Goal: Task Accomplishment & Management: Manage account settings

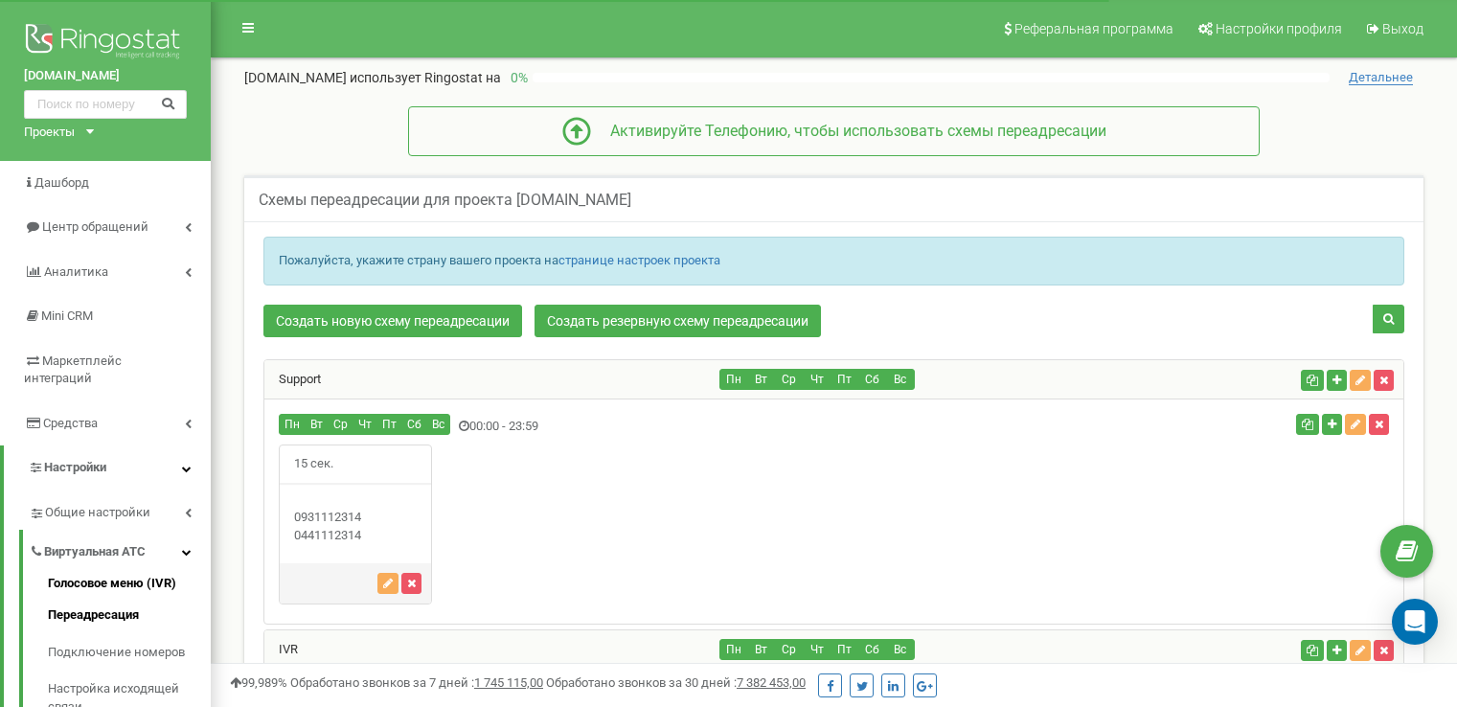
scroll to position [192, 0]
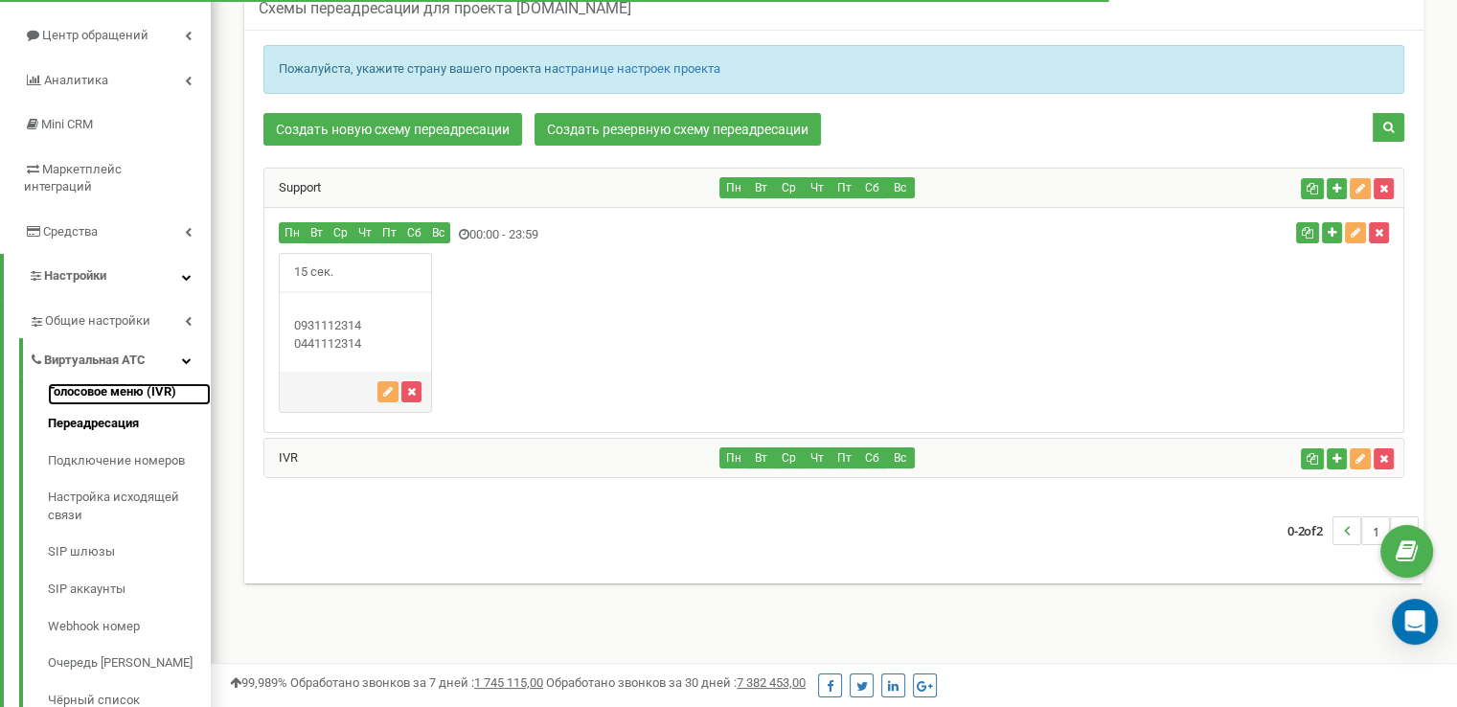
click at [147, 383] on link "Голосовое меню (IVR)" at bounding box center [129, 394] width 163 height 23
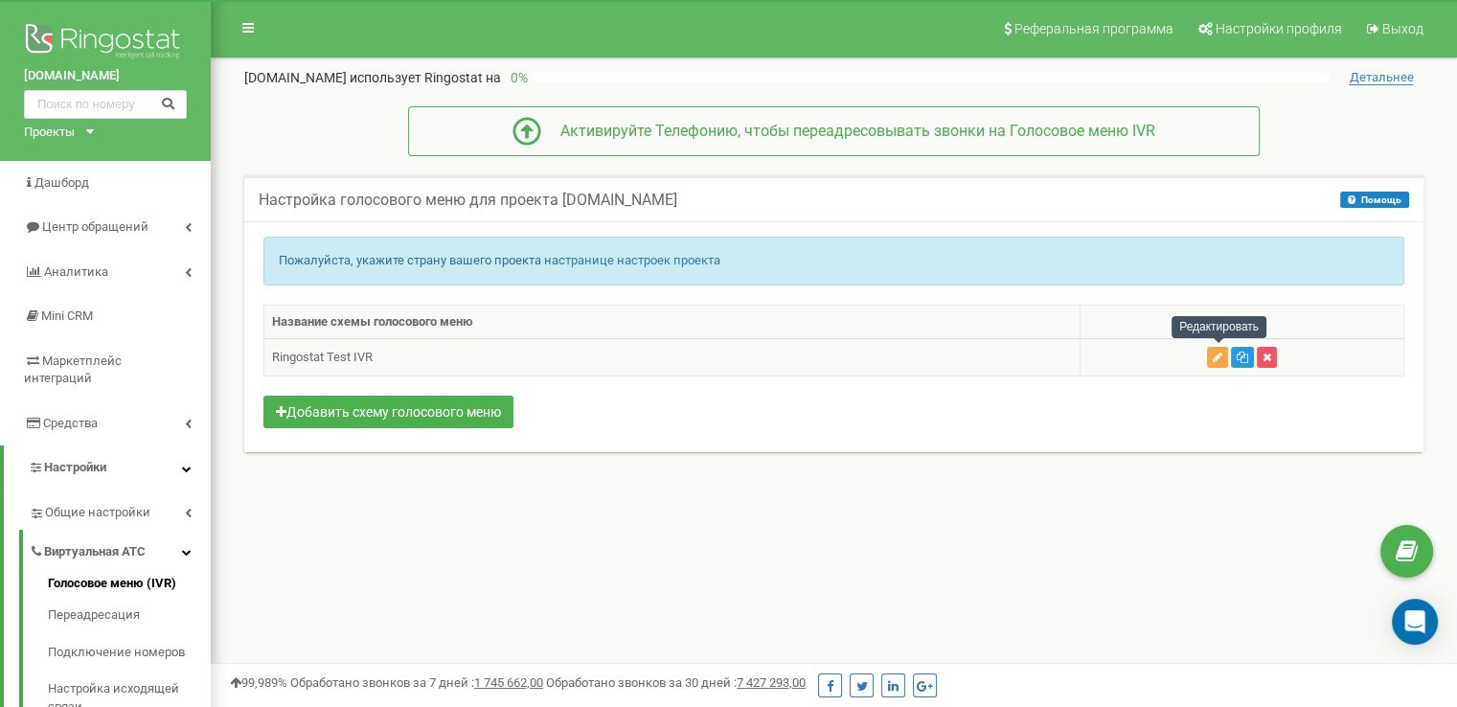
click at [1215, 352] on icon "button" at bounding box center [1218, 357] width 10 height 11
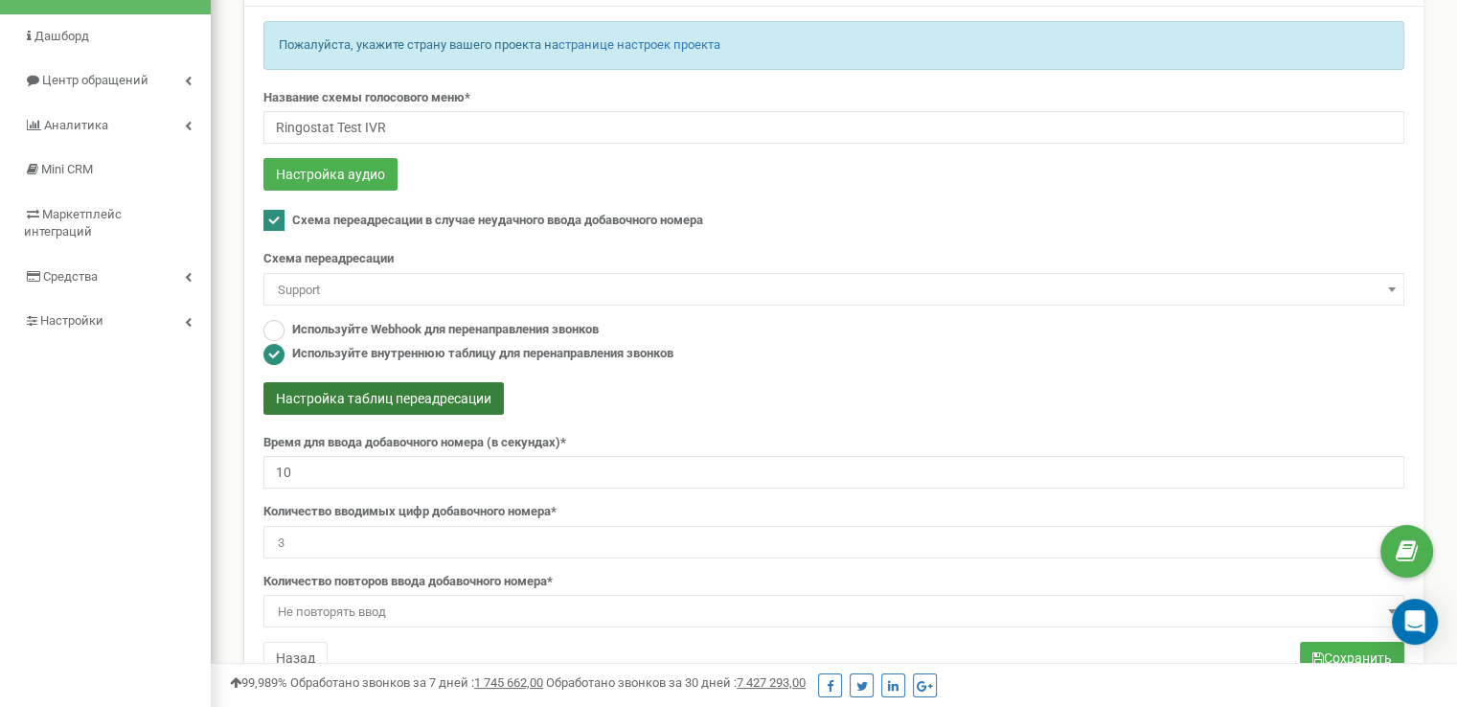
scroll to position [192, 0]
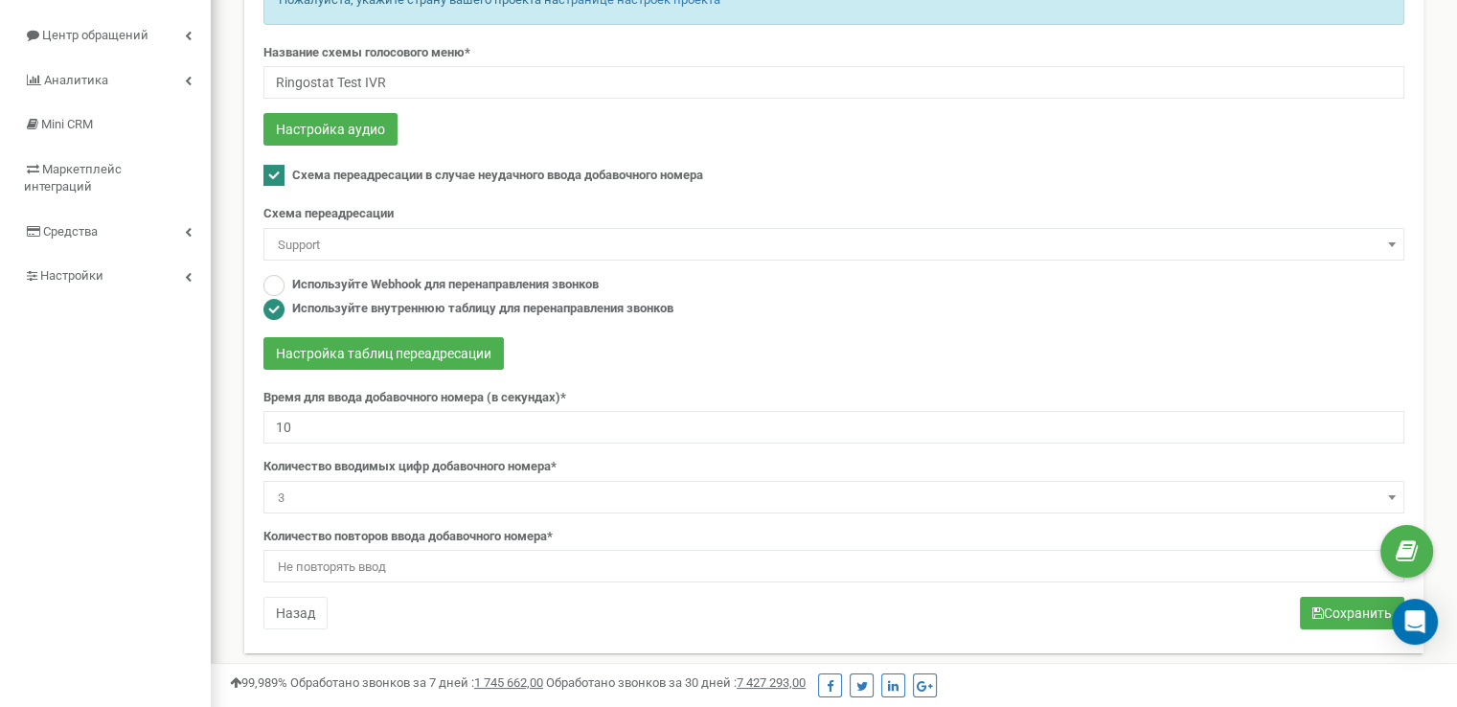
click at [284, 497] on span "3" at bounding box center [834, 498] width 1128 height 27
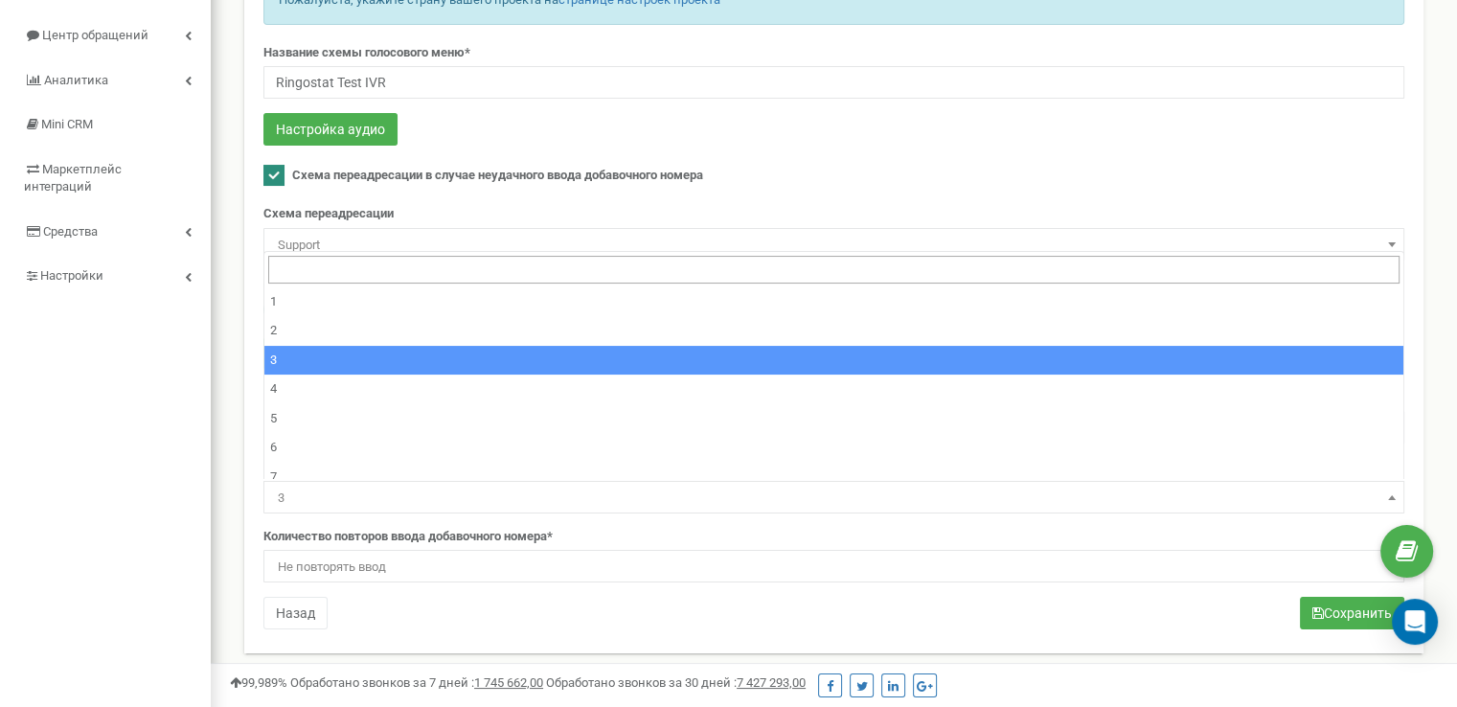
click at [284, 497] on span "3" at bounding box center [834, 498] width 1128 height 27
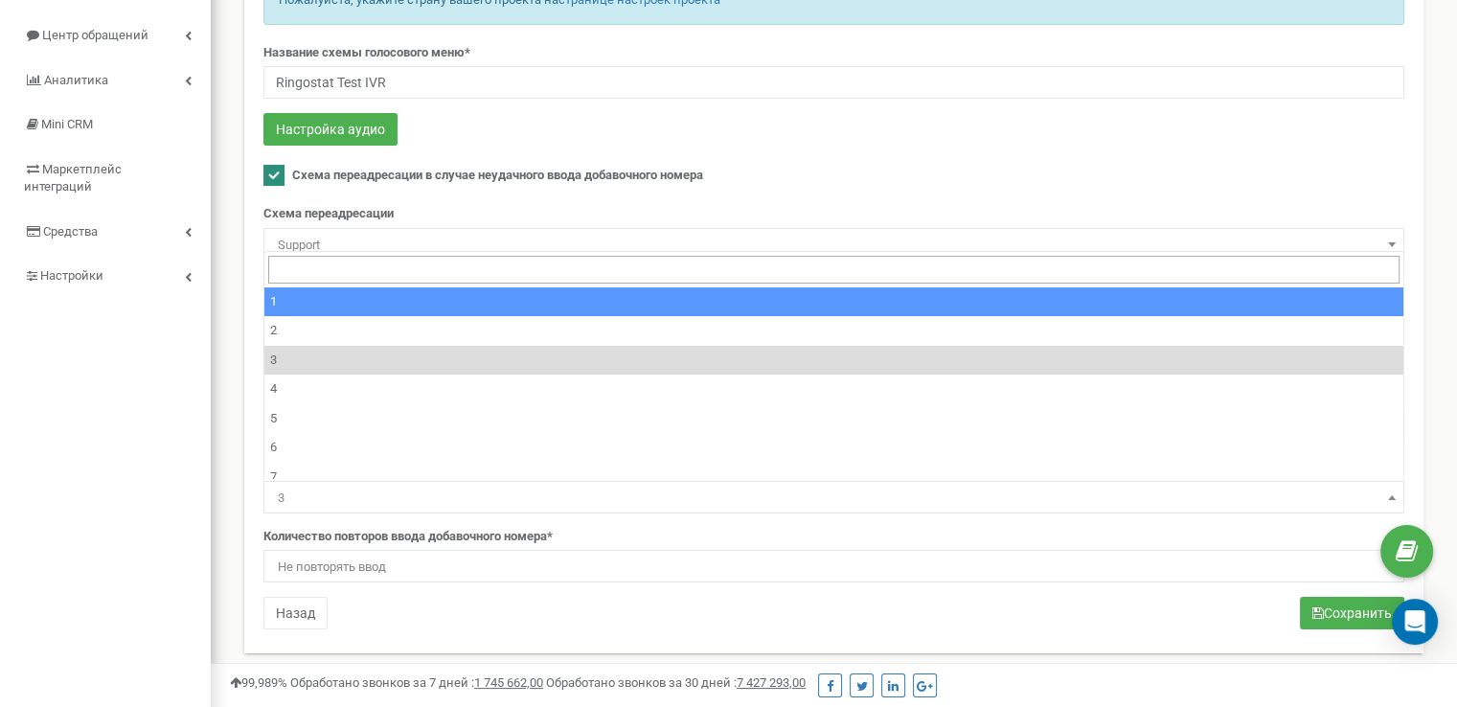
select select "1"
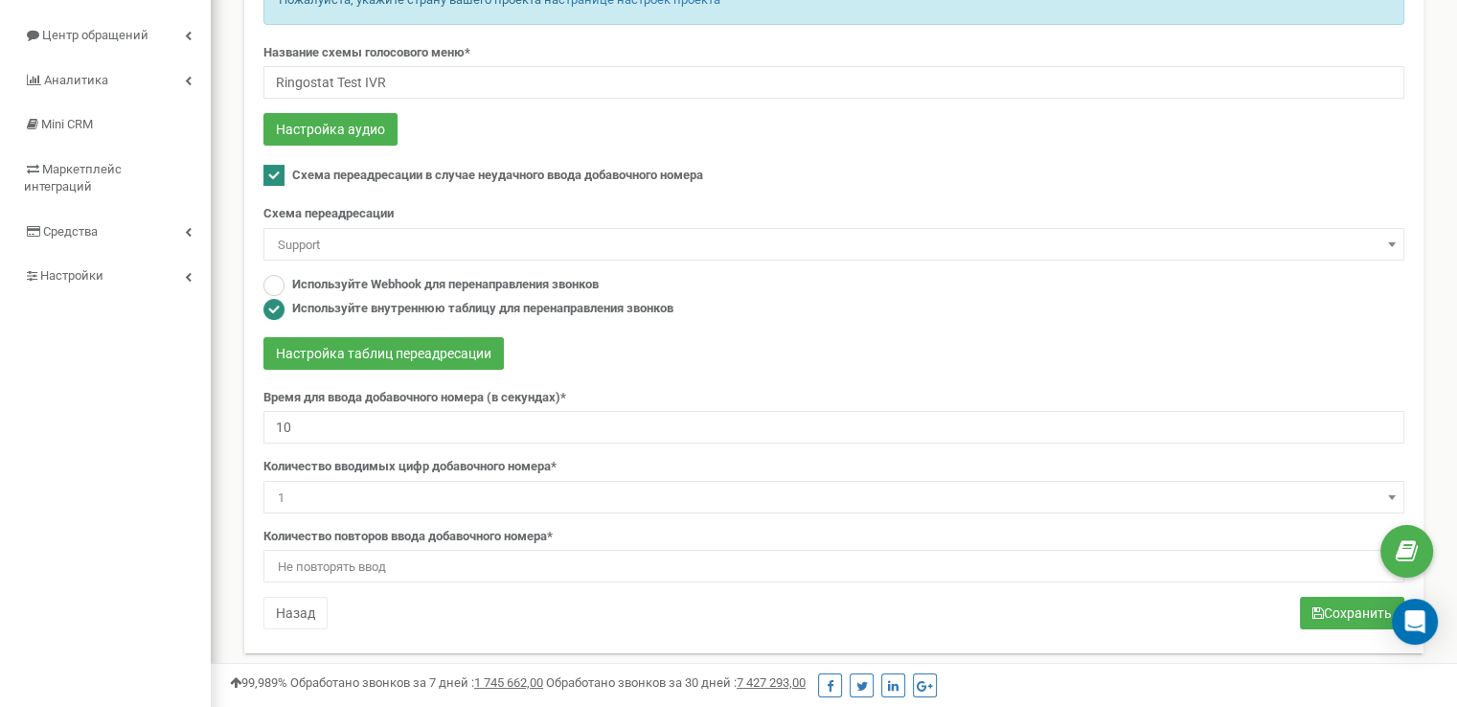
click at [333, 566] on span "Не повторять ввод" at bounding box center [834, 567] width 1128 height 27
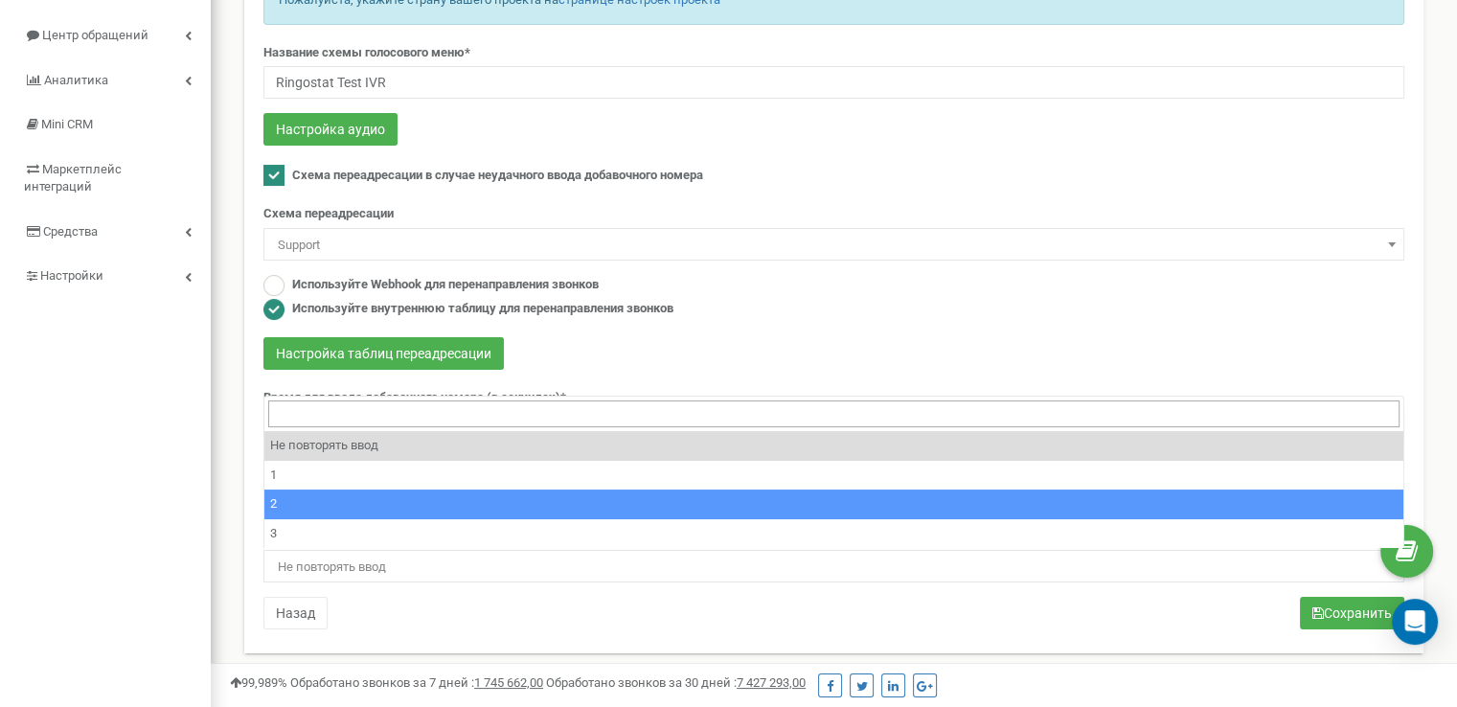
select select "3"
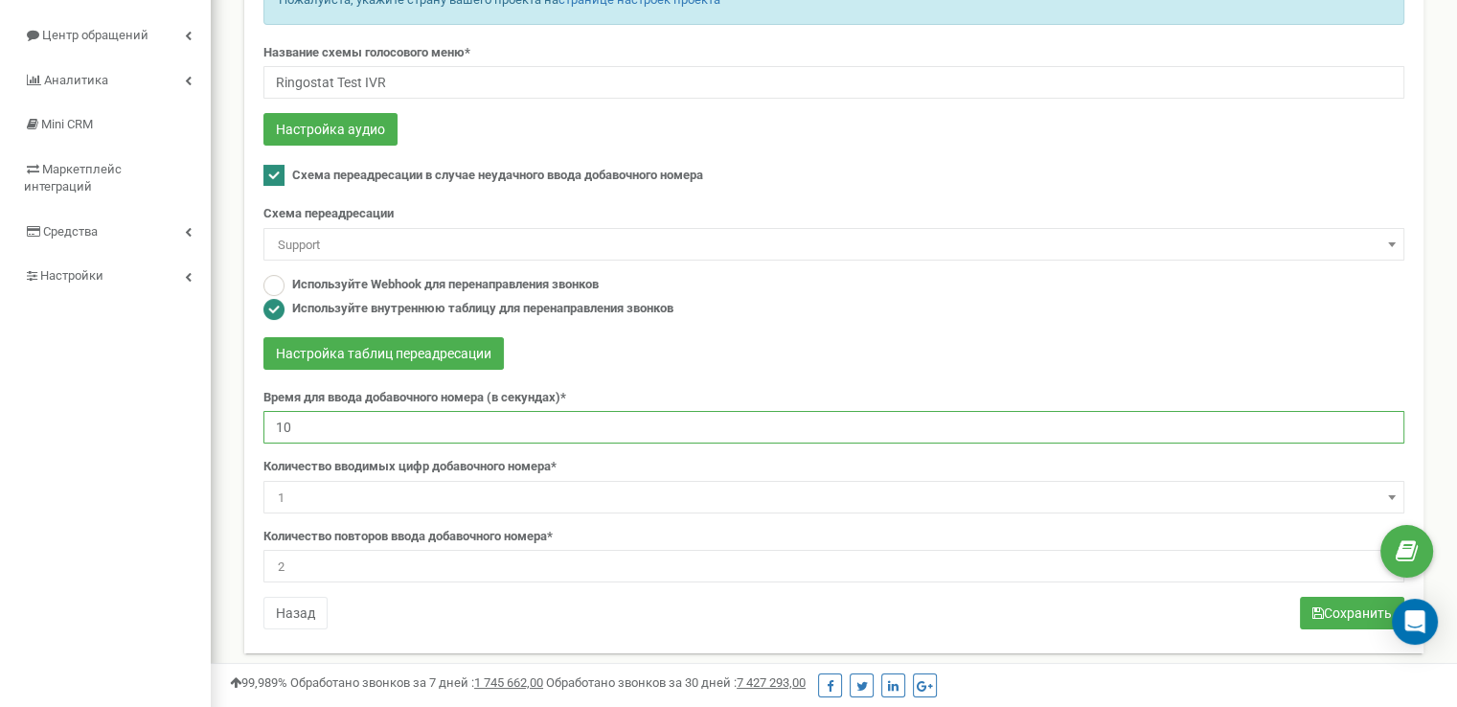
click at [280, 426] on input "10" at bounding box center [833, 427] width 1141 height 33
type input "5"
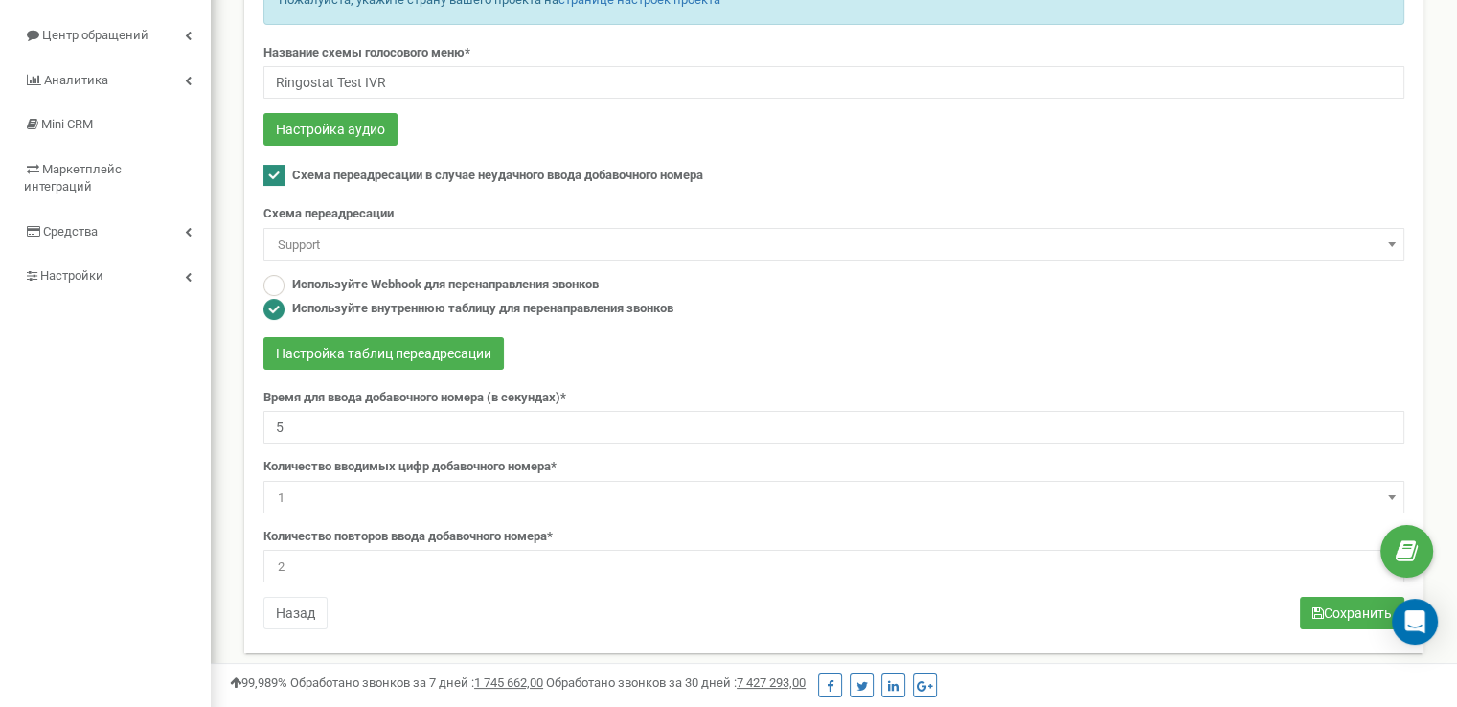
click at [427, 611] on div "Название схемы голосового меню* Ringostat Test IVR Настройка аудио Схема переад…" at bounding box center [834, 339] width 1170 height 591
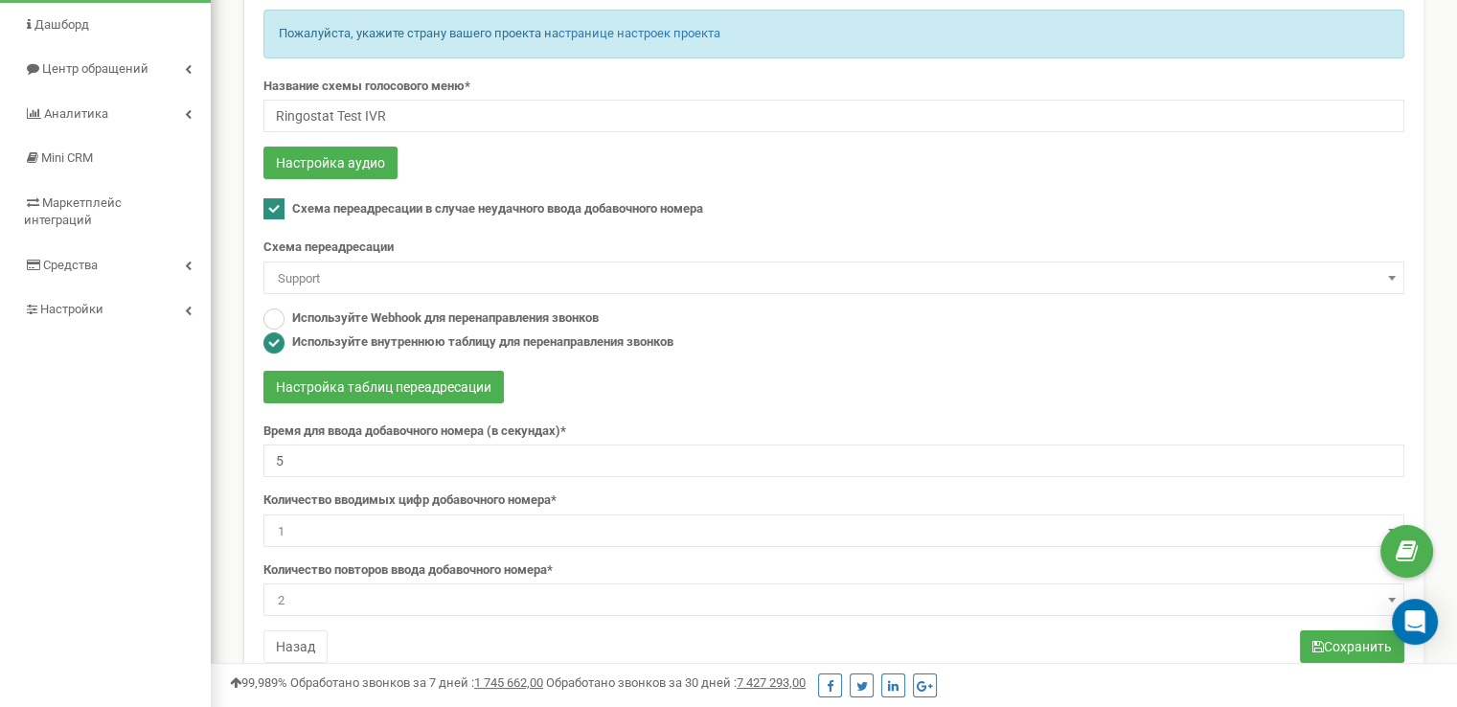
scroll to position [217, 0]
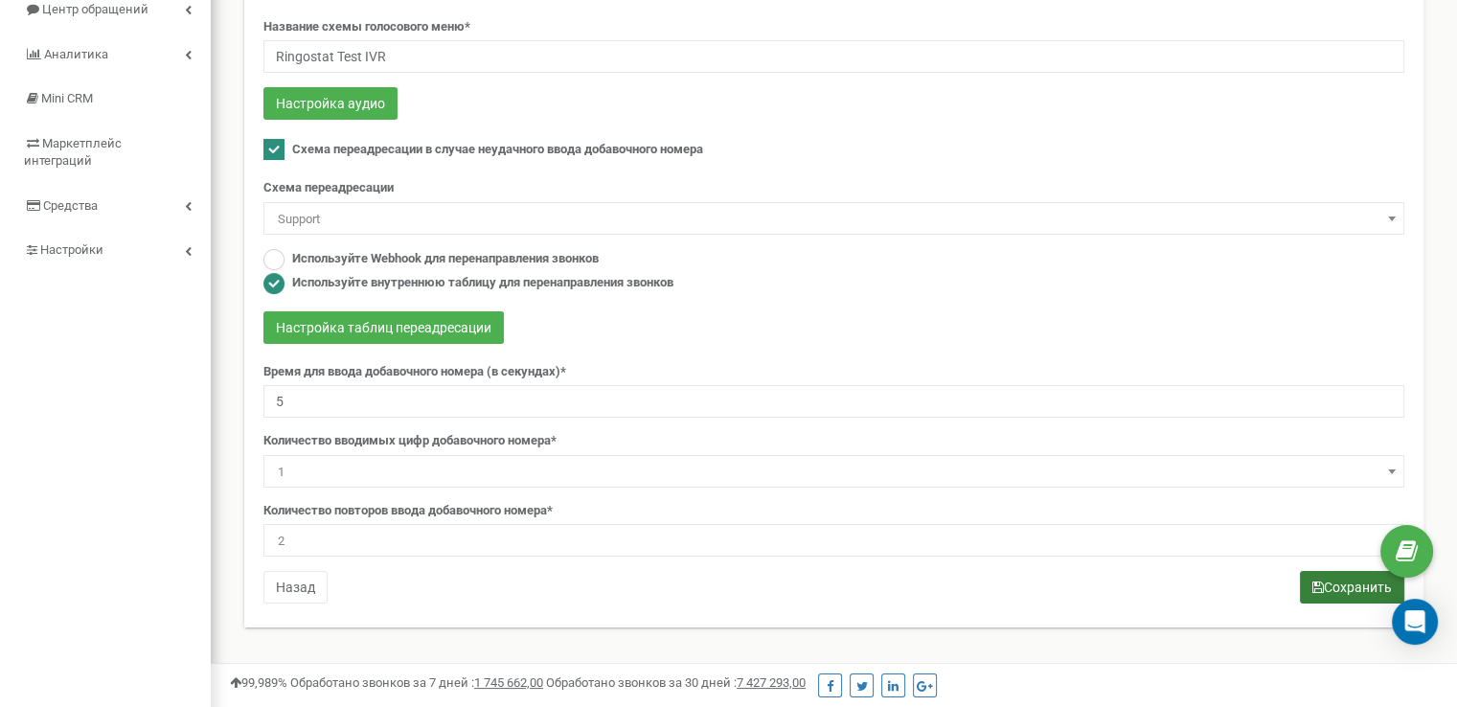
click at [1346, 591] on button "Сохранить" at bounding box center [1352, 587] width 104 height 33
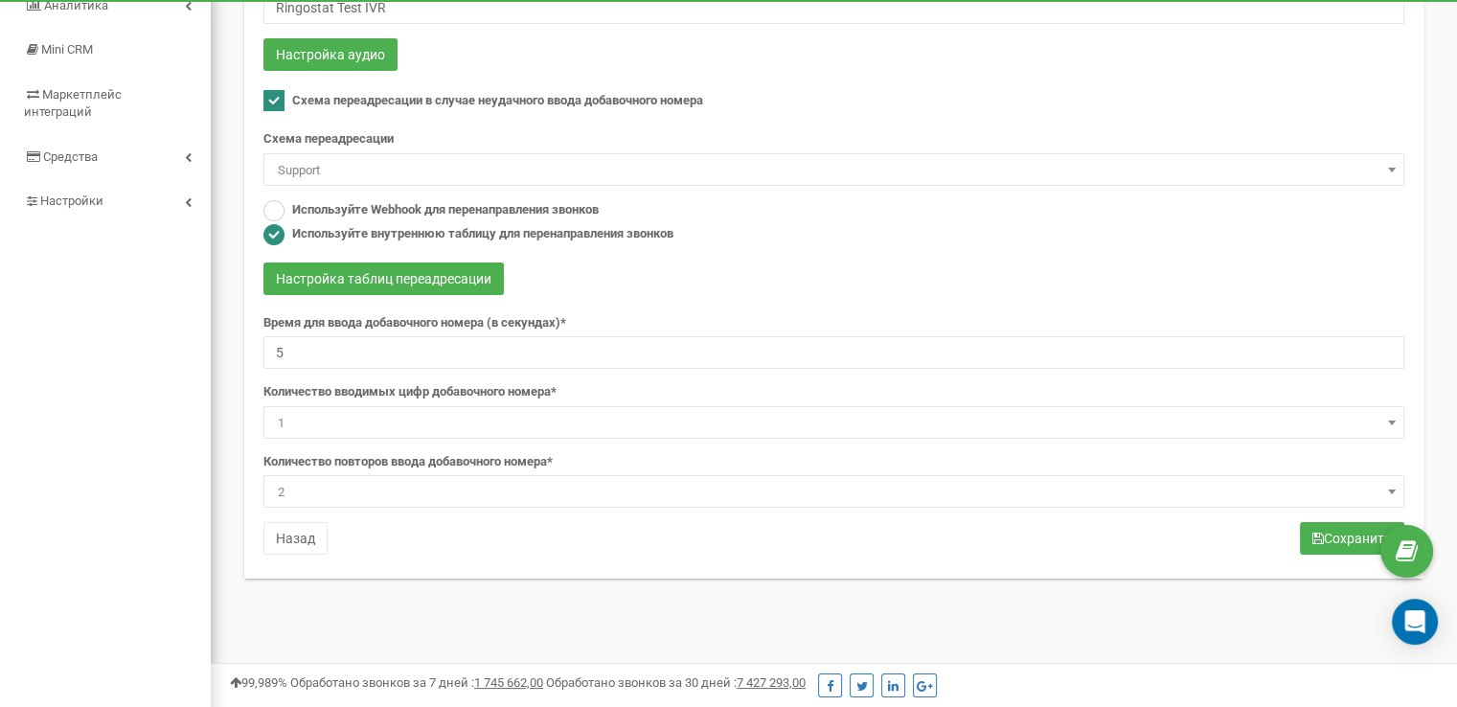
scroll to position [287, 0]
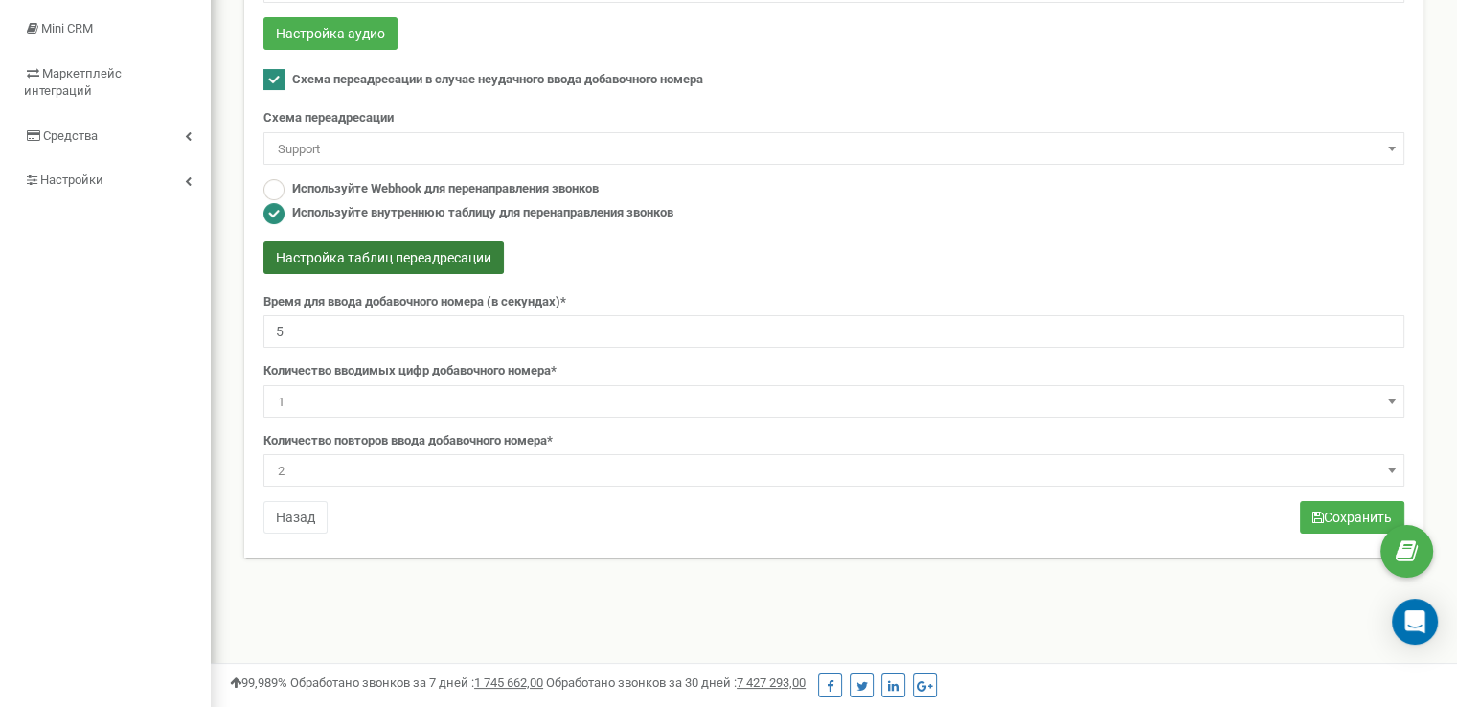
click at [436, 254] on button "Настройка таблиц переадресации" at bounding box center [383, 257] width 240 height 33
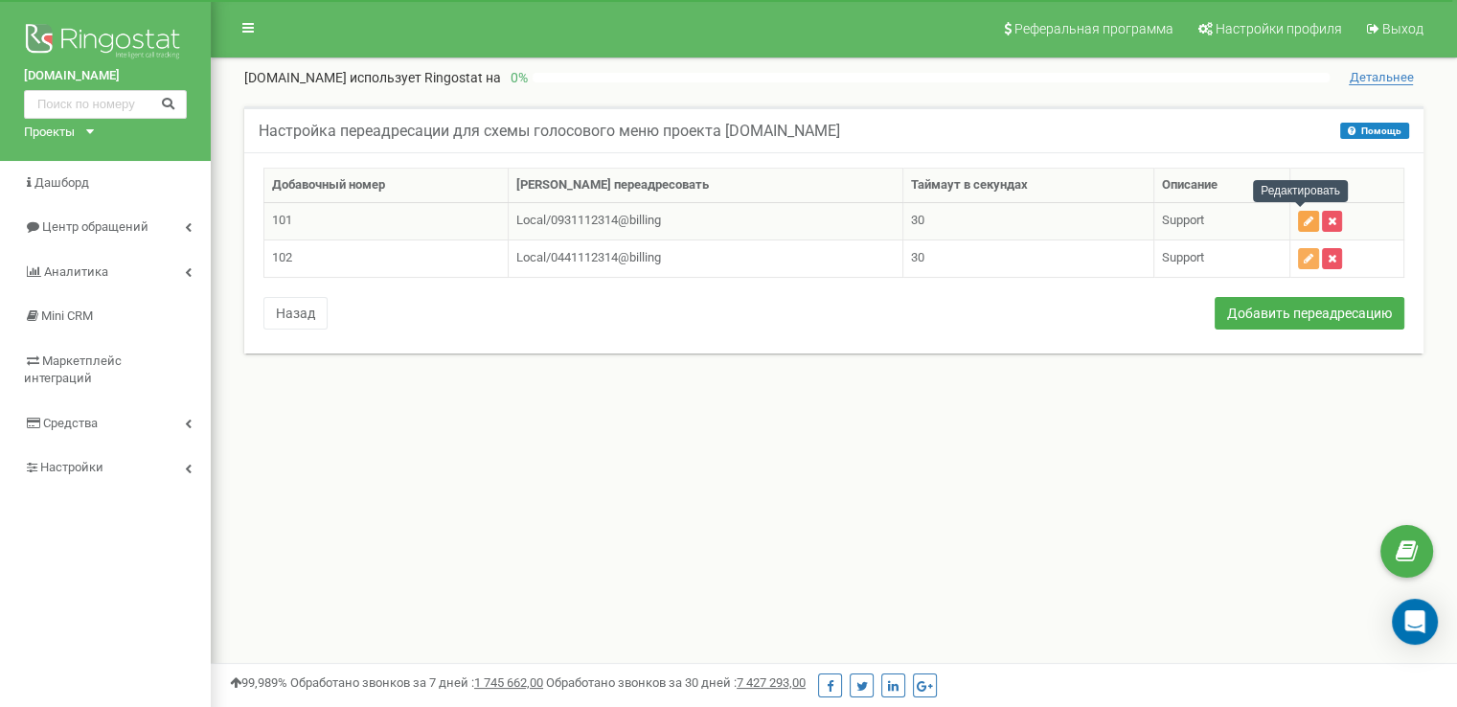
click at [1304, 219] on icon "button" at bounding box center [1309, 221] width 10 height 11
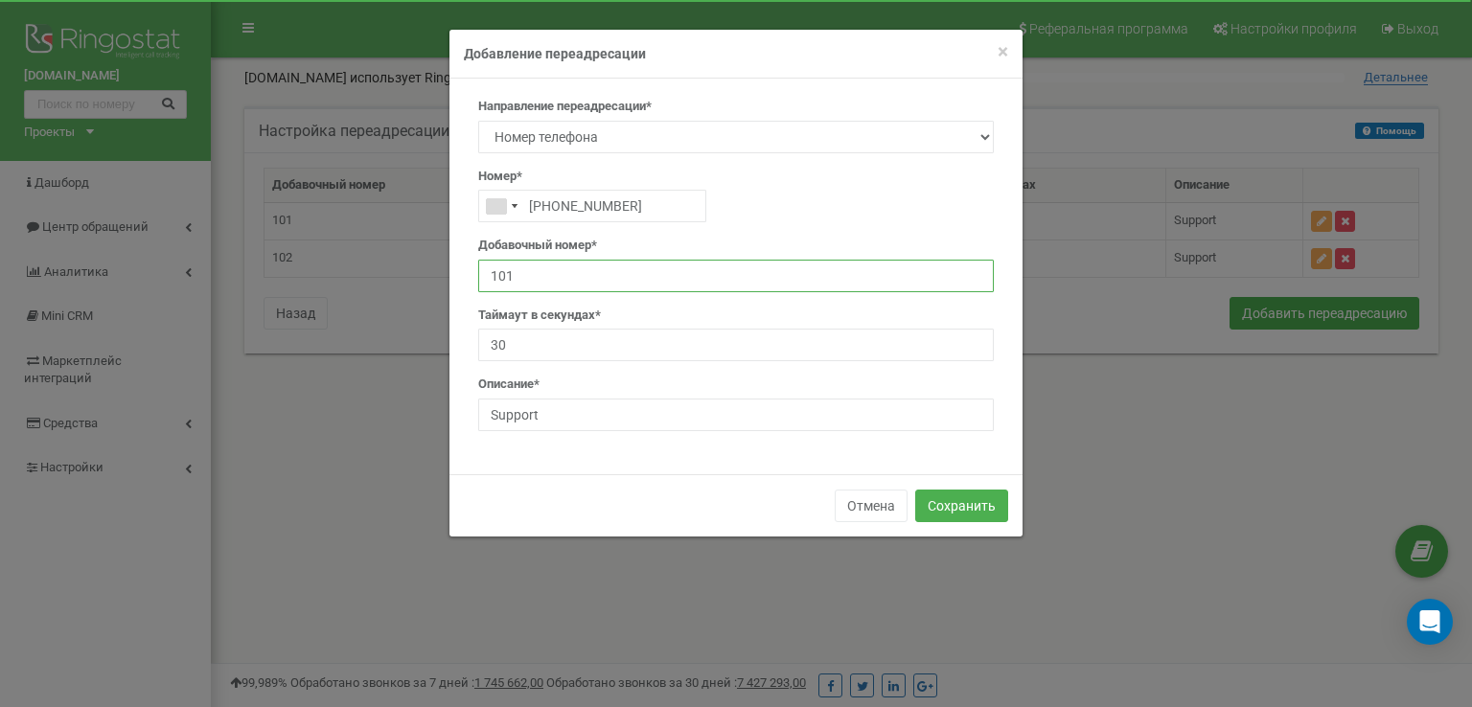
click at [530, 269] on input "101" at bounding box center [735, 276] width 515 height 33
type input "1"
click at [953, 504] on button "Сохранить" at bounding box center [961, 506] width 93 height 33
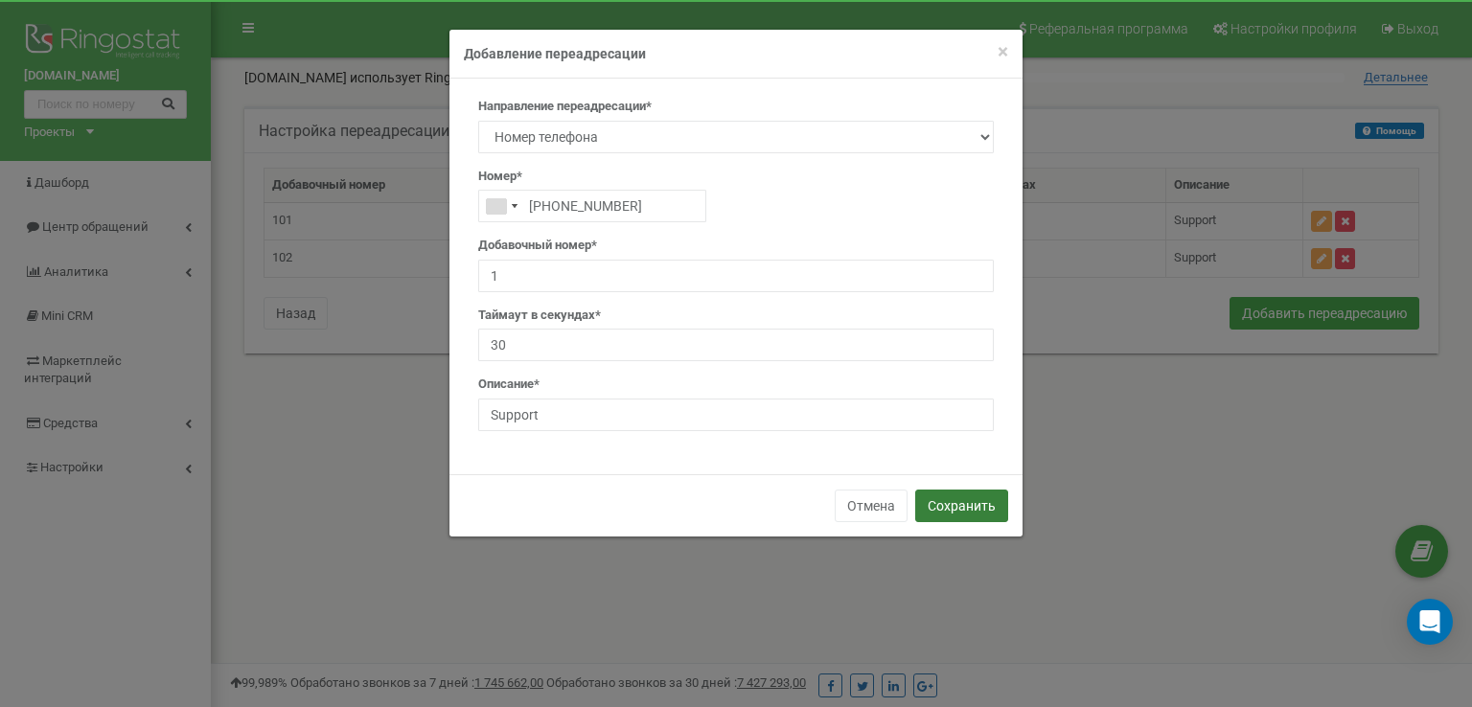
type input "0931112314"
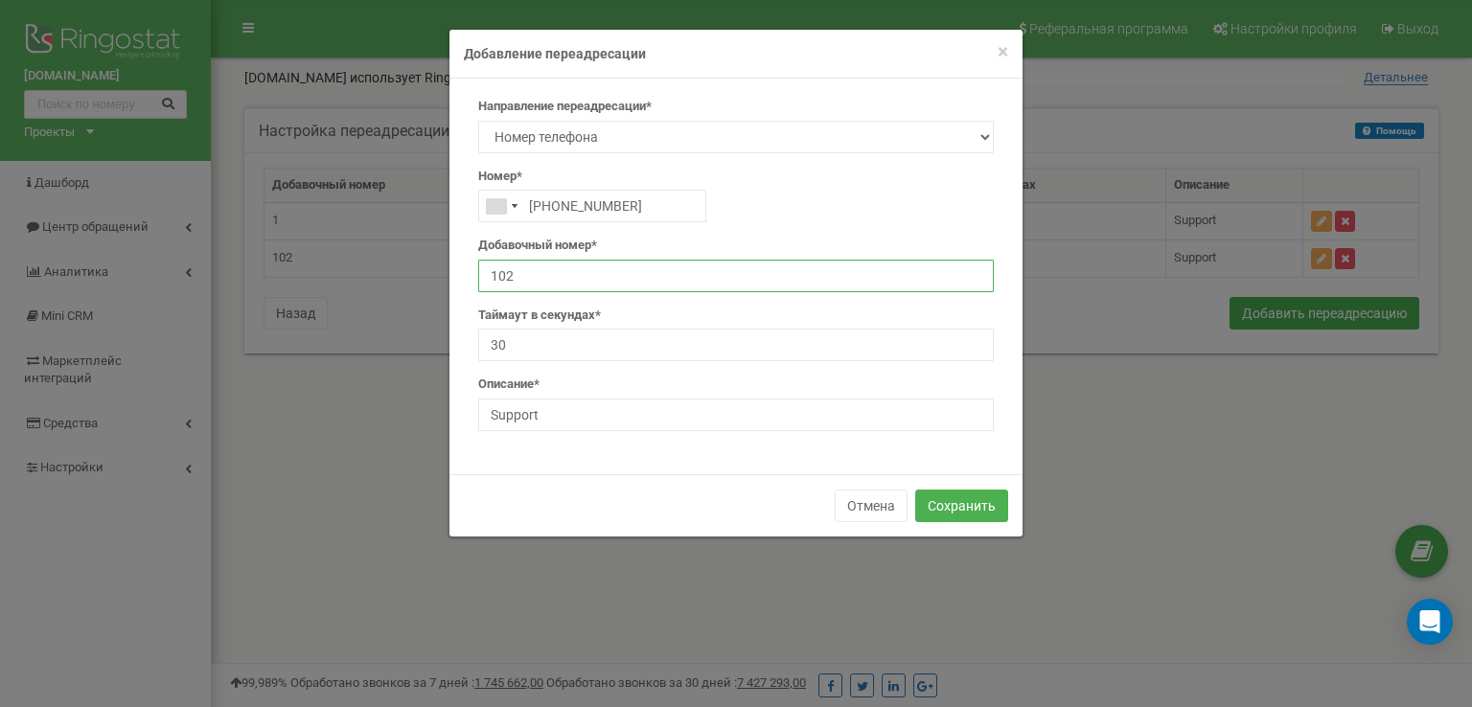
click at [514, 264] on input "102" at bounding box center [735, 276] width 515 height 33
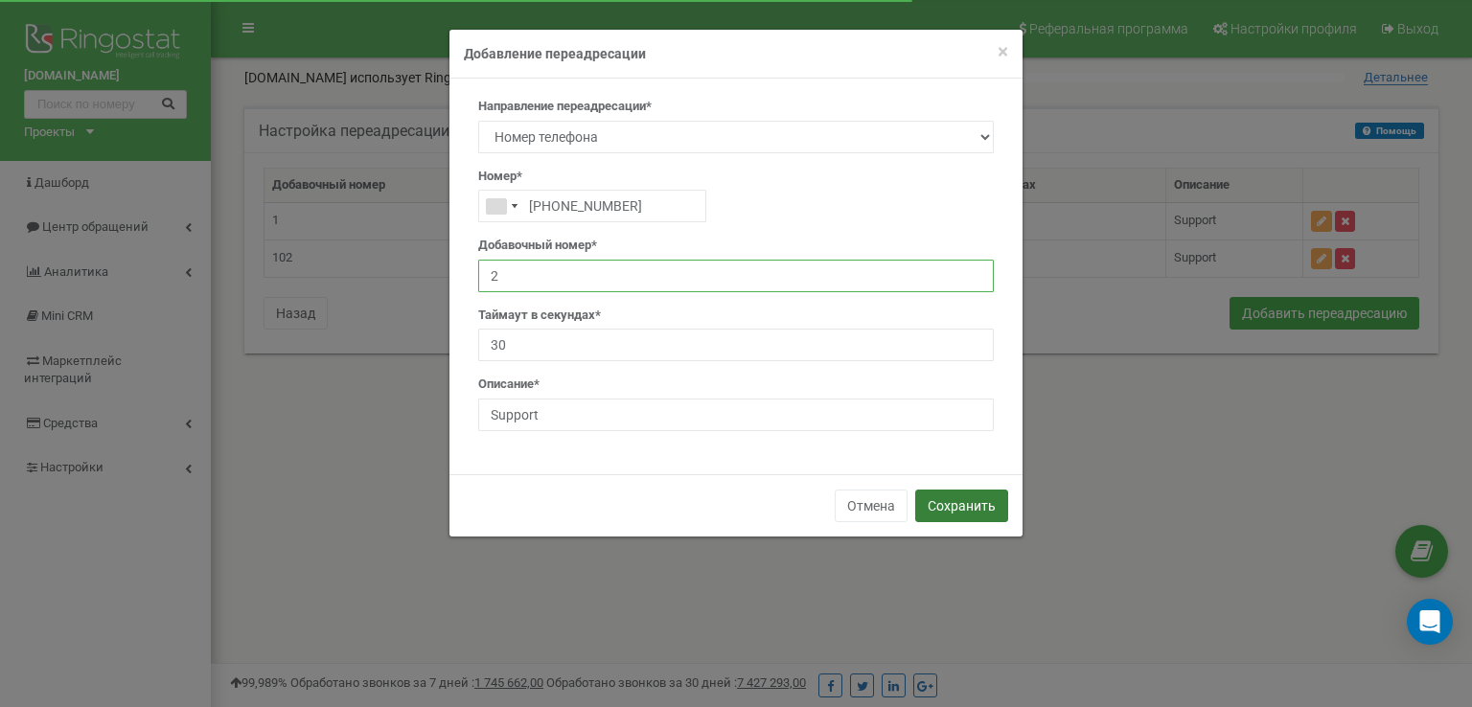
type input "2"
click at [962, 497] on button "Сохранить" at bounding box center [961, 506] width 93 height 33
type input "0441112314"
click at [962, 497] on button "Сохранить" at bounding box center [961, 506] width 93 height 33
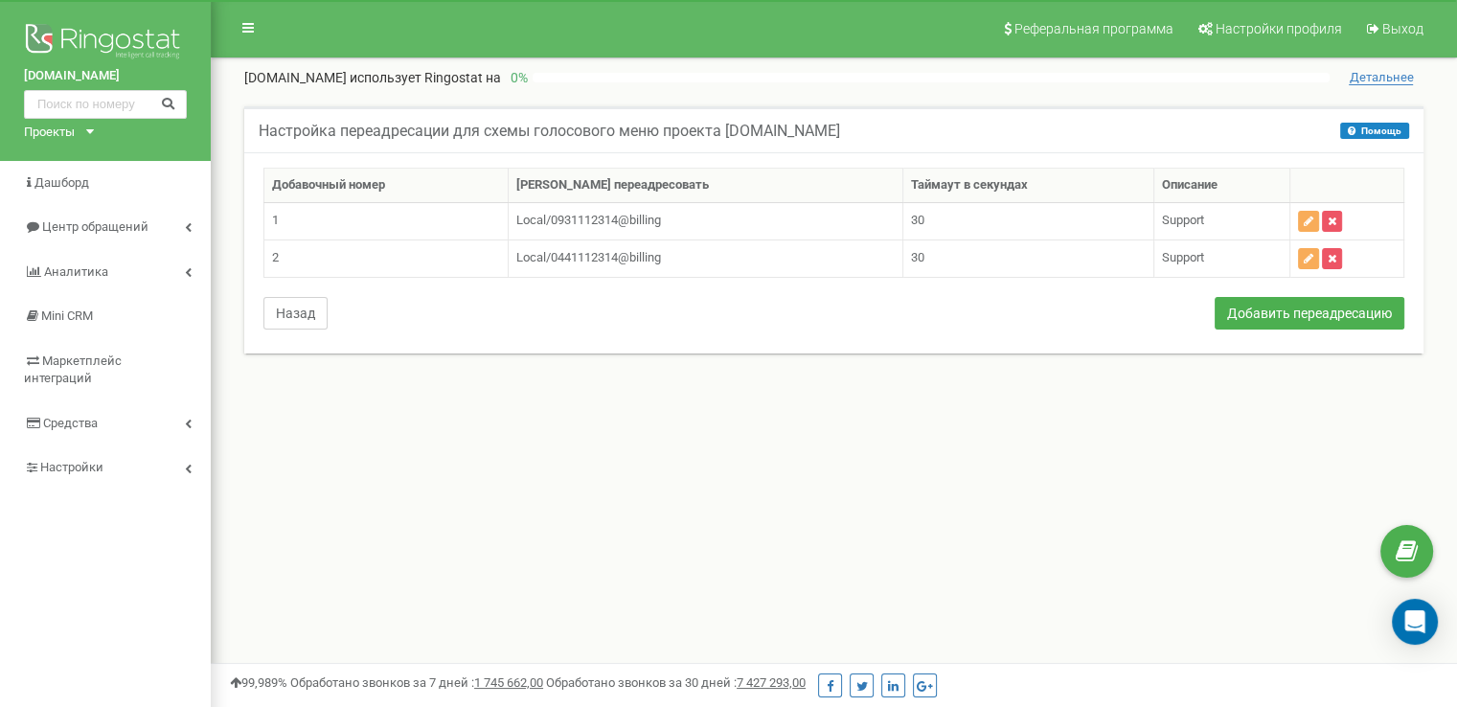
click at [285, 308] on button "Назад" at bounding box center [295, 313] width 64 height 33
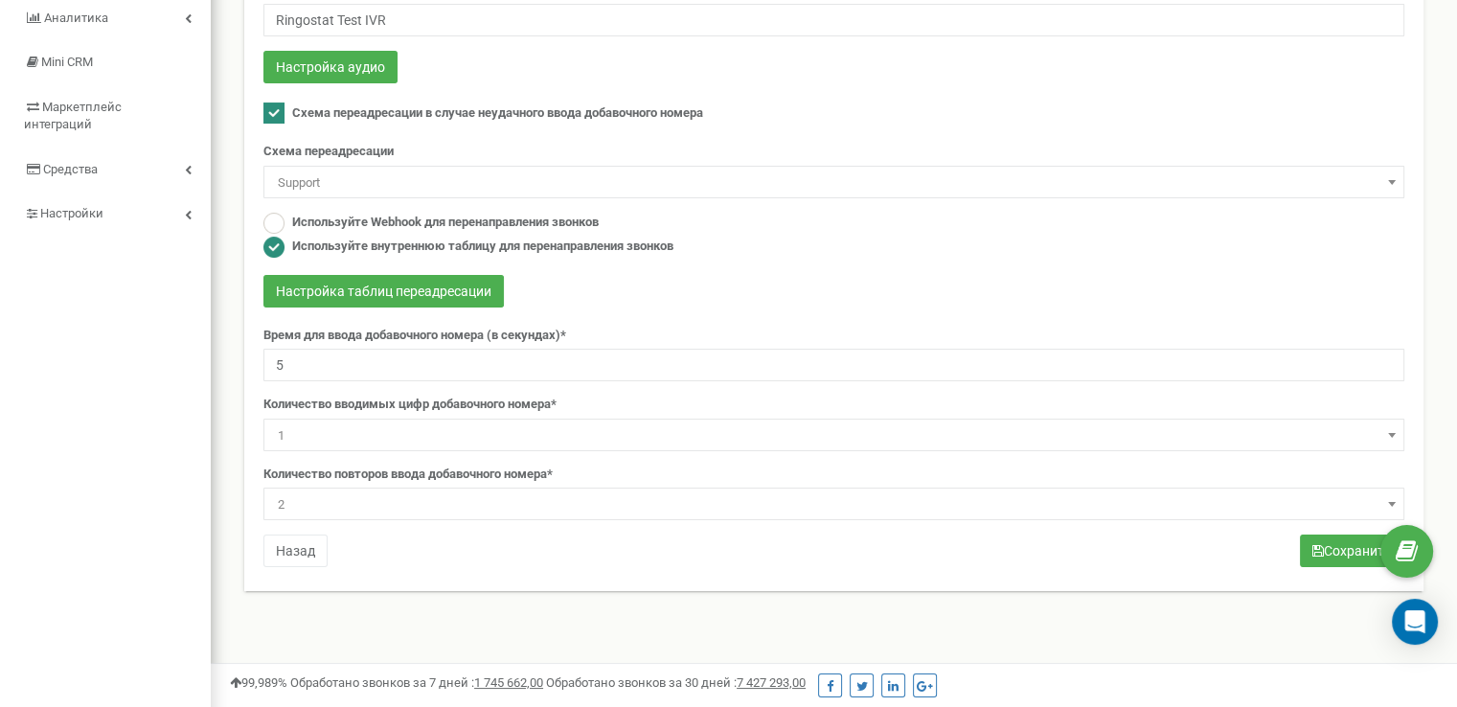
scroll to position [287, 0]
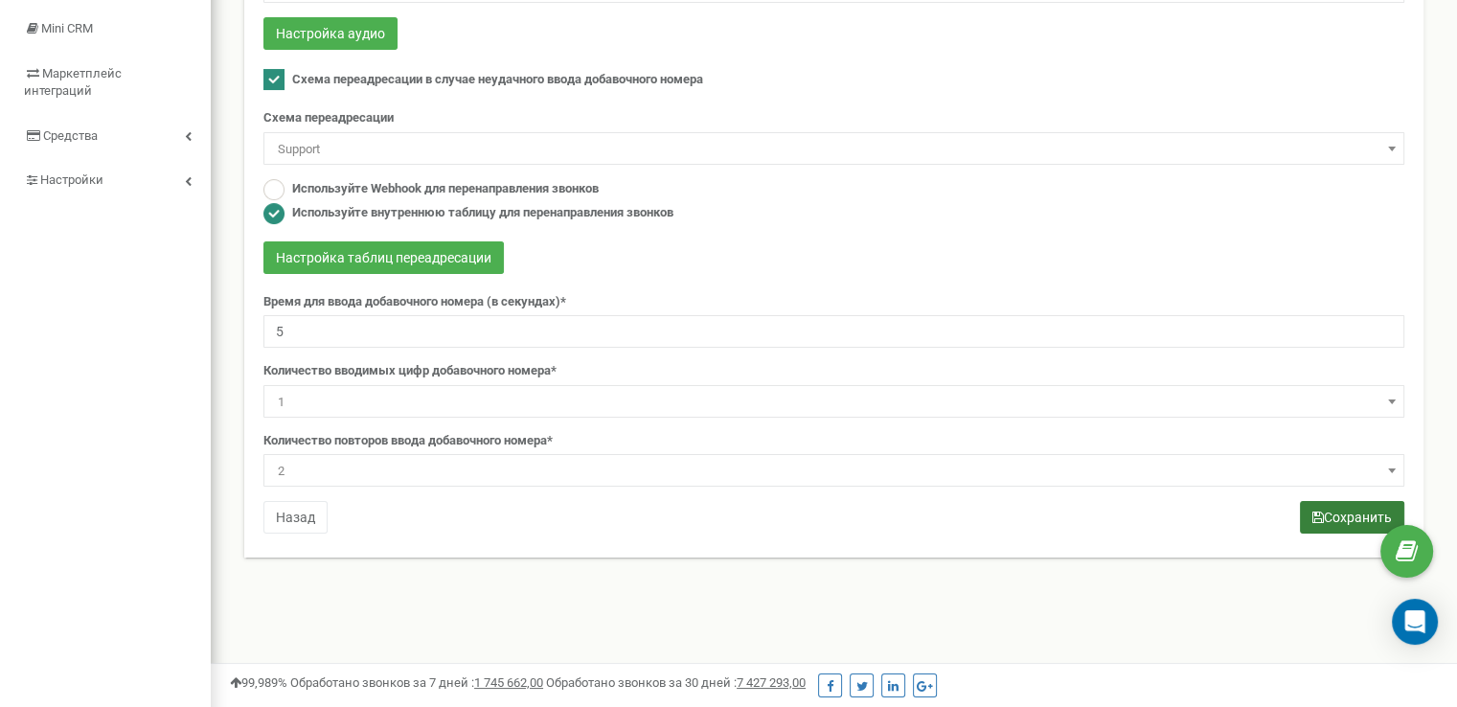
click at [1337, 507] on button "Сохранить" at bounding box center [1352, 517] width 104 height 33
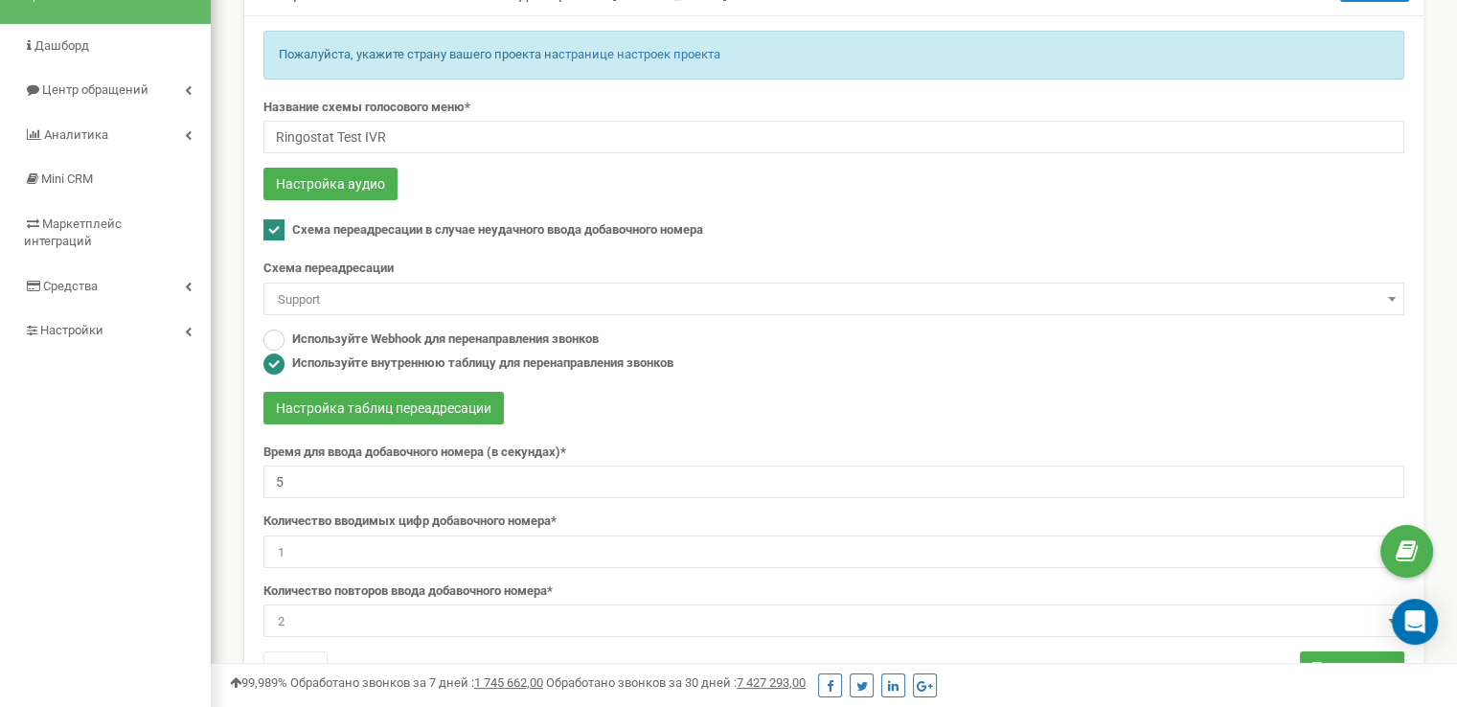
scroll to position [383, 0]
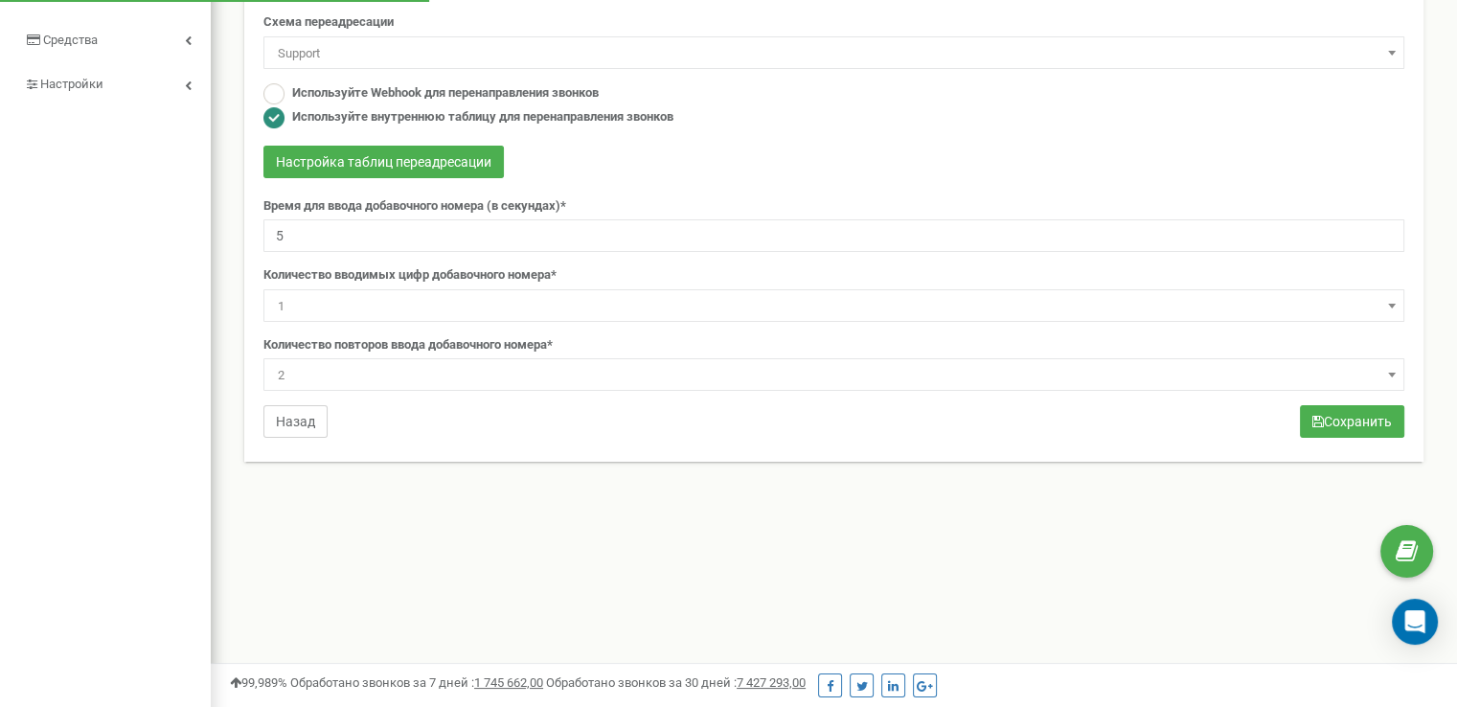
click at [293, 411] on button "Назад" at bounding box center [295, 421] width 64 height 33
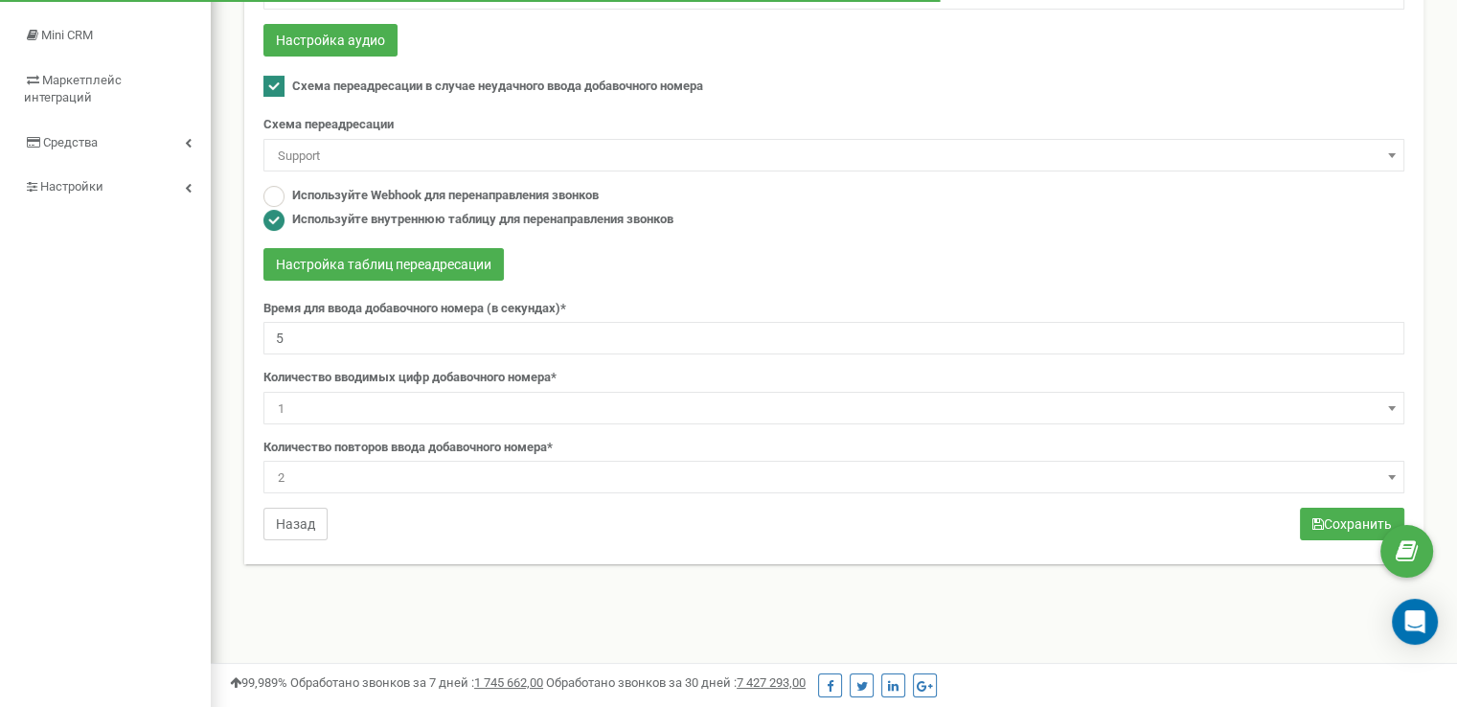
scroll to position [96, 0]
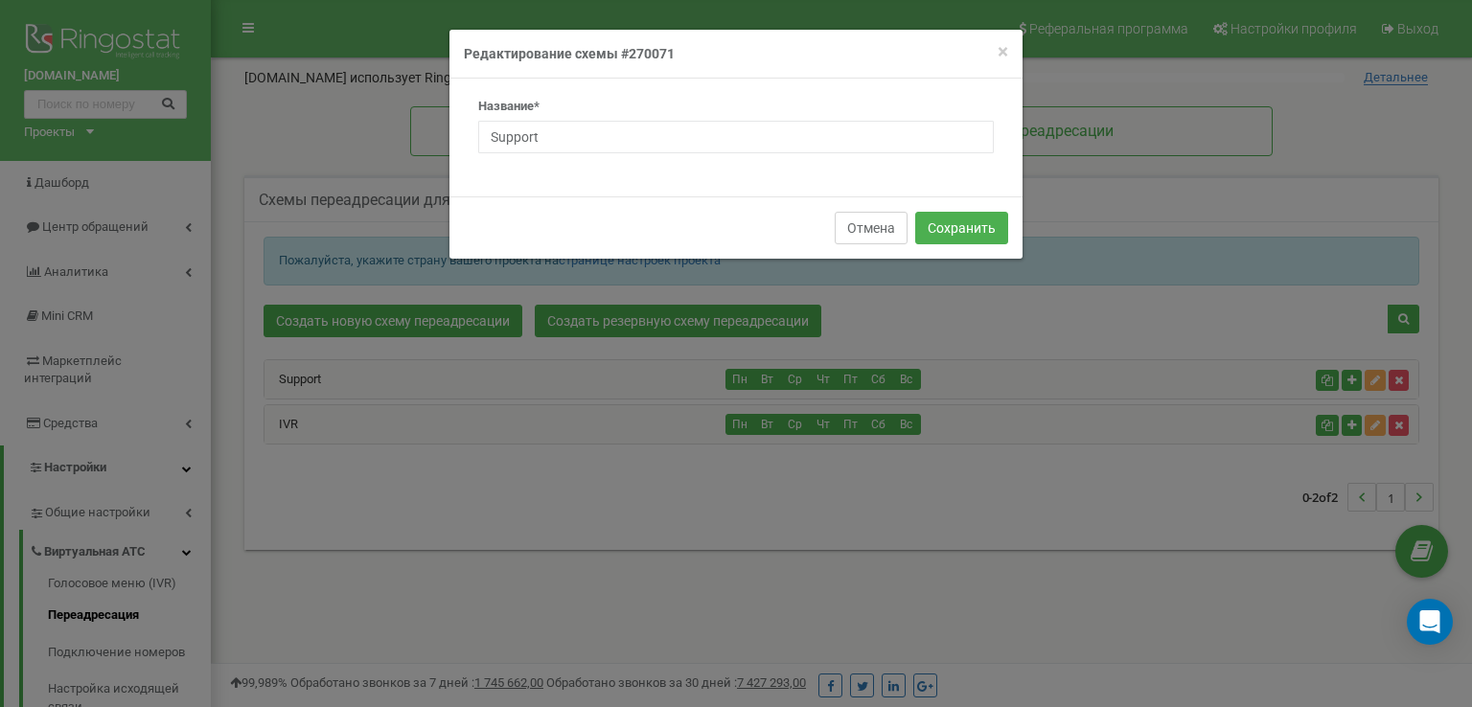
click at [868, 225] on button "Отмена" at bounding box center [871, 228] width 73 height 33
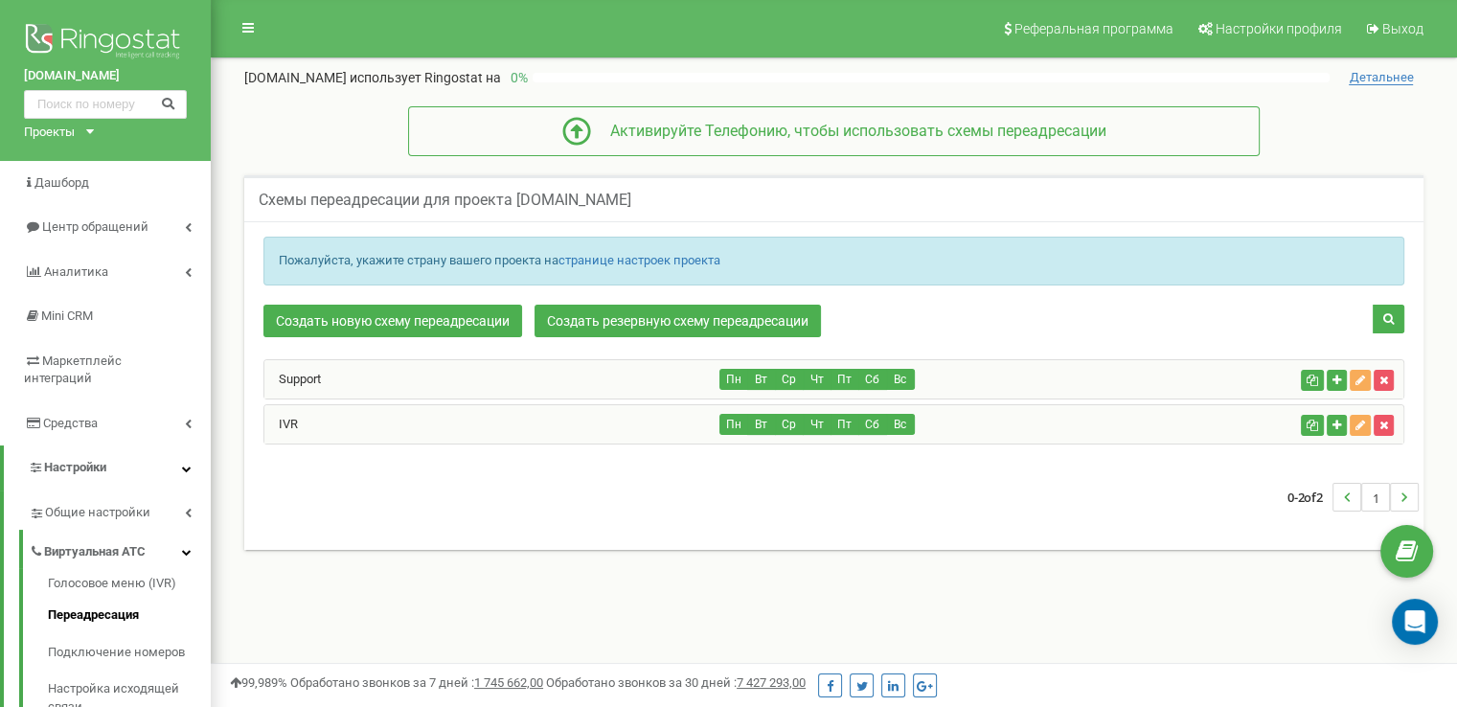
click at [563, 367] on div "Support" at bounding box center [492, 379] width 456 height 38
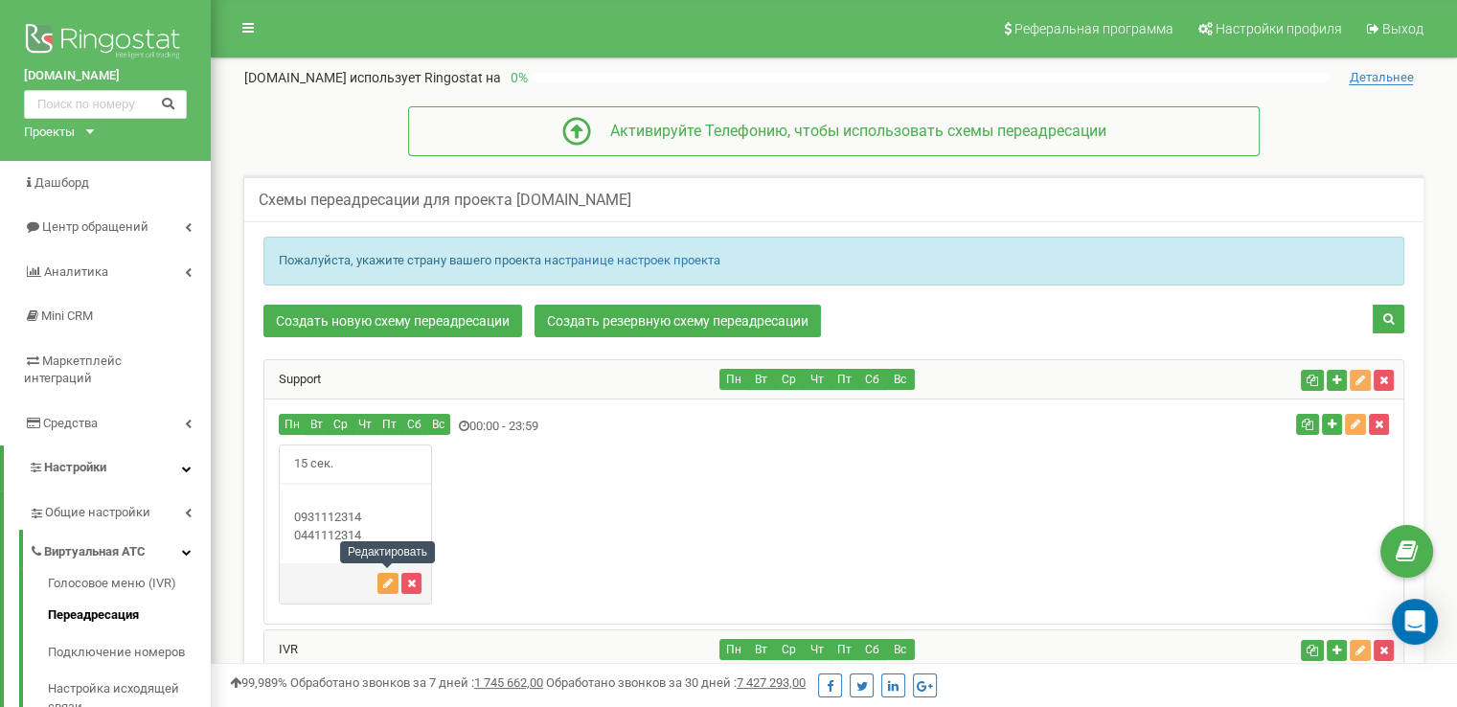
click at [383, 580] on icon "button" at bounding box center [388, 583] width 10 height 11
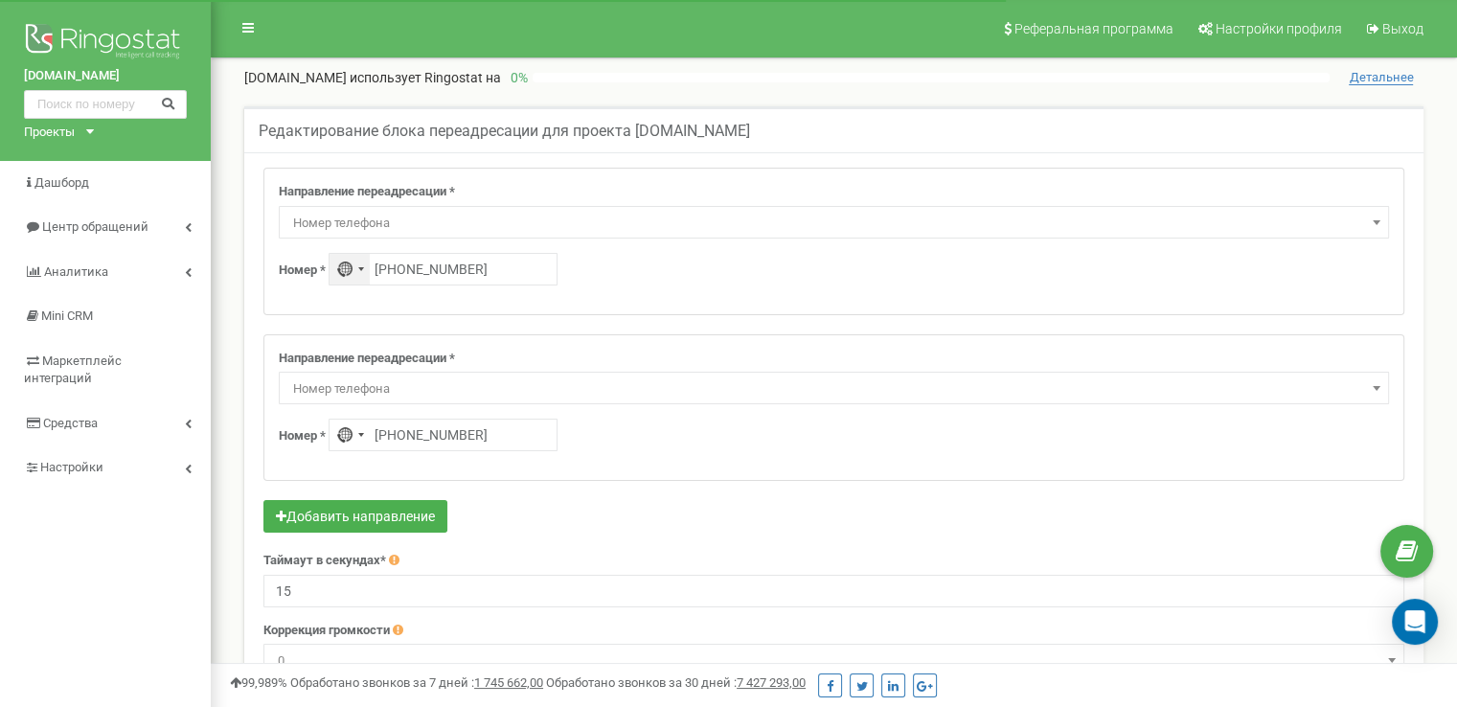
click at [337, 257] on div "No country selected" at bounding box center [350, 269] width 40 height 31
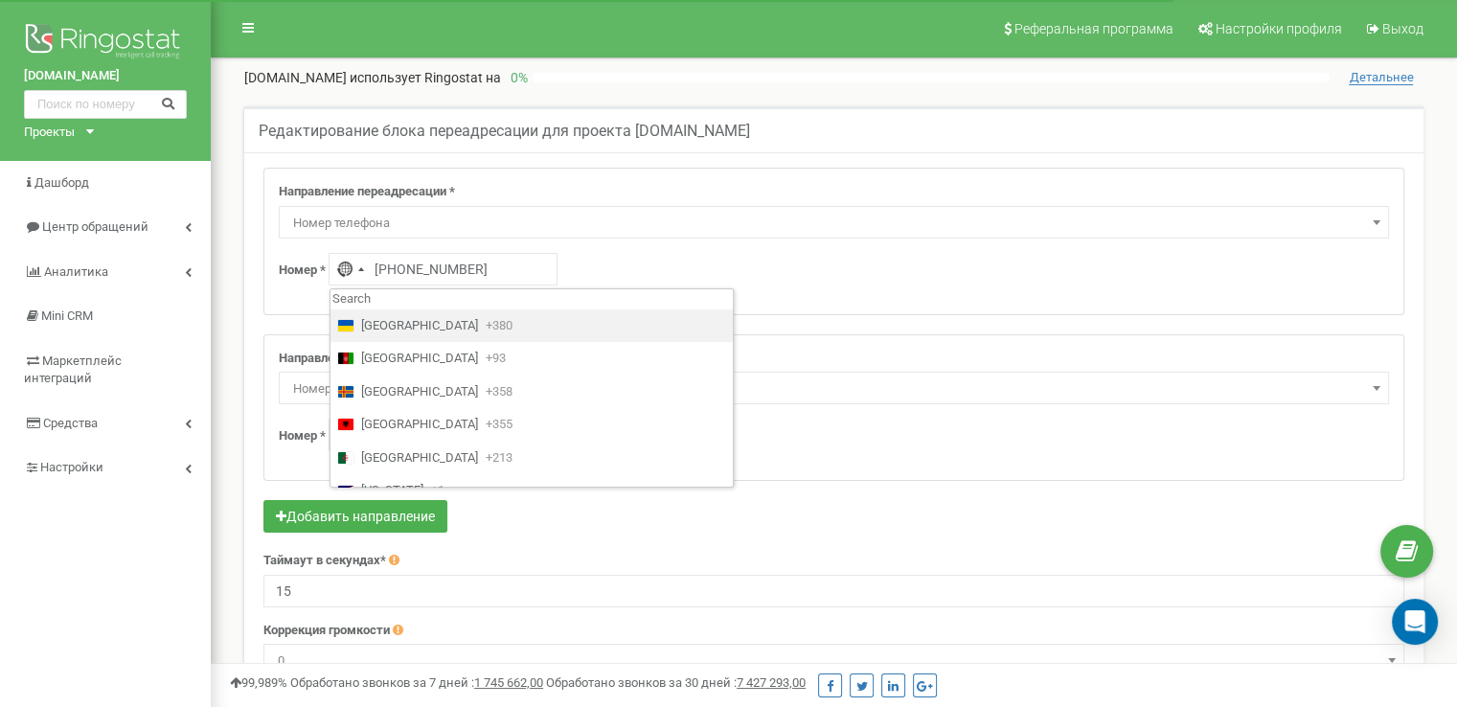
click at [376, 331] on span "[GEOGRAPHIC_DATA]" at bounding box center [419, 326] width 117 height 18
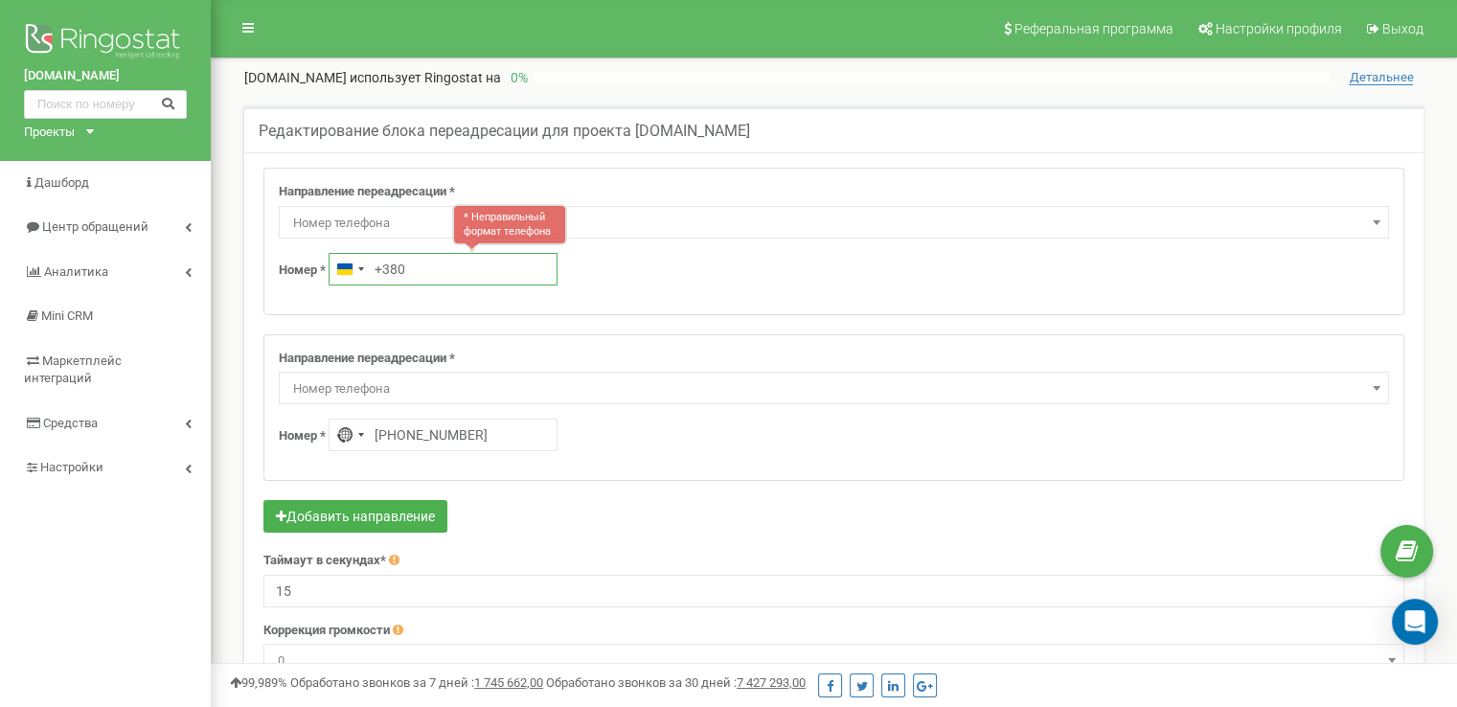
click at [413, 258] on input "+380" at bounding box center [443, 269] width 229 height 33
click at [384, 268] on input "+380" at bounding box center [443, 269] width 229 height 33
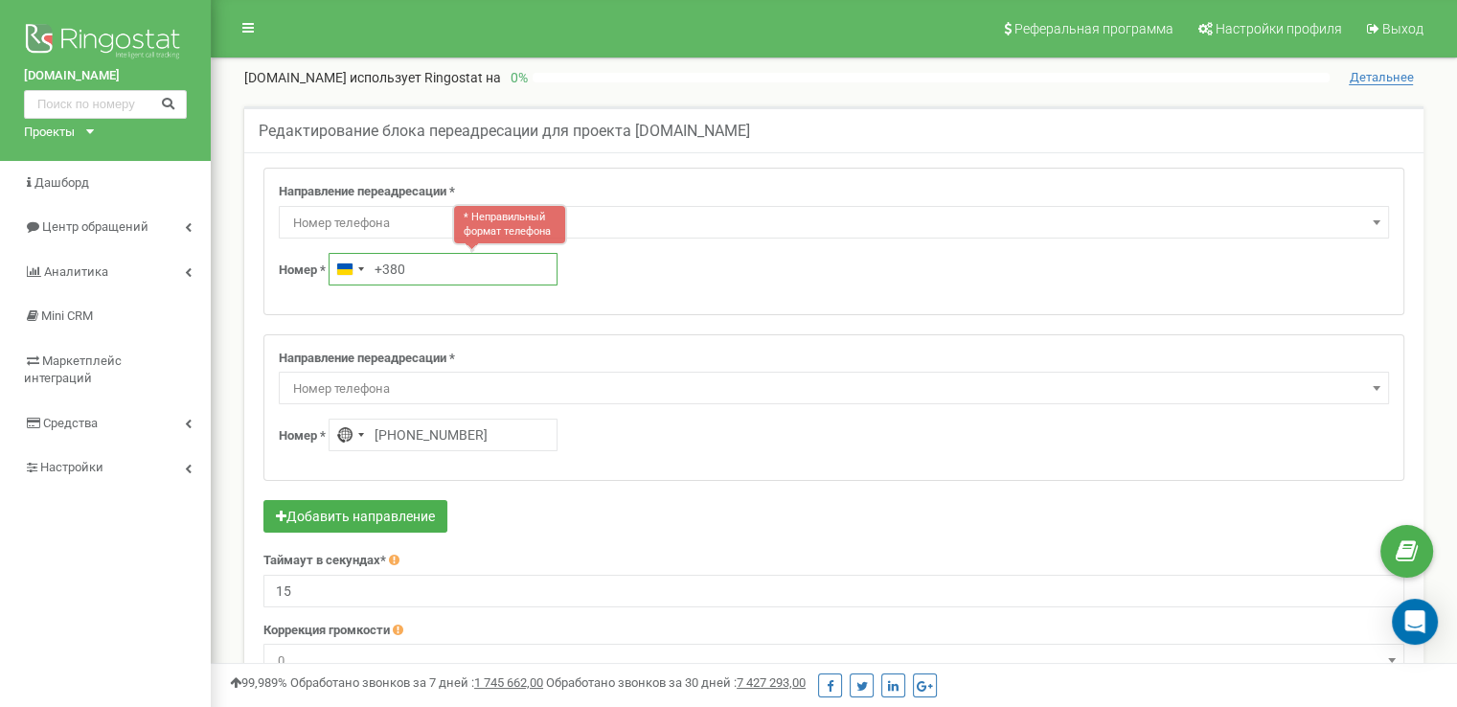
drag, startPoint x: 383, startPoint y: 268, endPoint x: 432, endPoint y: 276, distance: 49.5
click at [432, 276] on input "+380" at bounding box center [443, 269] width 229 height 33
paste input "93 111 2314"
type input "+380 93 111 2314"
click at [383, 438] on input "+0441112314" at bounding box center [443, 435] width 229 height 33
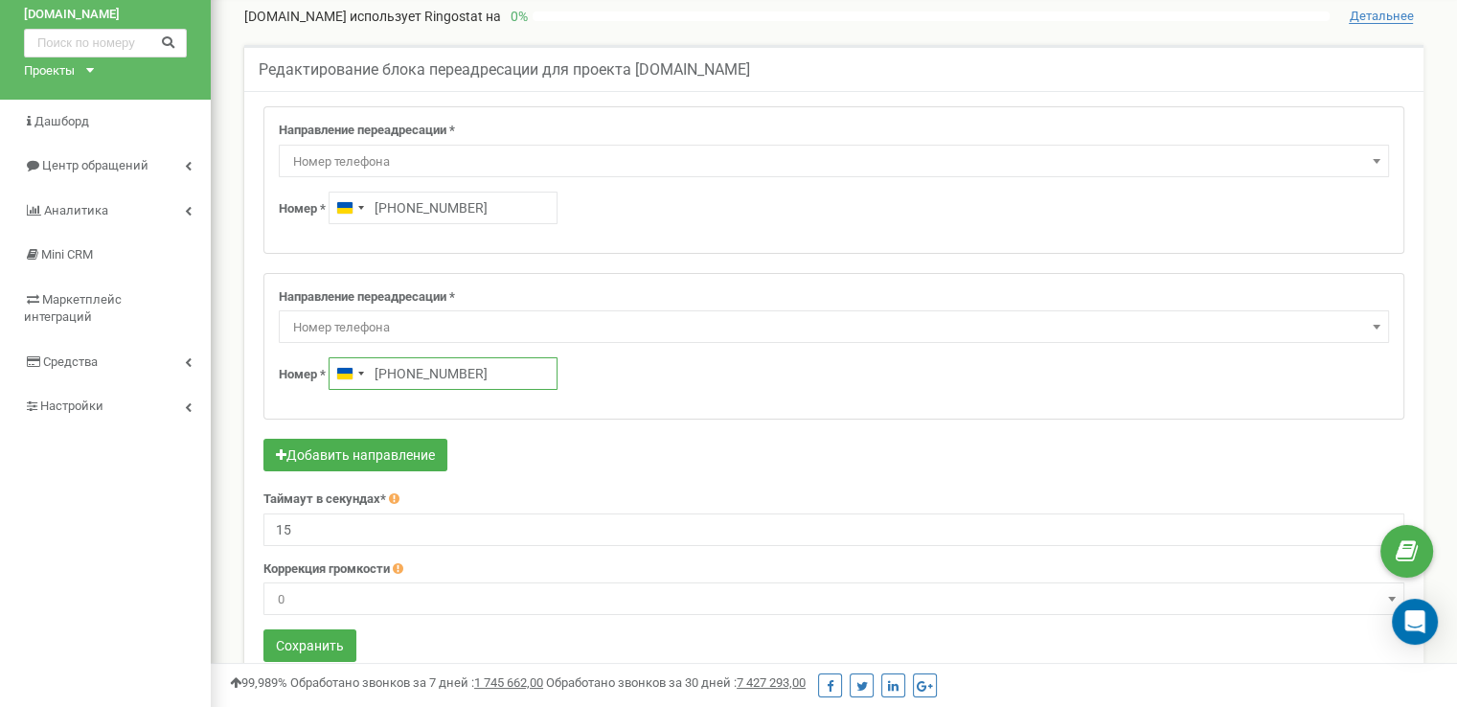
scroll to position [96, 0]
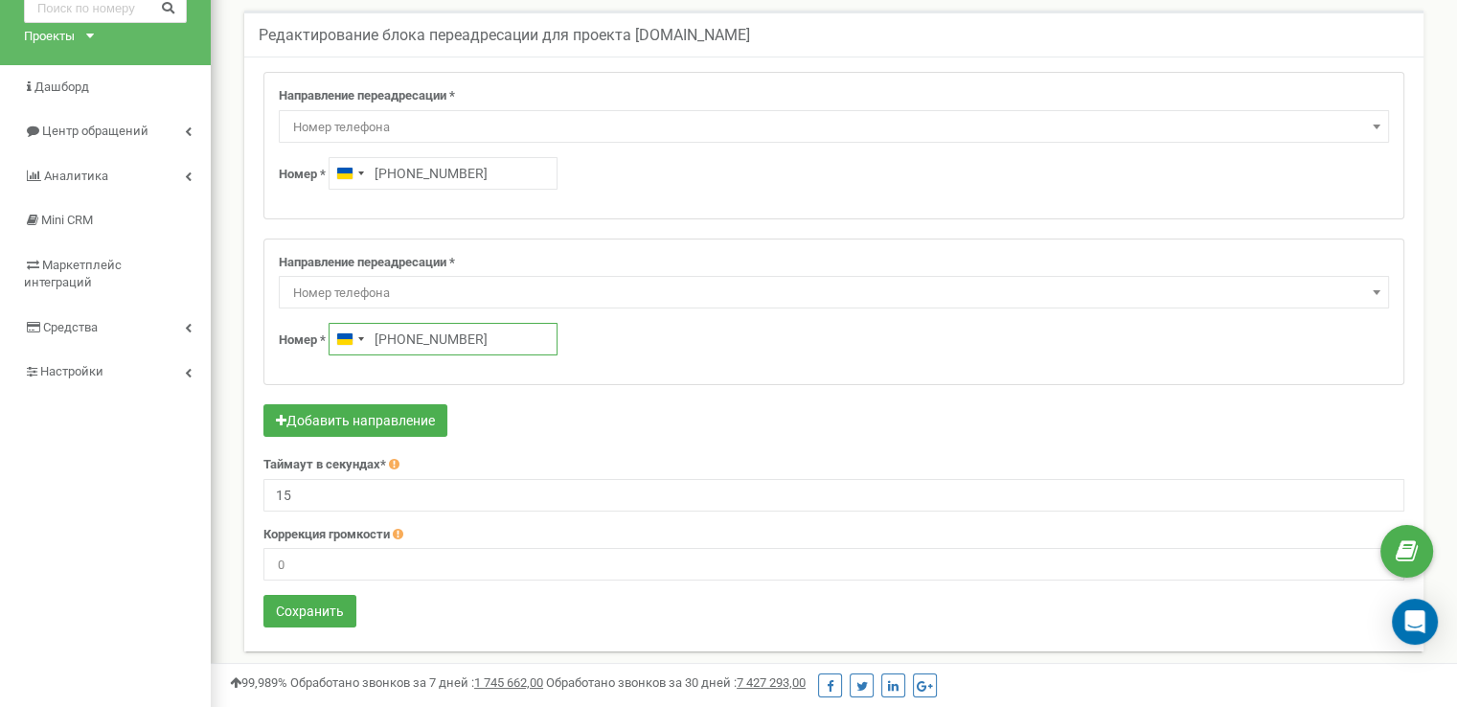
type input "+380 44 111 2314"
drag, startPoint x: 325, startPoint y: 492, endPoint x: 274, endPoint y: 484, distance: 51.4
click at [274, 484] on input "15" at bounding box center [833, 495] width 1141 height 33
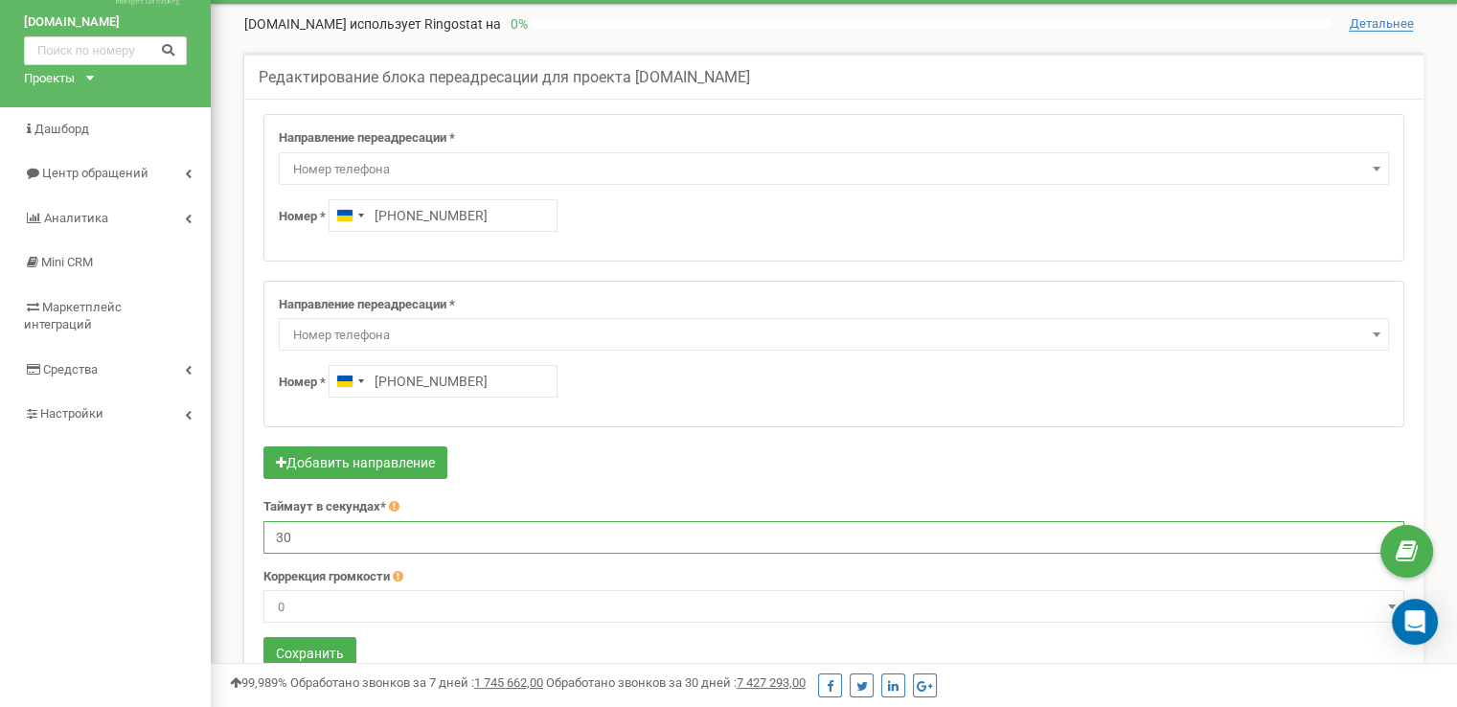
scroll to position [56, 0]
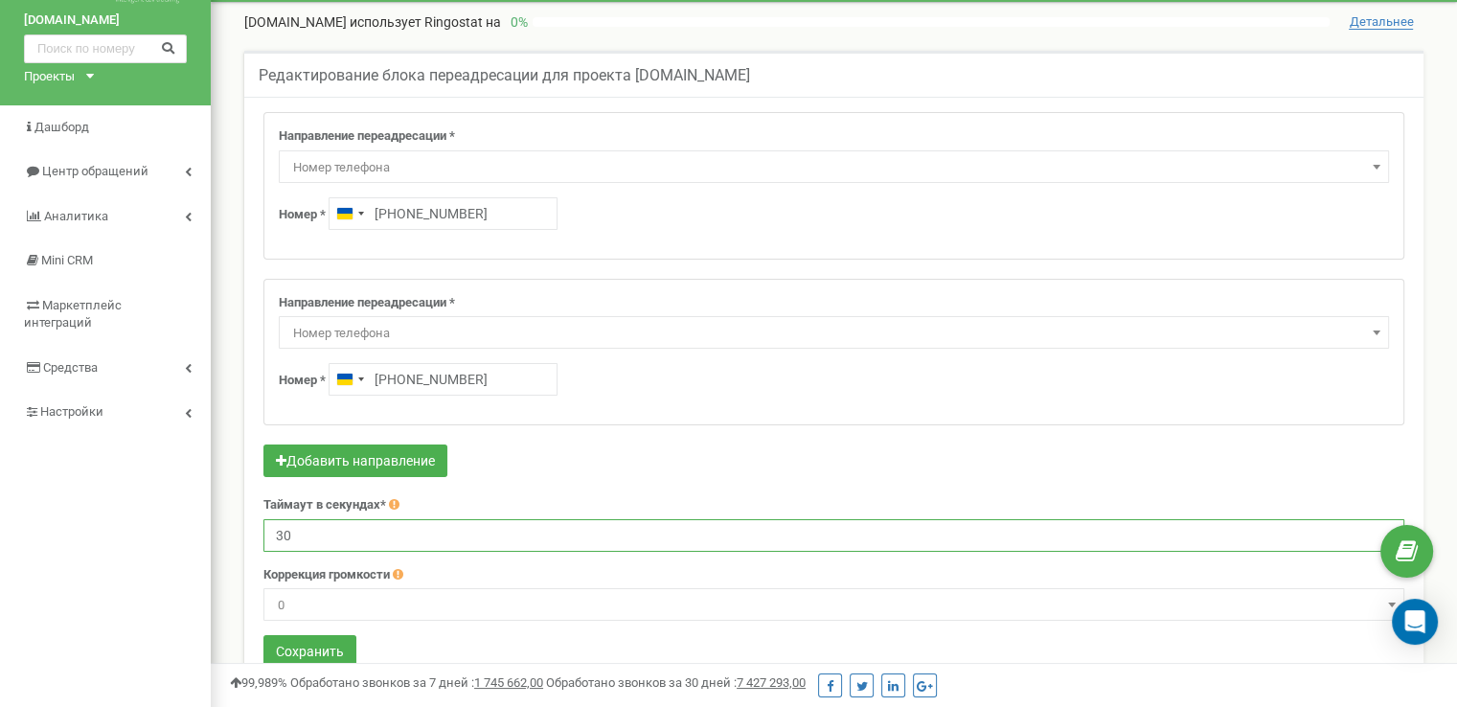
type input "30"
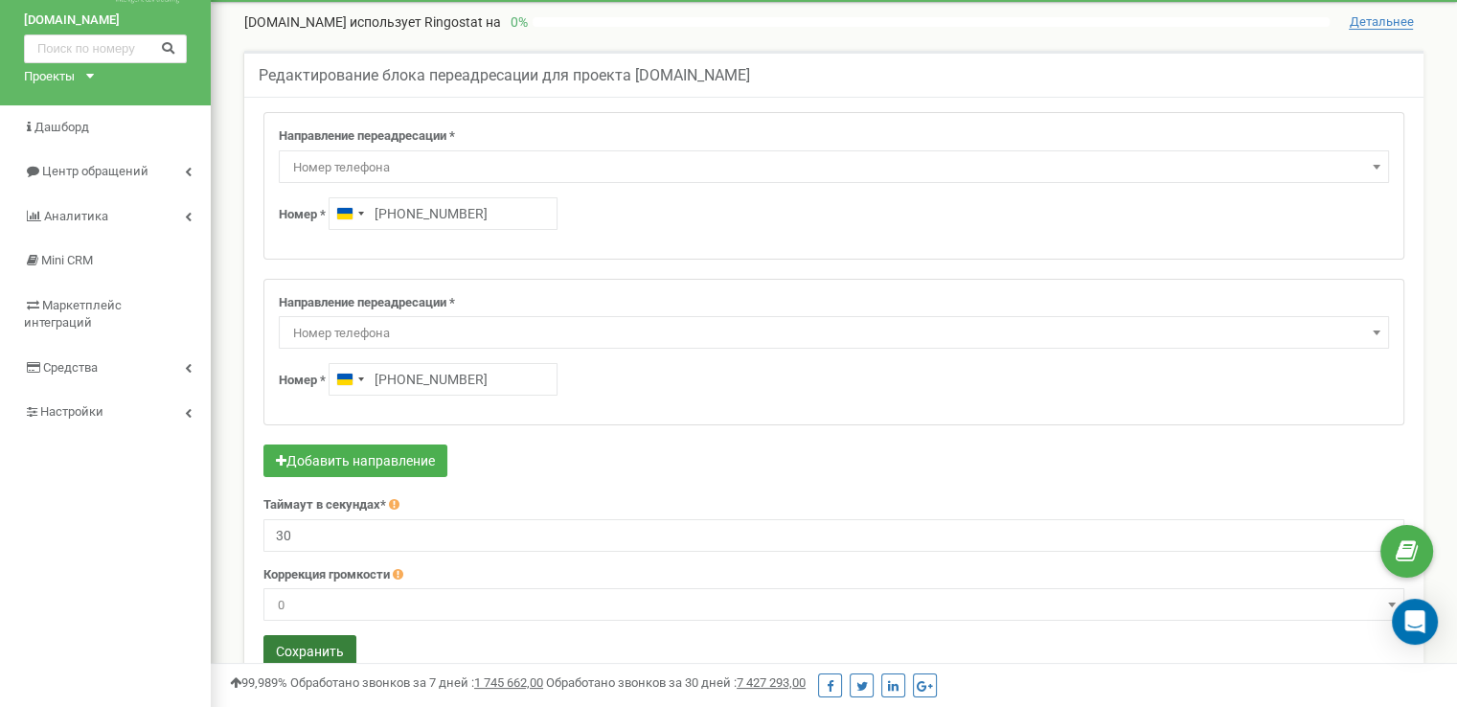
click at [309, 644] on button "Сохранить" at bounding box center [309, 651] width 93 height 33
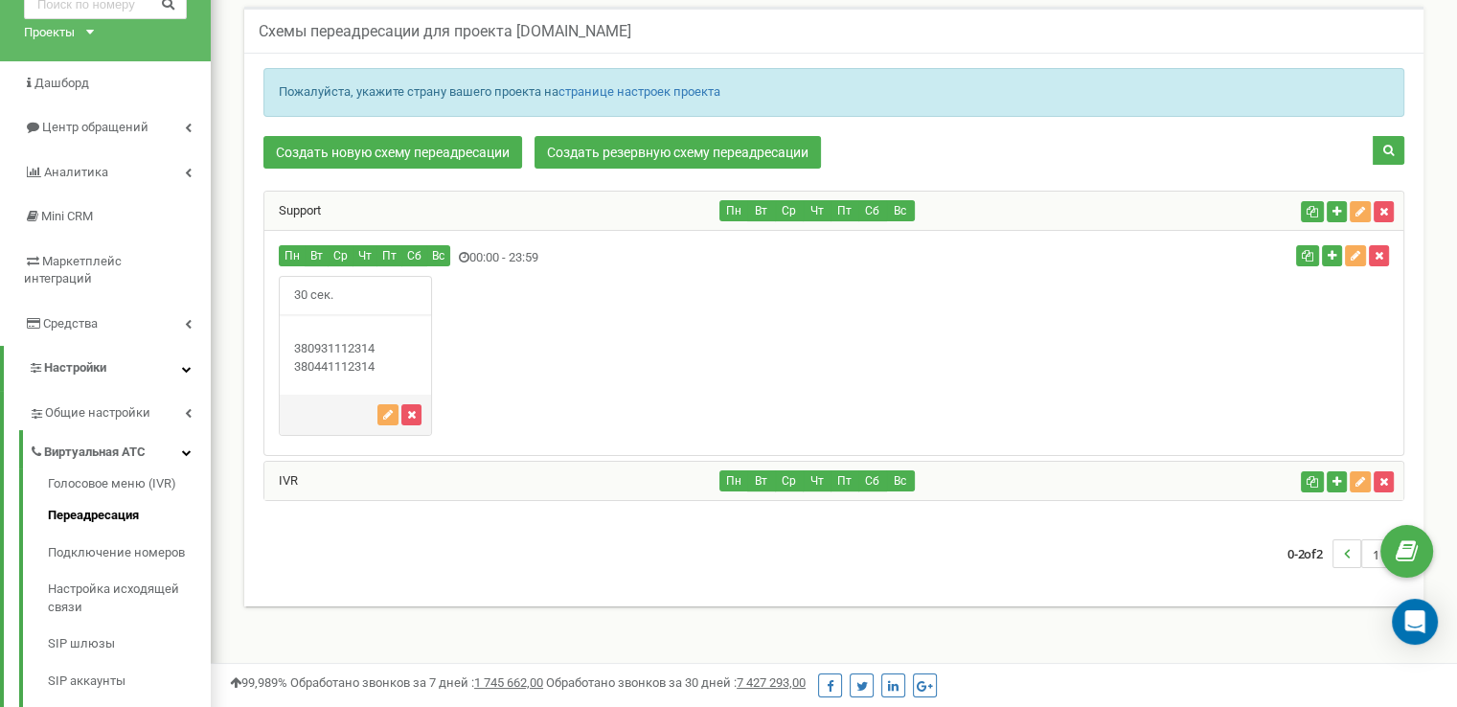
scroll to position [57, 0]
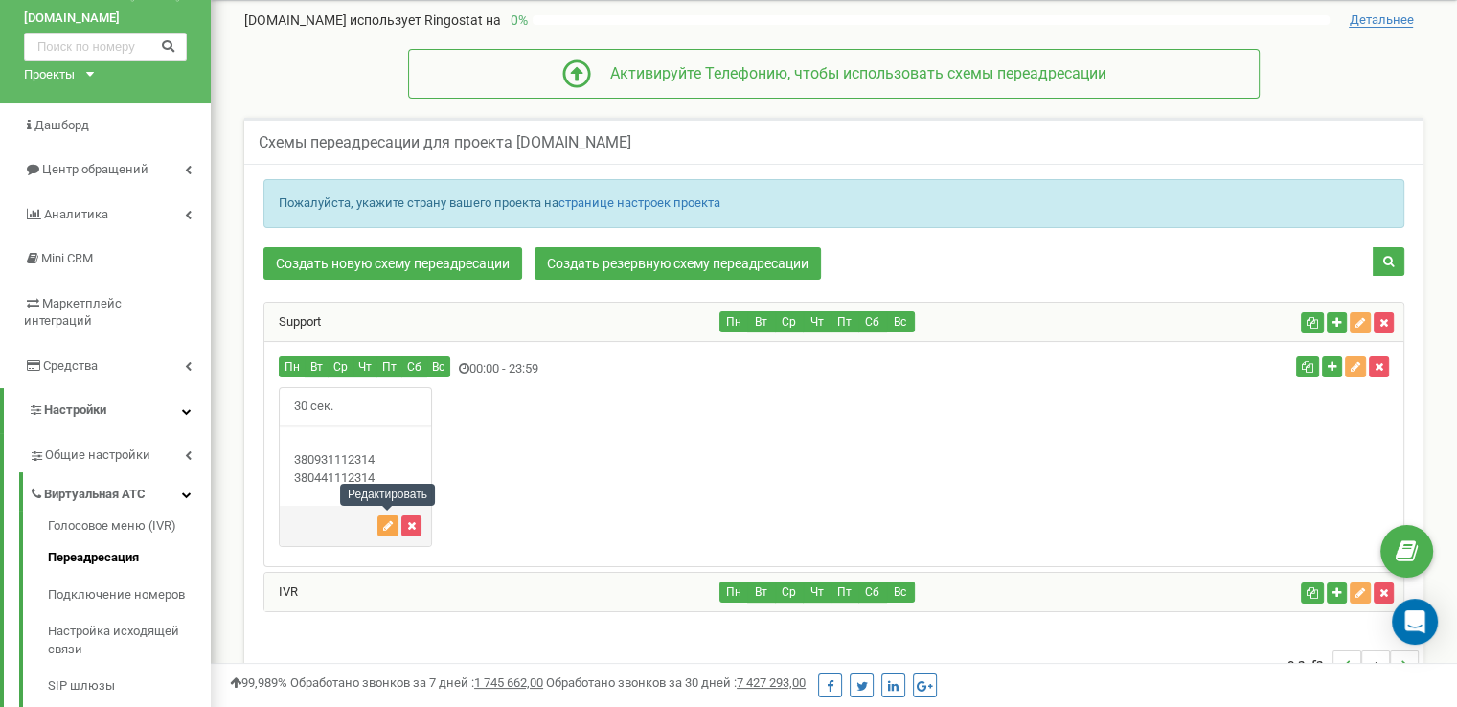
click at [388, 526] on icon "button" at bounding box center [388, 525] width 10 height 11
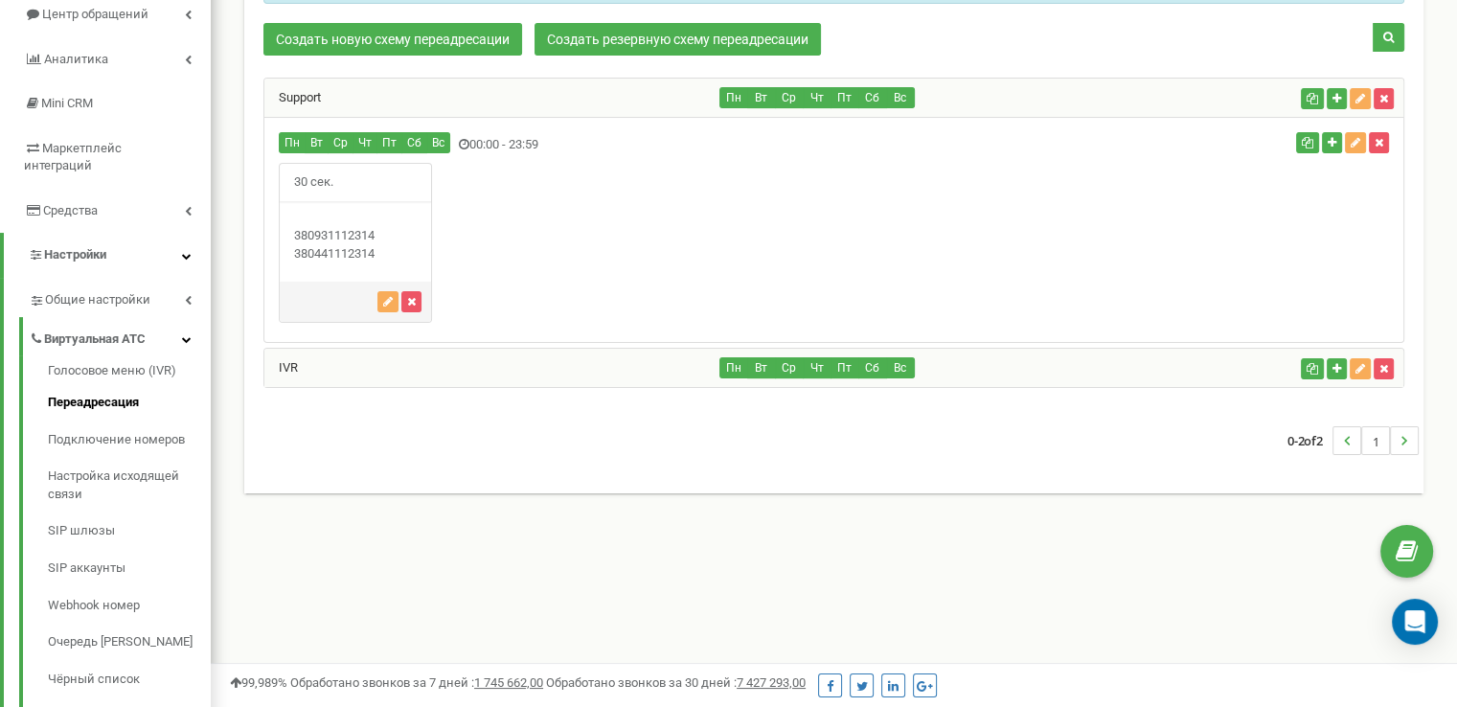
scroll to position [136, 0]
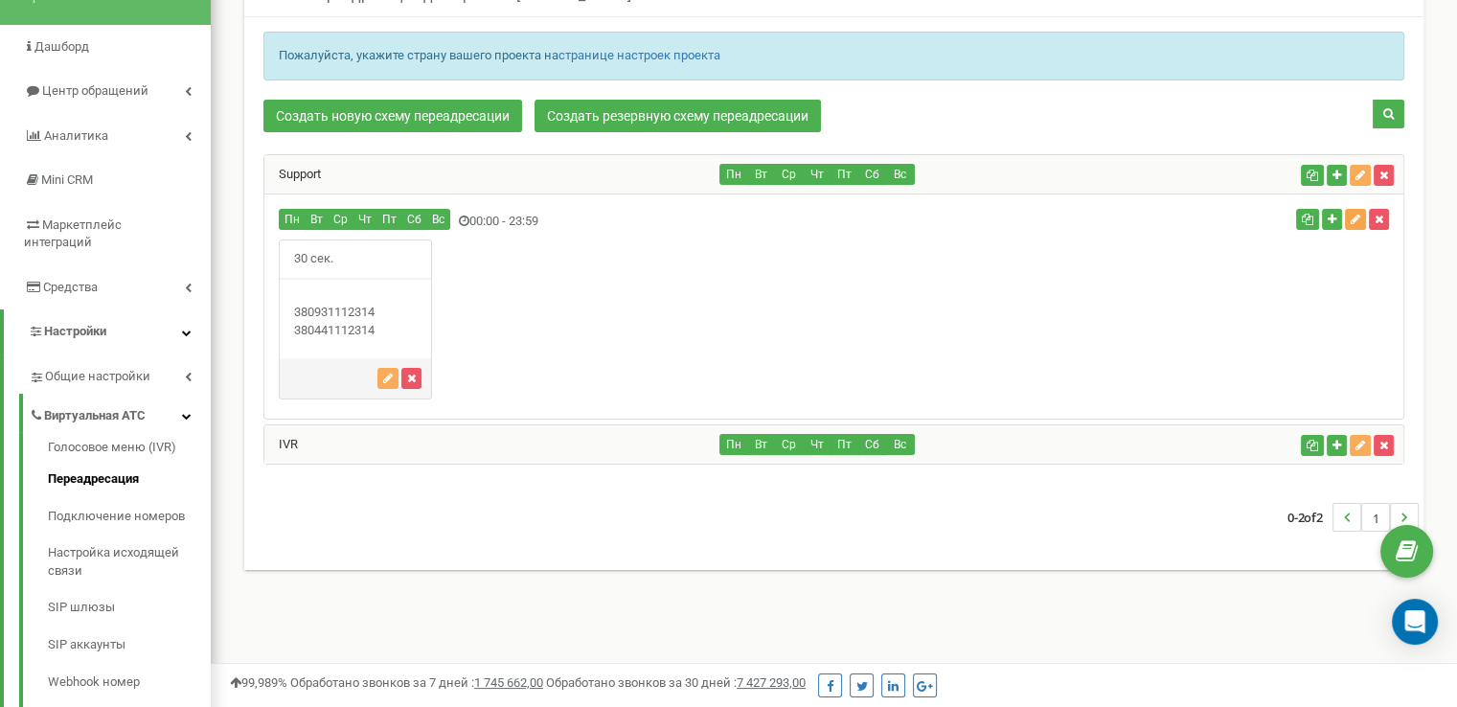
click at [1351, 220] on icon "button" at bounding box center [1356, 219] width 10 height 11
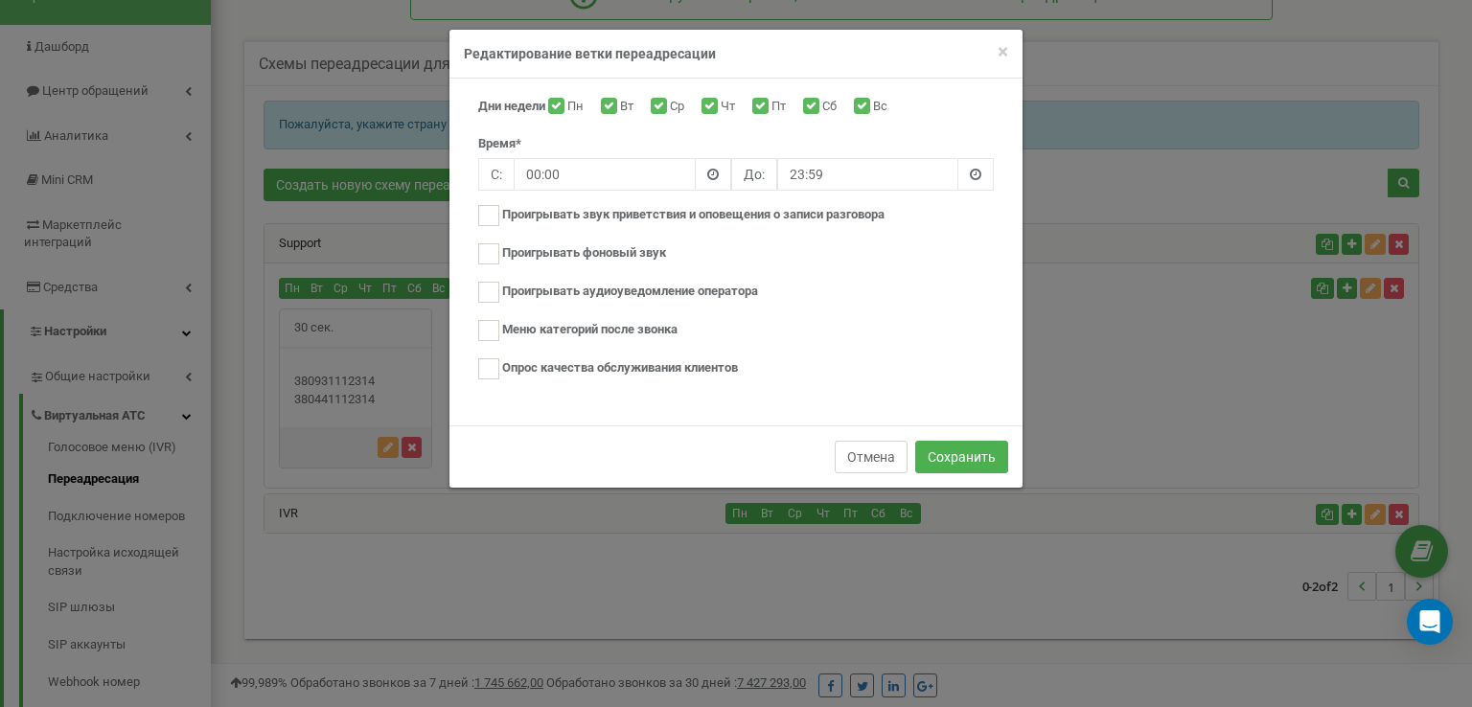
click at [881, 456] on button "Отмена" at bounding box center [871, 457] width 73 height 33
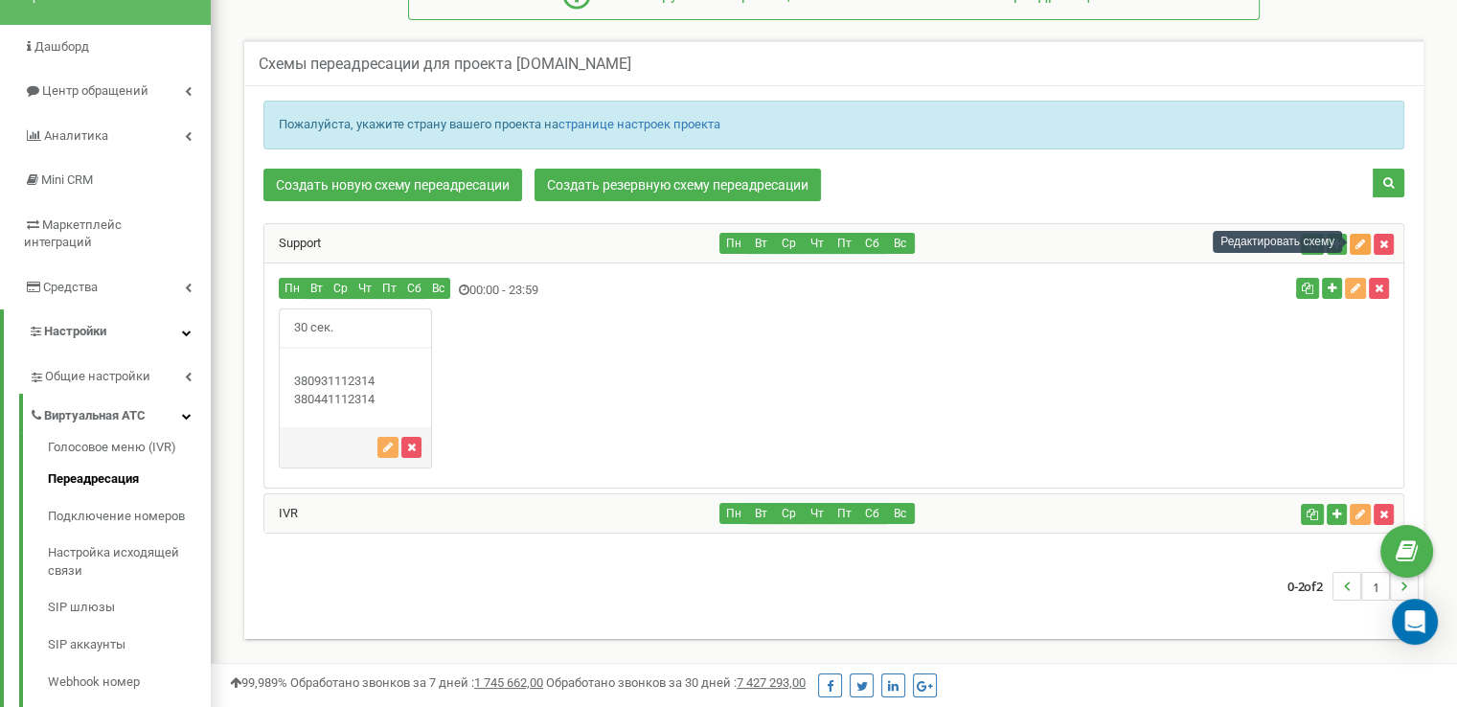
click at [1359, 242] on icon "button" at bounding box center [1361, 244] width 10 height 11
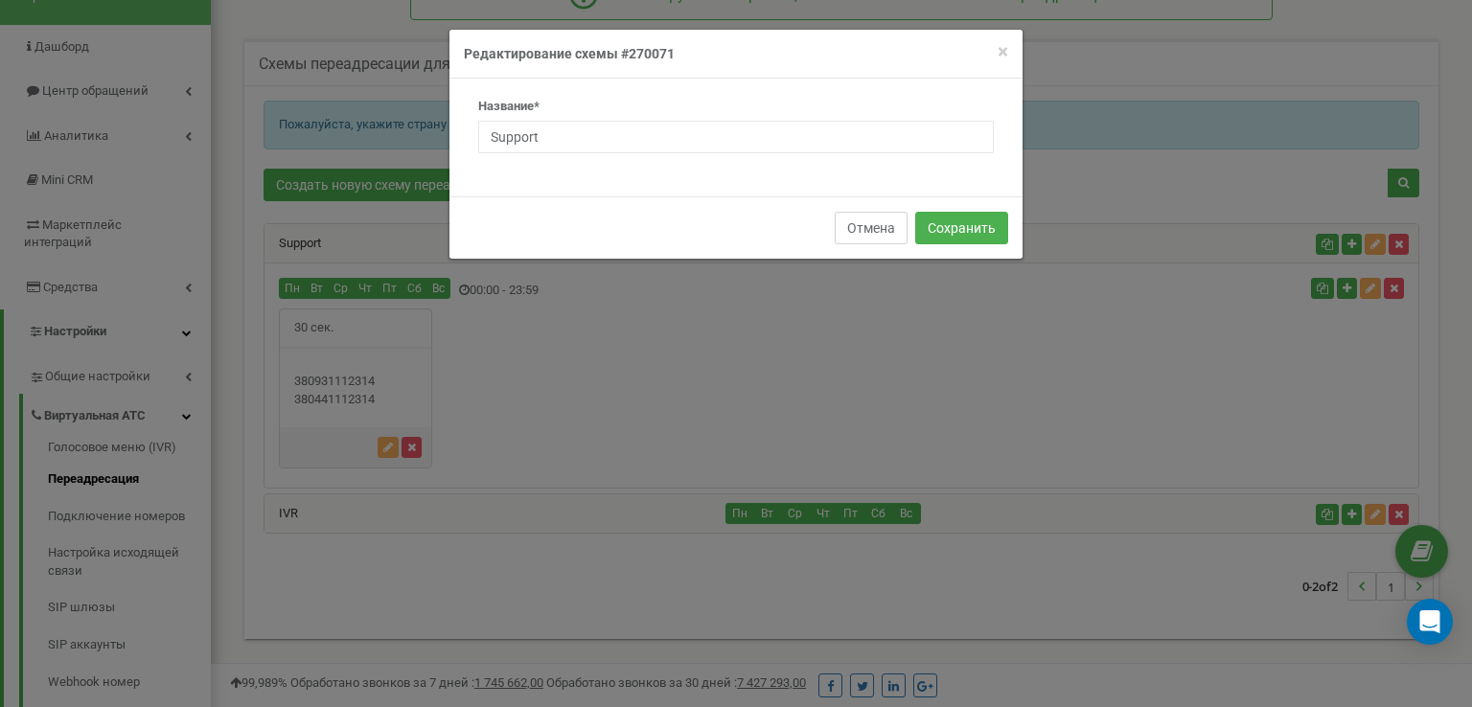
click at [864, 223] on button "Отмена" at bounding box center [871, 228] width 73 height 33
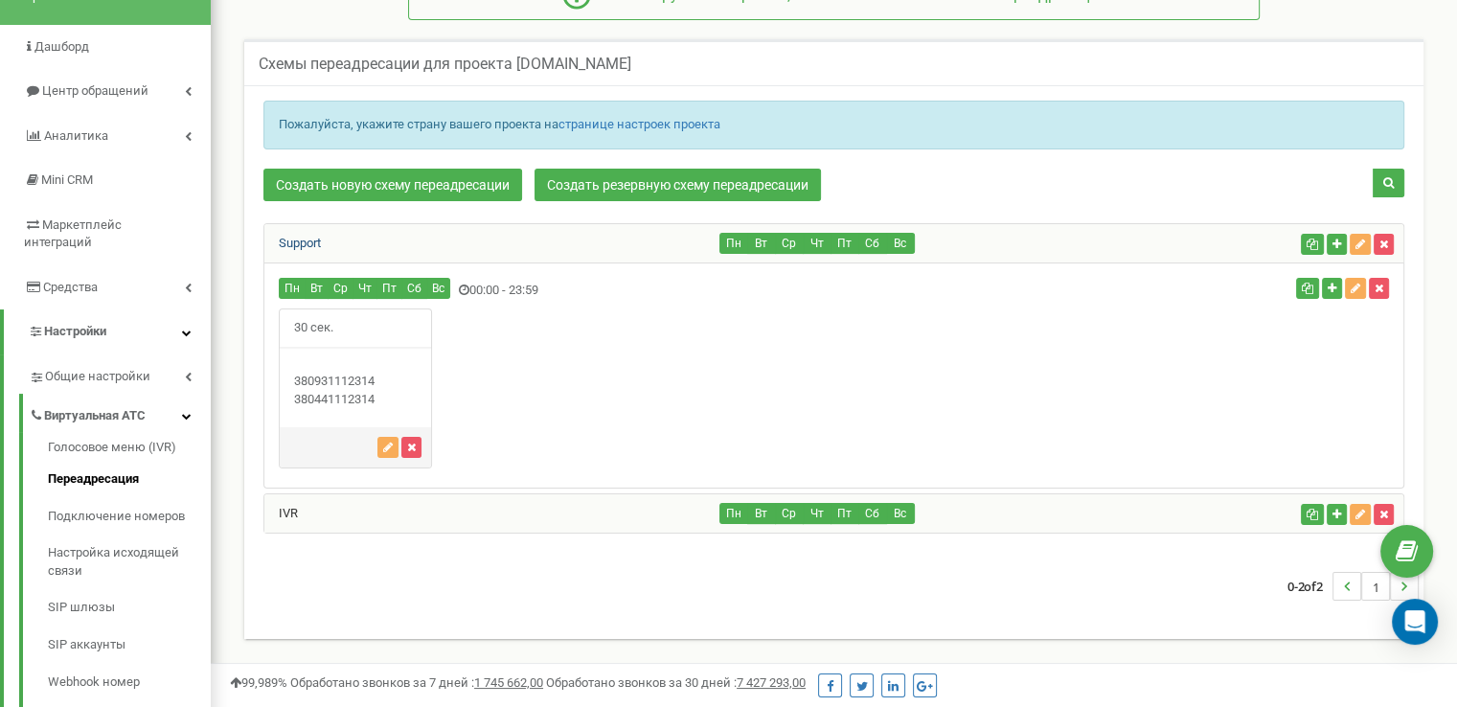
click at [301, 236] on link "Support" at bounding box center [292, 243] width 57 height 14
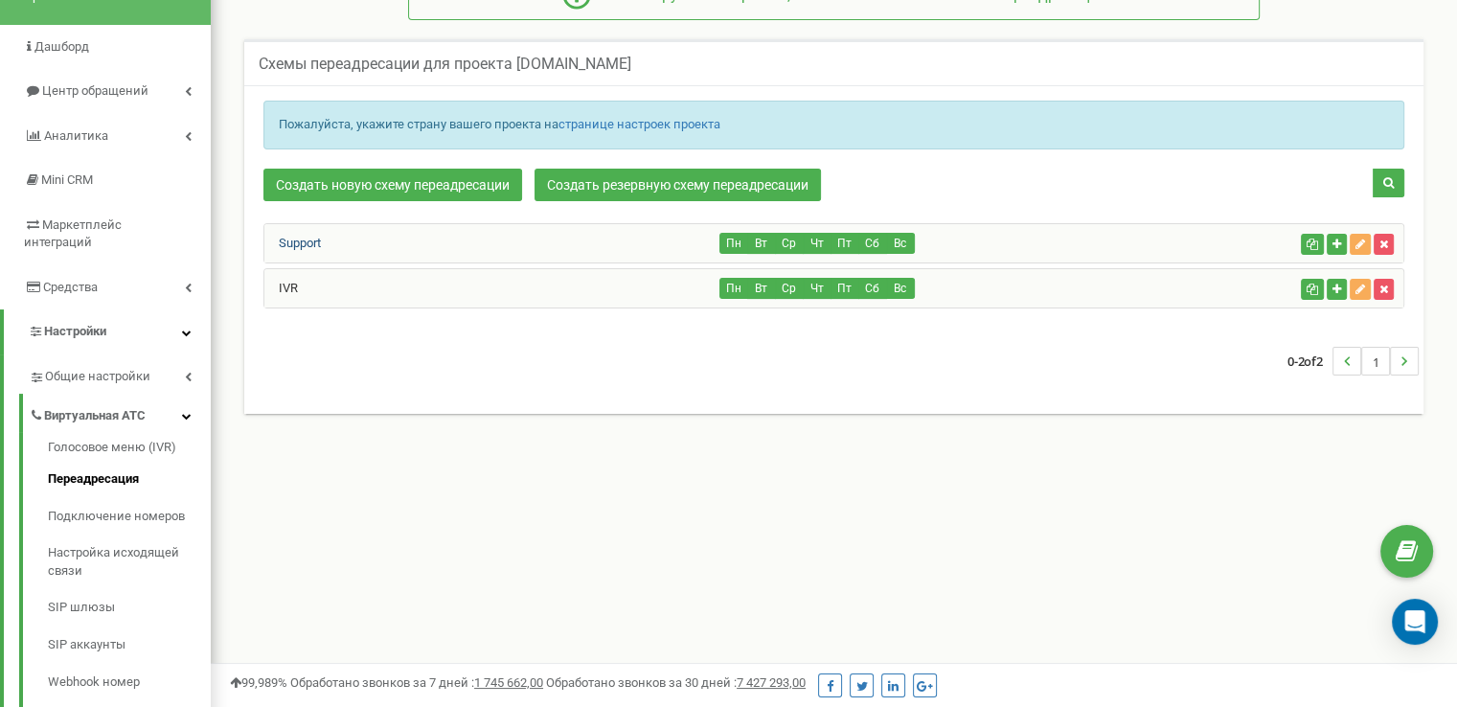
click at [301, 236] on link "Support" at bounding box center [292, 243] width 57 height 14
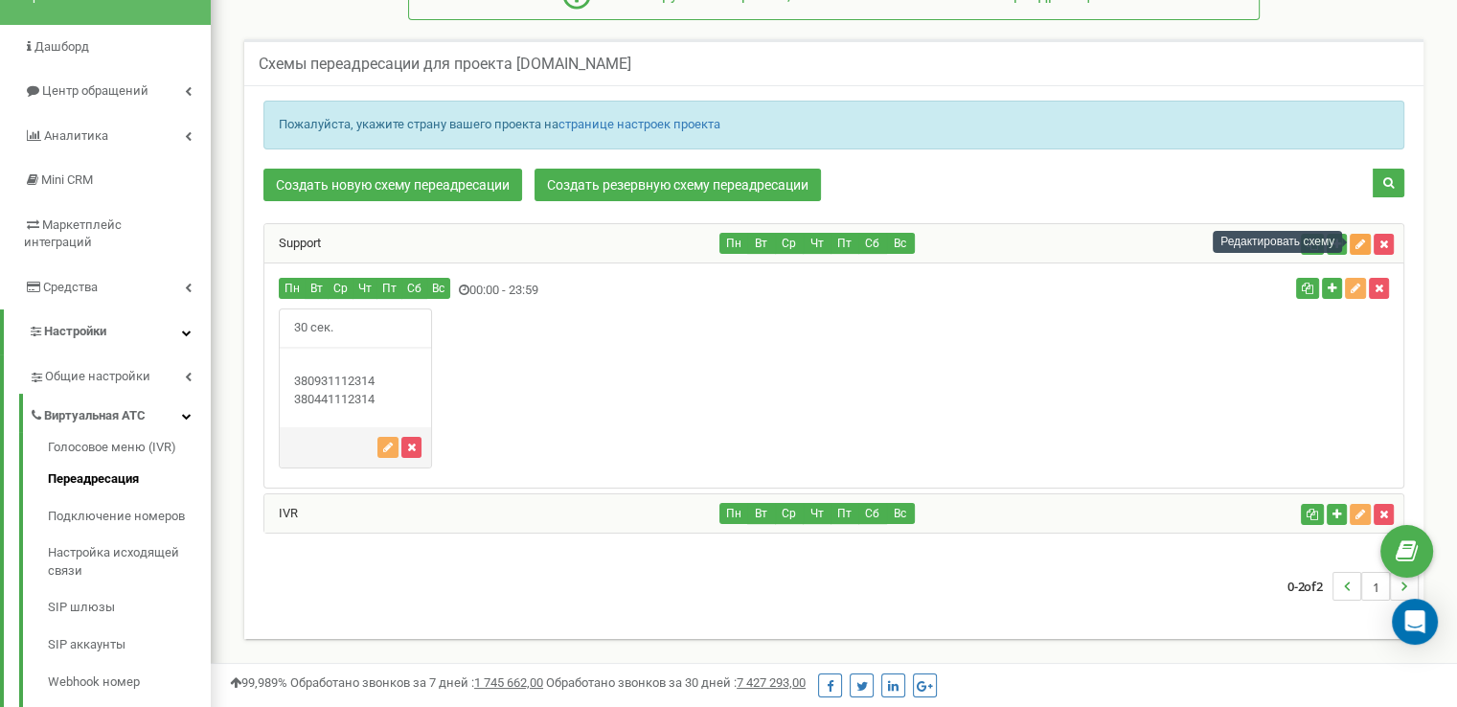
click at [1358, 242] on icon "button" at bounding box center [1361, 244] width 10 height 11
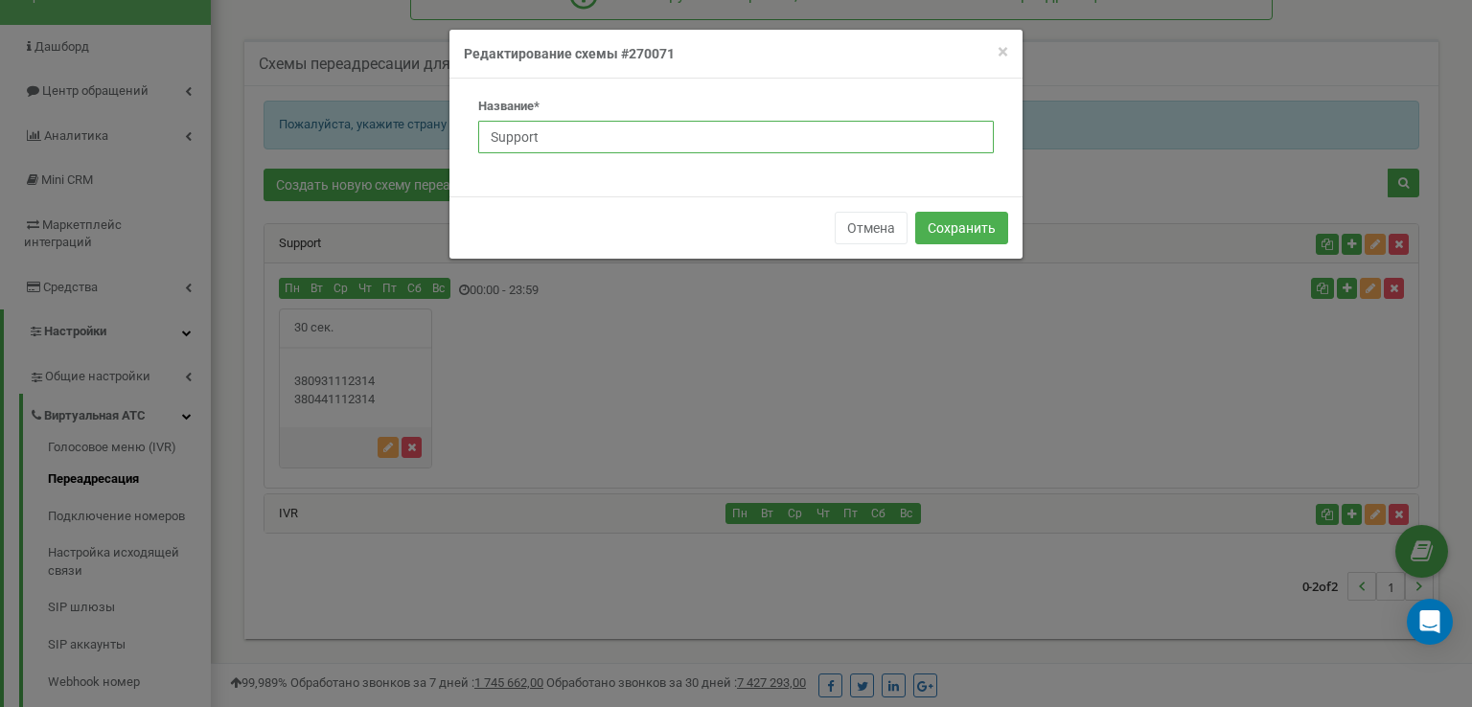
click at [723, 131] on input "Support" at bounding box center [735, 137] width 515 height 33
click at [842, 223] on button "Отмена" at bounding box center [871, 228] width 73 height 33
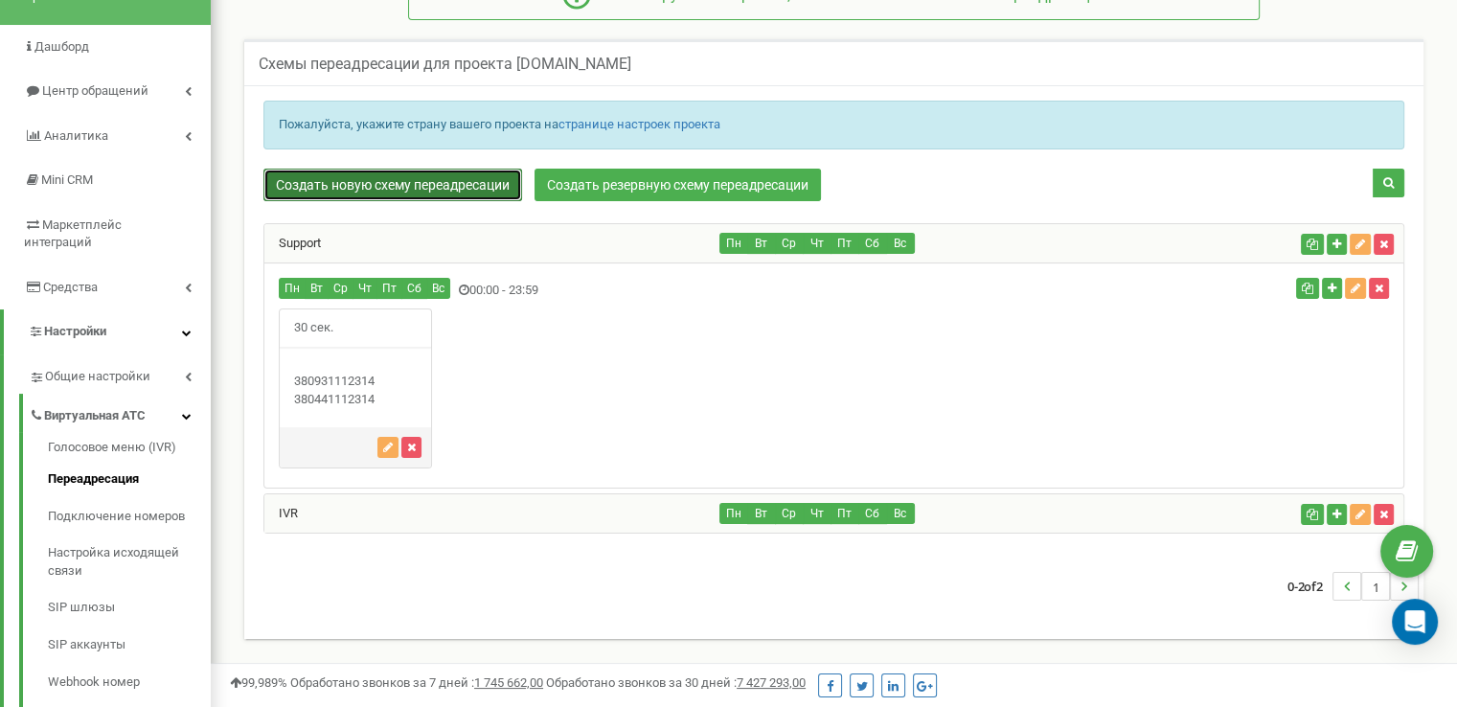
click at [379, 170] on link "Создать новую схему переадресации" at bounding box center [392, 185] width 259 height 33
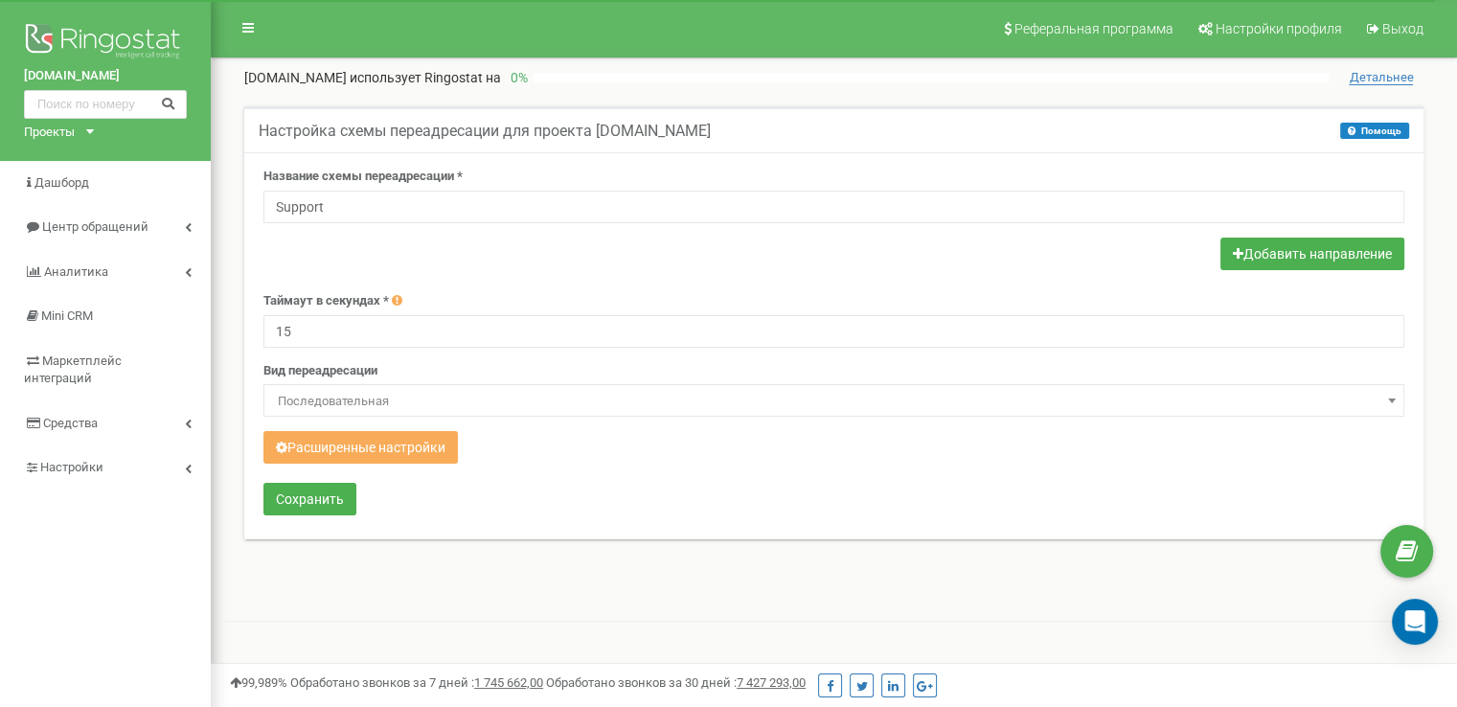
click at [453, 332] on input "15" at bounding box center [833, 331] width 1141 height 33
type input "30"
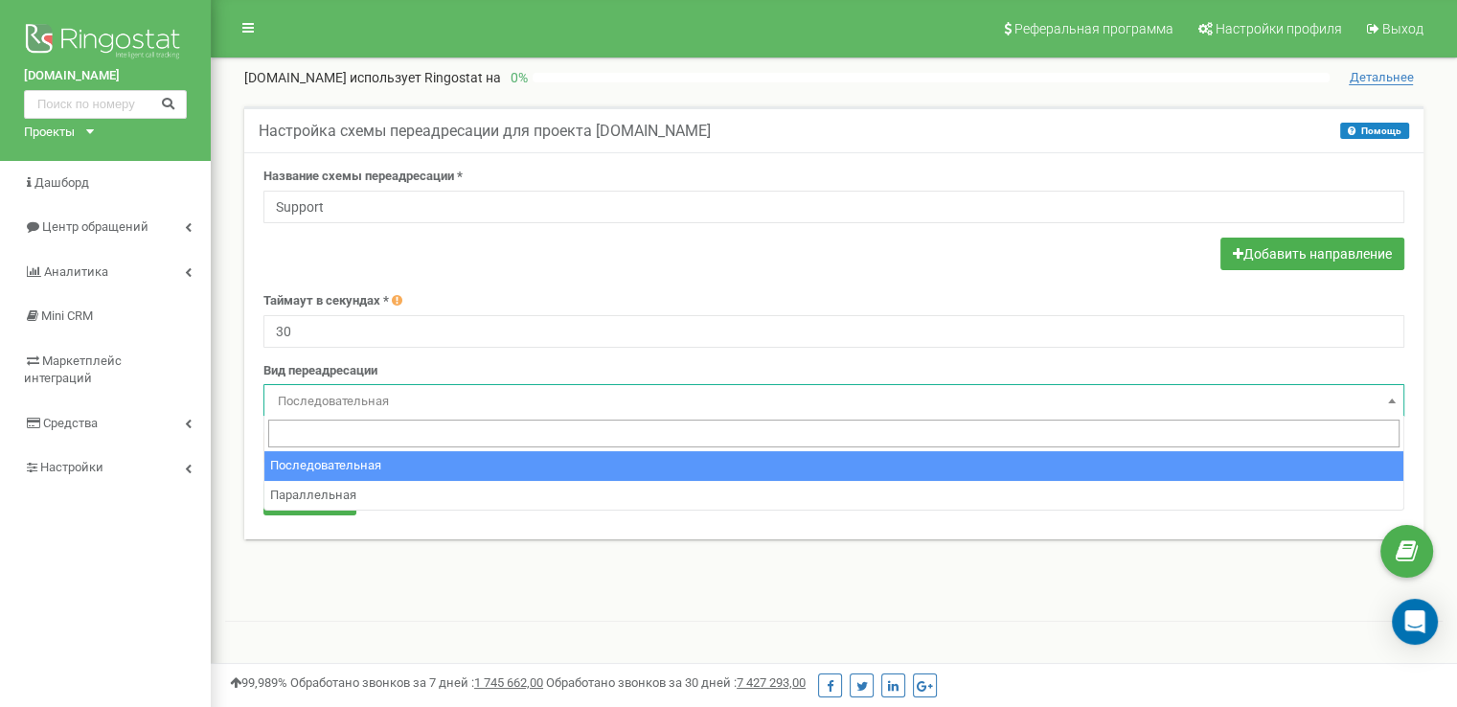
click at [455, 397] on span "Последовательная" at bounding box center [834, 401] width 1128 height 27
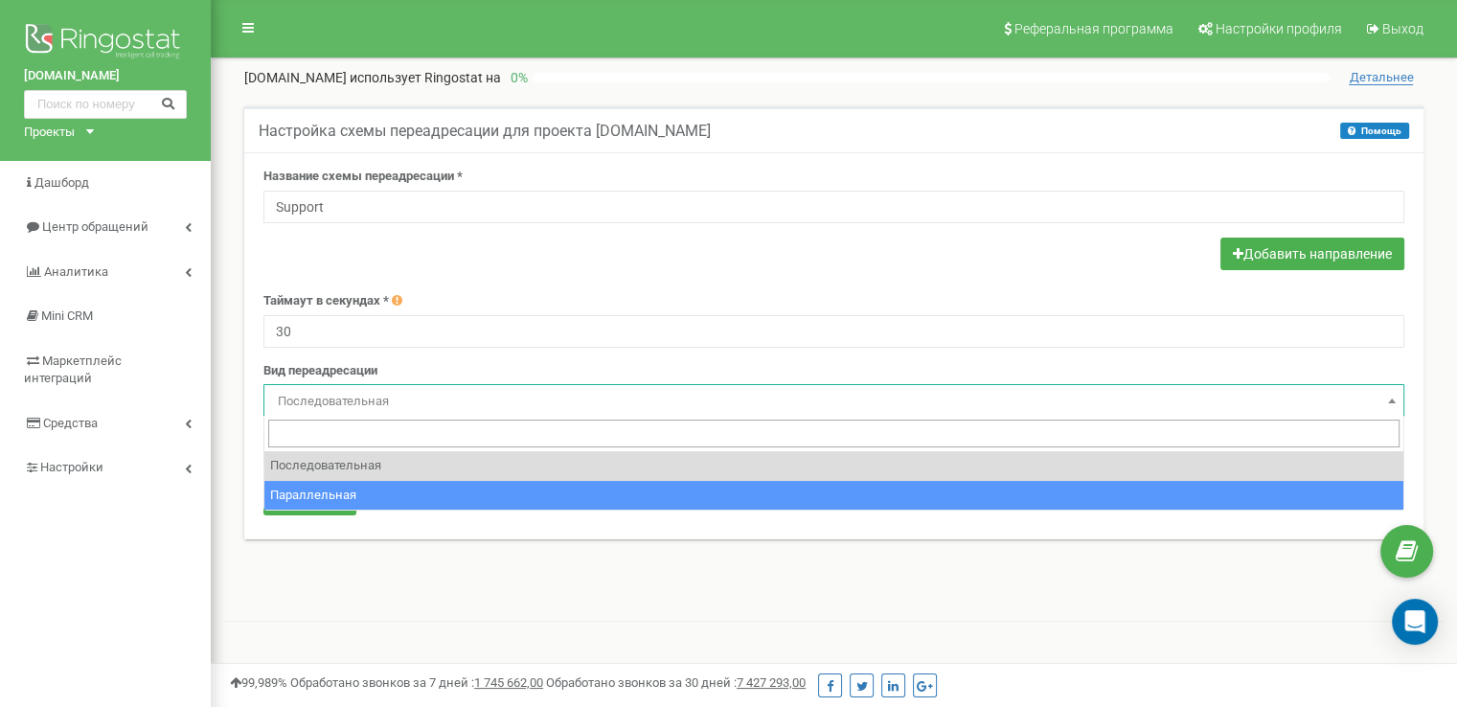
select select "parallel"
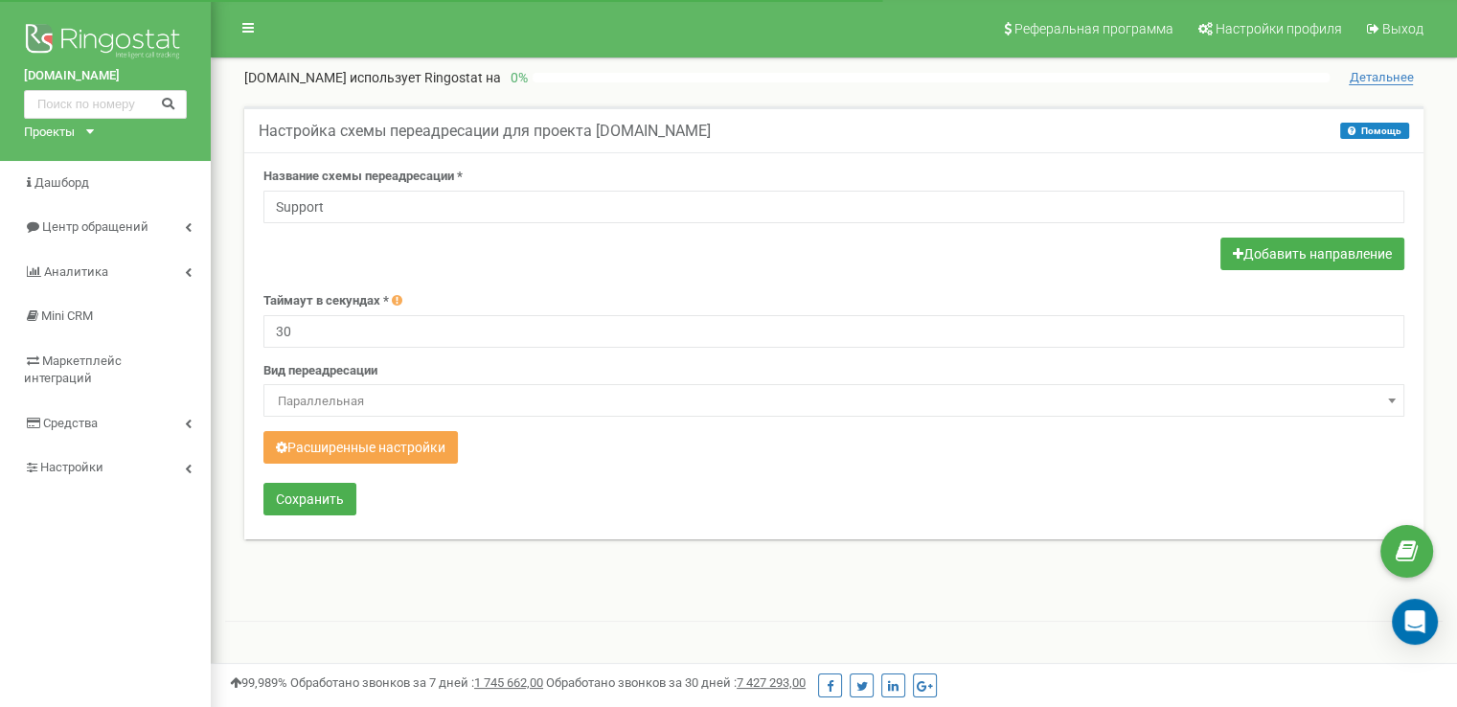
click at [396, 448] on button "Расширенные настройки" at bounding box center [360, 447] width 194 height 33
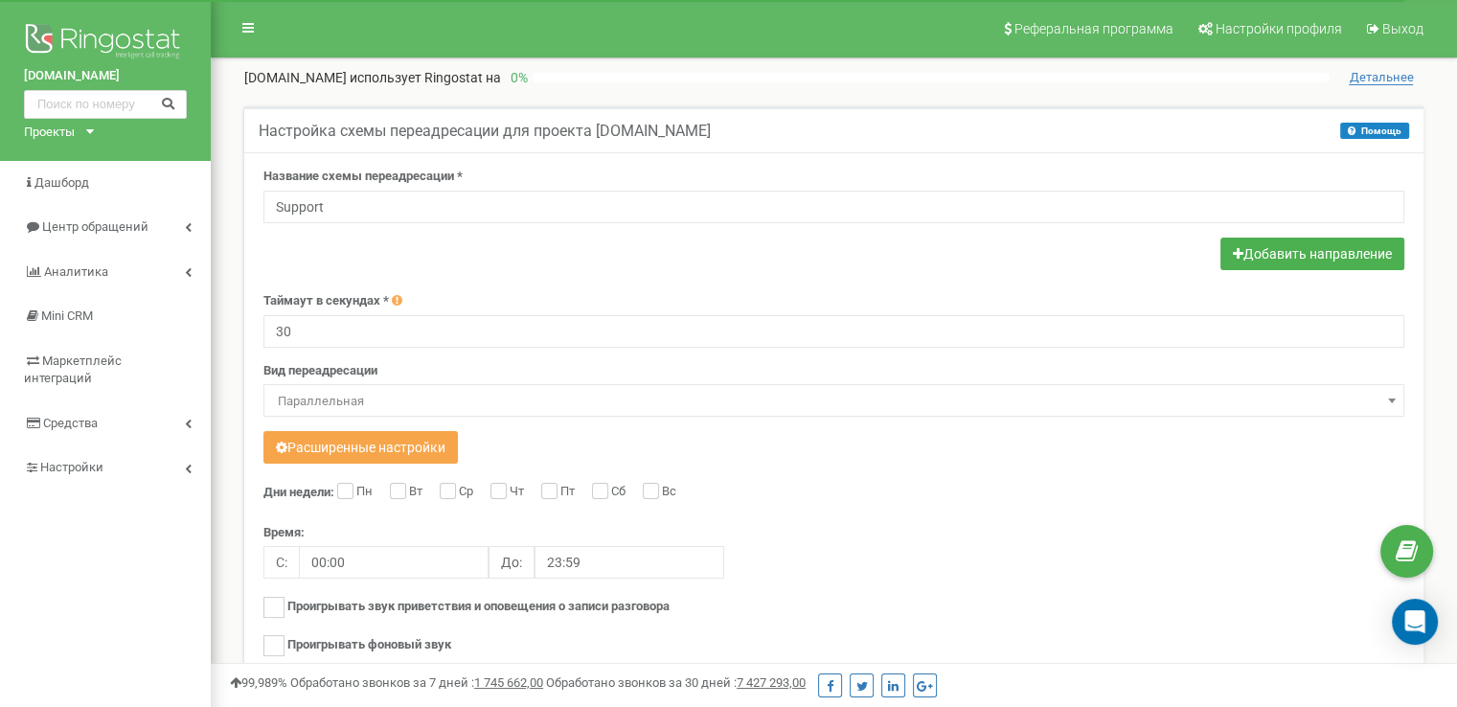
click at [423, 440] on button "Расширенные настройки" at bounding box center [360, 447] width 194 height 33
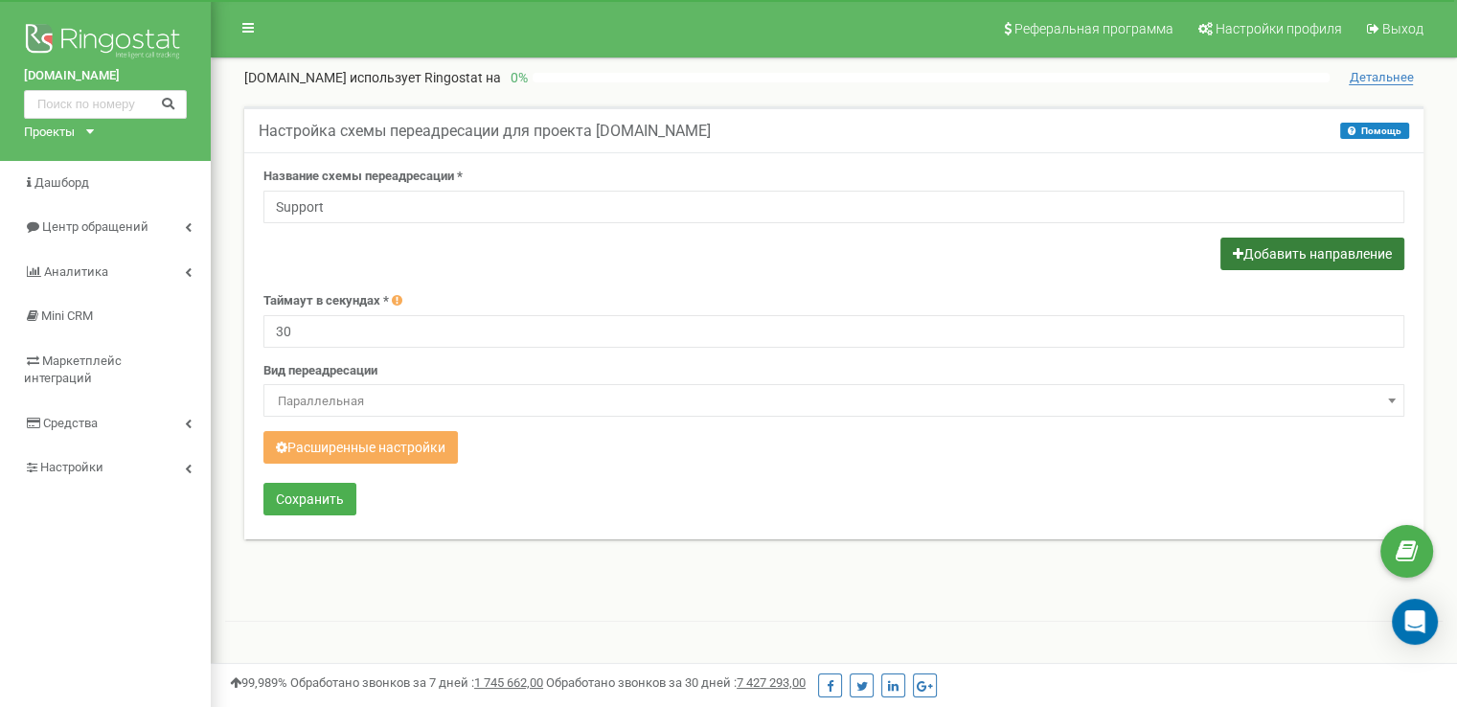
click at [1258, 250] on button "Добавить направление" at bounding box center [1313, 254] width 184 height 33
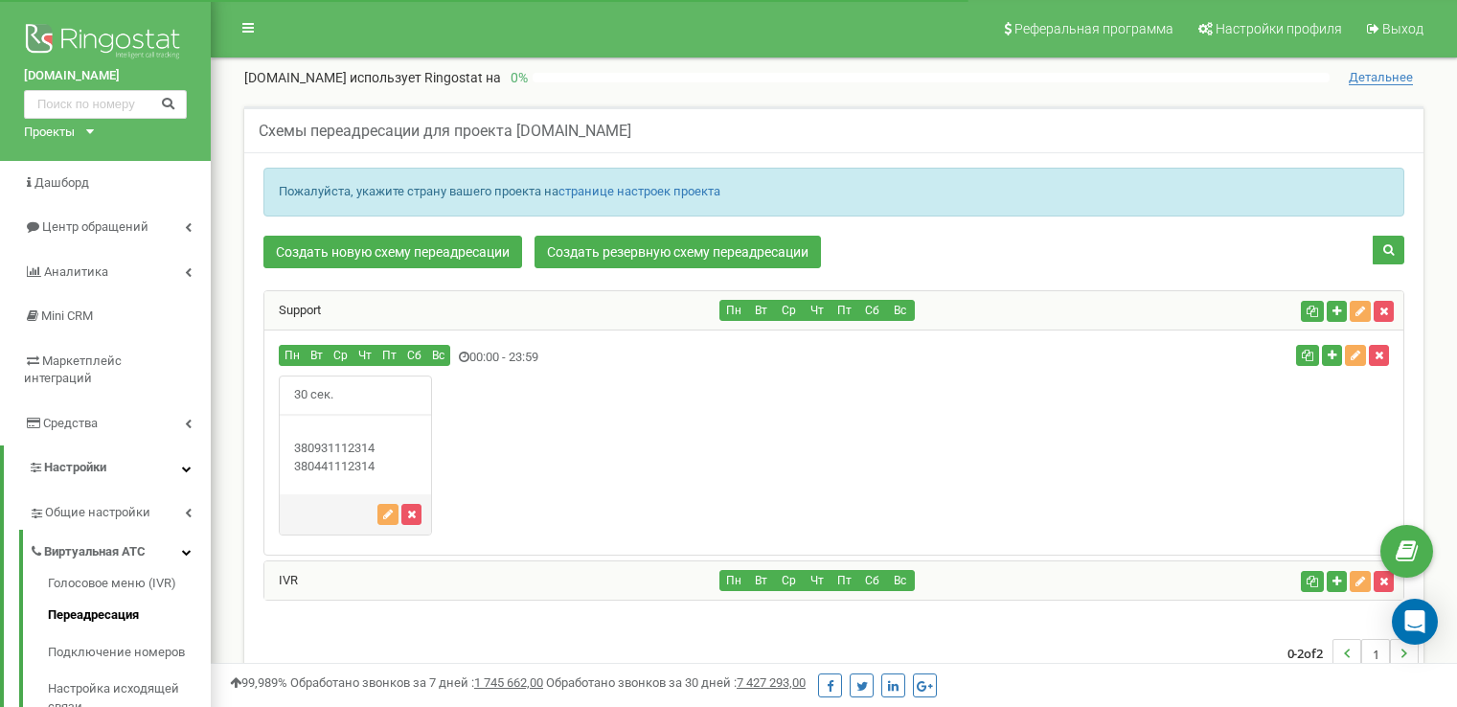
scroll to position [136, 0]
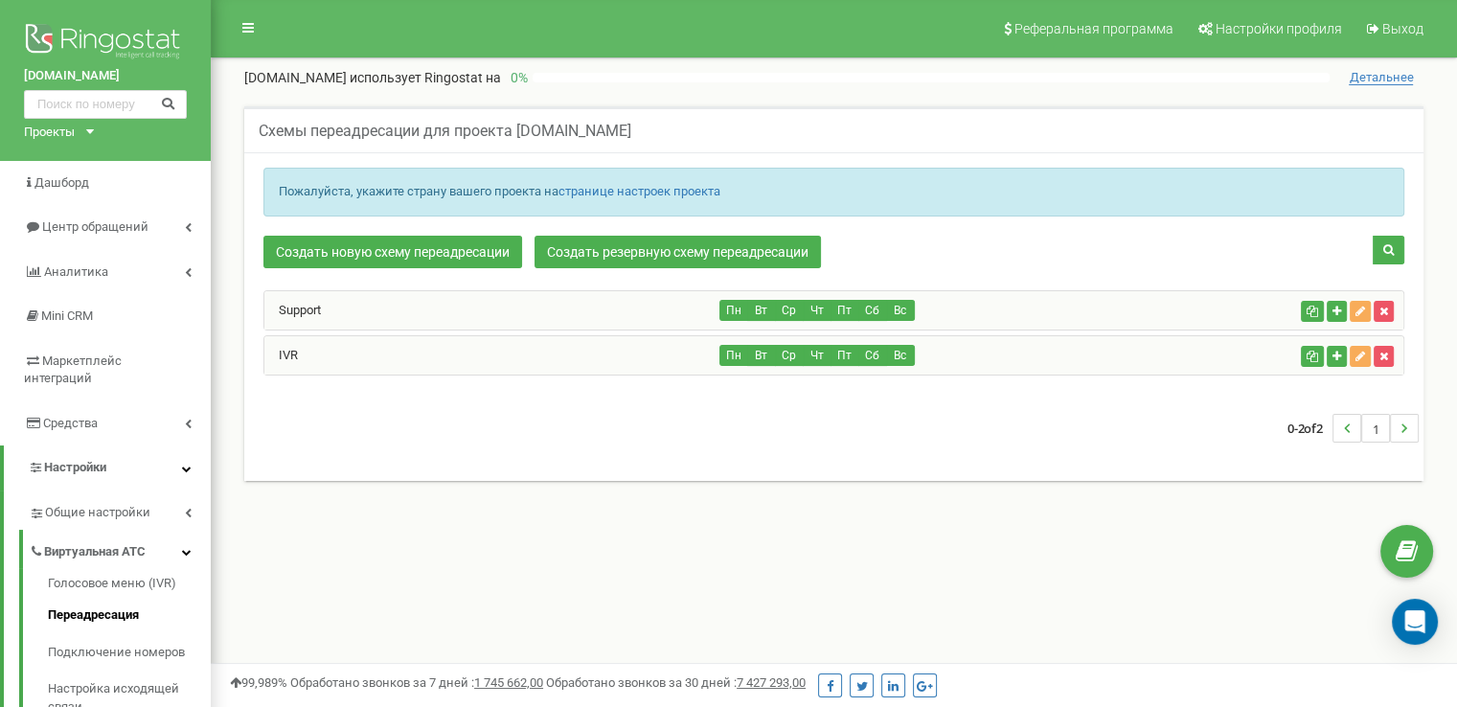
click at [552, 300] on div "Support" at bounding box center [492, 310] width 456 height 38
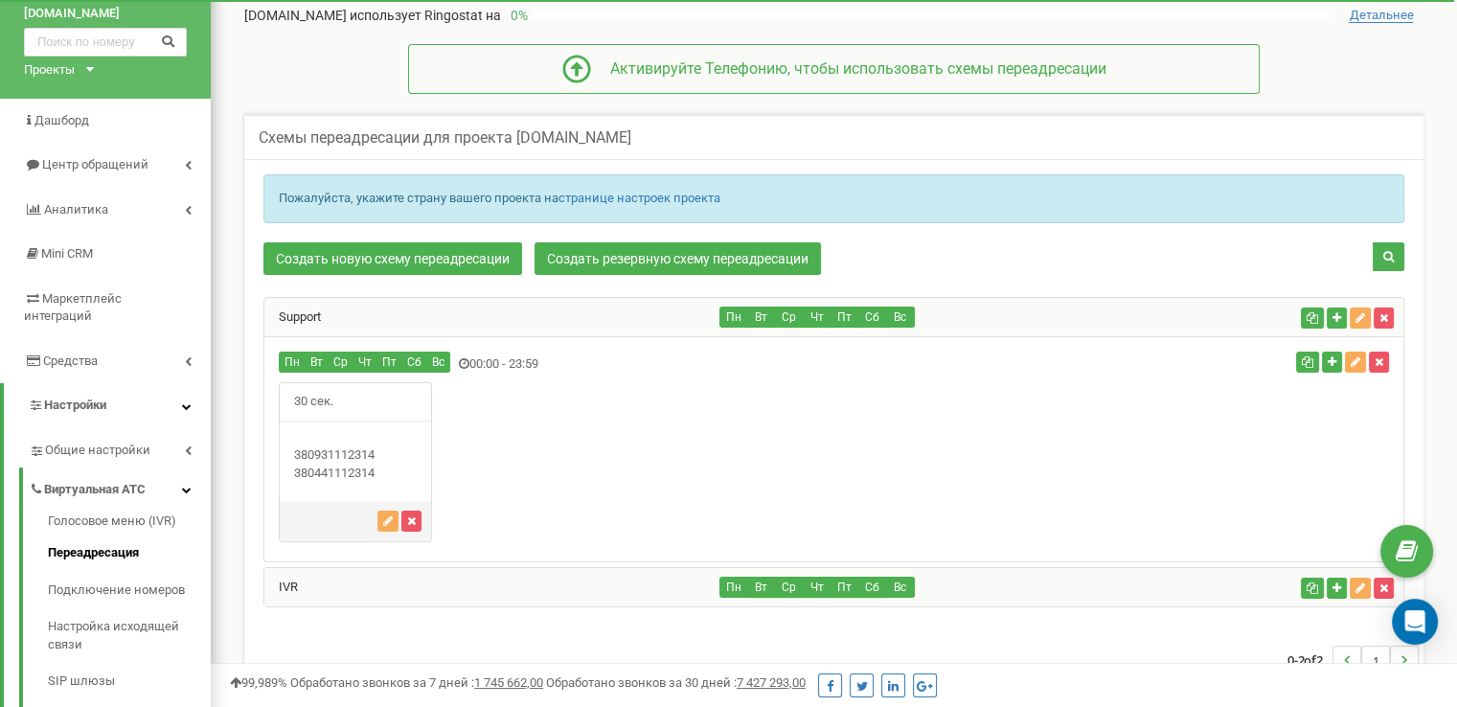
scroll to position [96, 0]
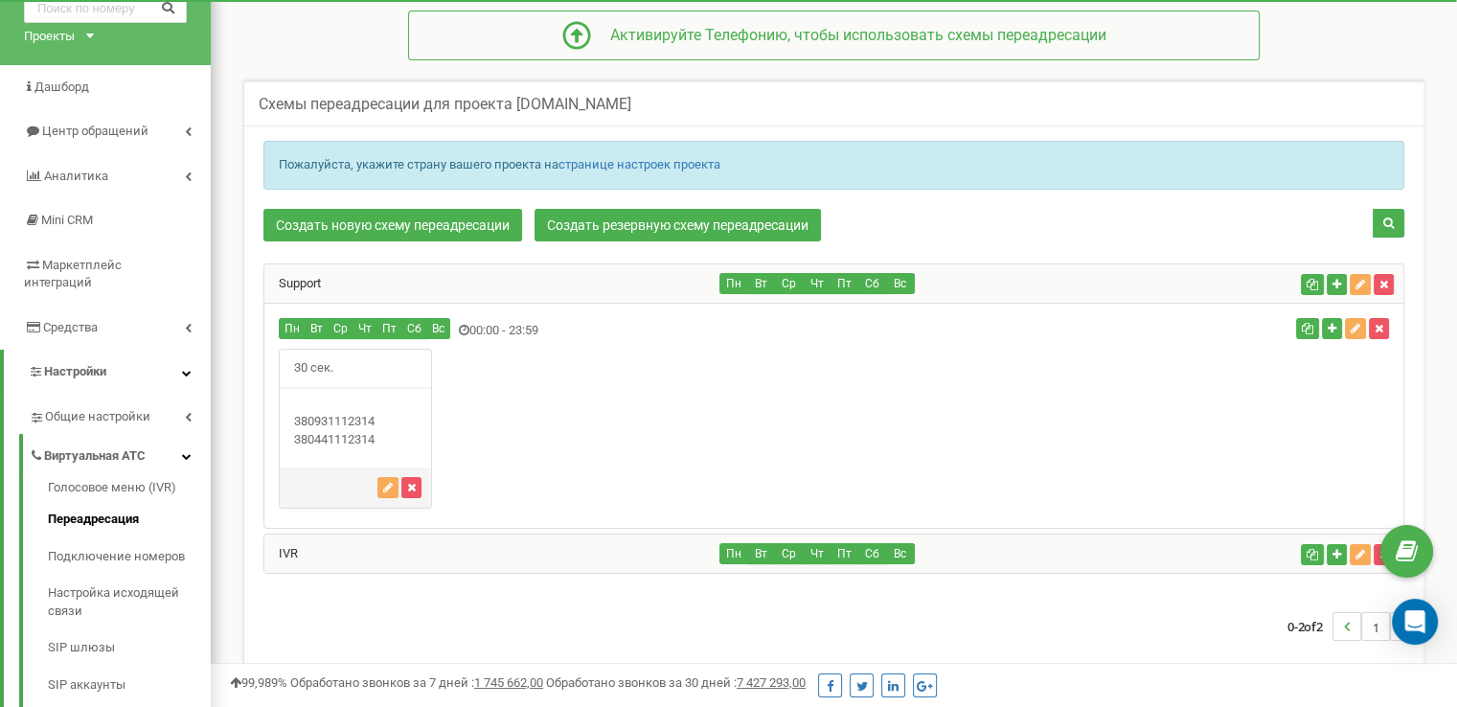
click at [580, 543] on div "IVR" at bounding box center [492, 554] width 456 height 38
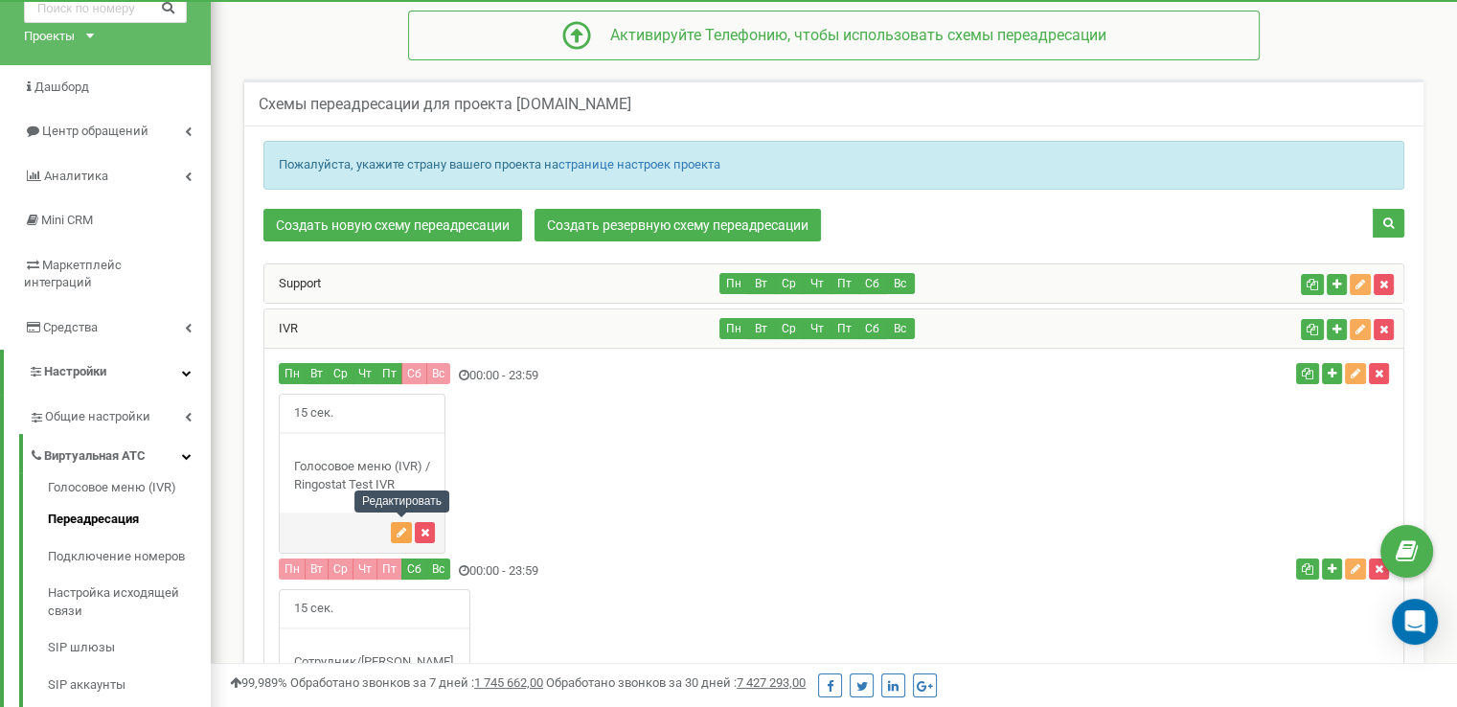
click at [403, 534] on icon "button" at bounding box center [402, 532] width 10 height 11
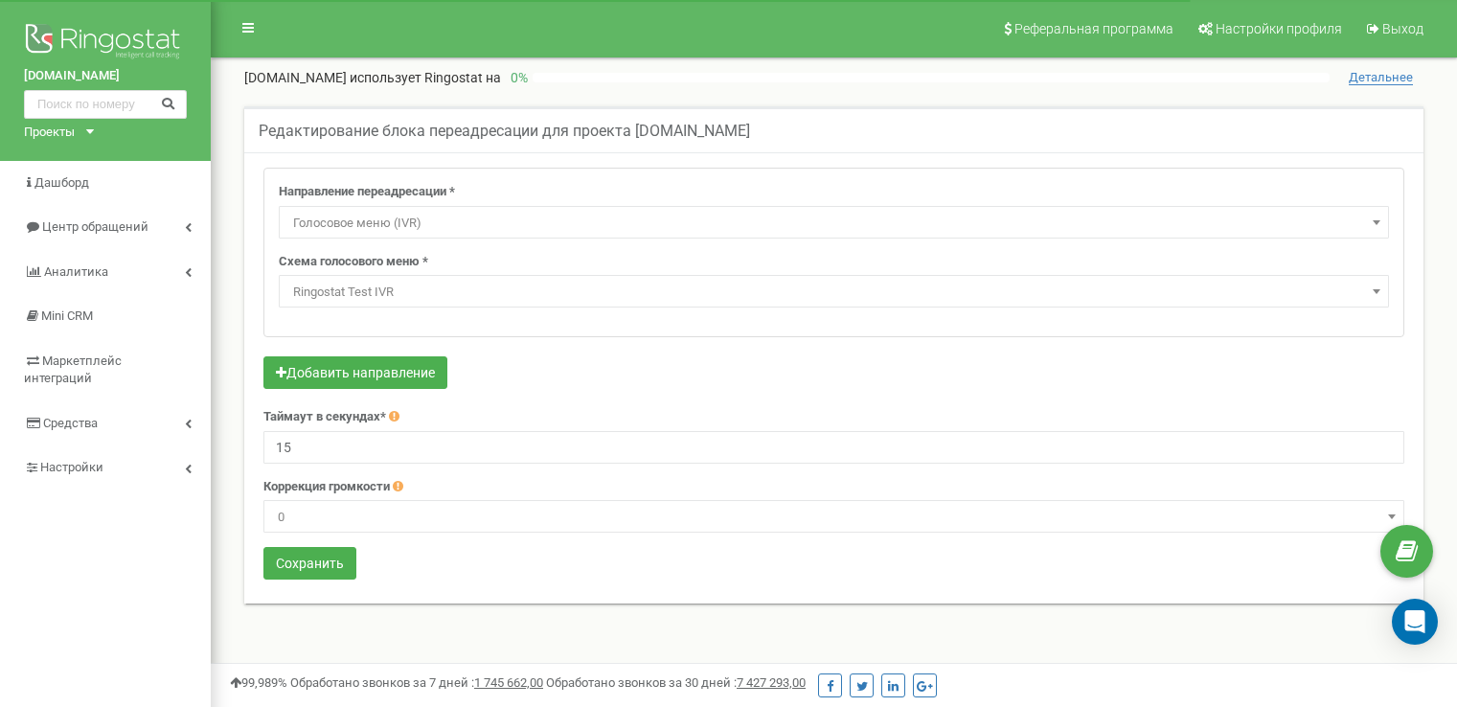
select select "addNumber"
click at [337, 442] on input "15" at bounding box center [833, 447] width 1141 height 33
click at [341, 439] on input "2" at bounding box center [833, 447] width 1141 height 33
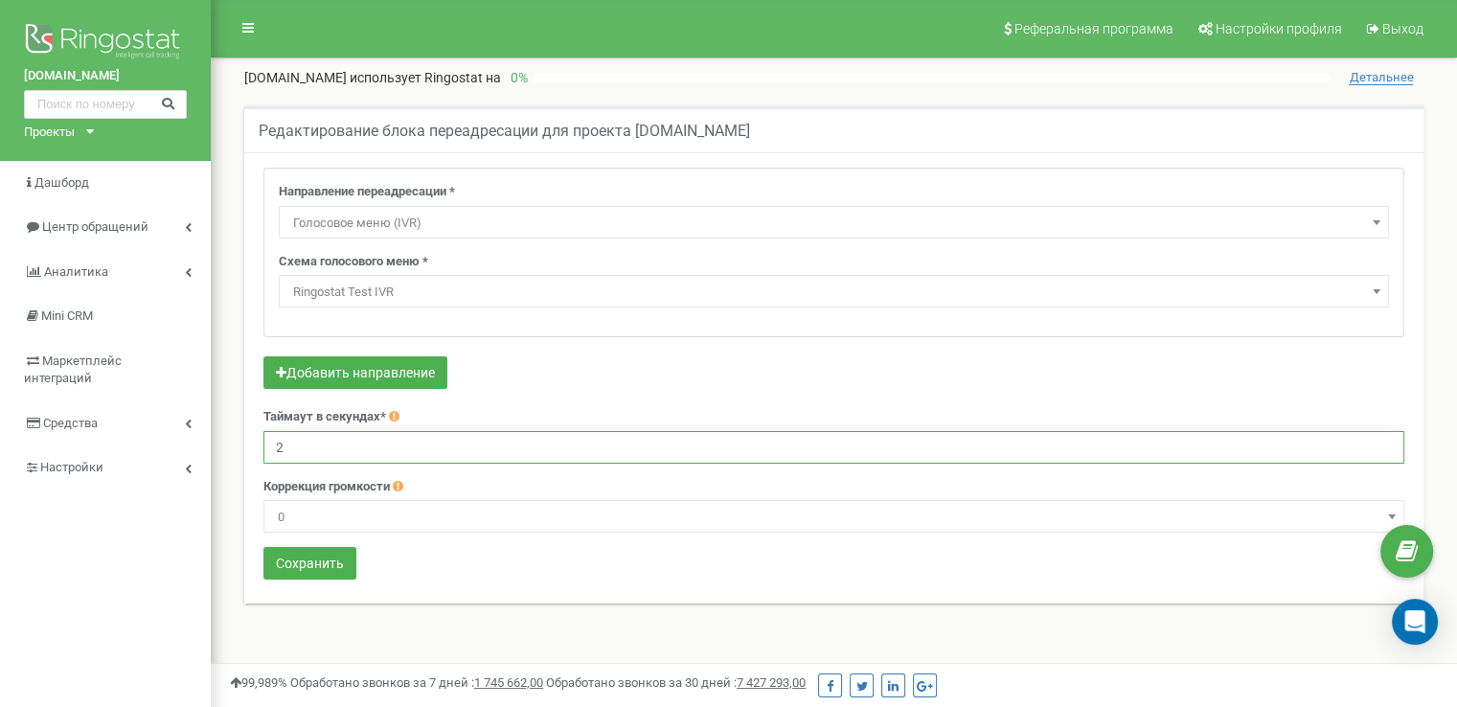
click at [341, 439] on input "2" at bounding box center [833, 447] width 1141 height 33
click at [490, 570] on form "Направление переадресации * Не использовать Голосовая почта Голосовое меню (IVR…" at bounding box center [833, 376] width 1141 height 417
click at [274, 447] on input "5" at bounding box center [833, 447] width 1141 height 33
type input "15"
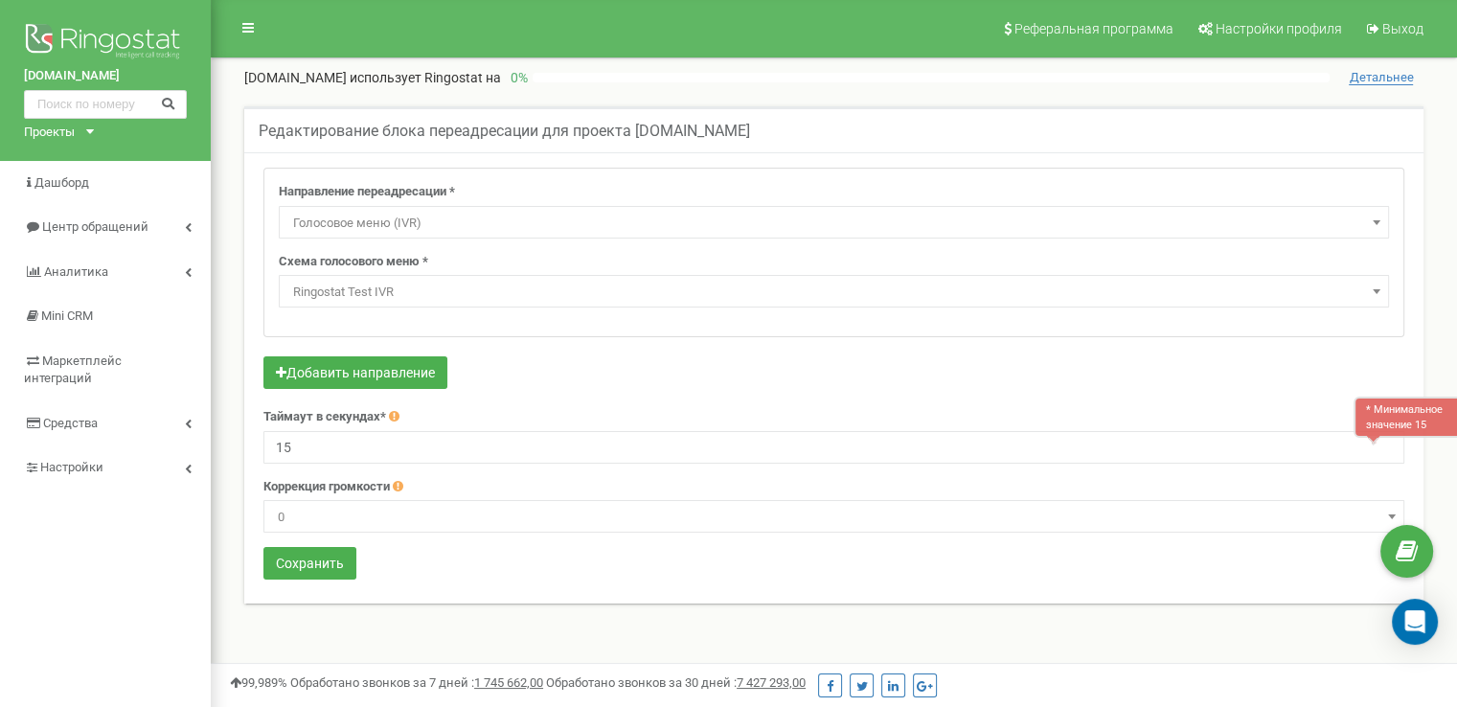
click at [649, 583] on div "Направление переадресации * Не использовать Голосовая почта Голосовое меню (IVR…" at bounding box center [833, 377] width 1179 height 451
click at [319, 565] on button "Сохранить" at bounding box center [309, 563] width 93 height 33
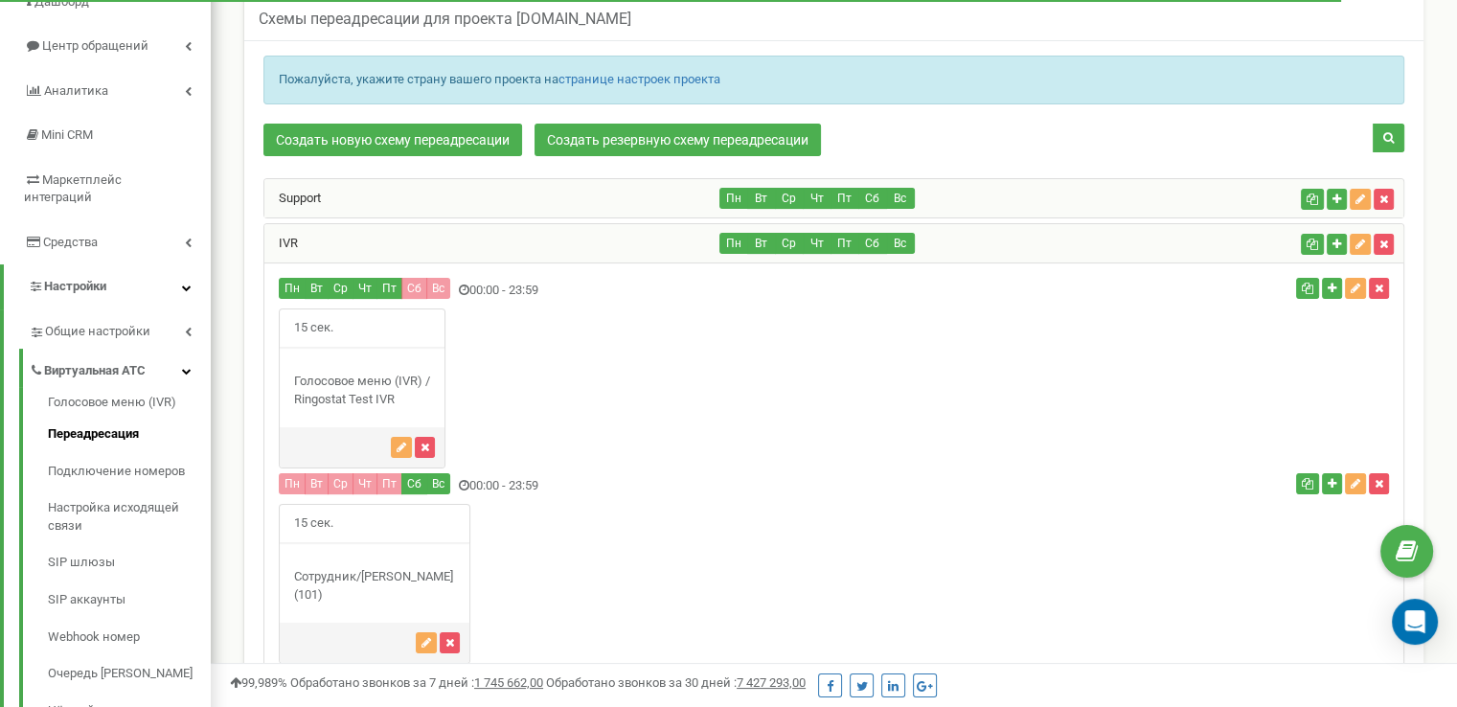
click at [562, 189] on div "Support" at bounding box center [492, 198] width 456 height 38
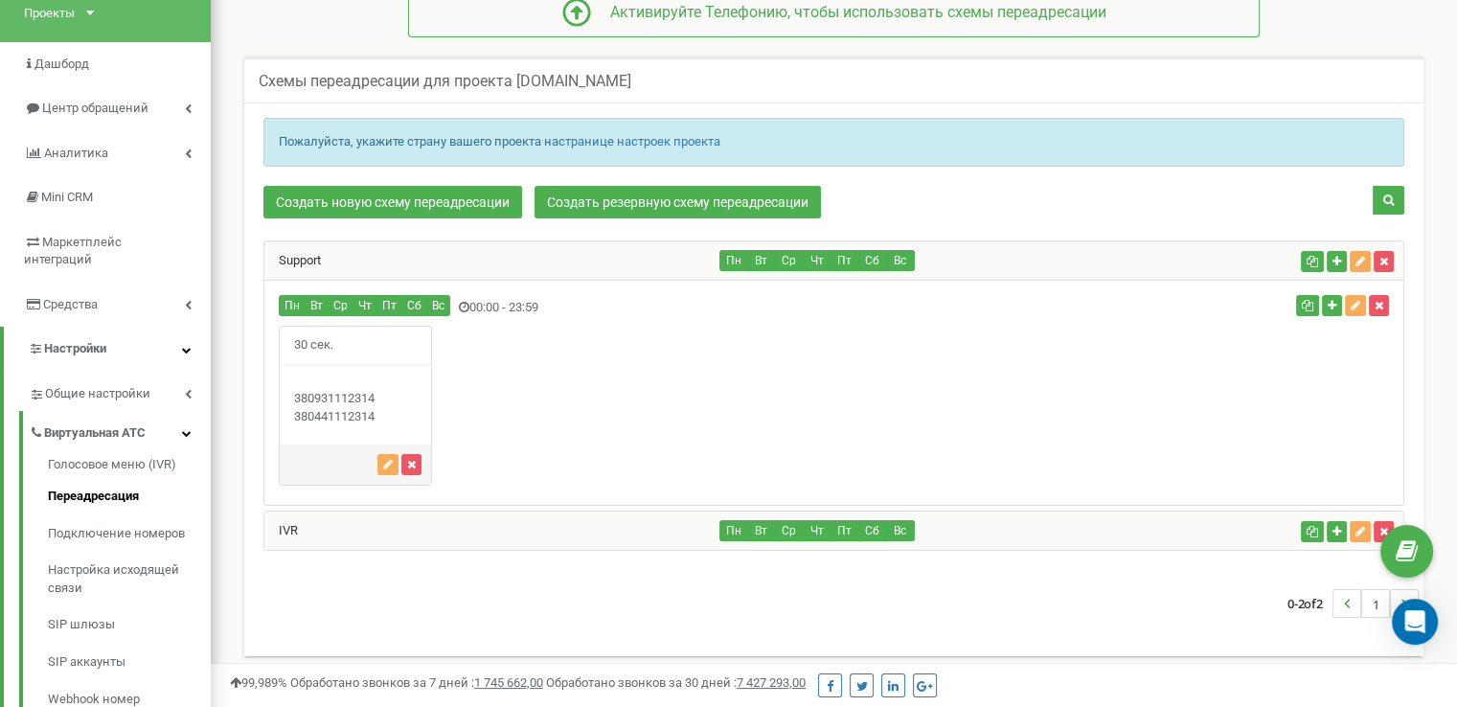
scroll to position [85, 0]
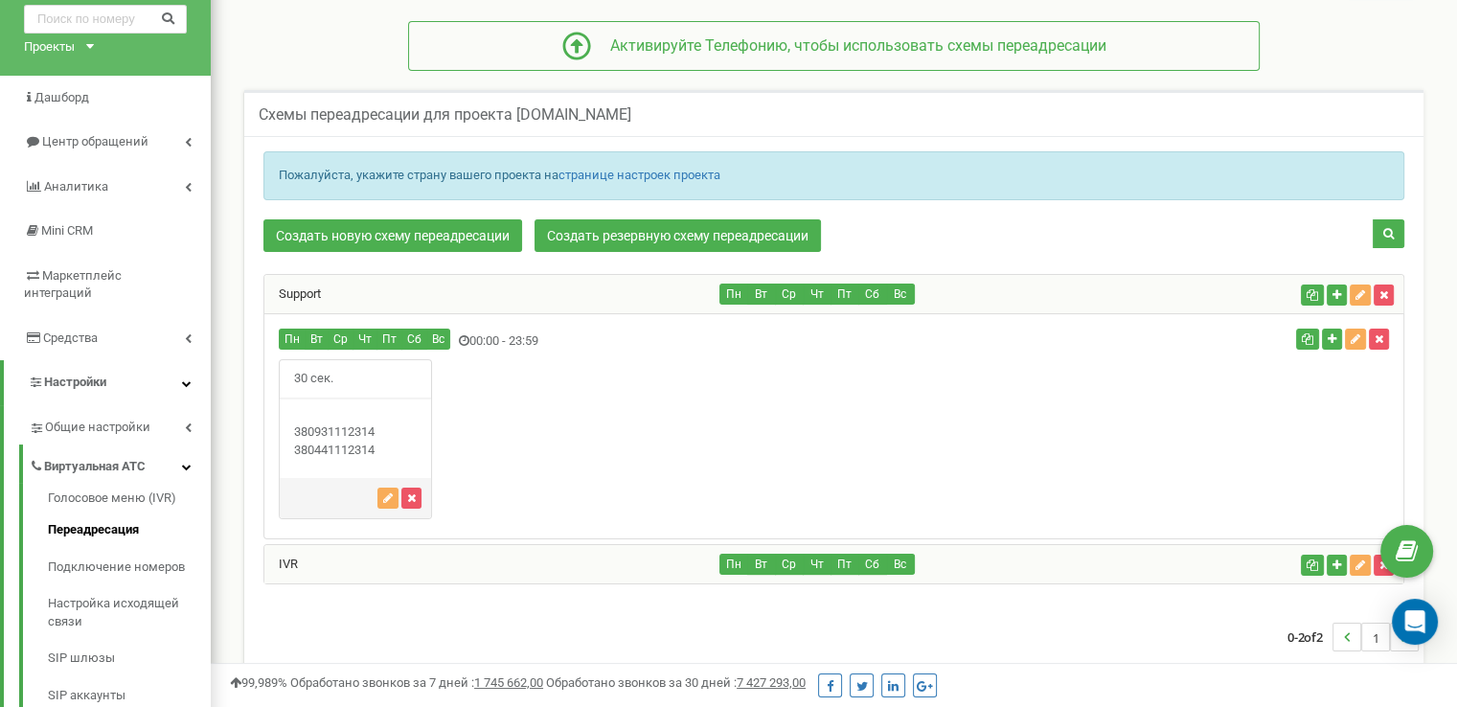
click at [469, 550] on div "IVR" at bounding box center [492, 564] width 456 height 38
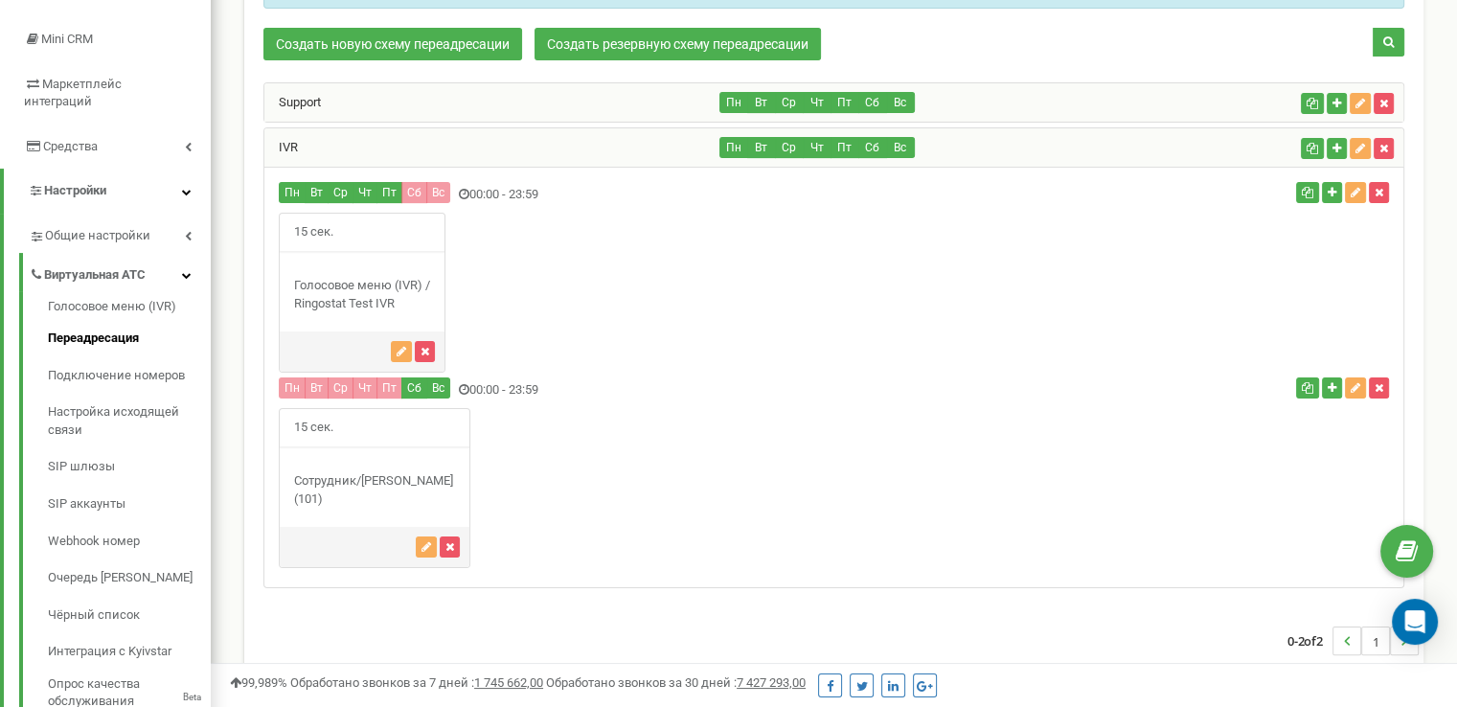
scroll to position [181, 0]
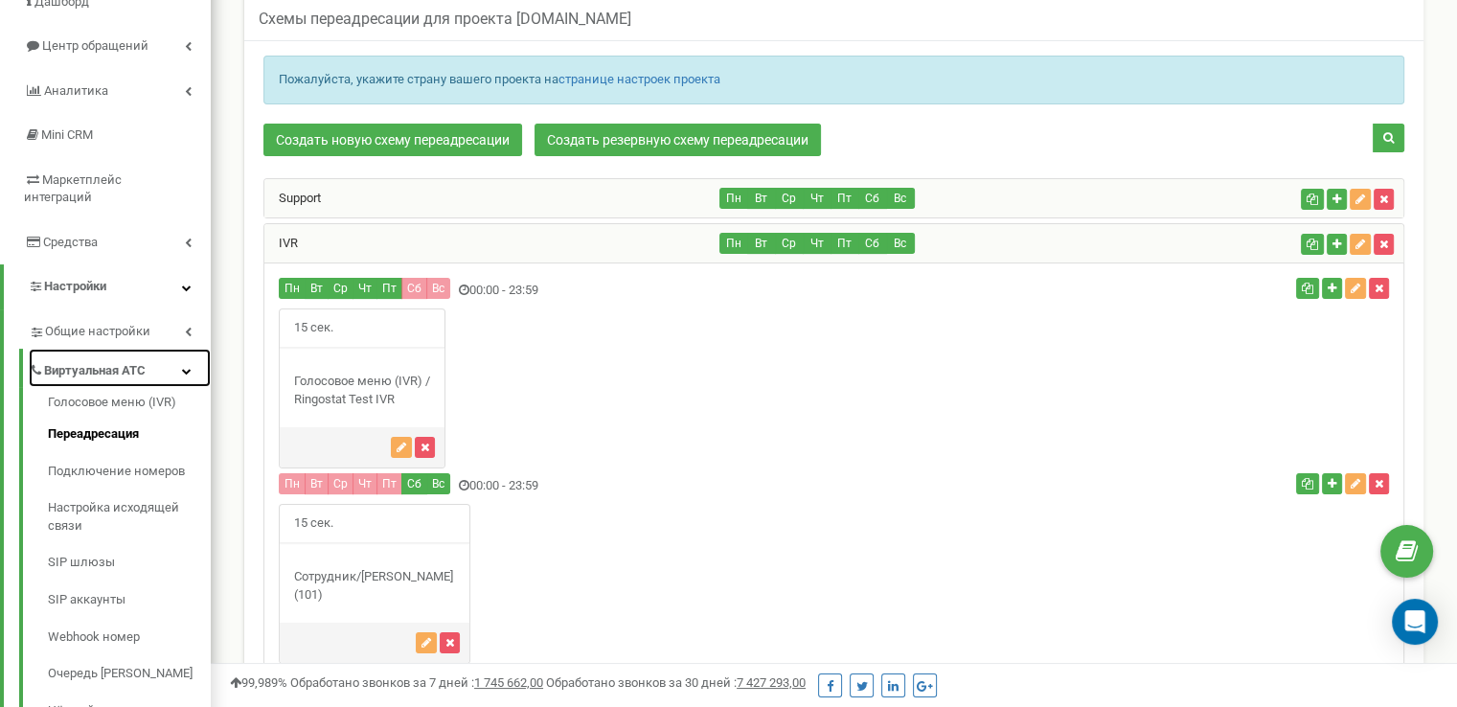
click at [182, 366] on icon at bounding box center [187, 371] width 10 height 10
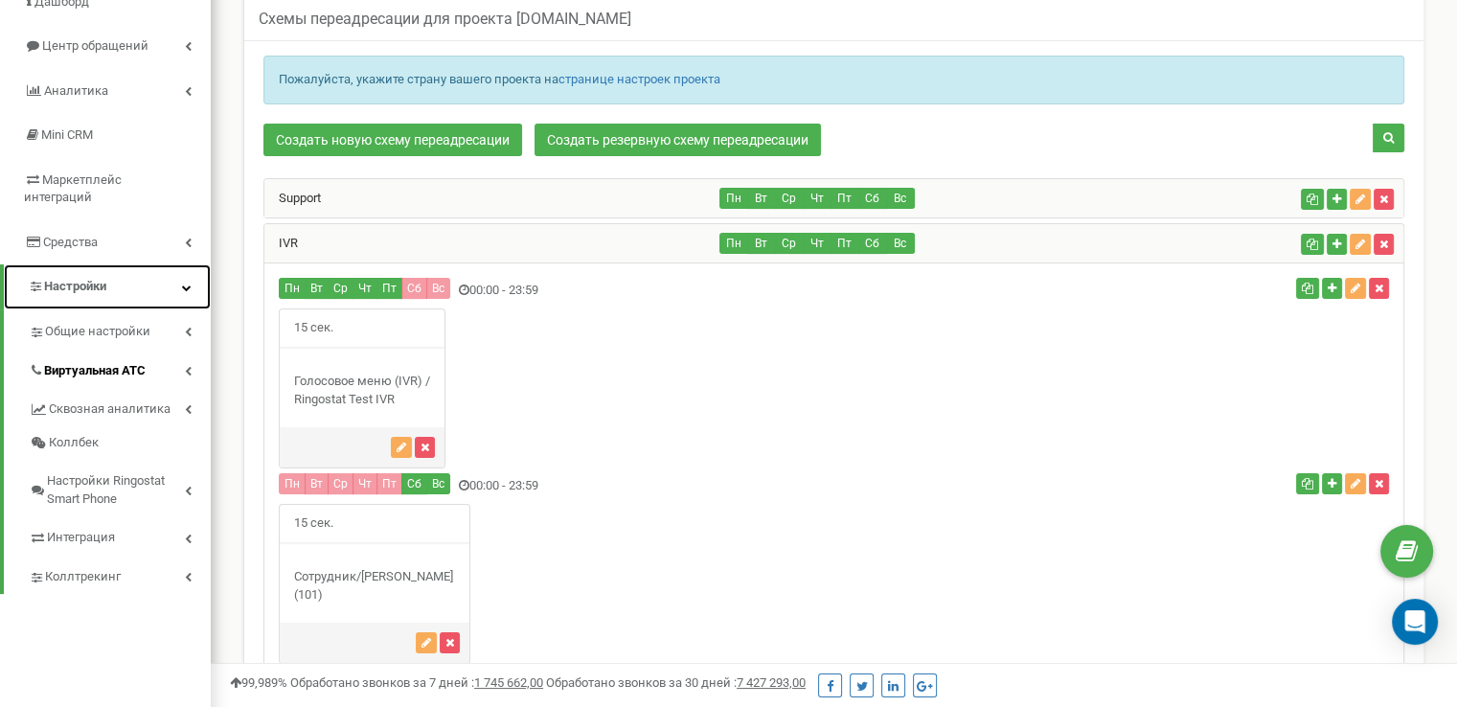
click at [184, 283] on icon at bounding box center [187, 288] width 10 height 10
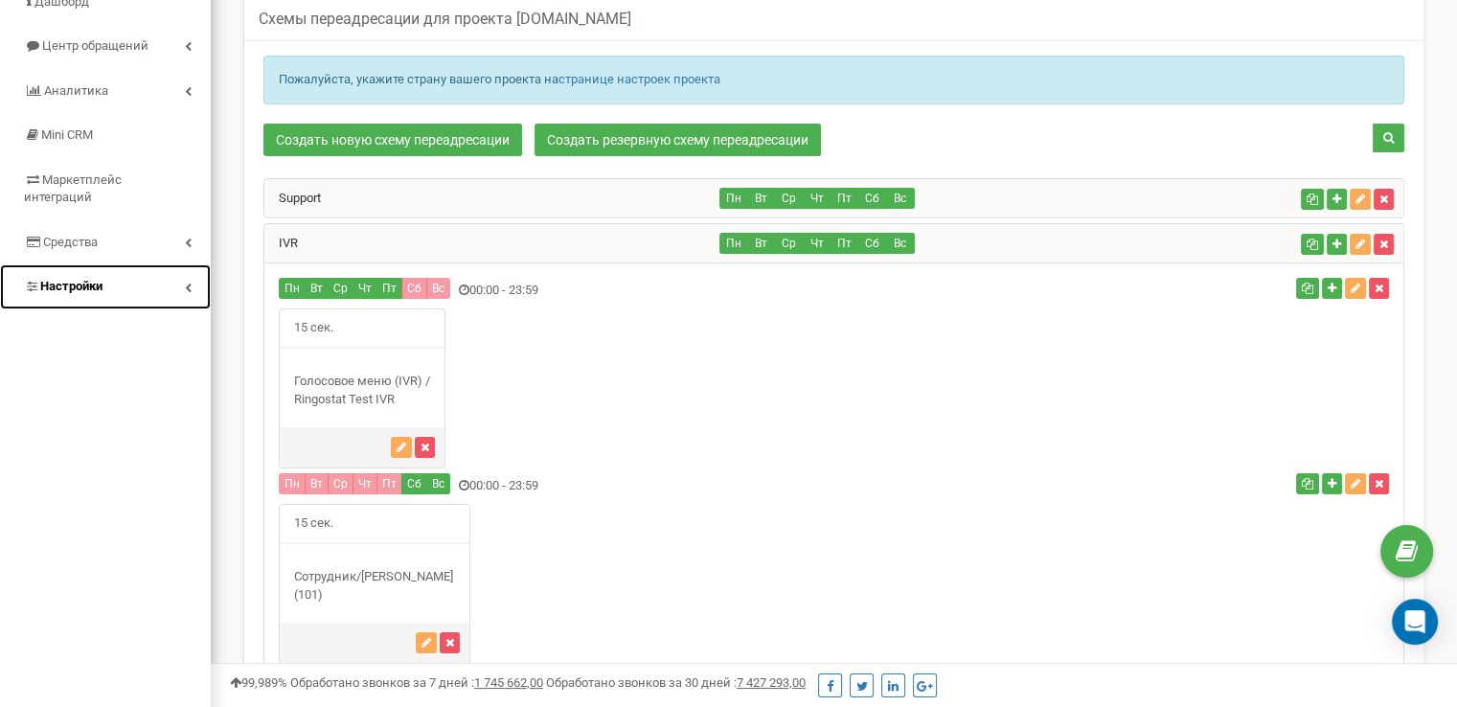
click at [184, 267] on link "Настройки" at bounding box center [105, 286] width 211 height 45
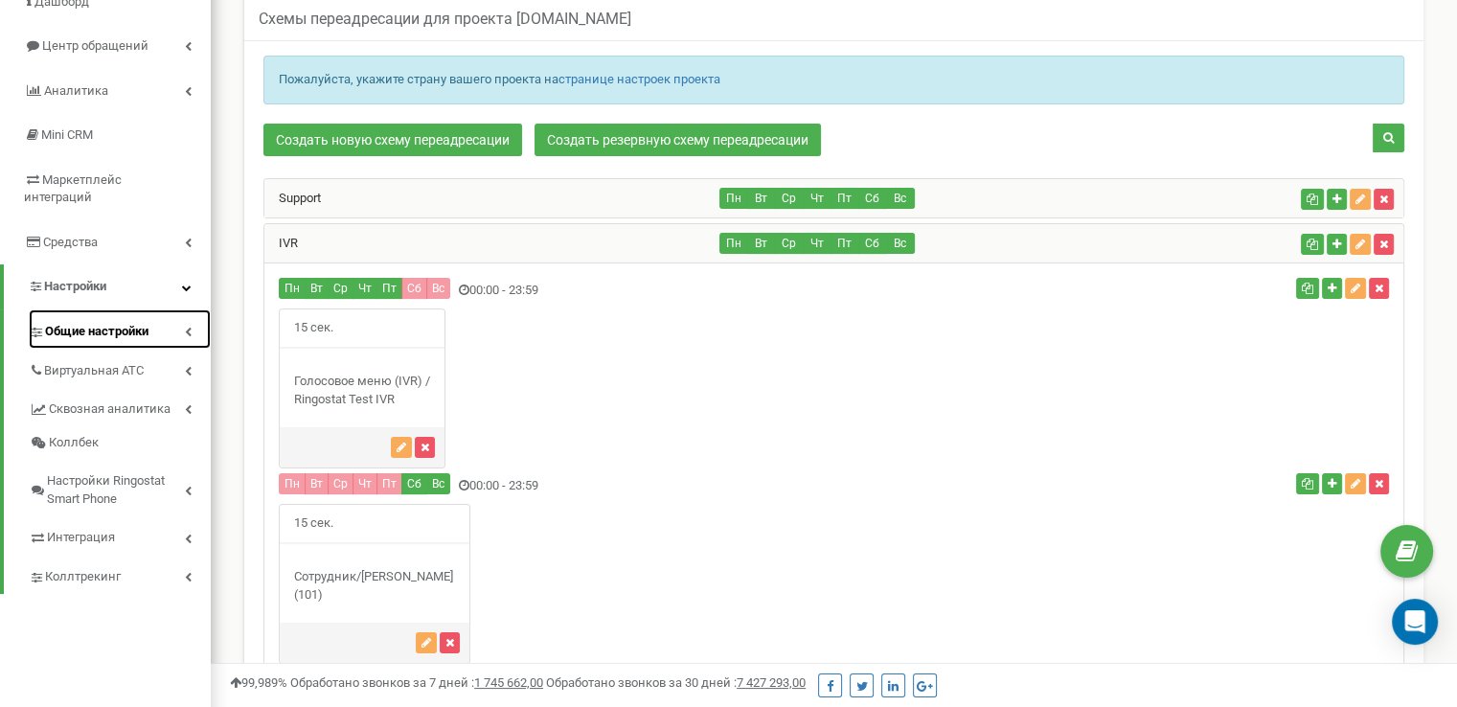
click at [175, 311] on link "Общие настройки" at bounding box center [120, 328] width 182 height 39
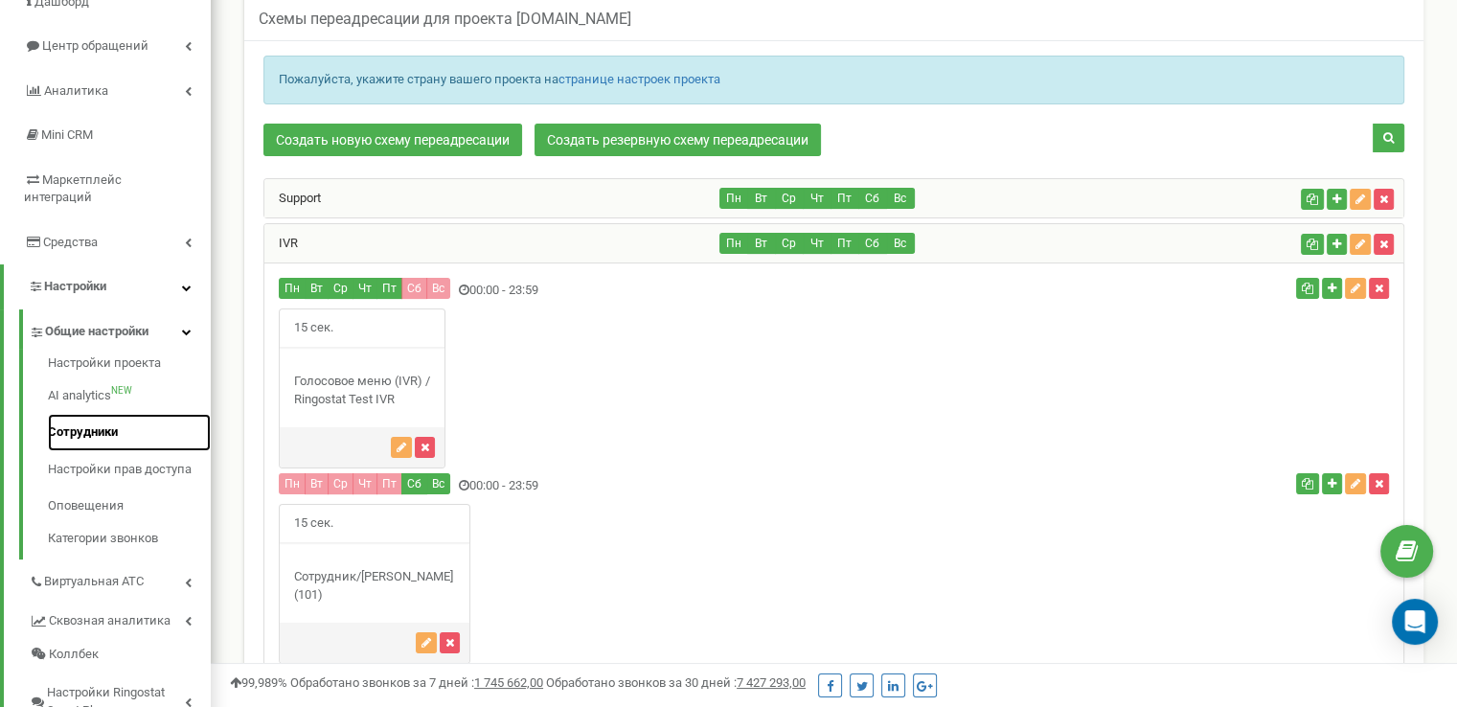
click at [122, 414] on link "Сотрудники" at bounding box center [129, 432] width 163 height 37
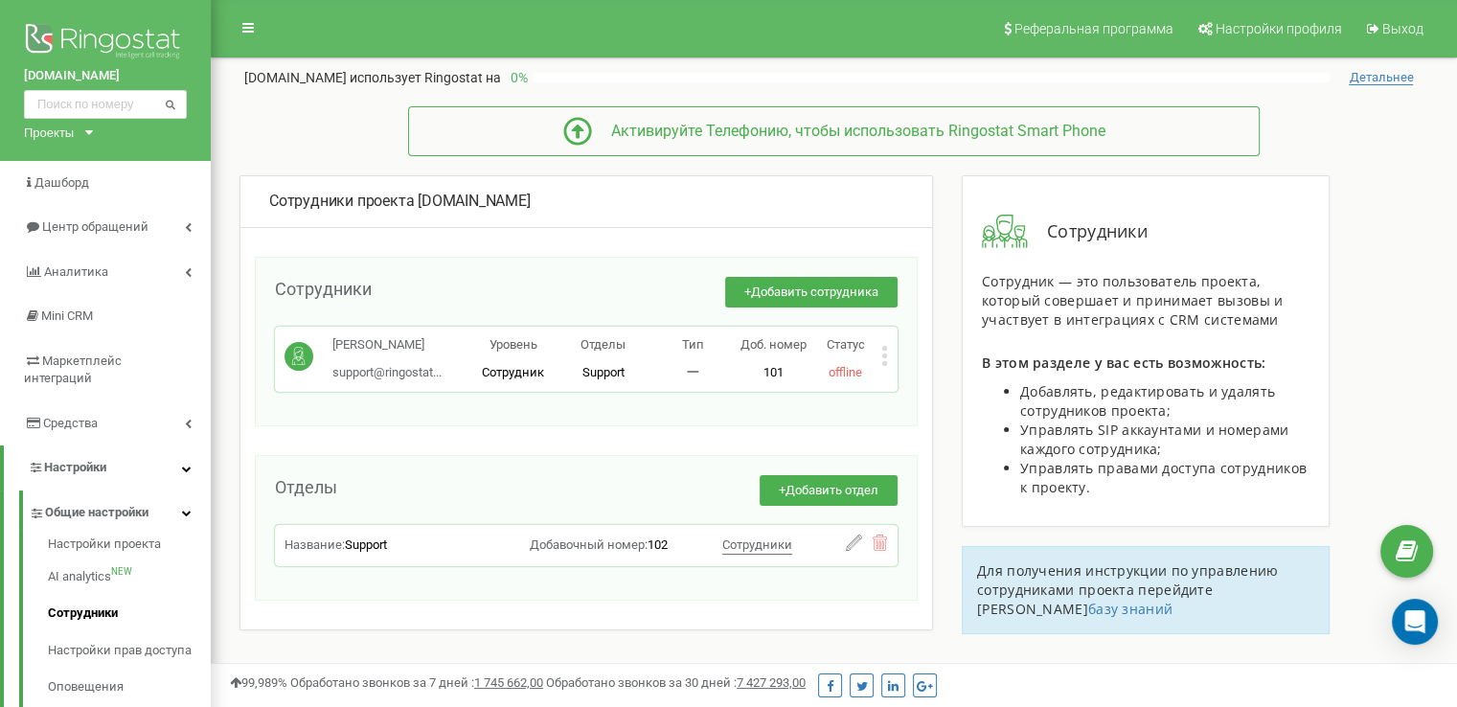
click at [882, 353] on icon at bounding box center [884, 356] width 7 height 20
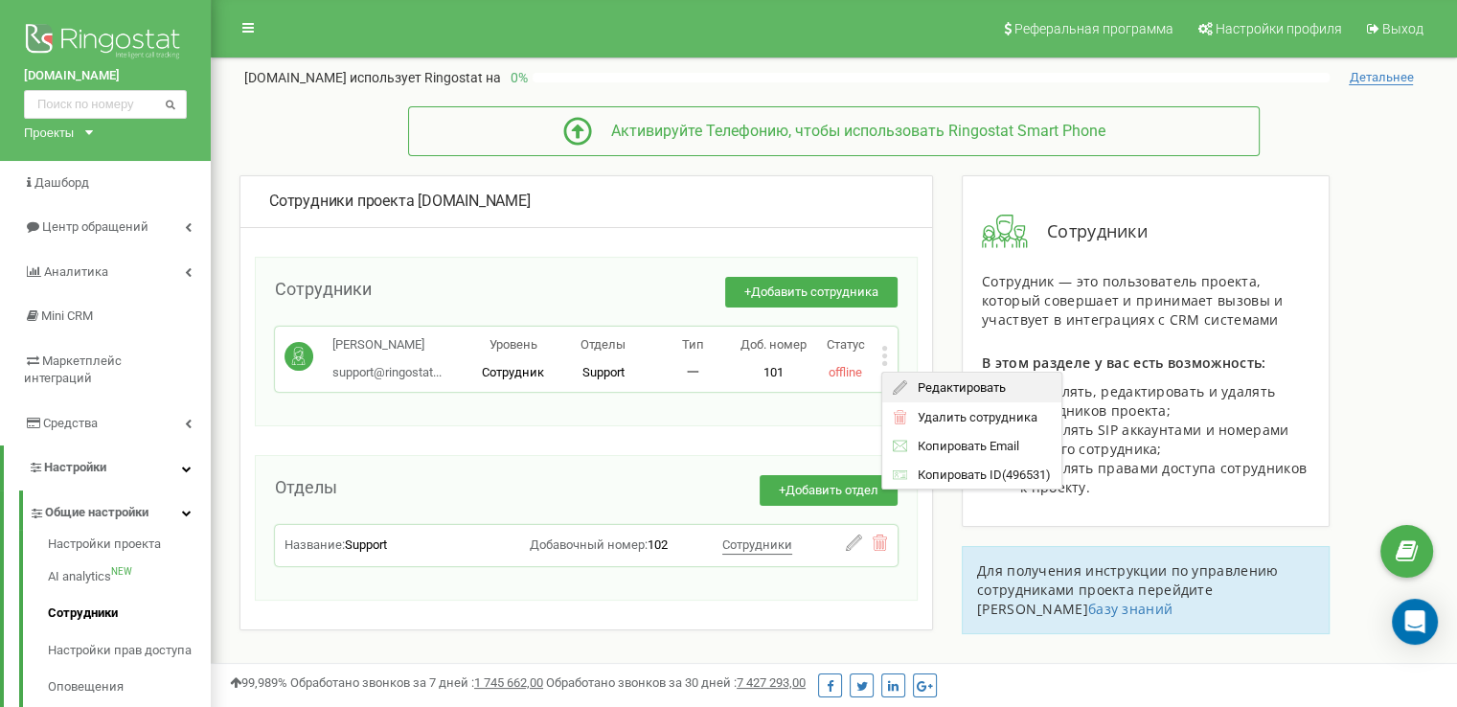
click at [912, 384] on span "Редактировать" at bounding box center [956, 387] width 98 height 12
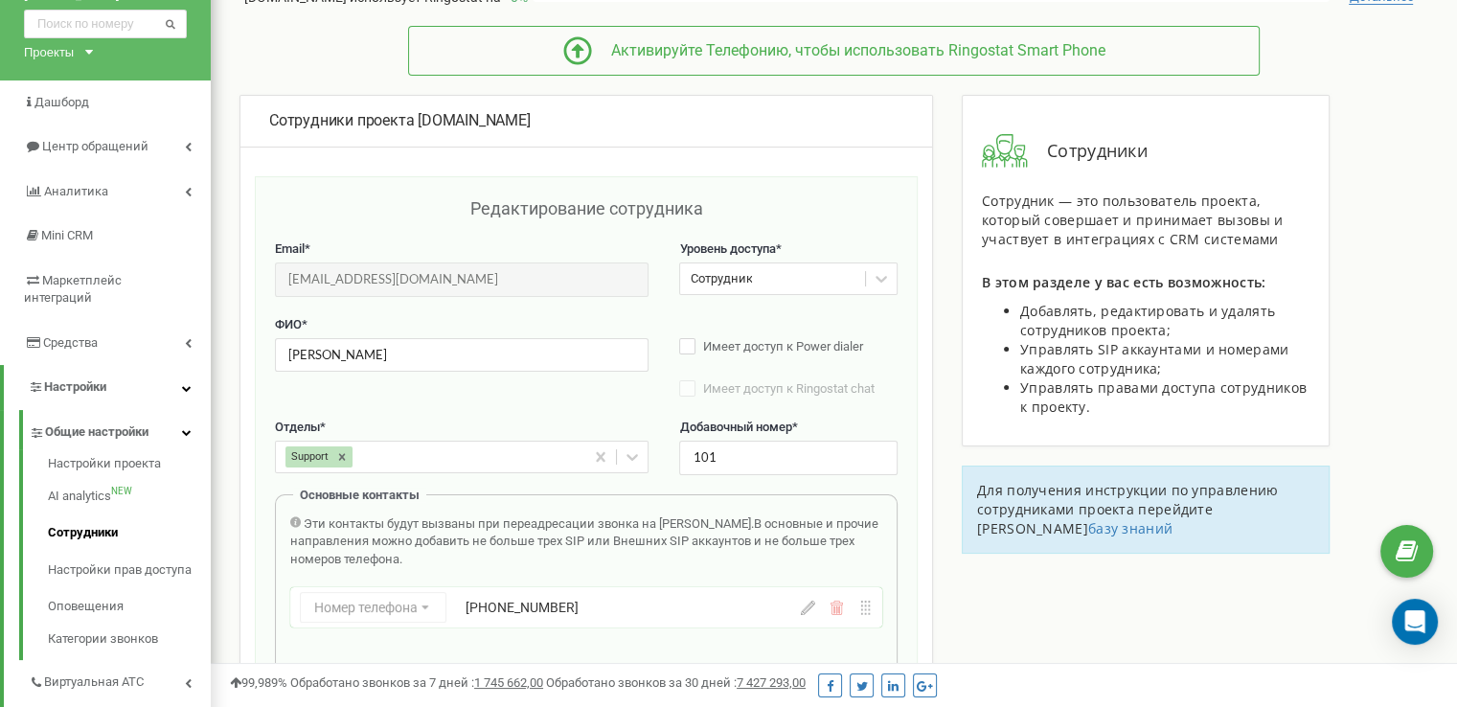
scroll to position [192, 0]
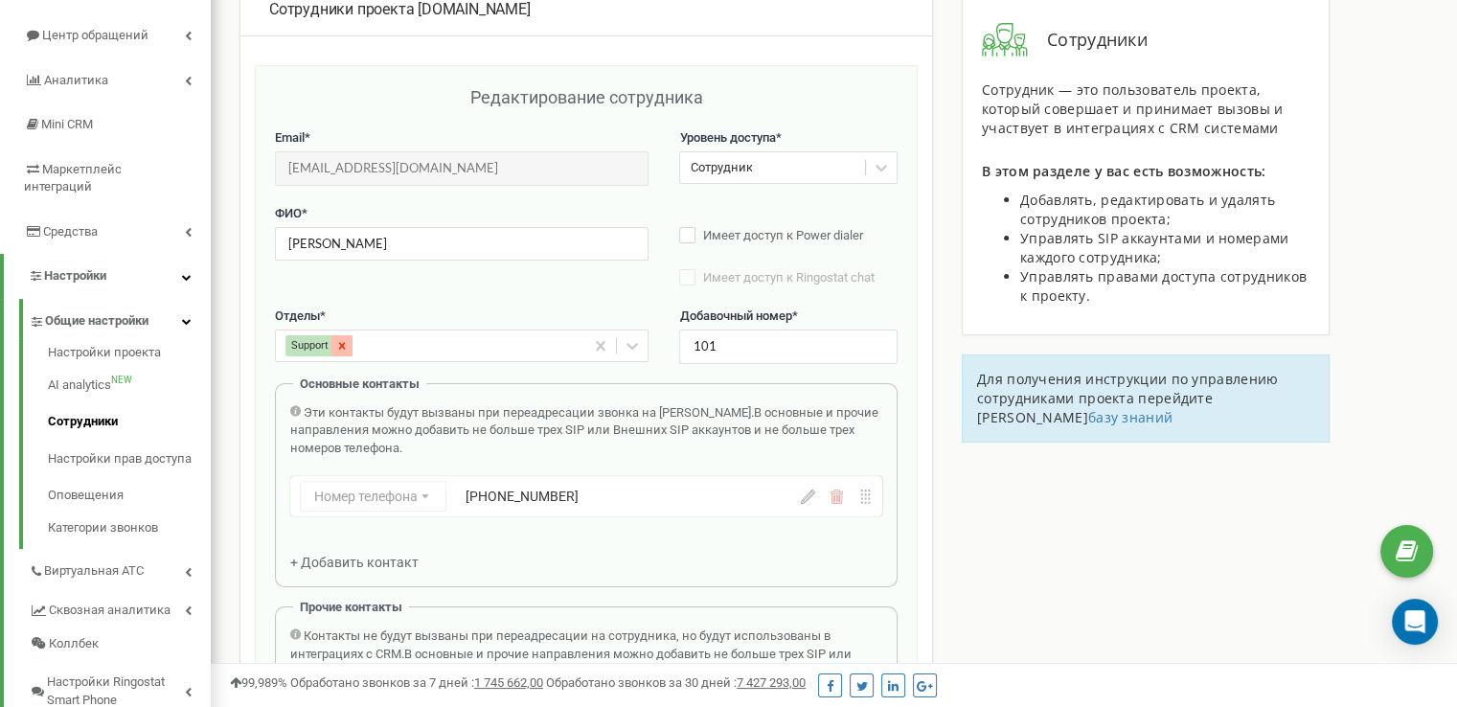
click at [344, 345] on icon at bounding box center [341, 345] width 13 height 13
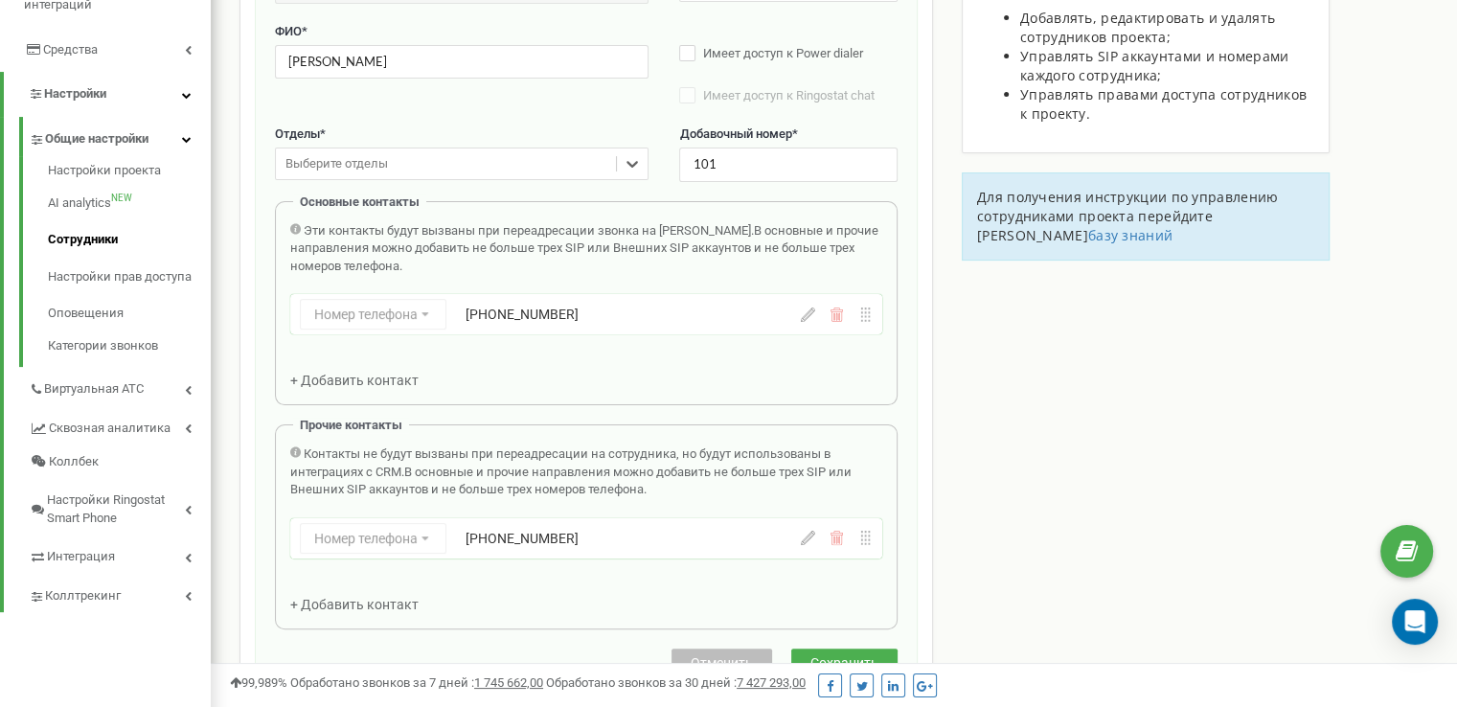
scroll to position [588, 0]
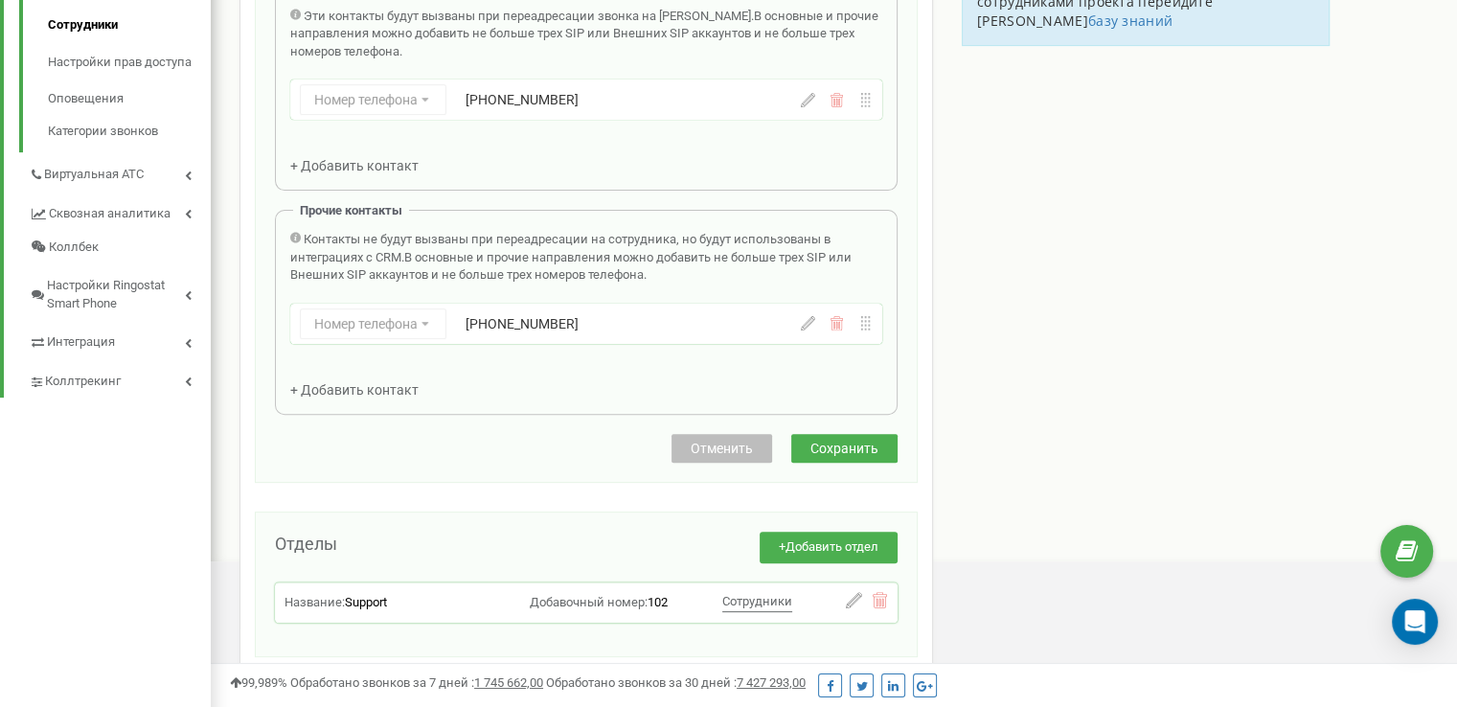
click at [814, 449] on span "Сохранить" at bounding box center [845, 448] width 68 height 15
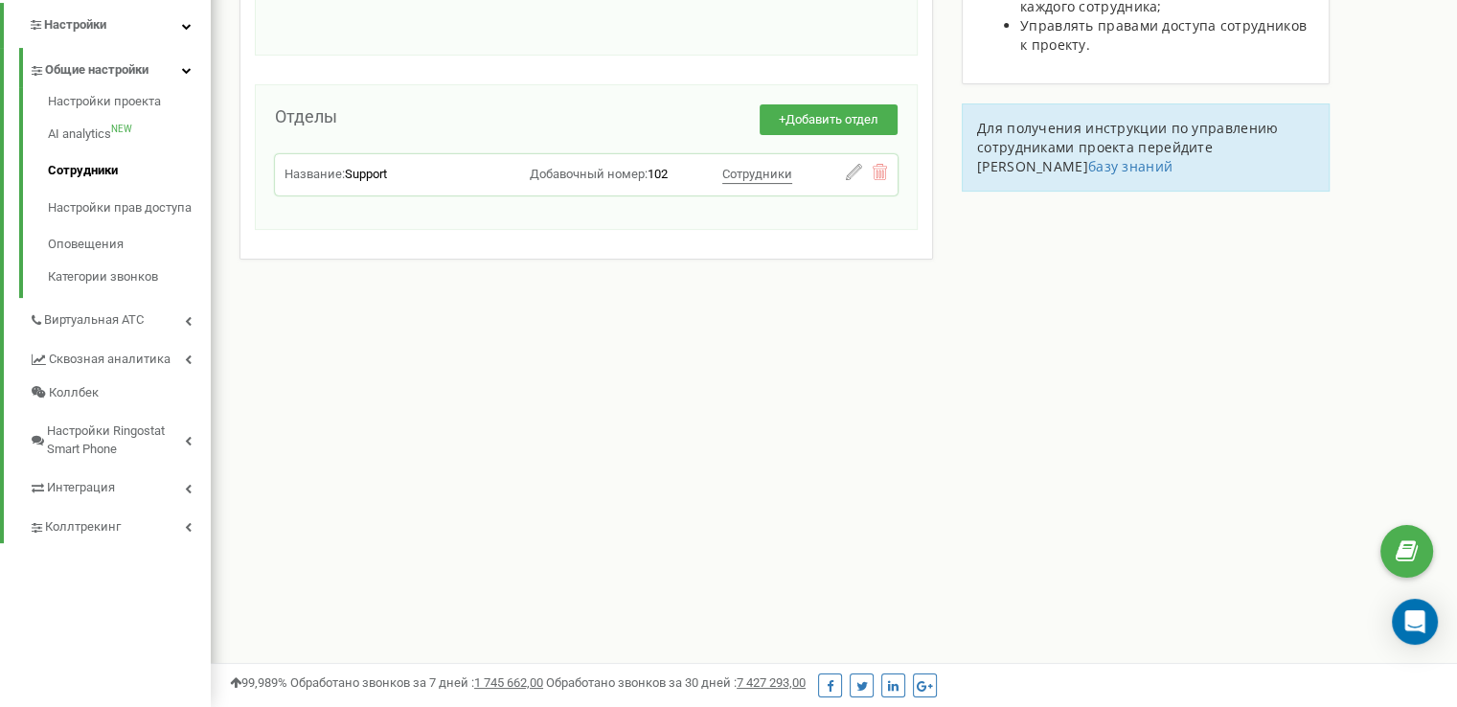
scroll to position [59, 0]
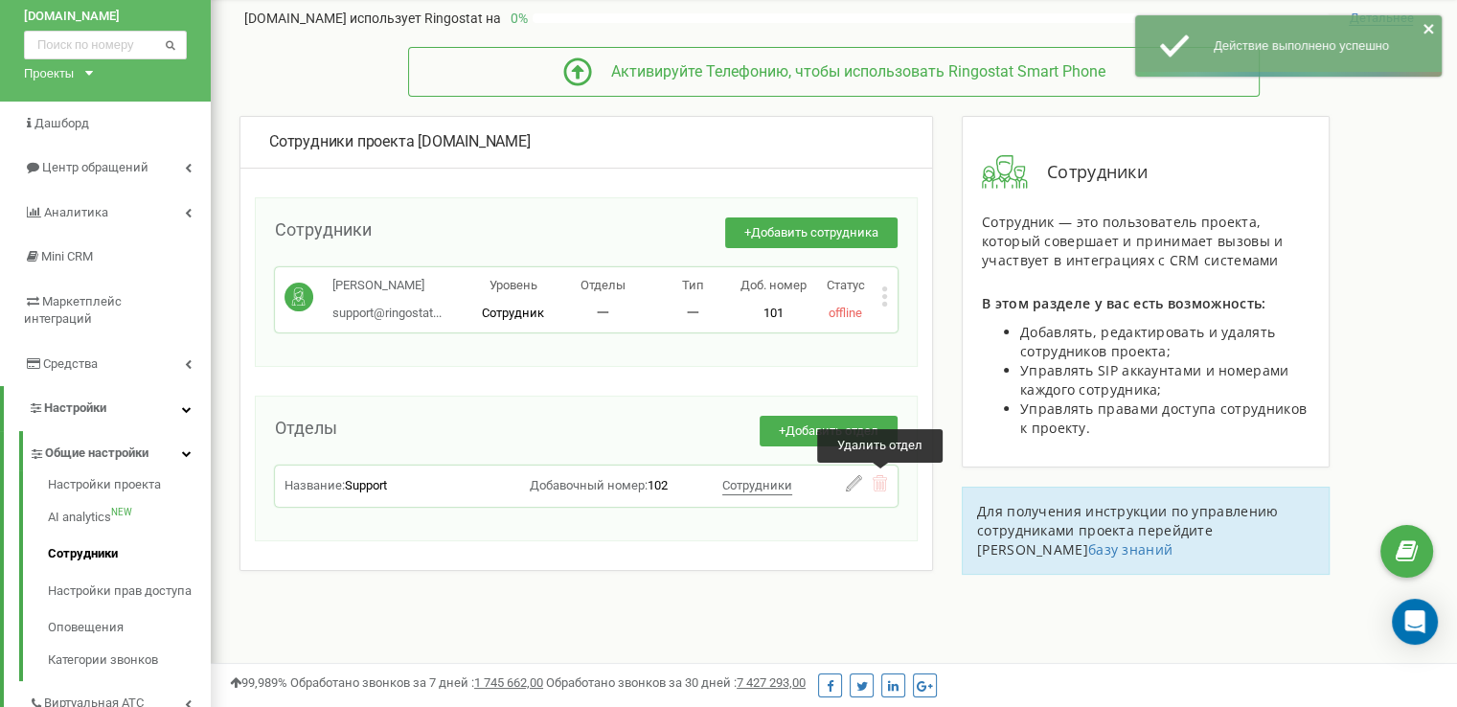
click at [879, 481] on icon at bounding box center [880, 483] width 16 height 16
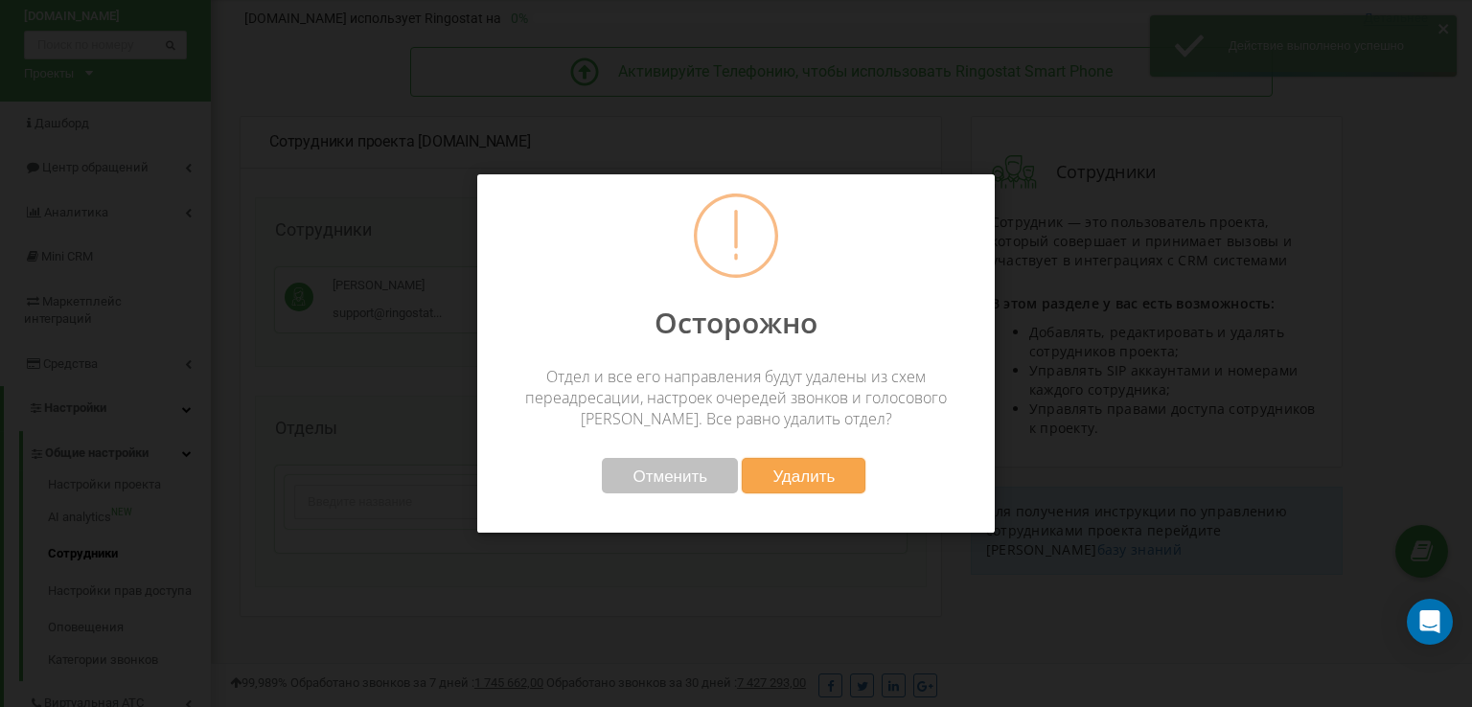
click at [793, 473] on span "Удалить" at bounding box center [803, 476] width 62 height 20
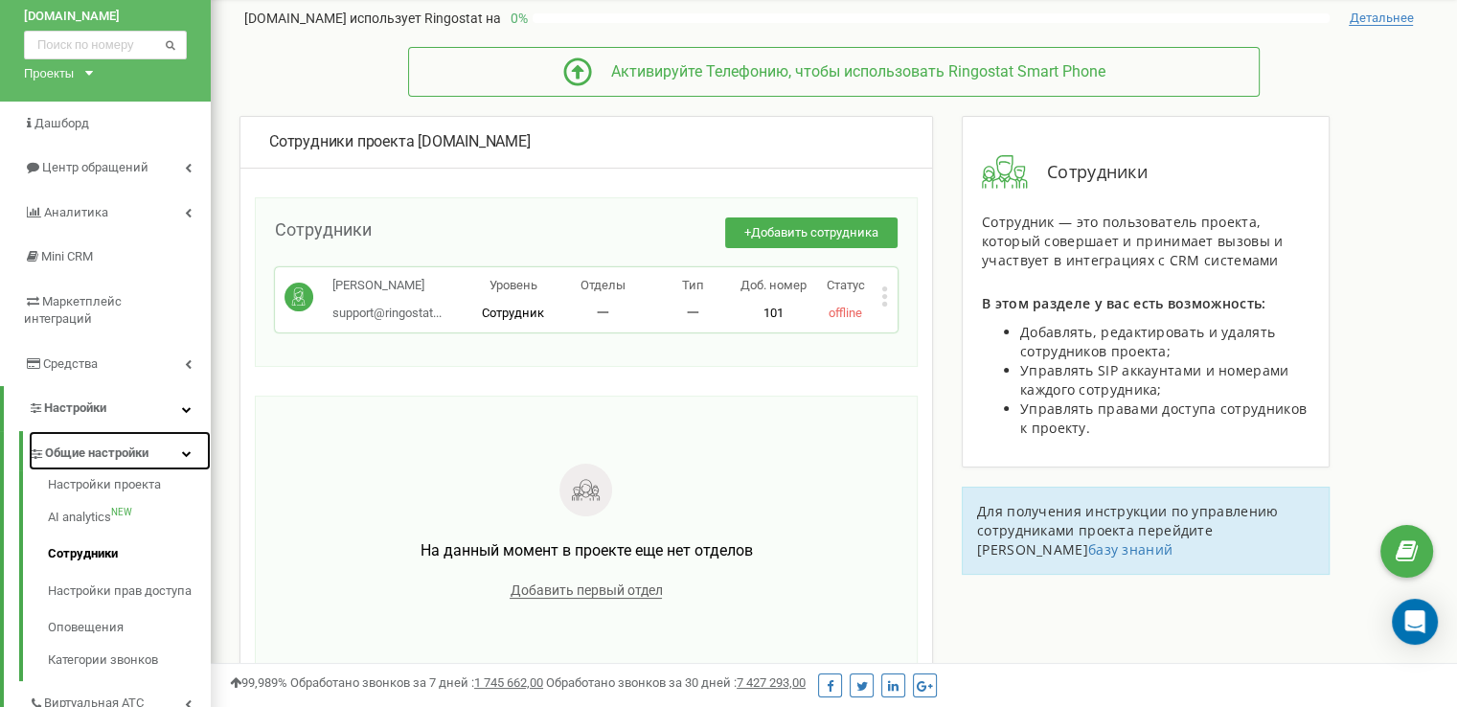
click at [138, 445] on span "Общие настройки" at bounding box center [96, 454] width 103 height 18
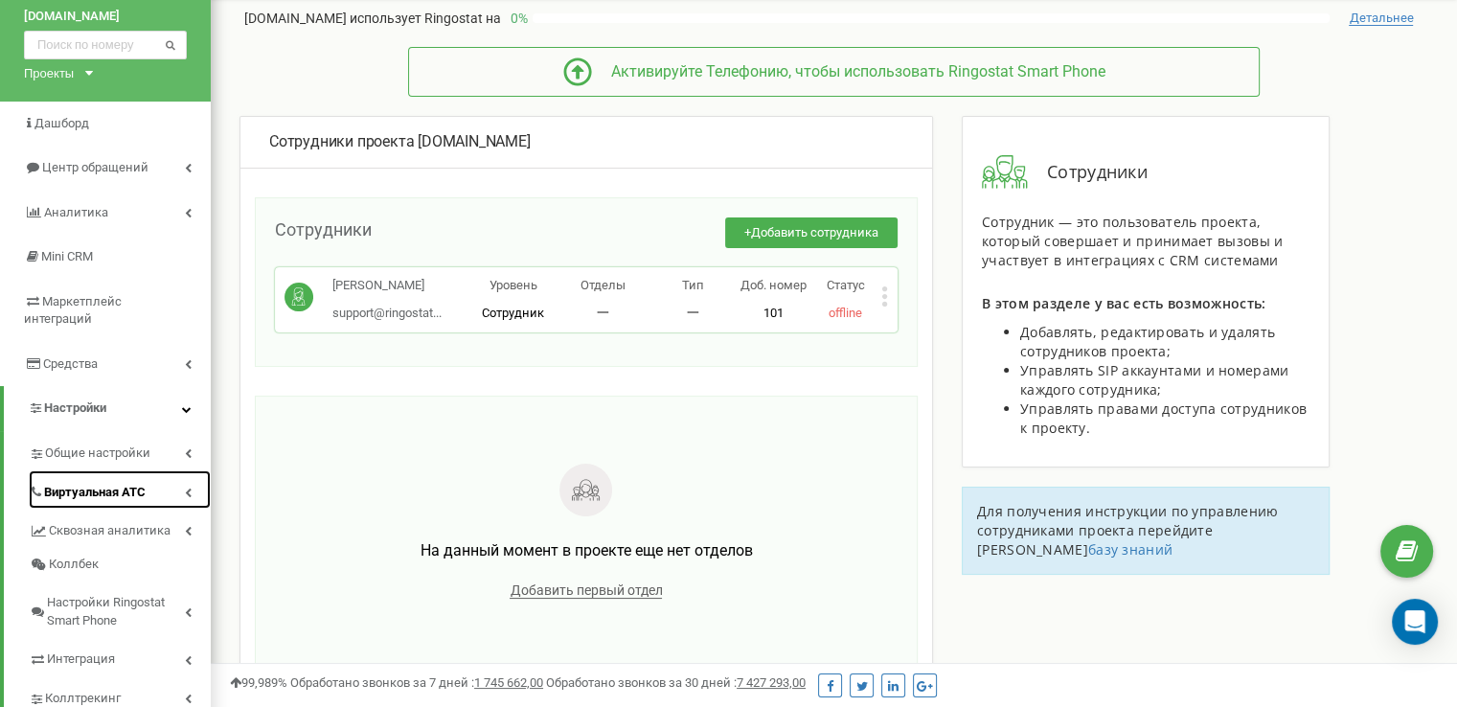
click at [138, 484] on span "Виртуальная АТС" at bounding box center [95, 493] width 102 height 18
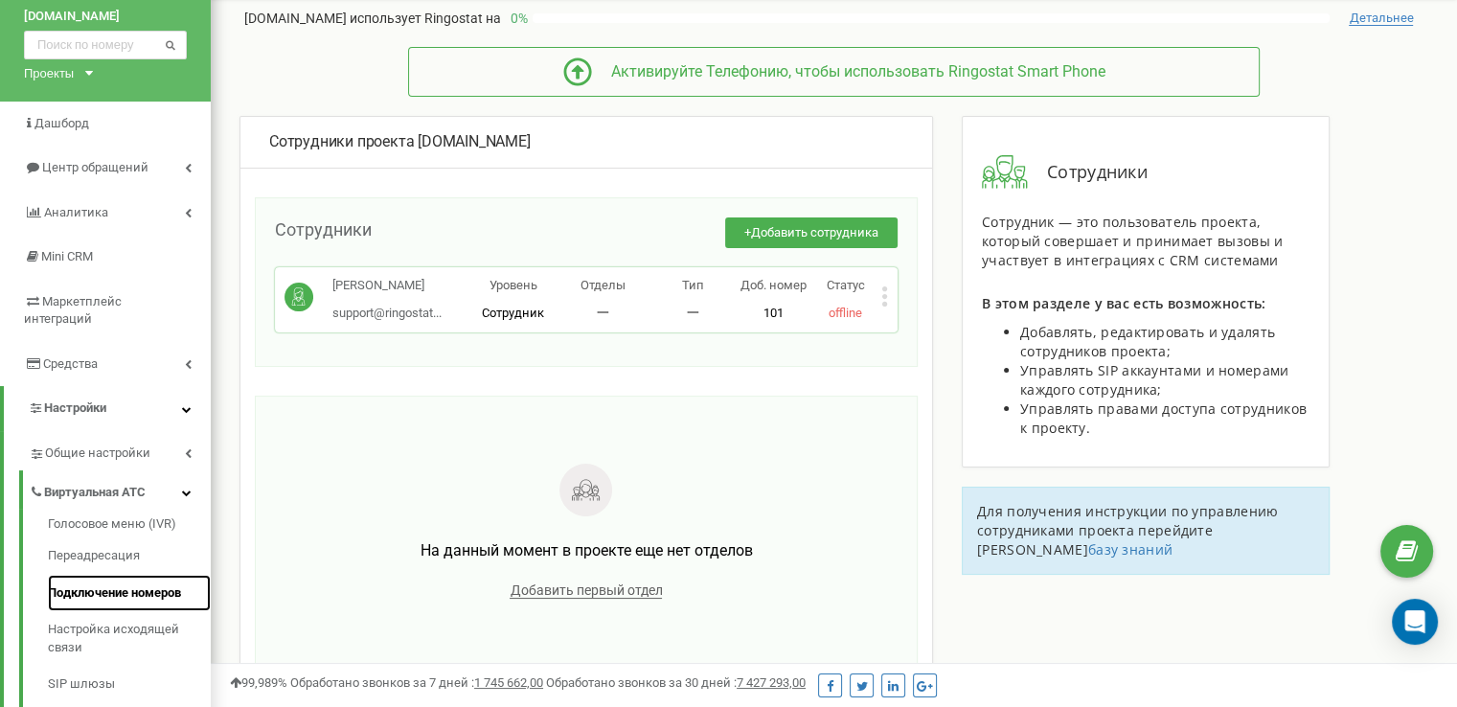
click at [126, 575] on link "Подключение номеров" at bounding box center [129, 593] width 163 height 37
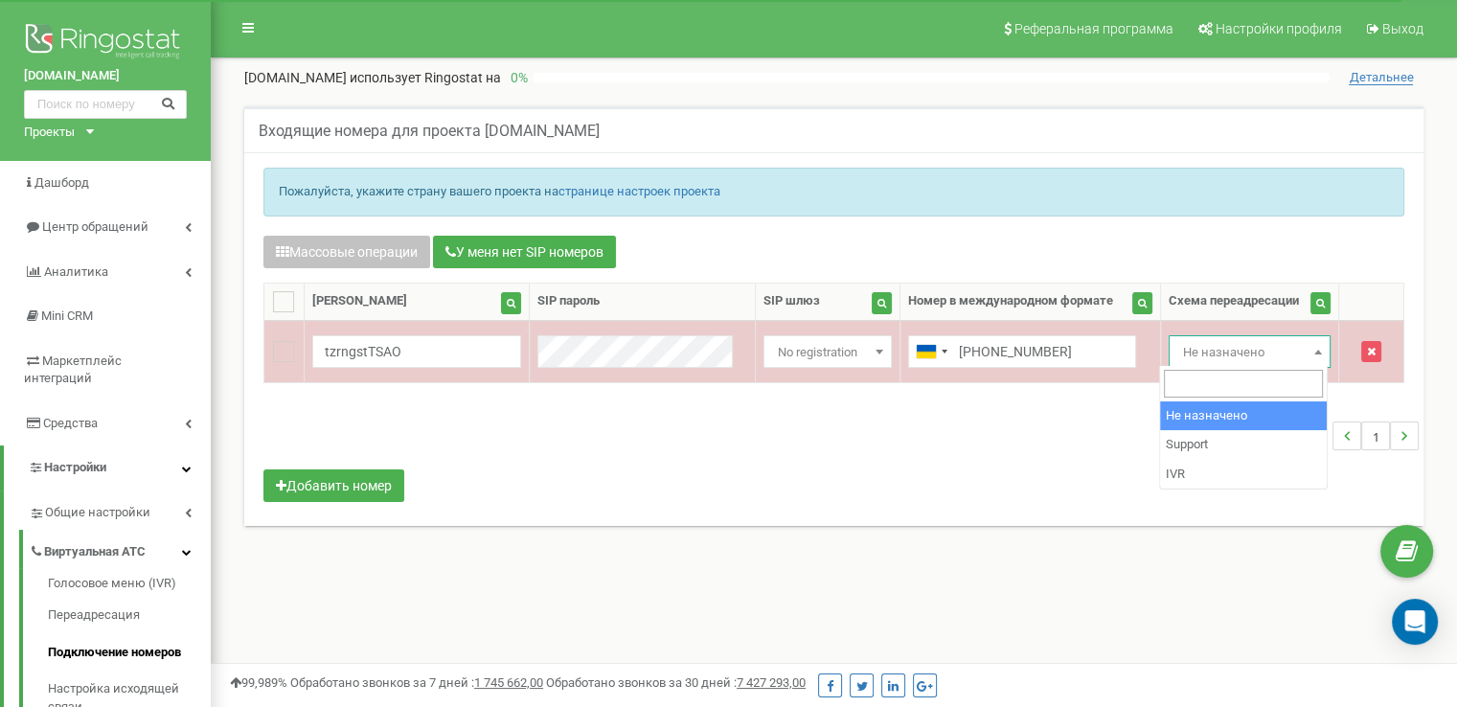
click at [1242, 346] on span "Не назначено" at bounding box center [1250, 352] width 149 height 27
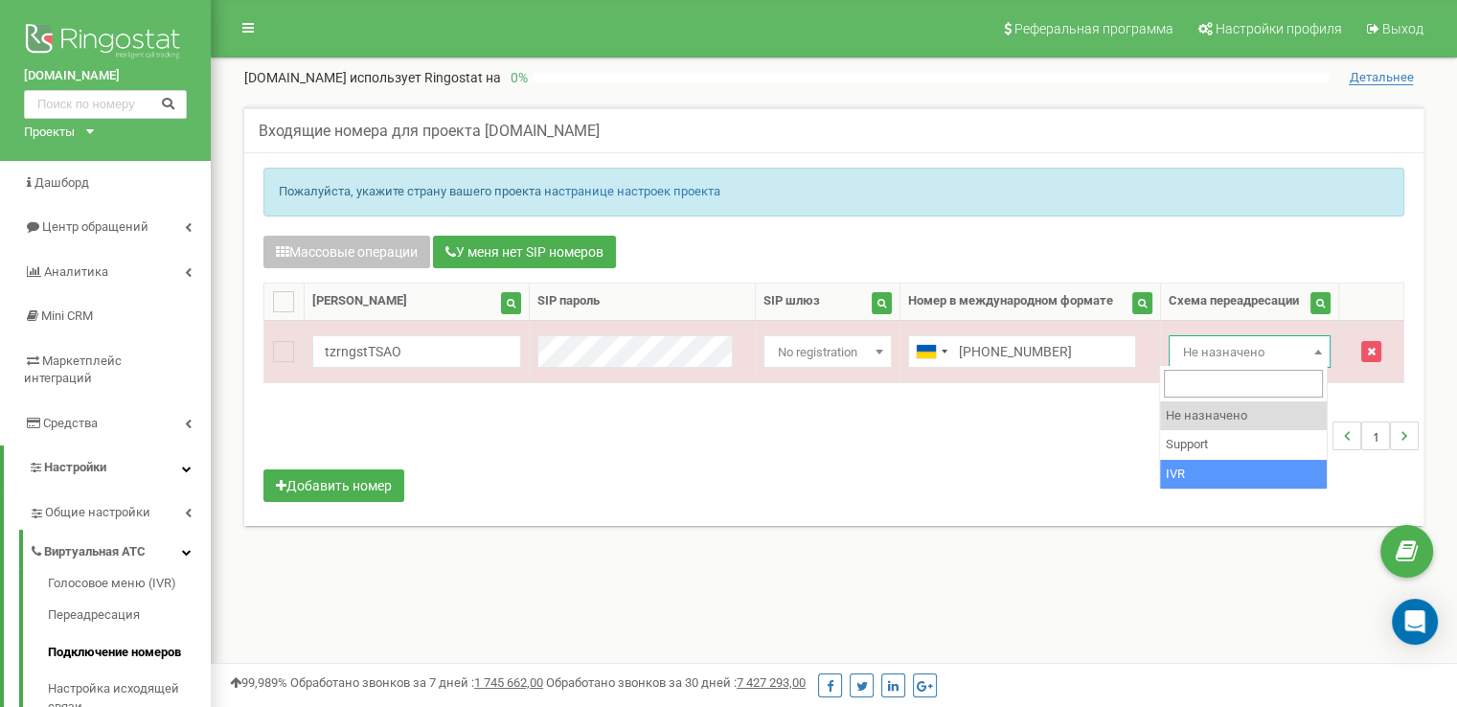
select select "270081"
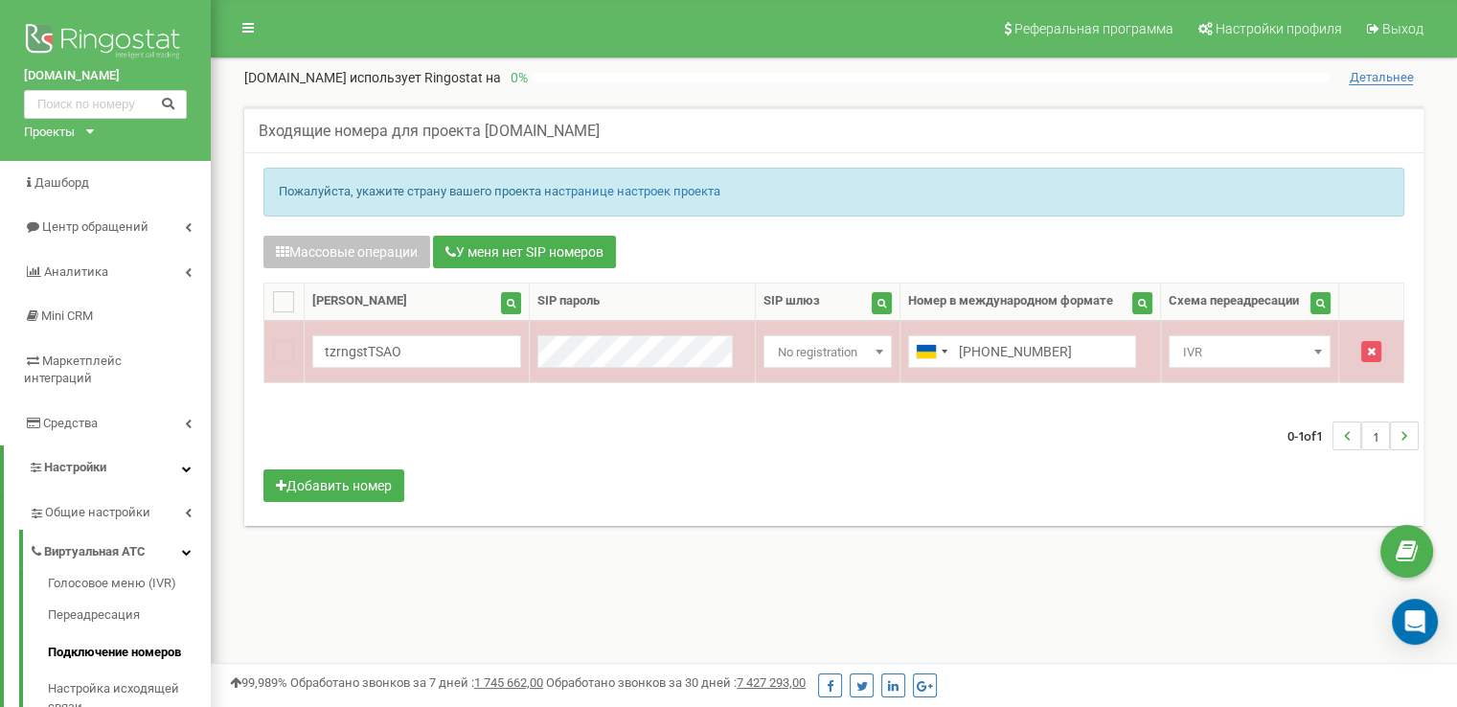
click at [1205, 348] on span "IVR" at bounding box center [1250, 352] width 149 height 27
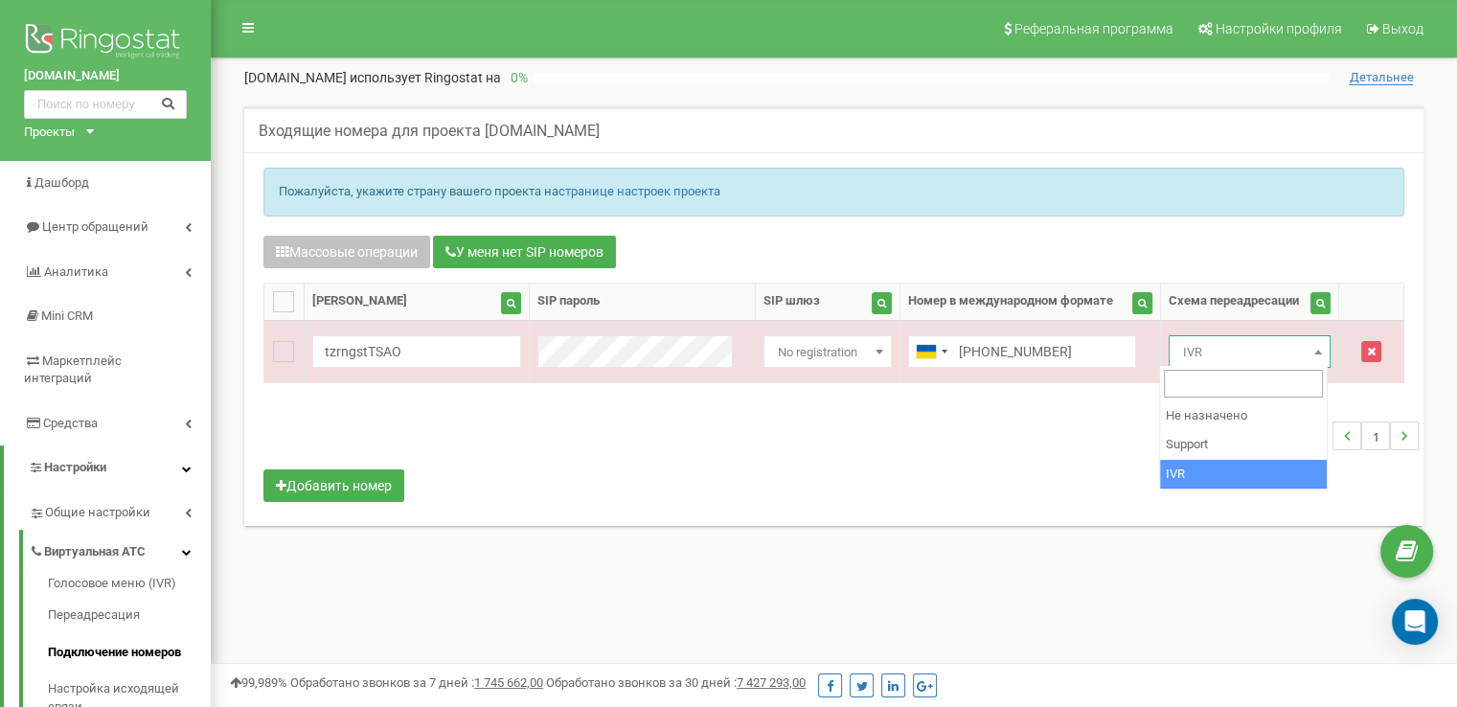
click at [1031, 394] on div "Массовые операции У меня нет SIP номеров Настройка Выберите настройку для редак…" at bounding box center [834, 371] width 1170 height 271
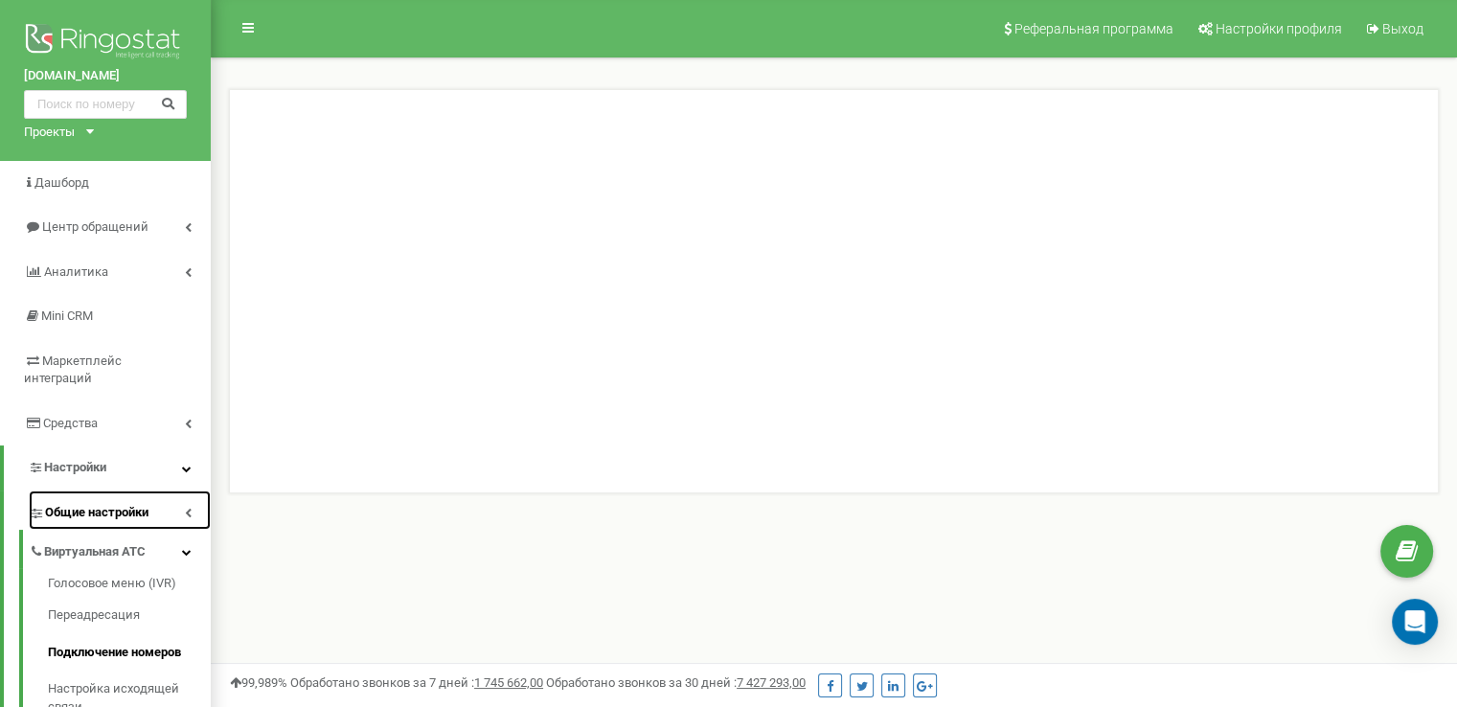
click at [103, 504] on span "Общие настройки" at bounding box center [96, 513] width 103 height 18
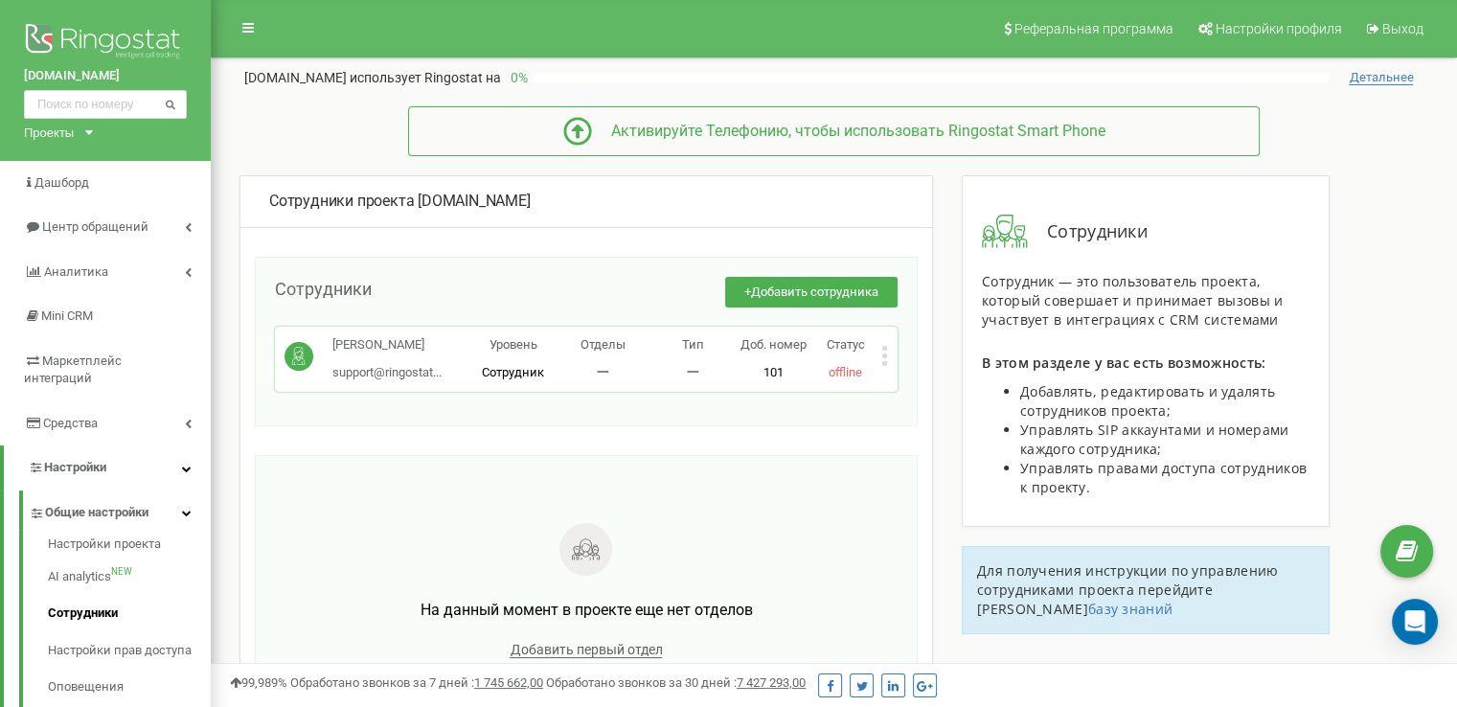
click at [886, 358] on icon at bounding box center [884, 356] width 7 height 20
click at [896, 373] on div "Редактировать" at bounding box center [971, 388] width 179 height 30
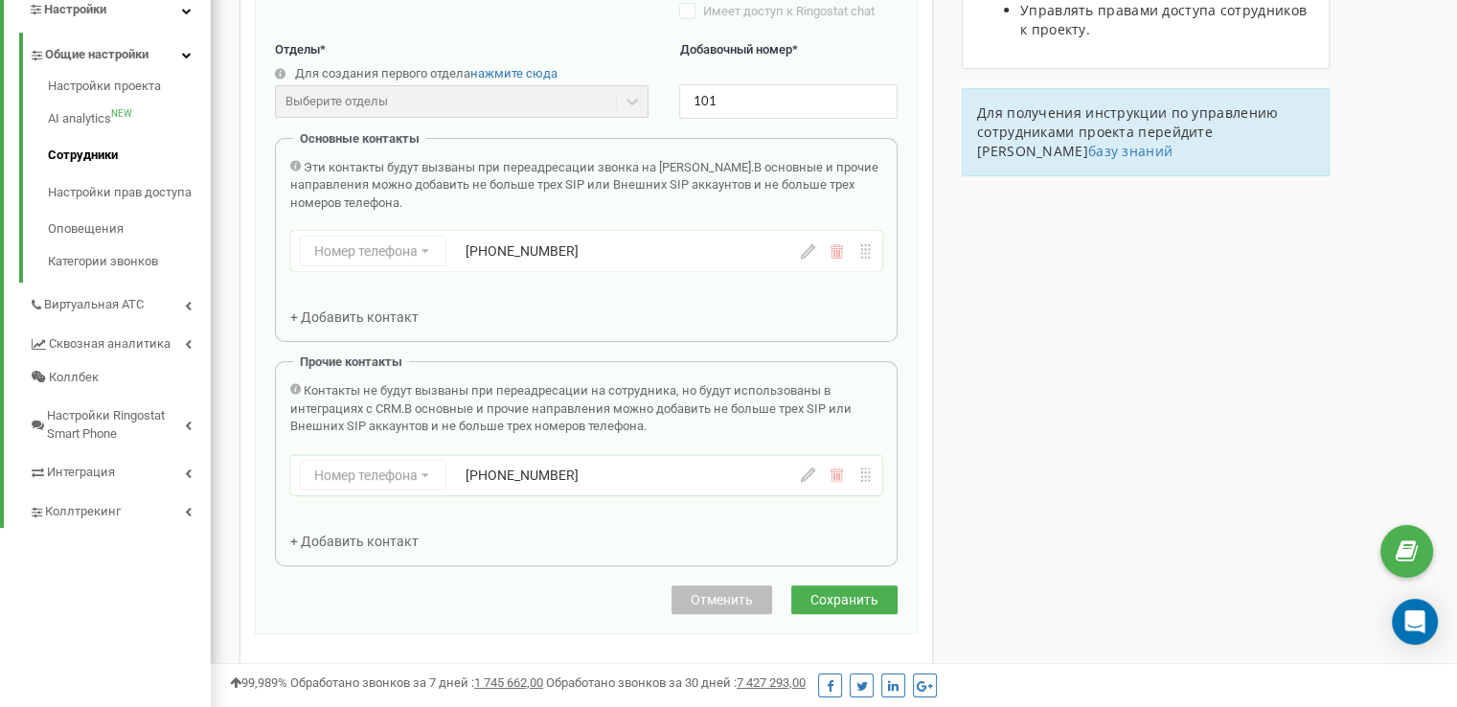
scroll to position [460, 0]
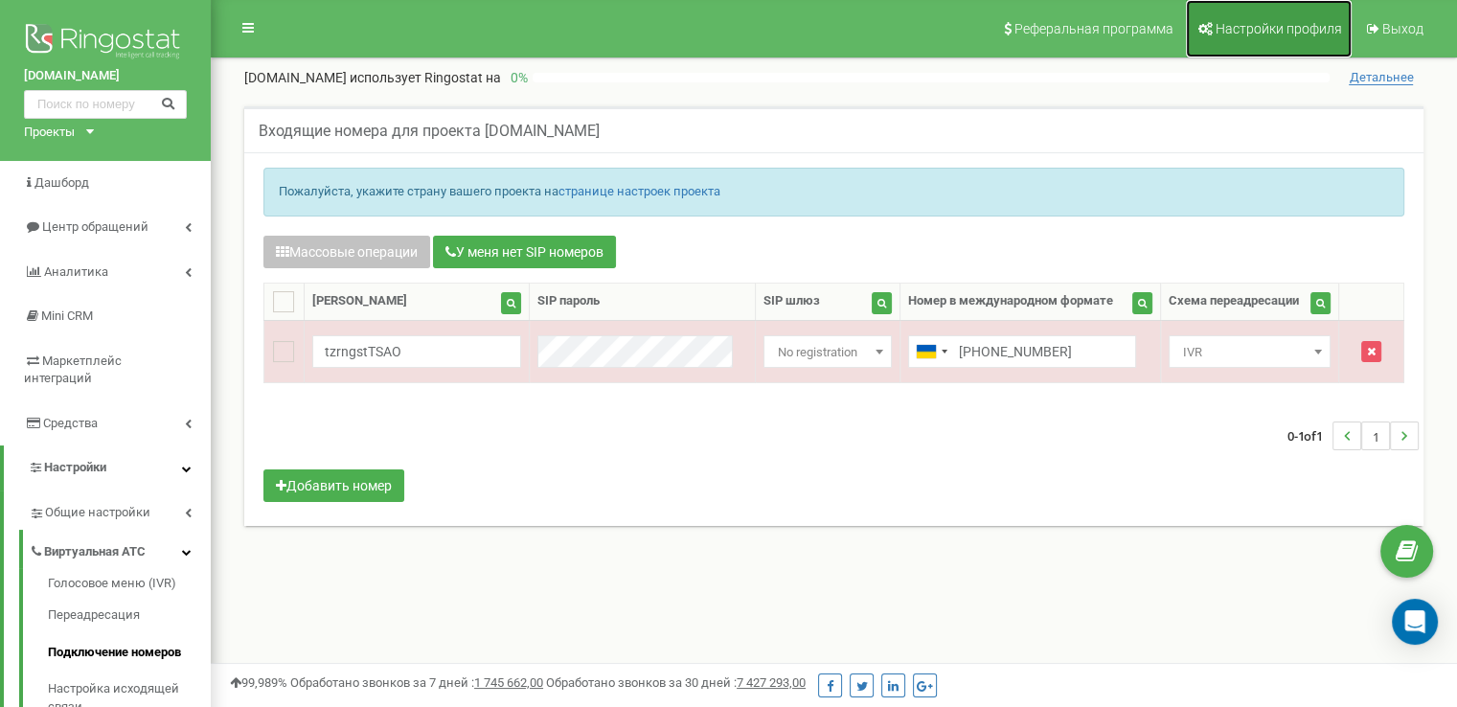
click at [1257, 27] on span "Настройки профиля" at bounding box center [1279, 28] width 126 height 15
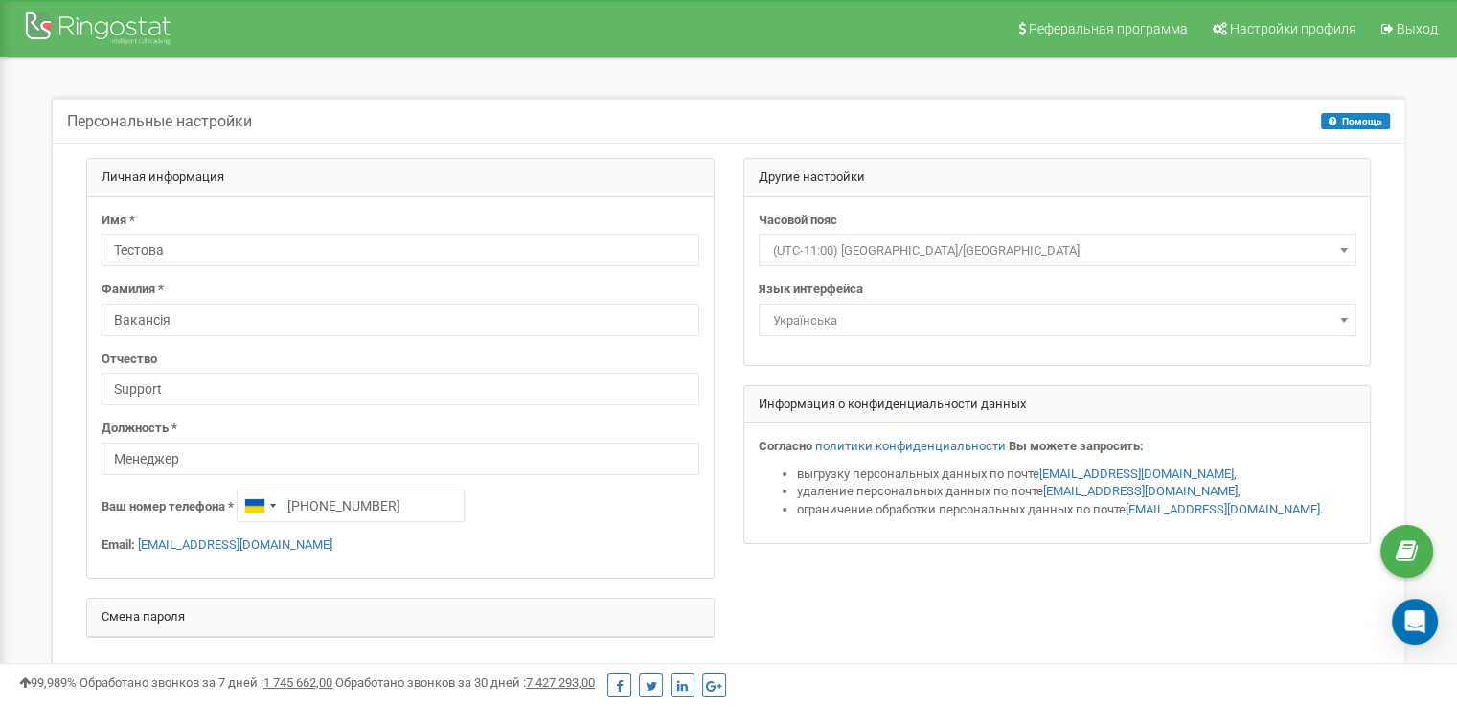
select select "ukr"
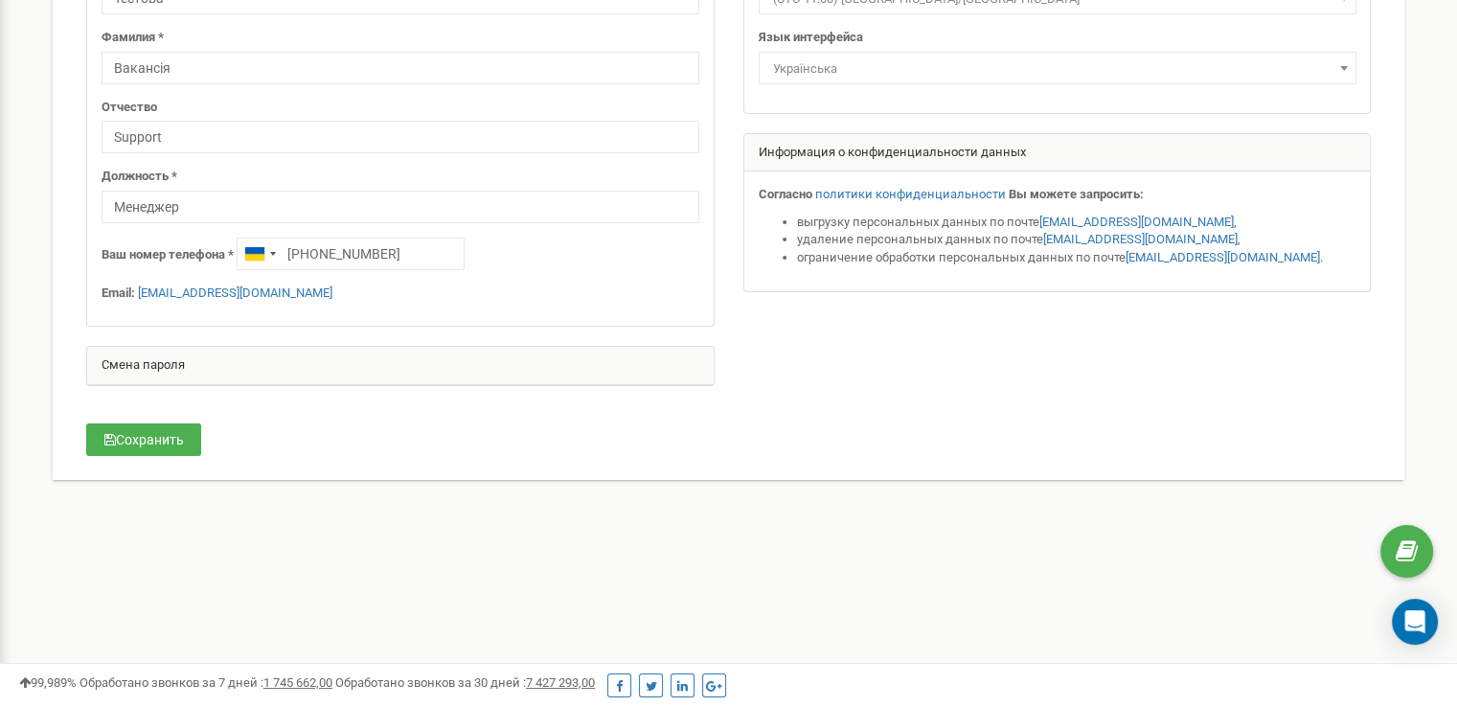
scroll to position [287, 0]
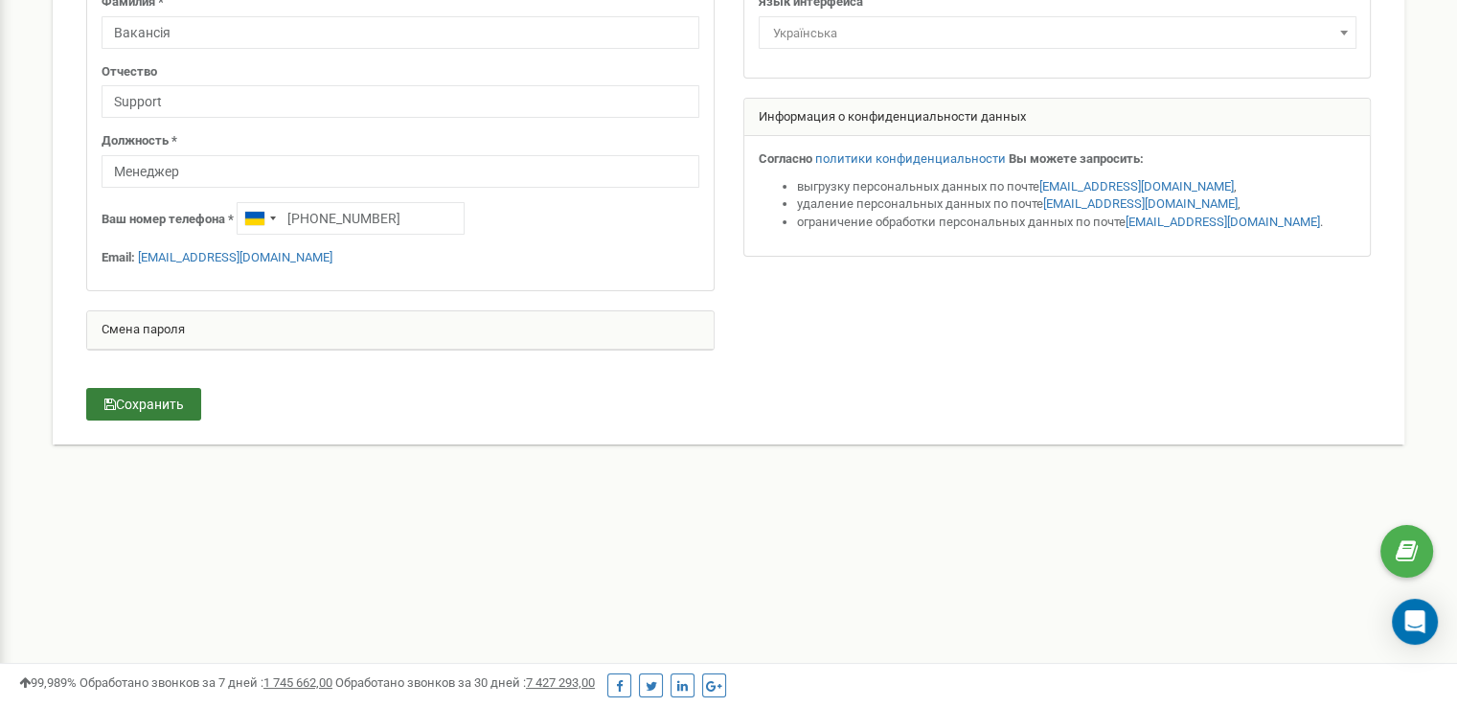
click at [140, 389] on button "Сохранить" at bounding box center [143, 404] width 115 height 33
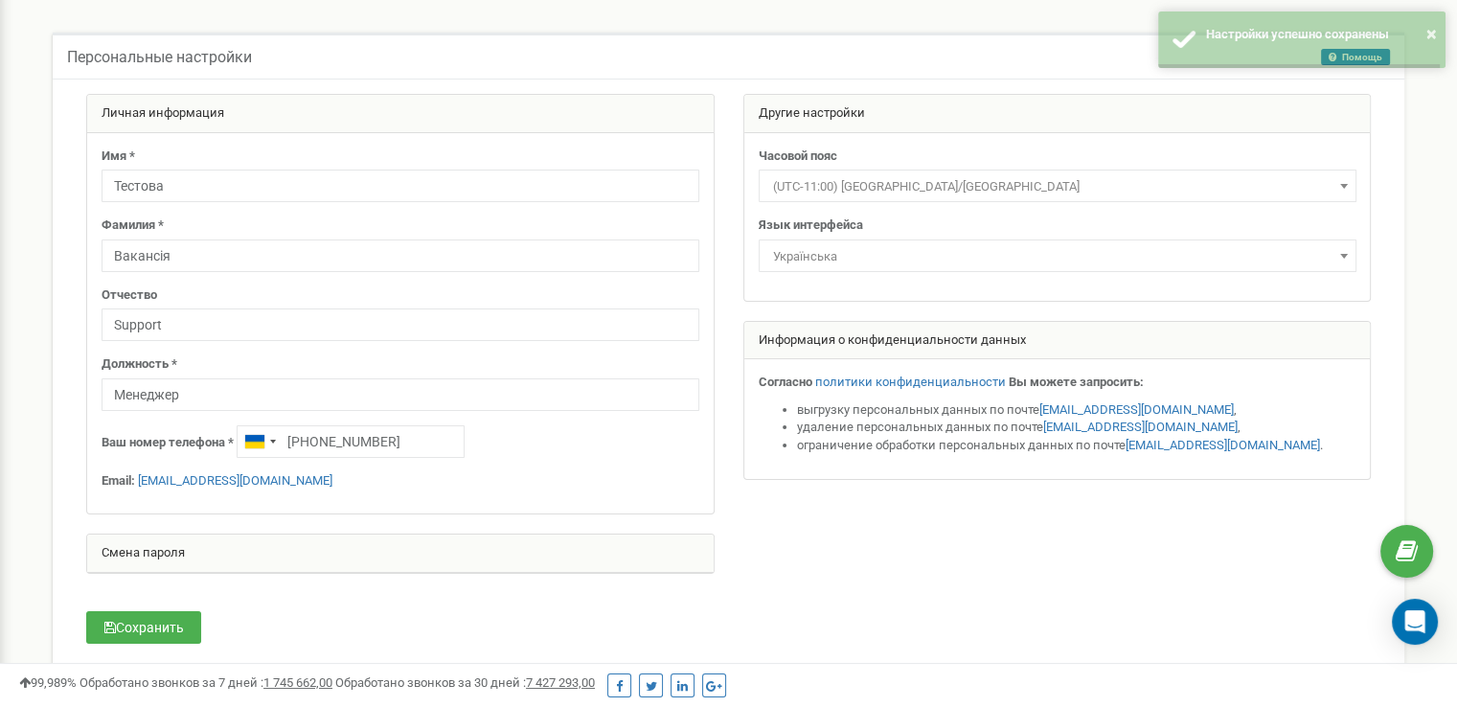
scroll to position [0, 0]
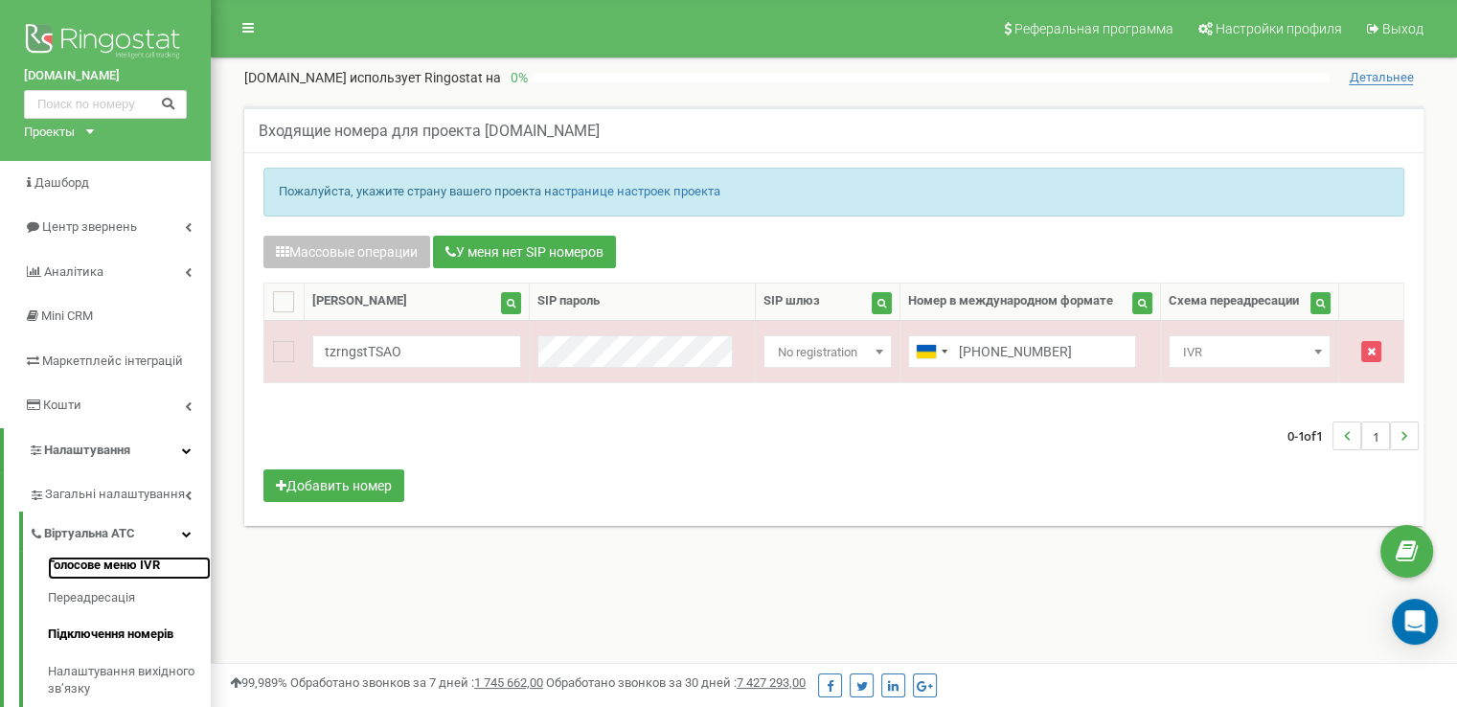
click at [111, 572] on link "Голосове меню IVR" at bounding box center [129, 568] width 163 height 23
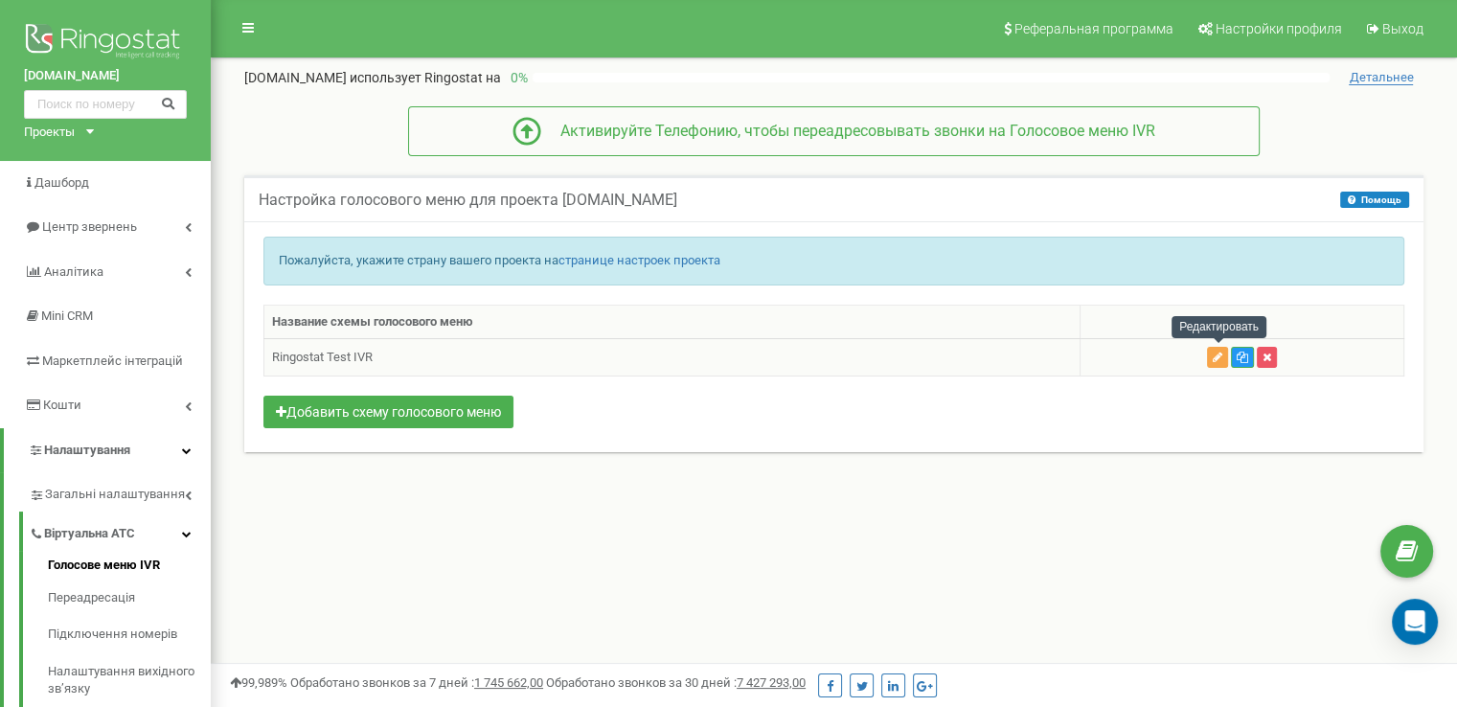
click at [1213, 356] on button "button" at bounding box center [1217, 357] width 21 height 21
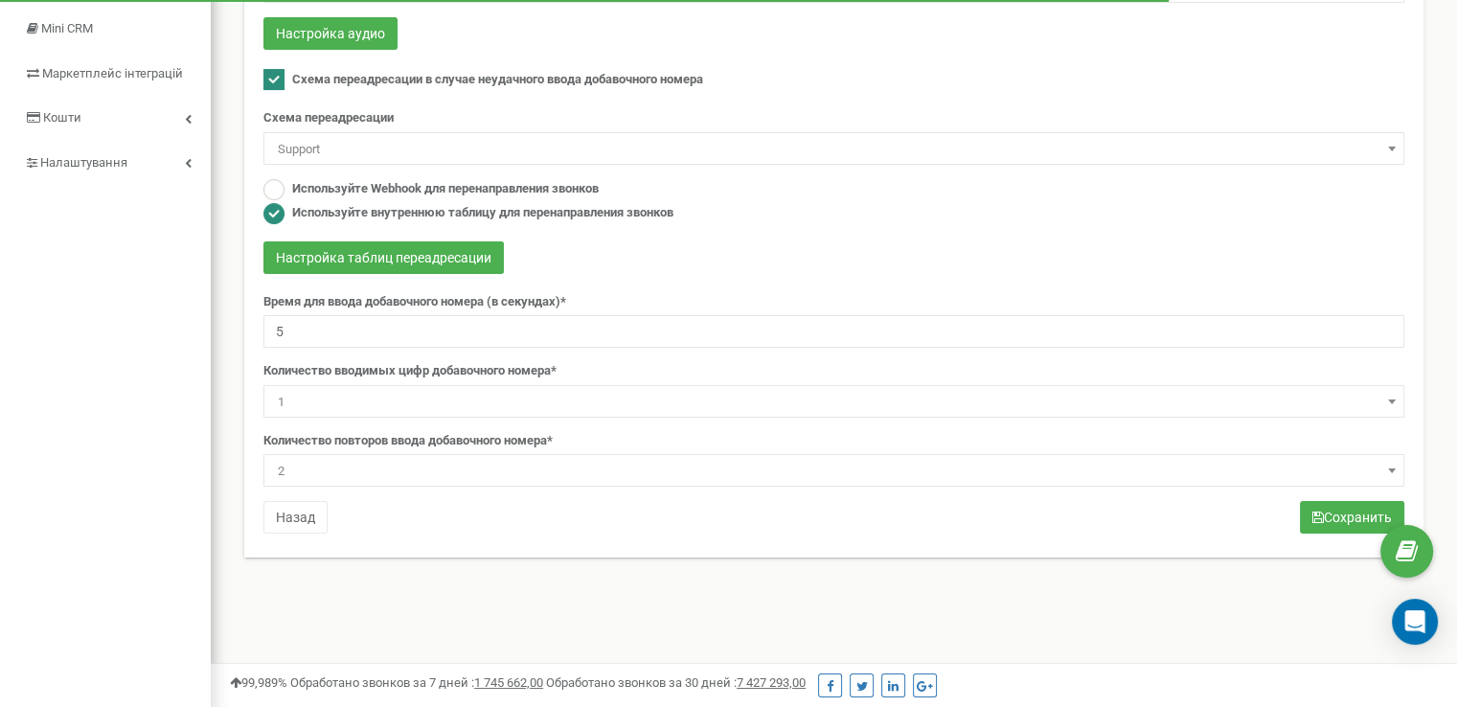
scroll to position [96, 0]
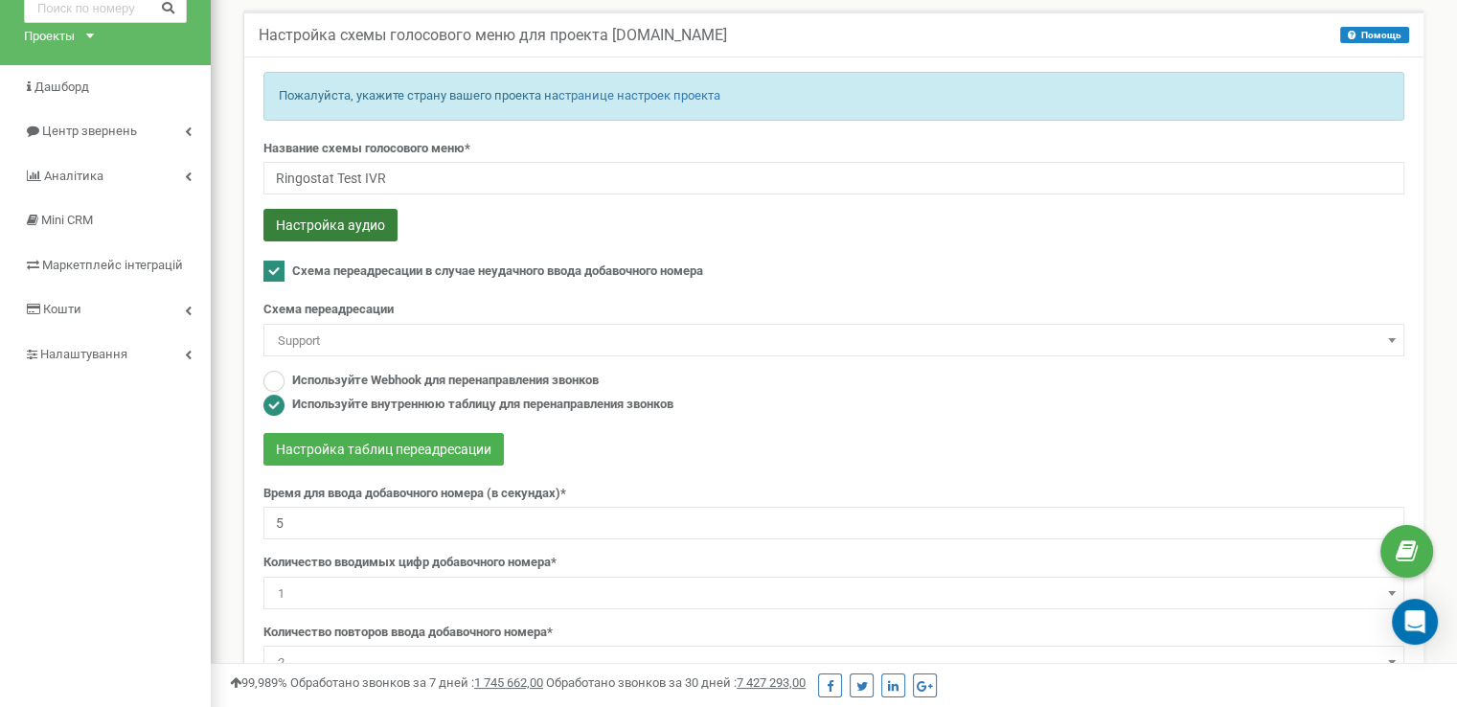
click at [326, 218] on button "Настройка аудио" at bounding box center [330, 225] width 134 height 33
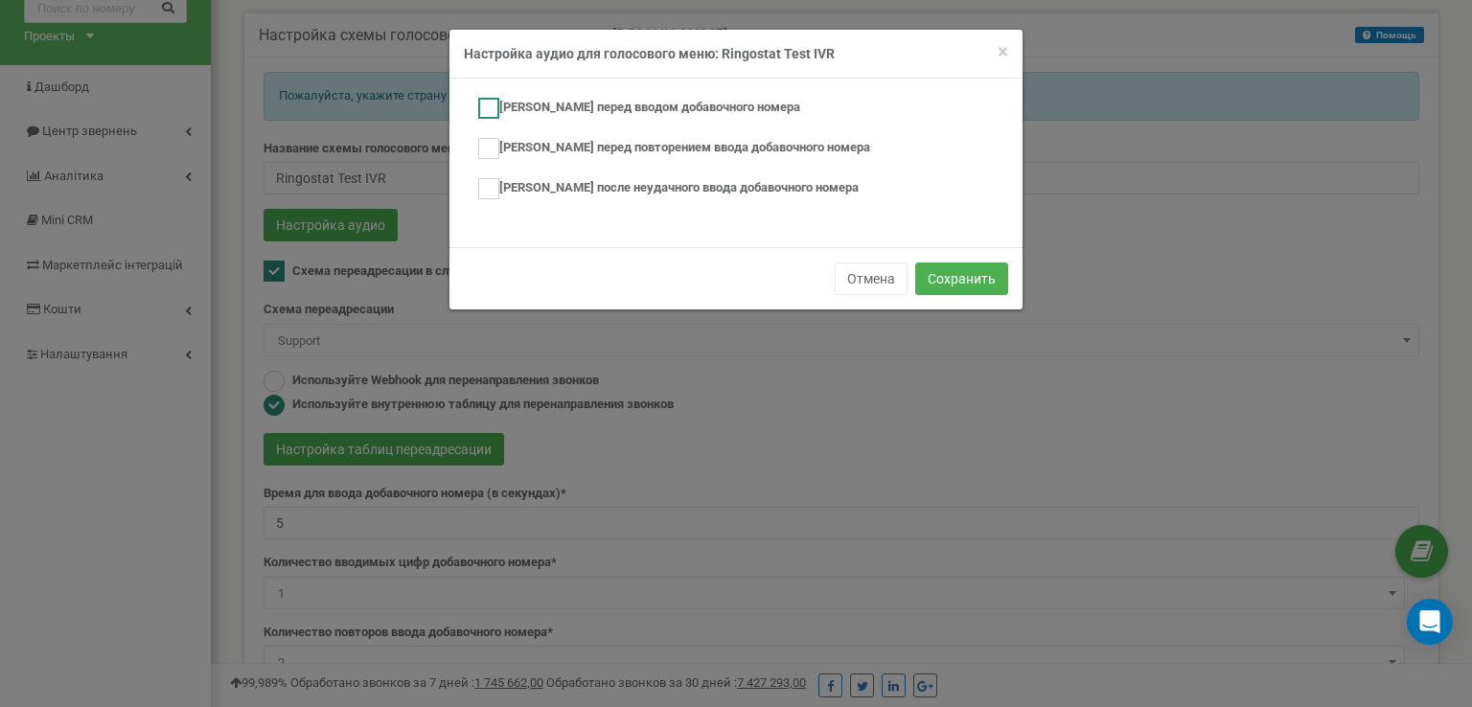
click at [679, 101] on label "Аудио перед вводом добавочного номера" at bounding box center [639, 108] width 322 height 21
checkbox input "true"
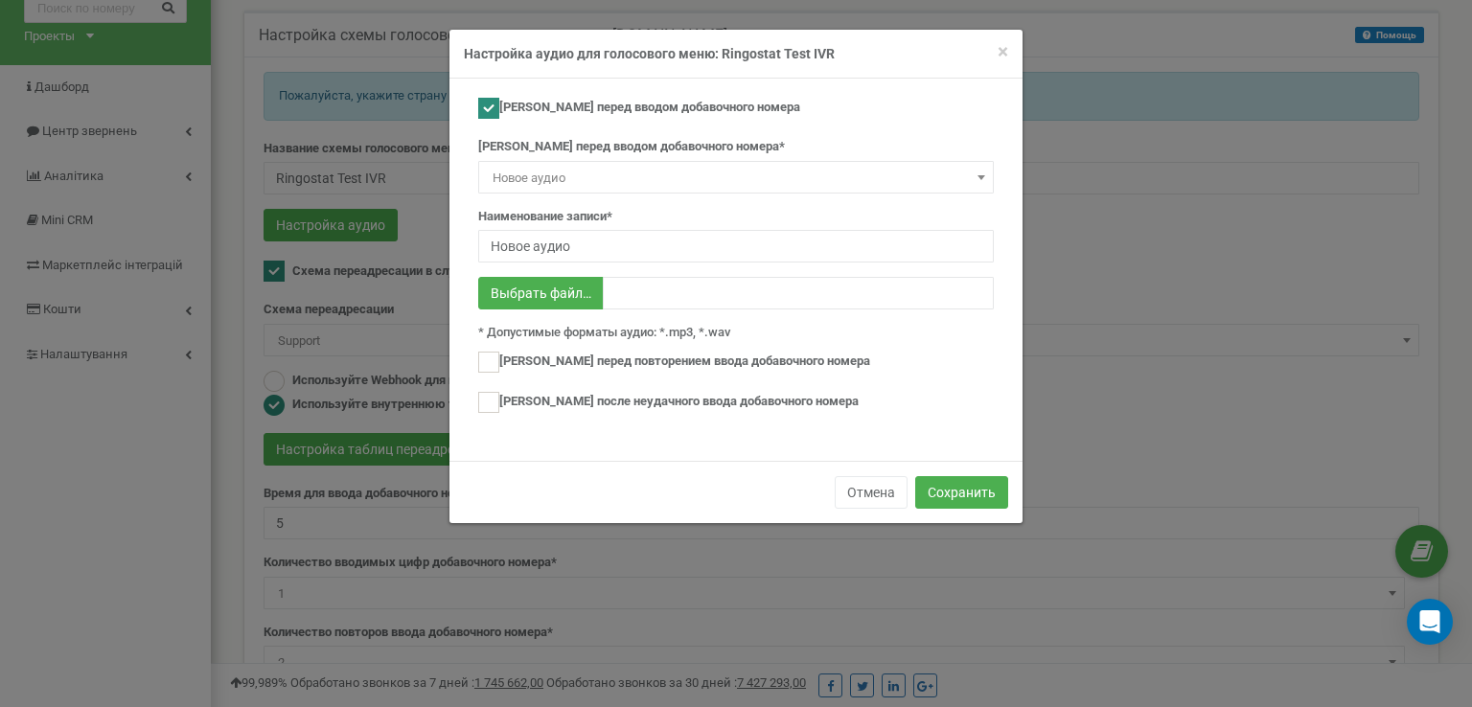
click at [555, 171] on span "Новое аудио" at bounding box center [736, 178] width 502 height 27
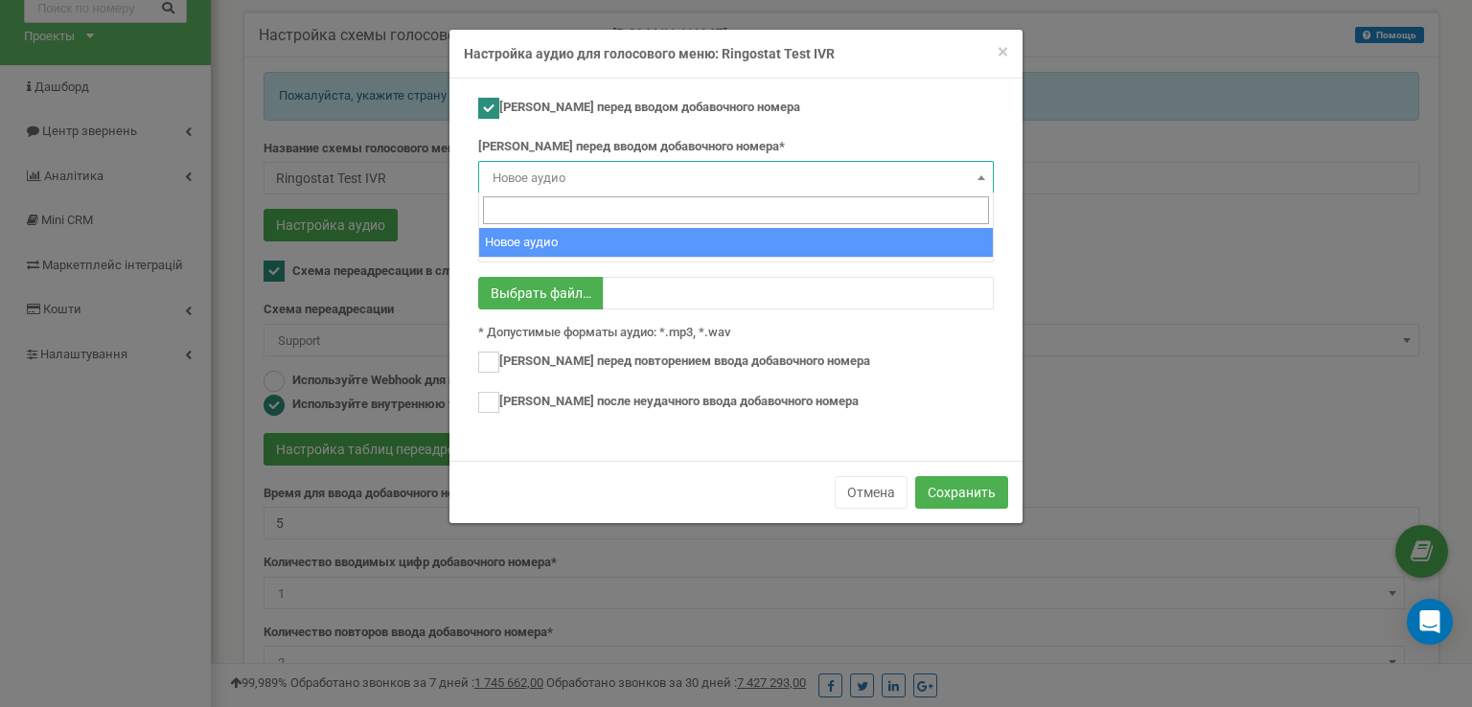
click at [552, 211] on input "search" at bounding box center [736, 210] width 506 height 28
click at [556, 173] on span "Новое аудио" at bounding box center [736, 178] width 502 height 27
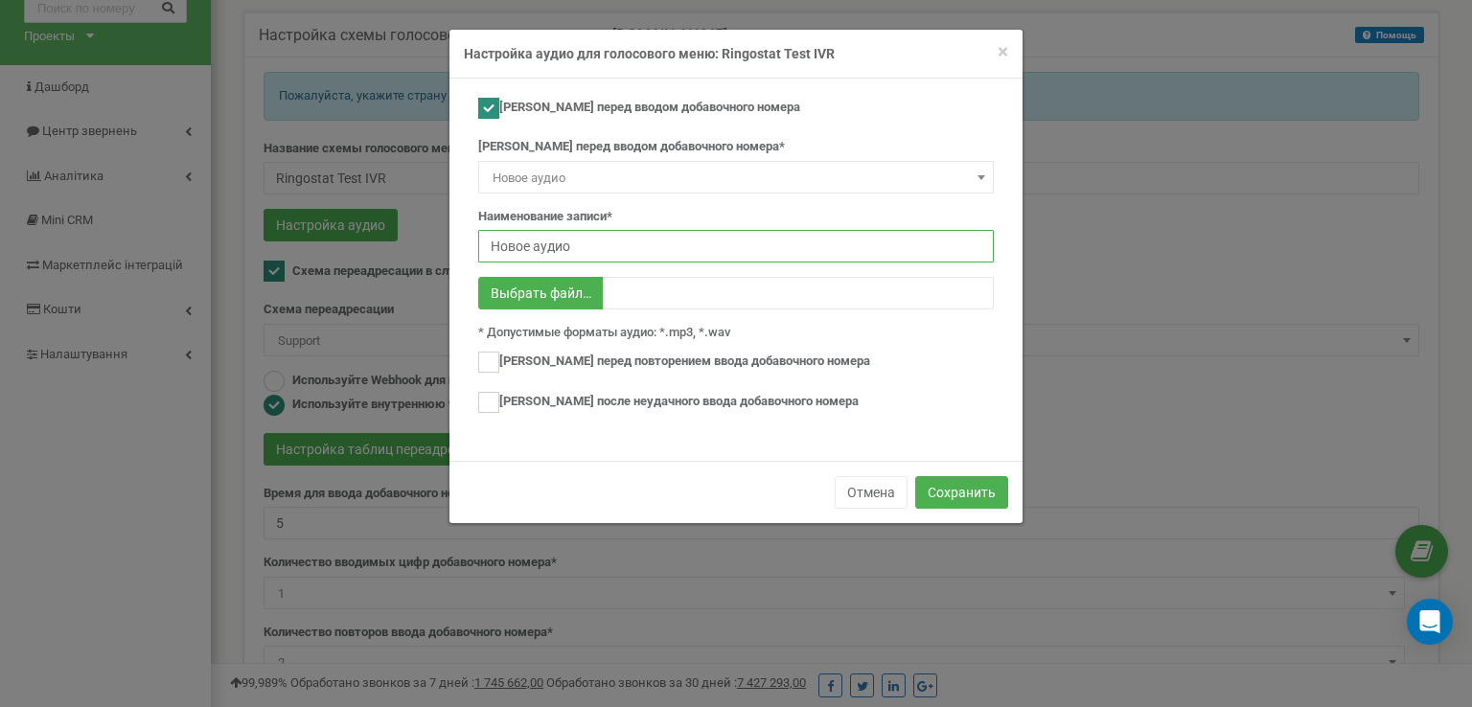
click at [560, 242] on input "Новое аудио" at bounding box center [735, 246] width 515 height 33
click at [577, 172] on span "Новое аудио" at bounding box center [736, 178] width 502 height 27
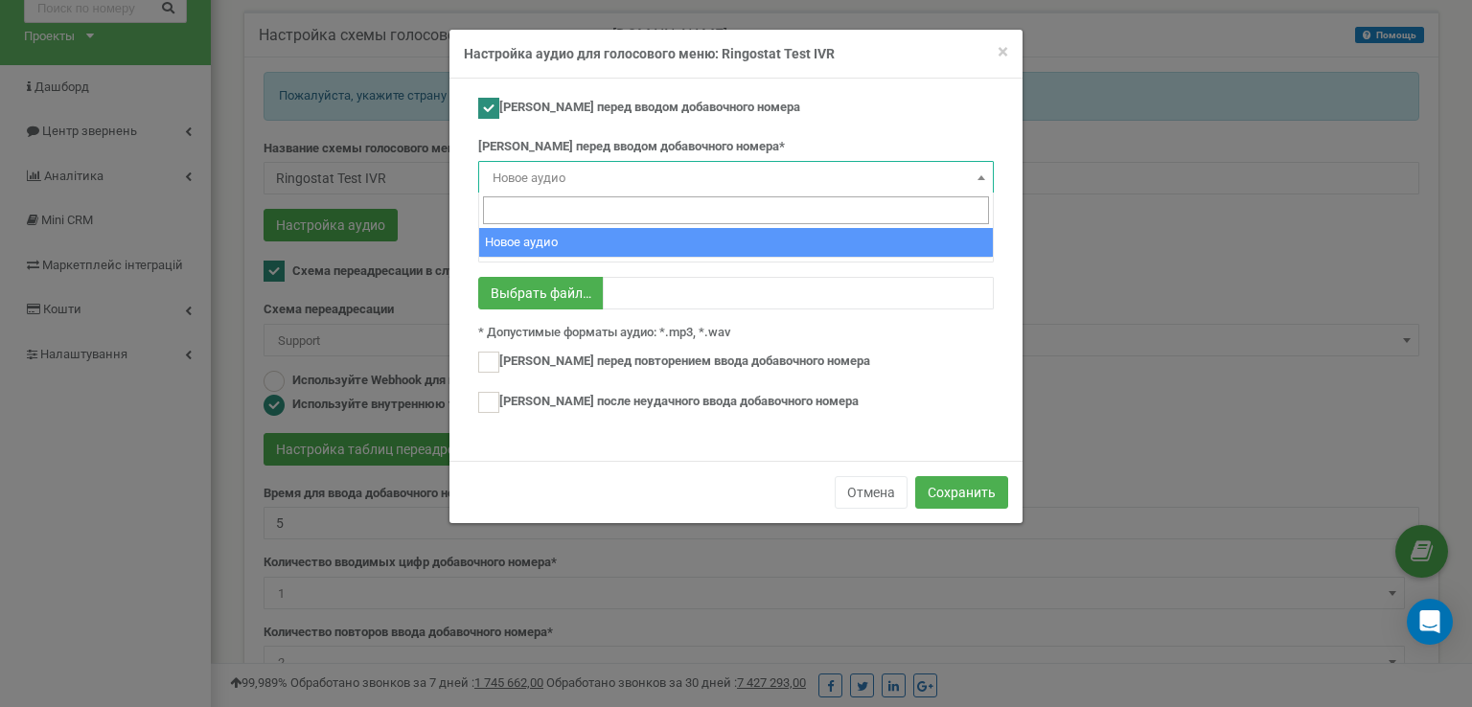
click at [577, 172] on span "Новое аудио" at bounding box center [736, 178] width 502 height 27
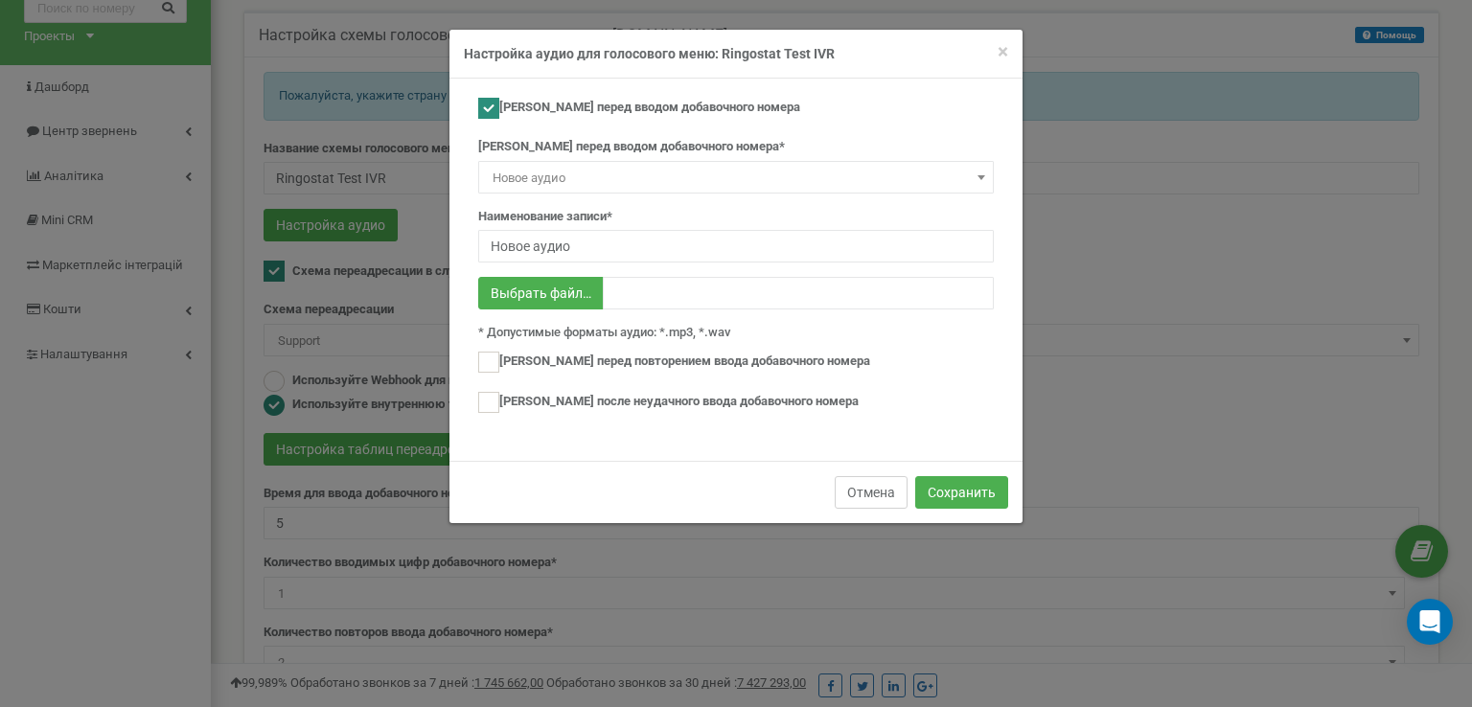
click at [885, 492] on button "Отмена" at bounding box center [871, 492] width 73 height 33
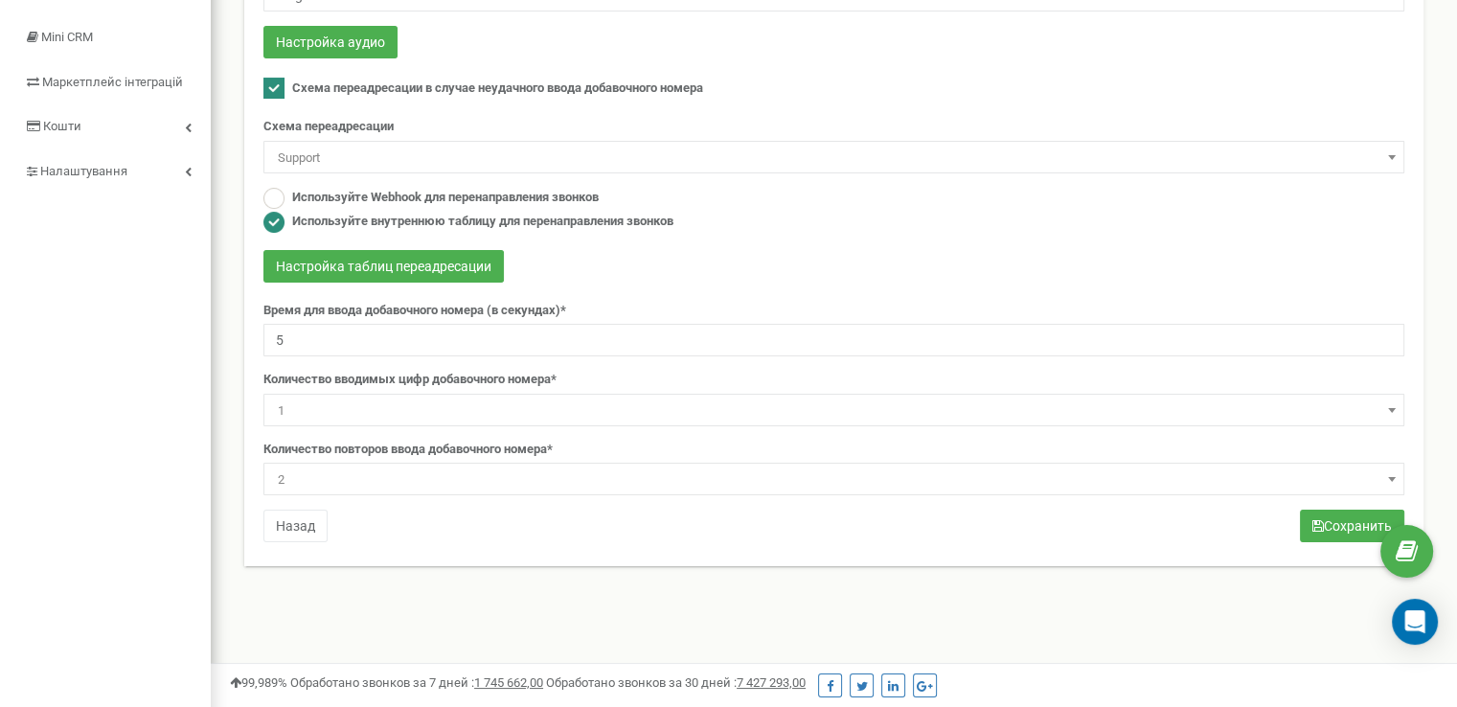
scroll to position [287, 0]
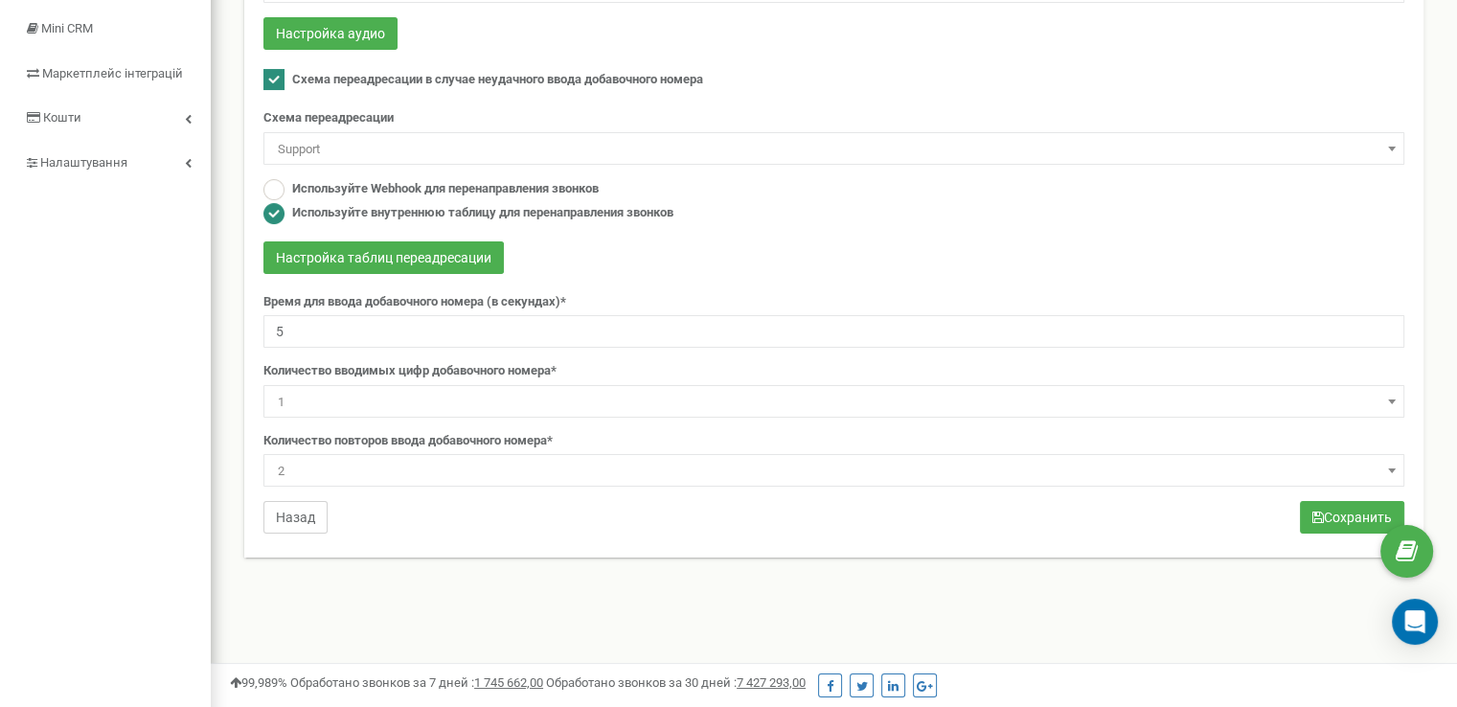
click at [303, 526] on button "Назад" at bounding box center [295, 517] width 64 height 33
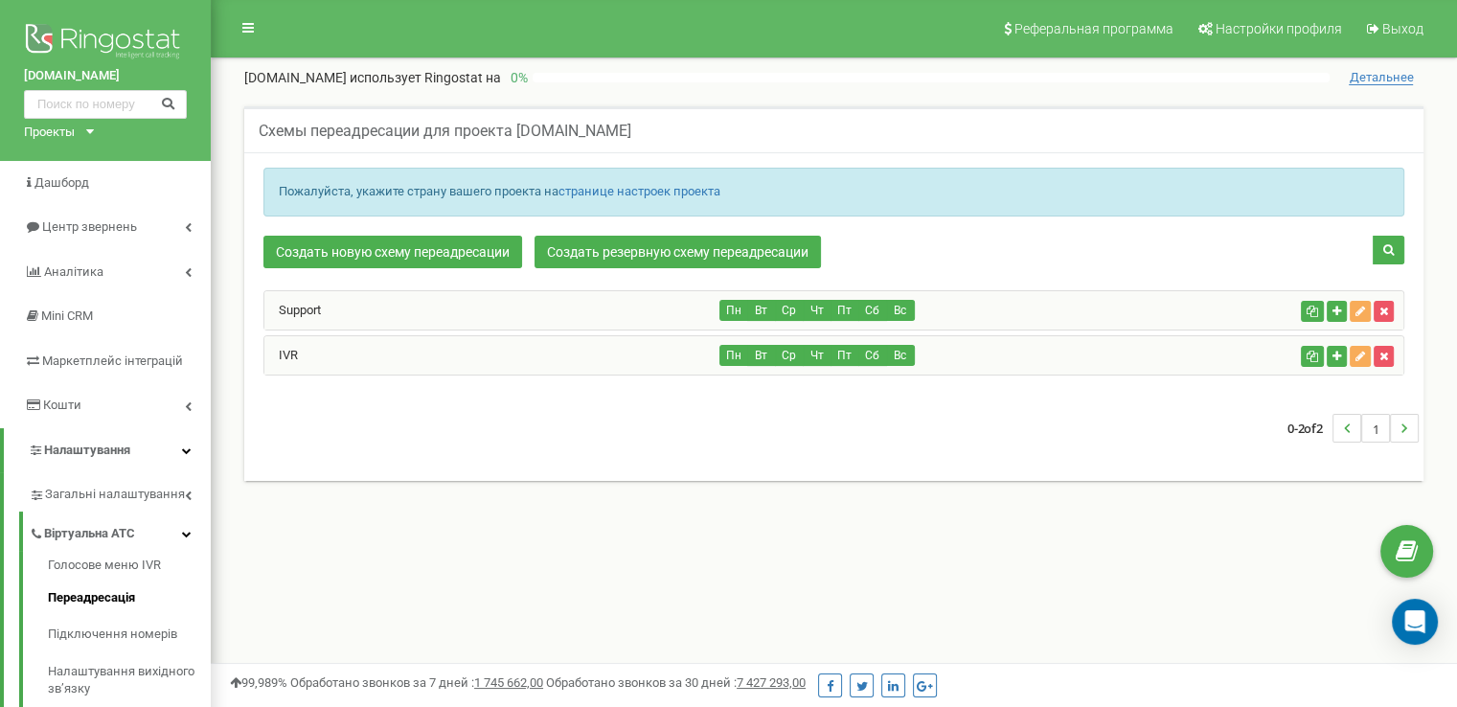
click at [1029, 351] on div "Пн Вт Ср Чт Пт Сб Вс" at bounding box center [1007, 355] width 573 height 21
click at [661, 357] on div "IVR" at bounding box center [492, 355] width 456 height 38
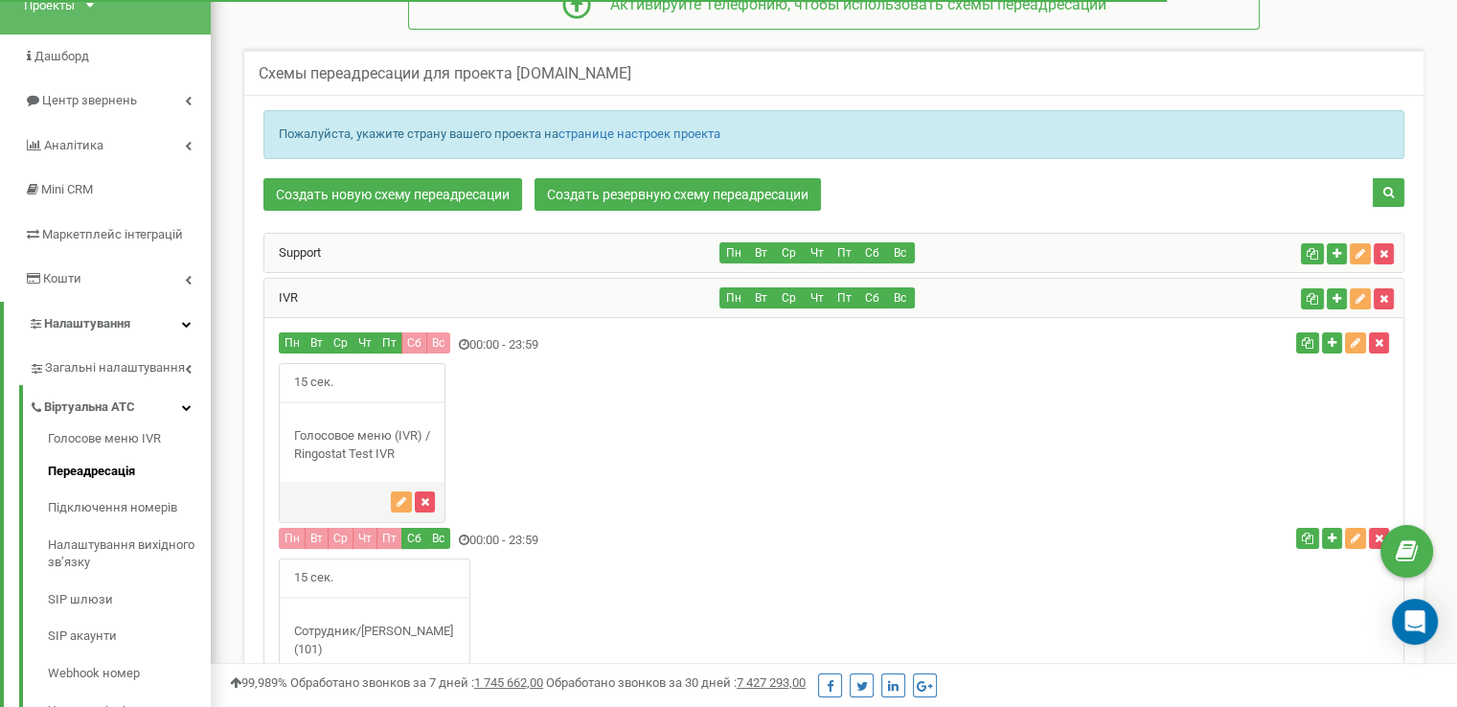
scroll to position [96, 0]
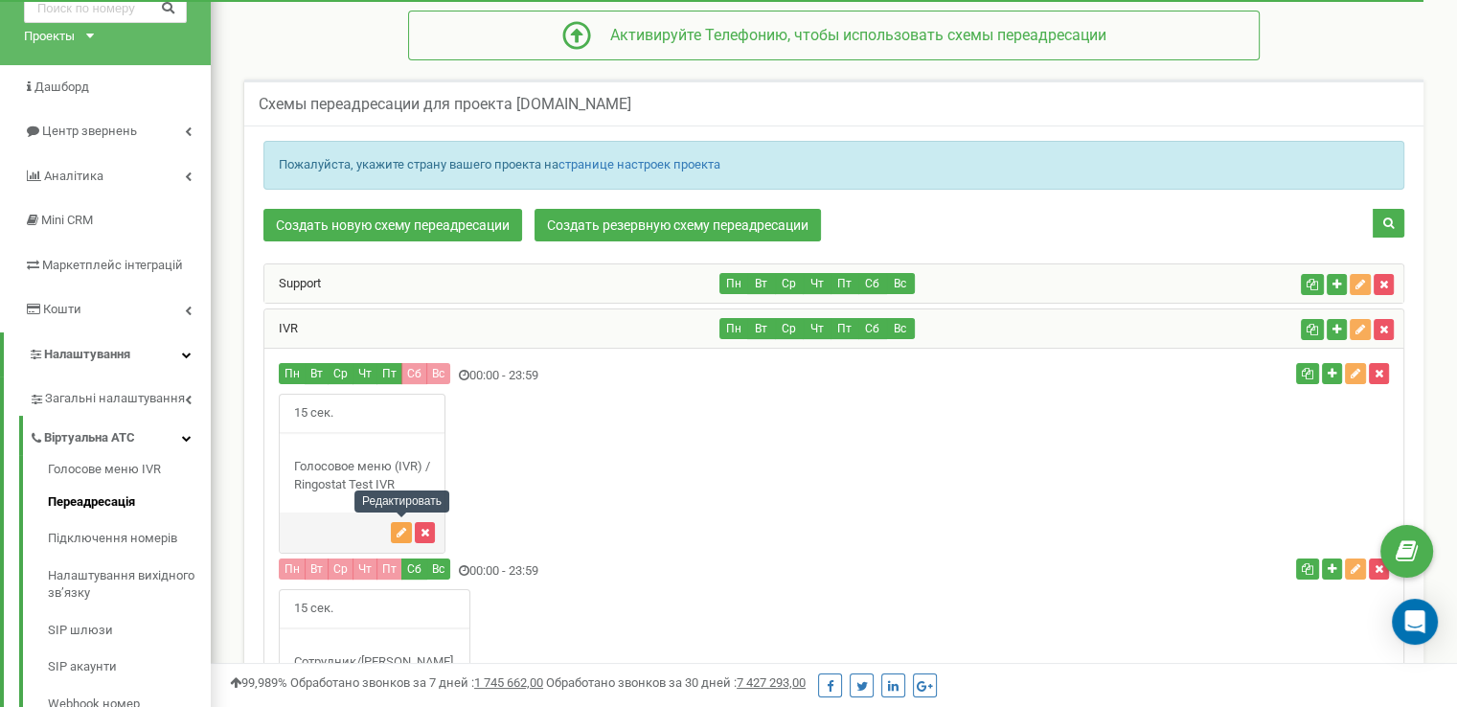
click at [395, 526] on button "button" at bounding box center [401, 532] width 21 height 21
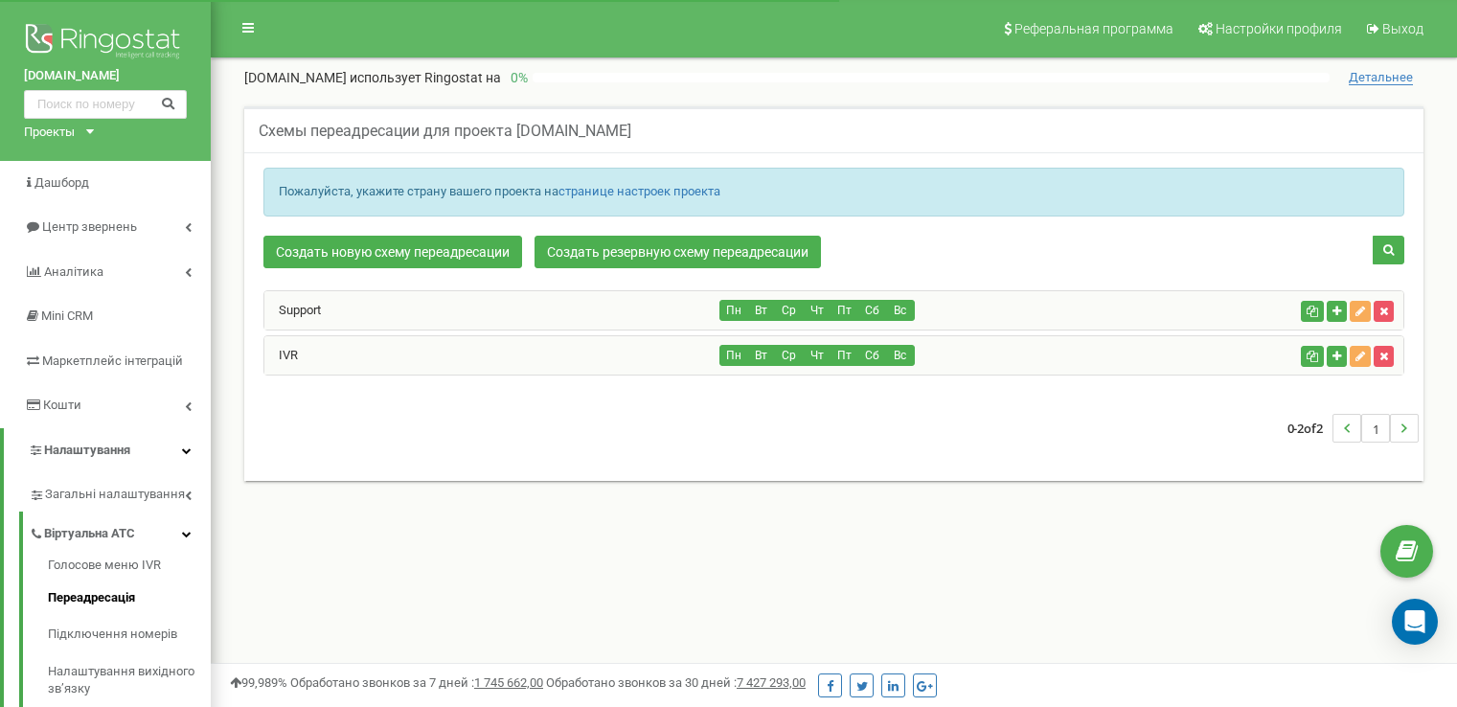
scroll to position [96, 0]
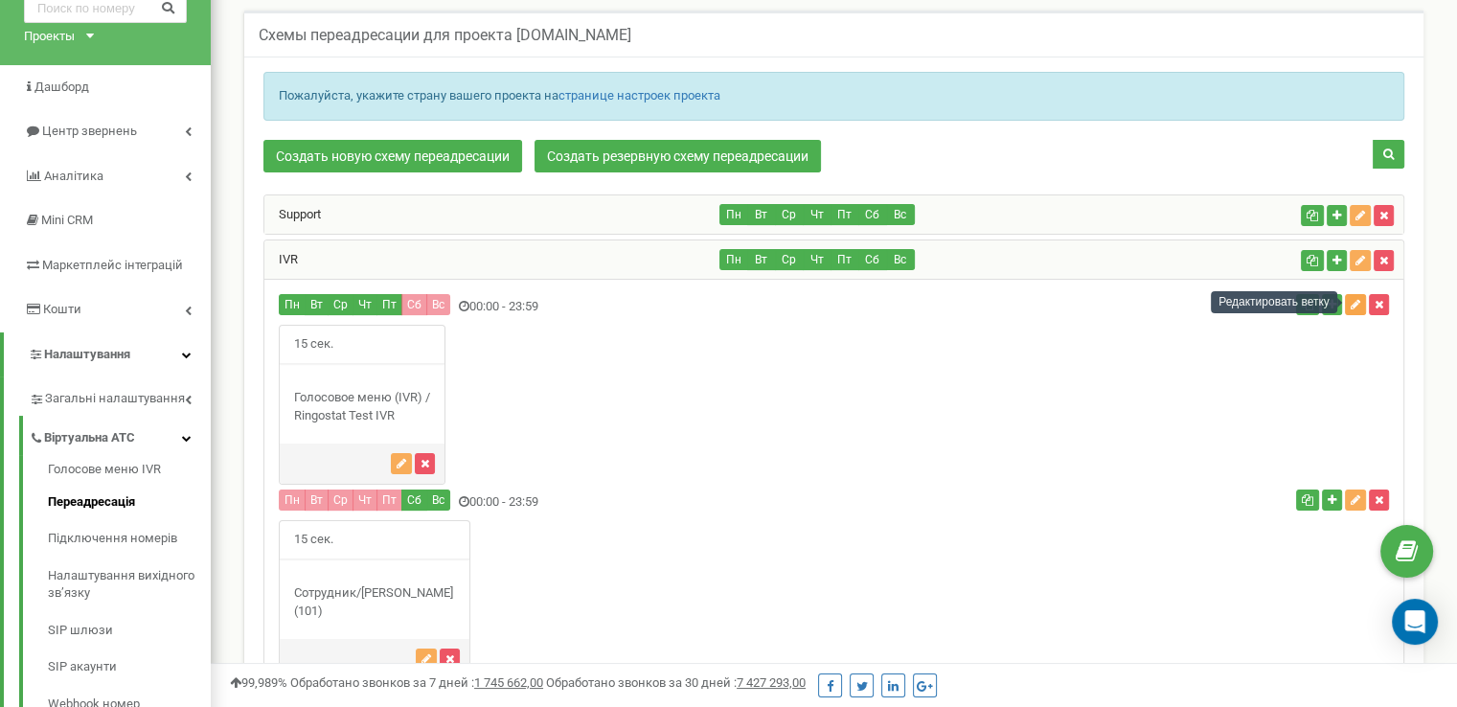
click at [1352, 304] on icon "button" at bounding box center [1356, 304] width 10 height 11
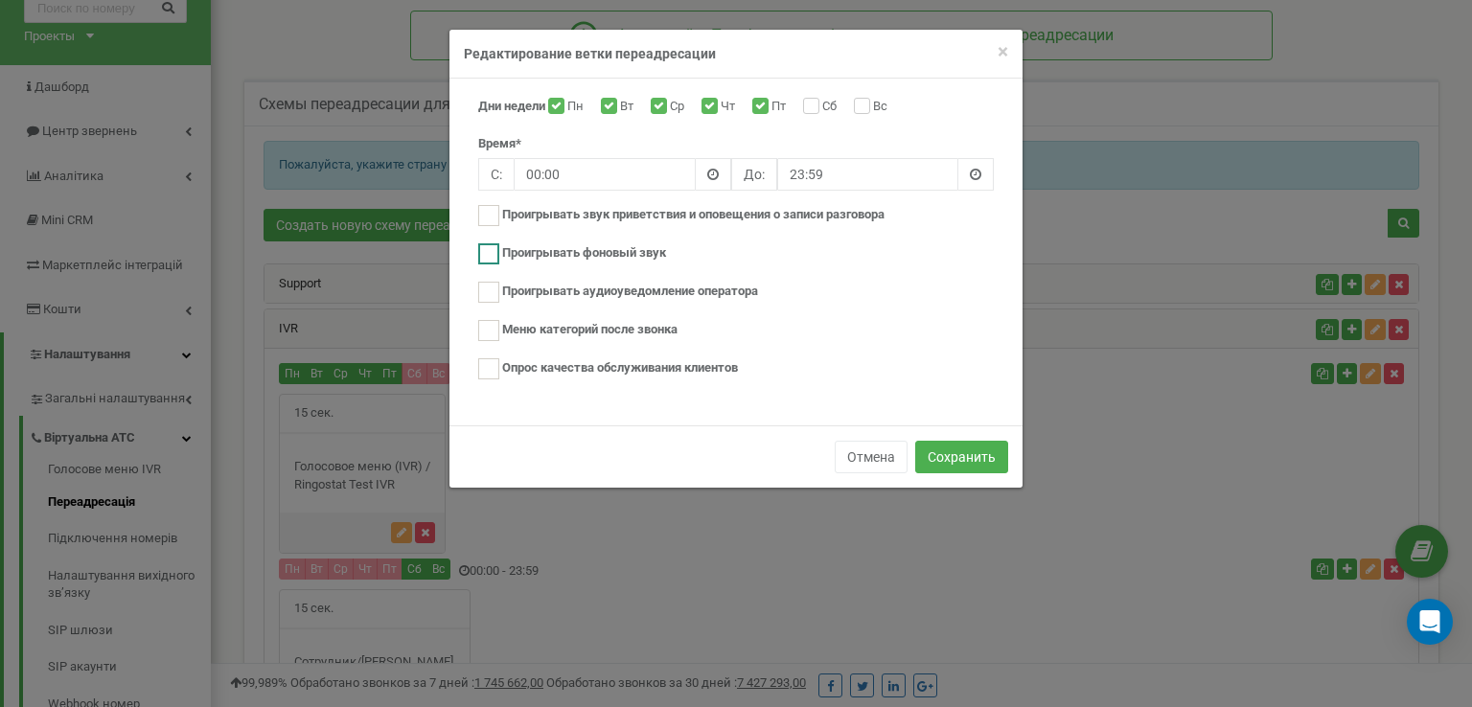
click at [598, 244] on label "Проигрывать фоновый звук" at bounding box center [584, 253] width 164 height 18
checkbox input "true"
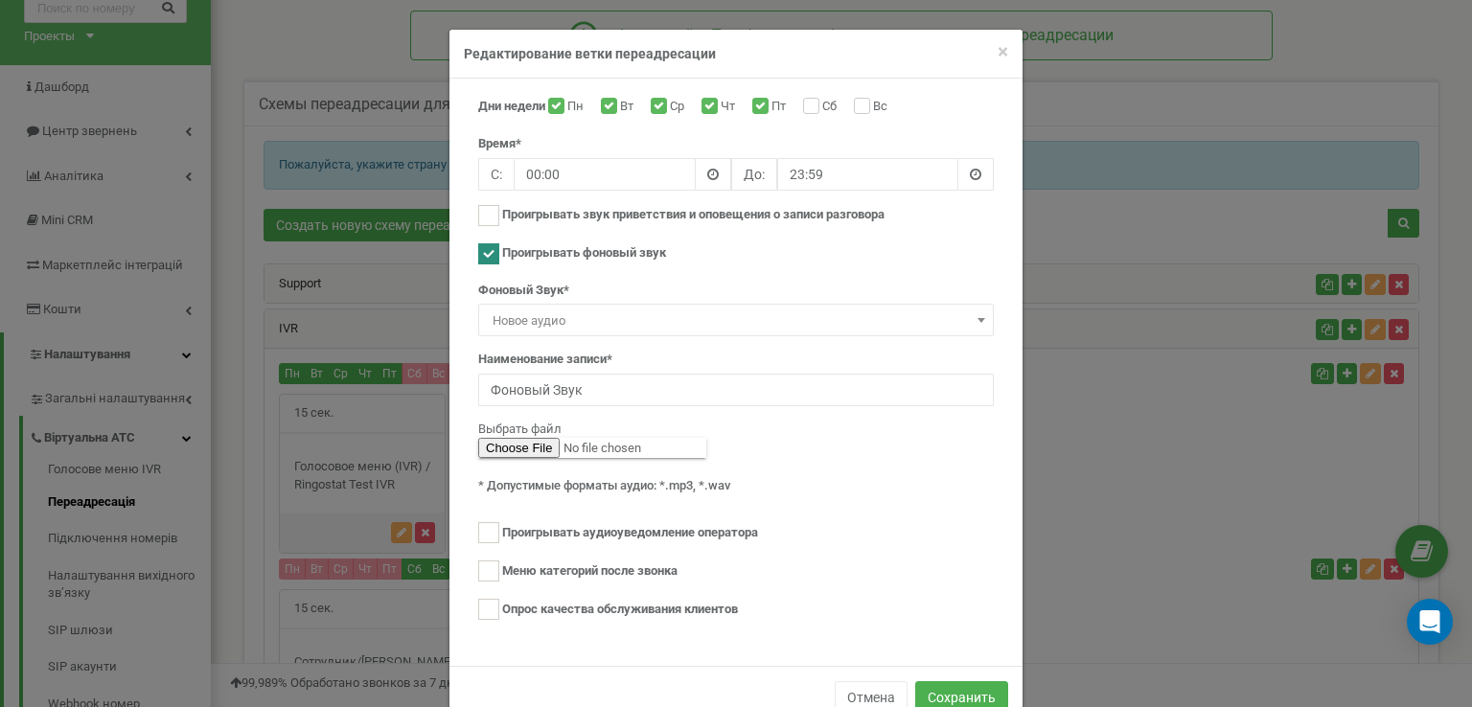
click at [586, 317] on span "Новое аудио" at bounding box center [736, 321] width 502 height 27
click at [565, 388] on input "Фоновый Звук" at bounding box center [735, 390] width 515 height 33
click at [540, 322] on span "Новое аудио" at bounding box center [736, 321] width 502 height 27
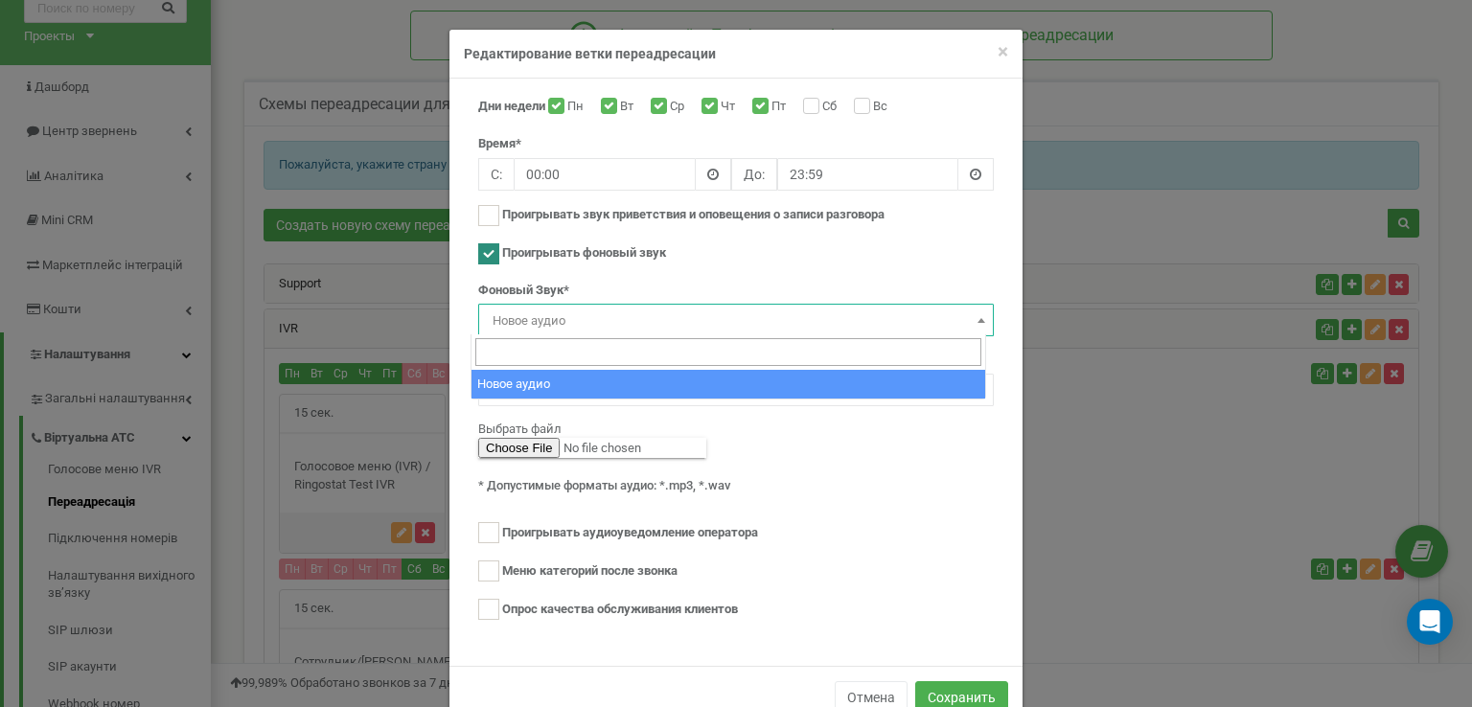
click at [538, 351] on input "search" at bounding box center [728, 352] width 506 height 28
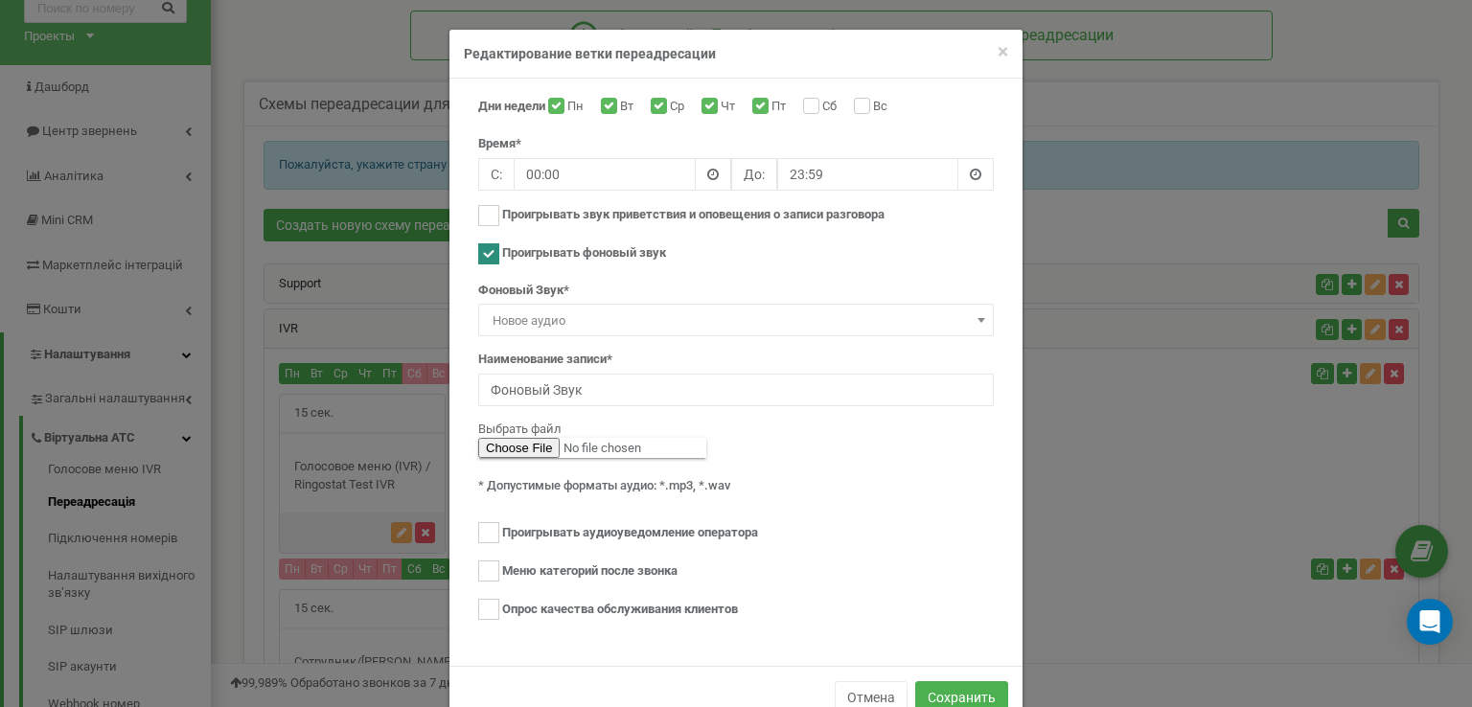
click at [561, 315] on span "Новое аудио" at bounding box center [736, 321] width 502 height 27
click at [576, 388] on input "Фоновый Звук" at bounding box center [735, 390] width 515 height 33
click at [804, 454] on div "Выбрать файл" at bounding box center [735, 440] width 515 height 38
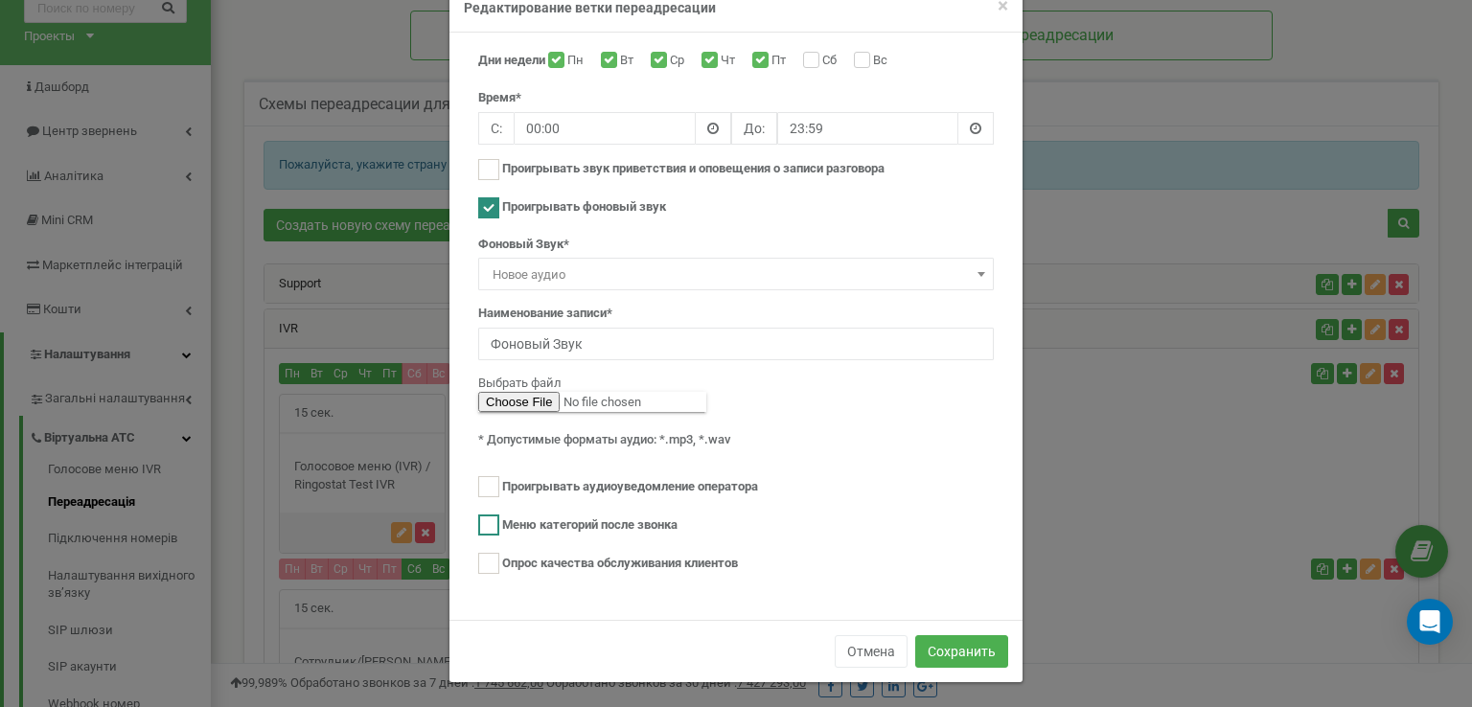
click at [640, 521] on label "Меню категорий после звонка" at bounding box center [589, 525] width 175 height 18
checkbox input "true"
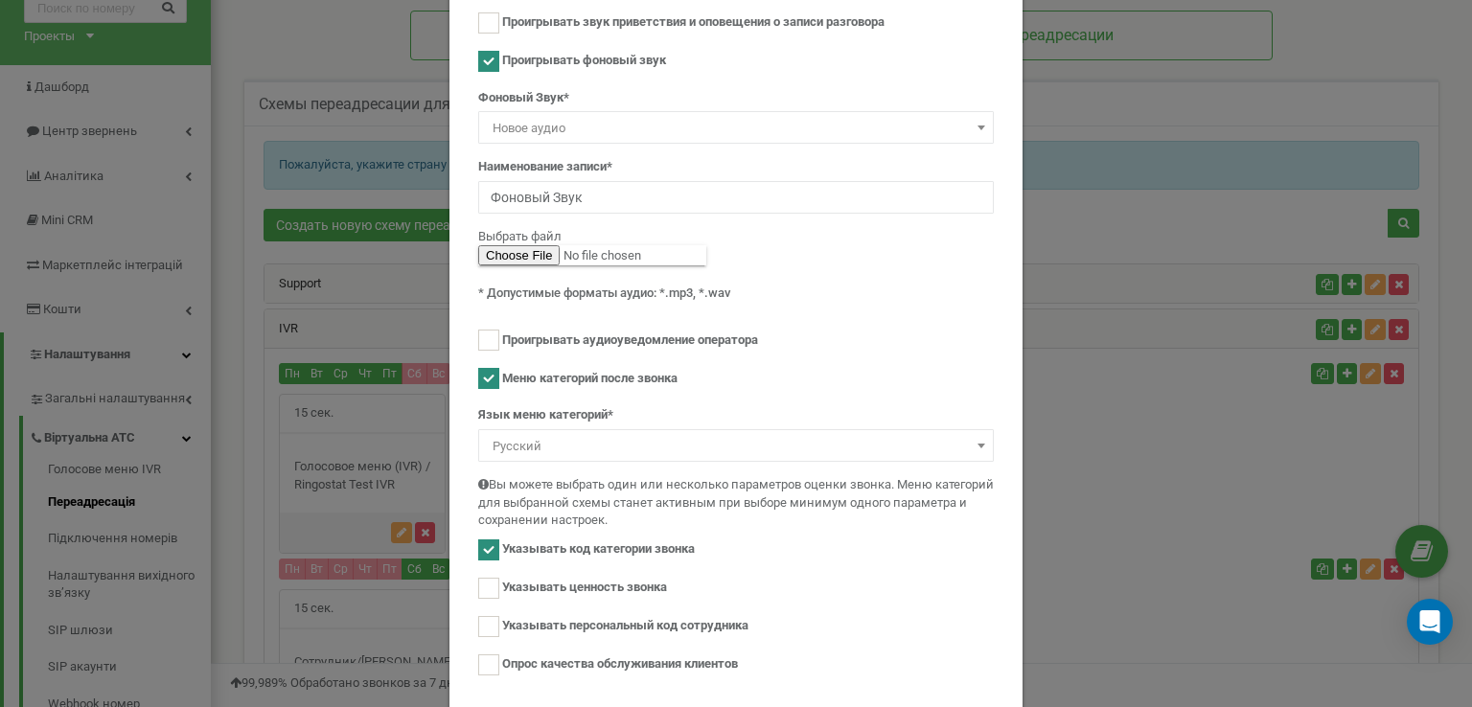
scroll to position [238, 0]
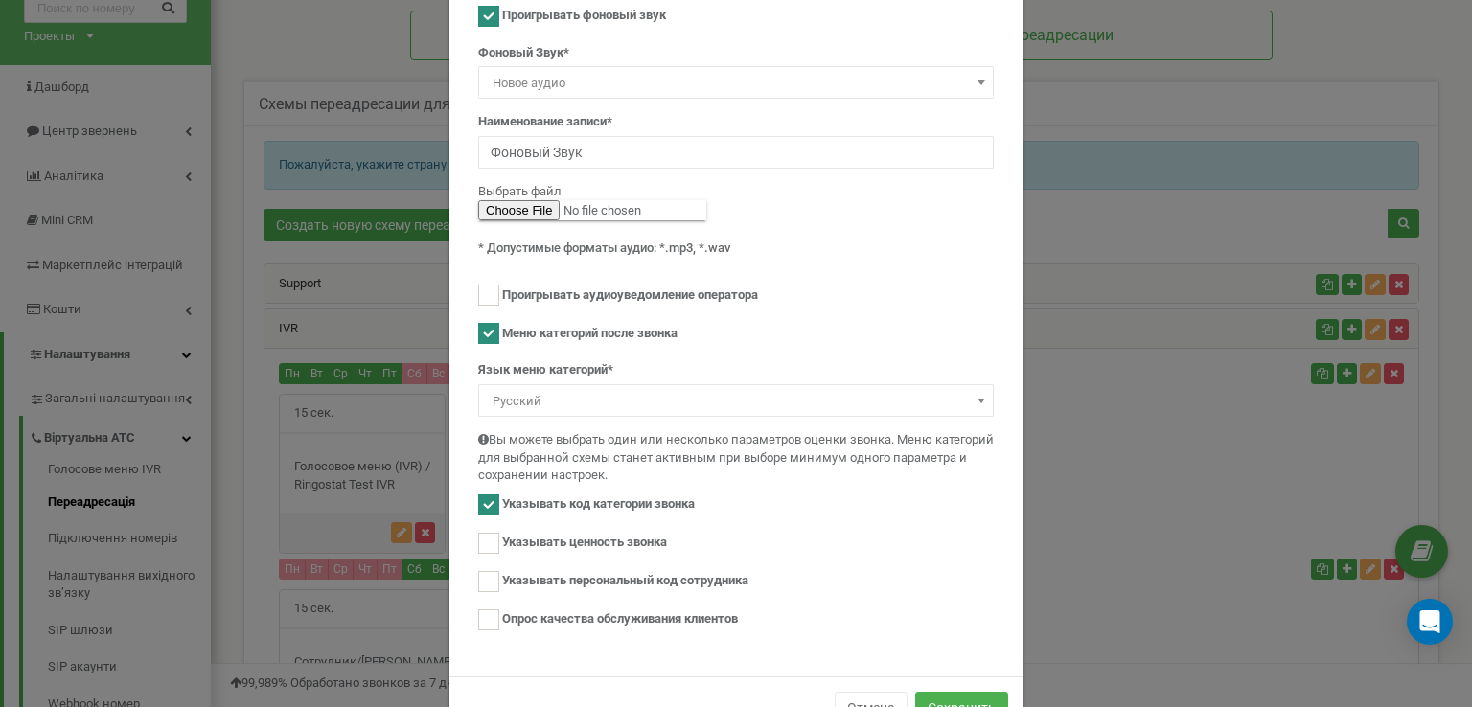
click at [625, 393] on span "Русский" at bounding box center [736, 401] width 502 height 27
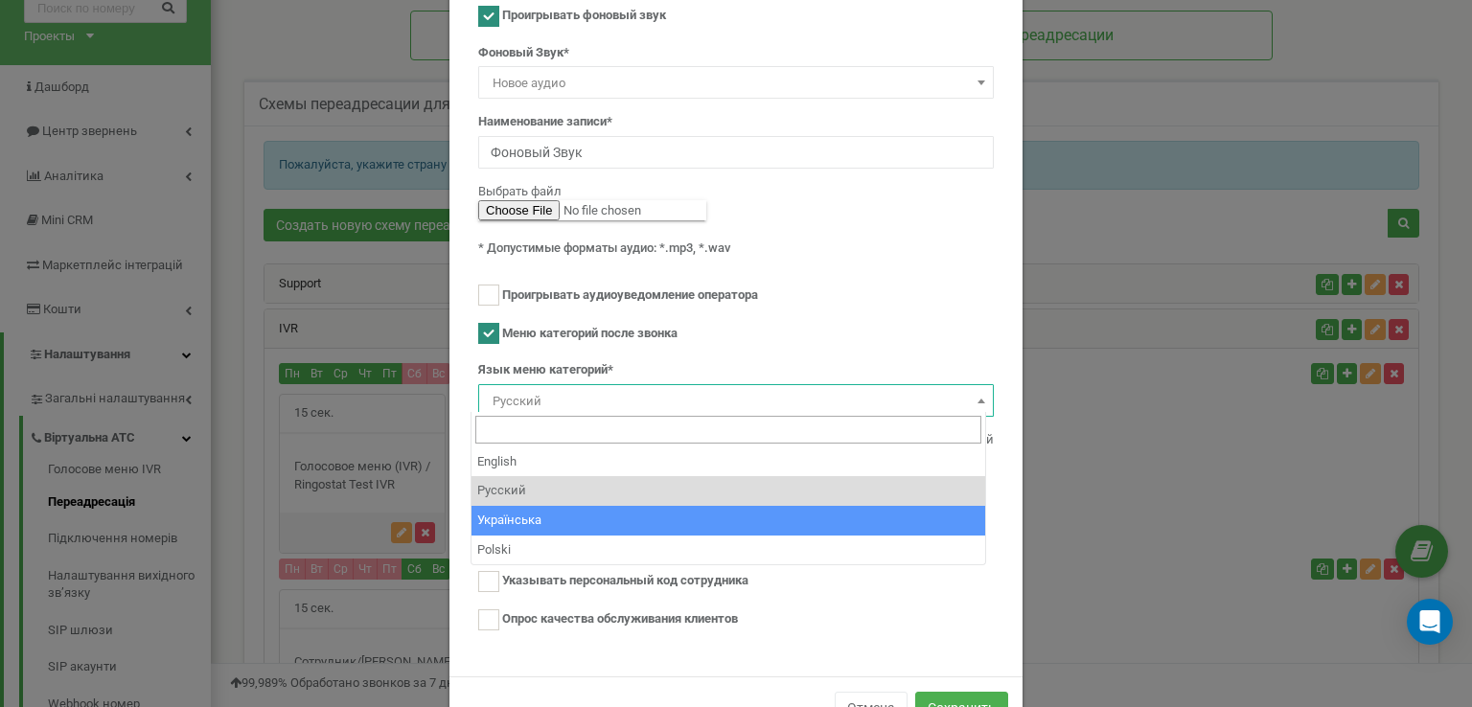
select select "ua"
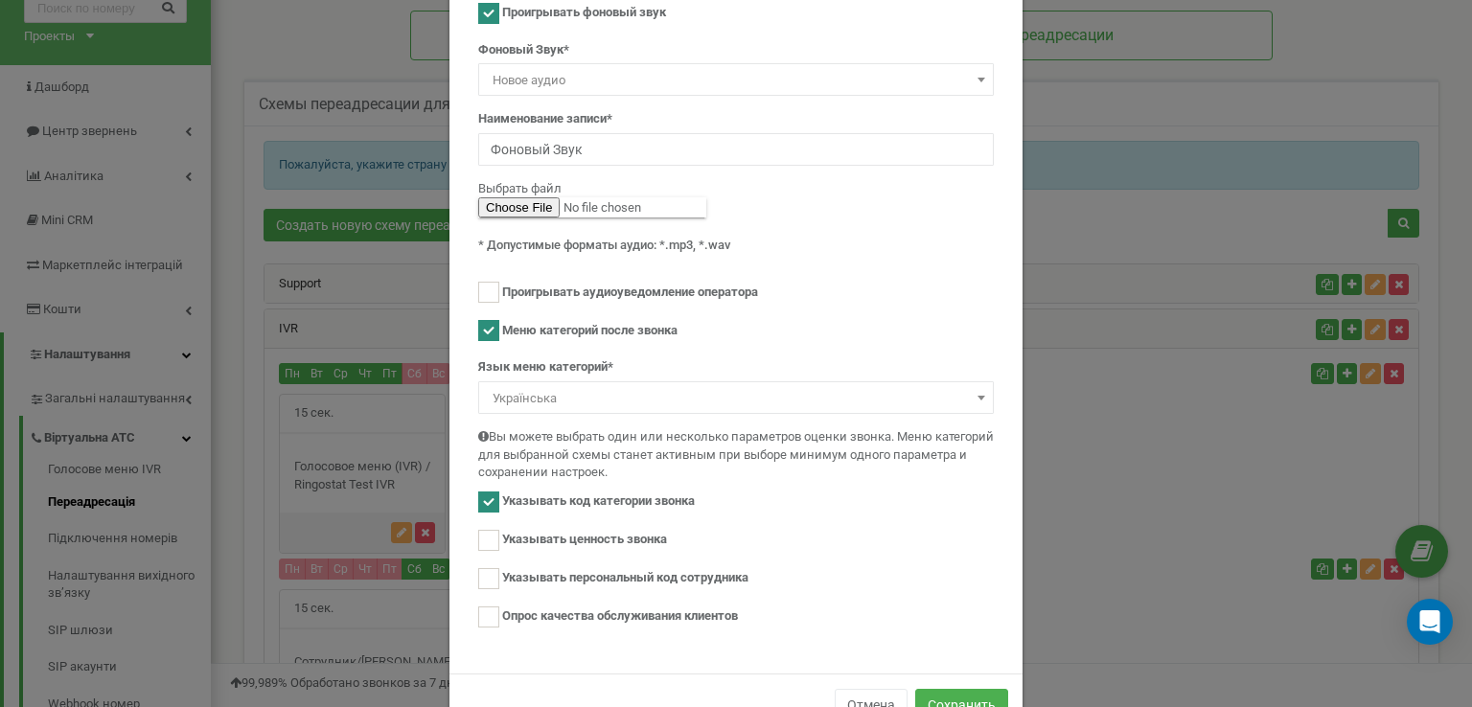
scroll to position [195, 0]
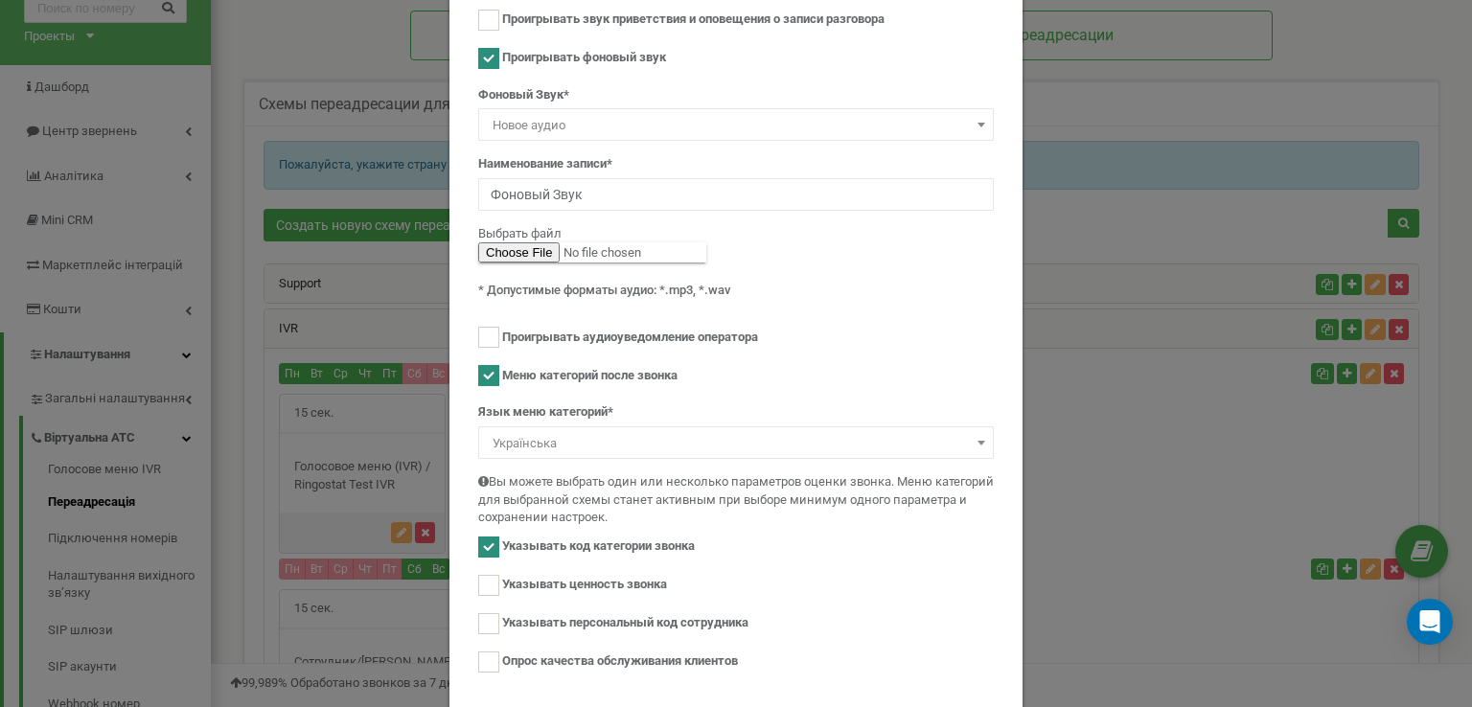
click at [479, 371] on ins at bounding box center [488, 375] width 21 height 21
checkbox input "false"
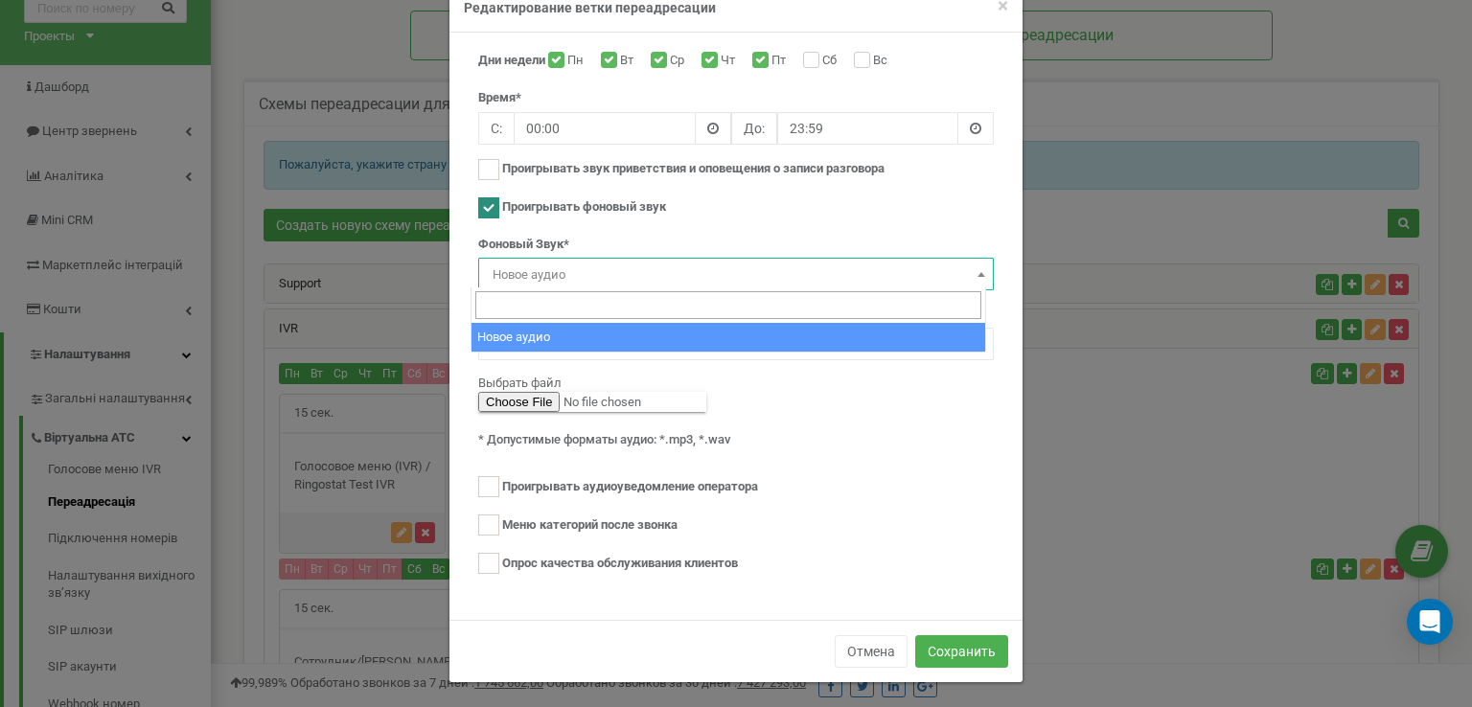
click at [564, 264] on span "Новое аудио" at bounding box center [736, 275] width 502 height 27
click at [551, 301] on input "search" at bounding box center [728, 305] width 506 height 28
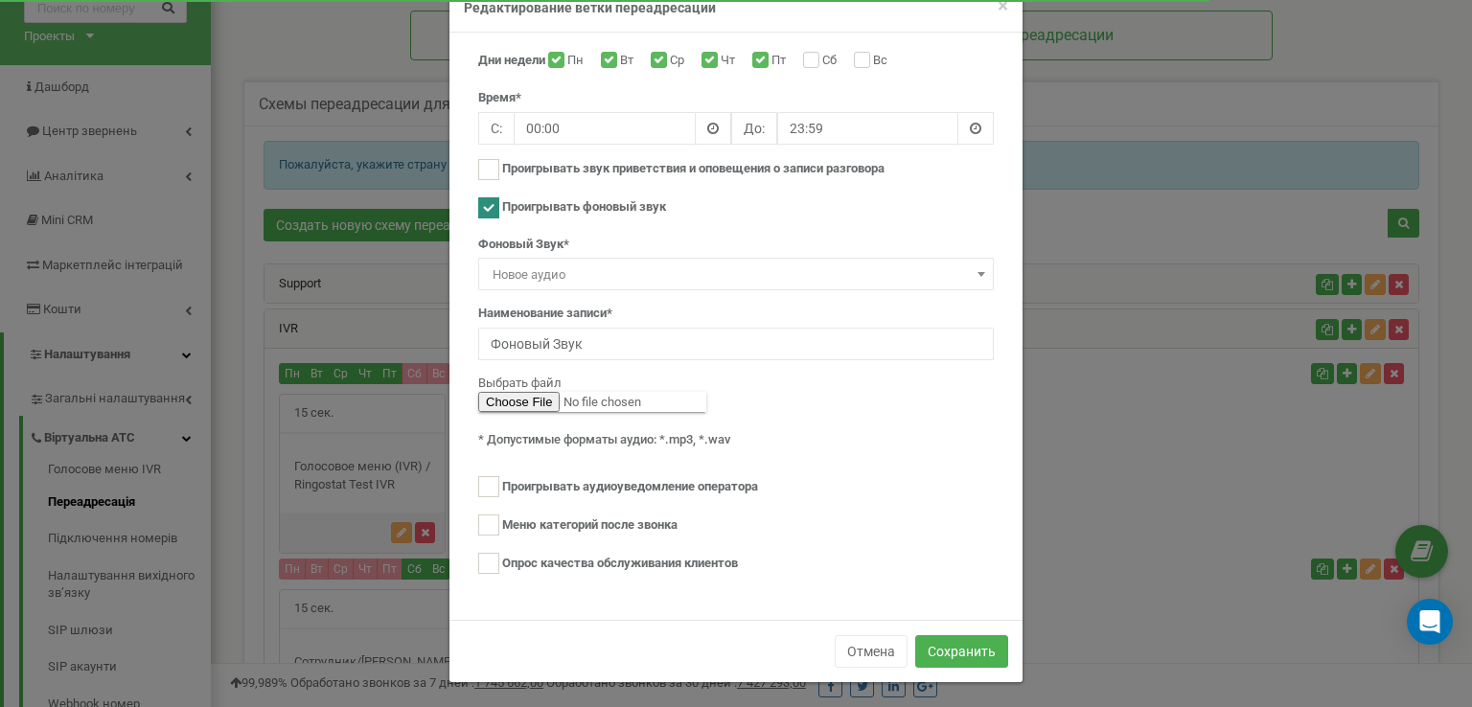
click at [536, 270] on span "Новое аудио" at bounding box center [736, 275] width 502 height 27
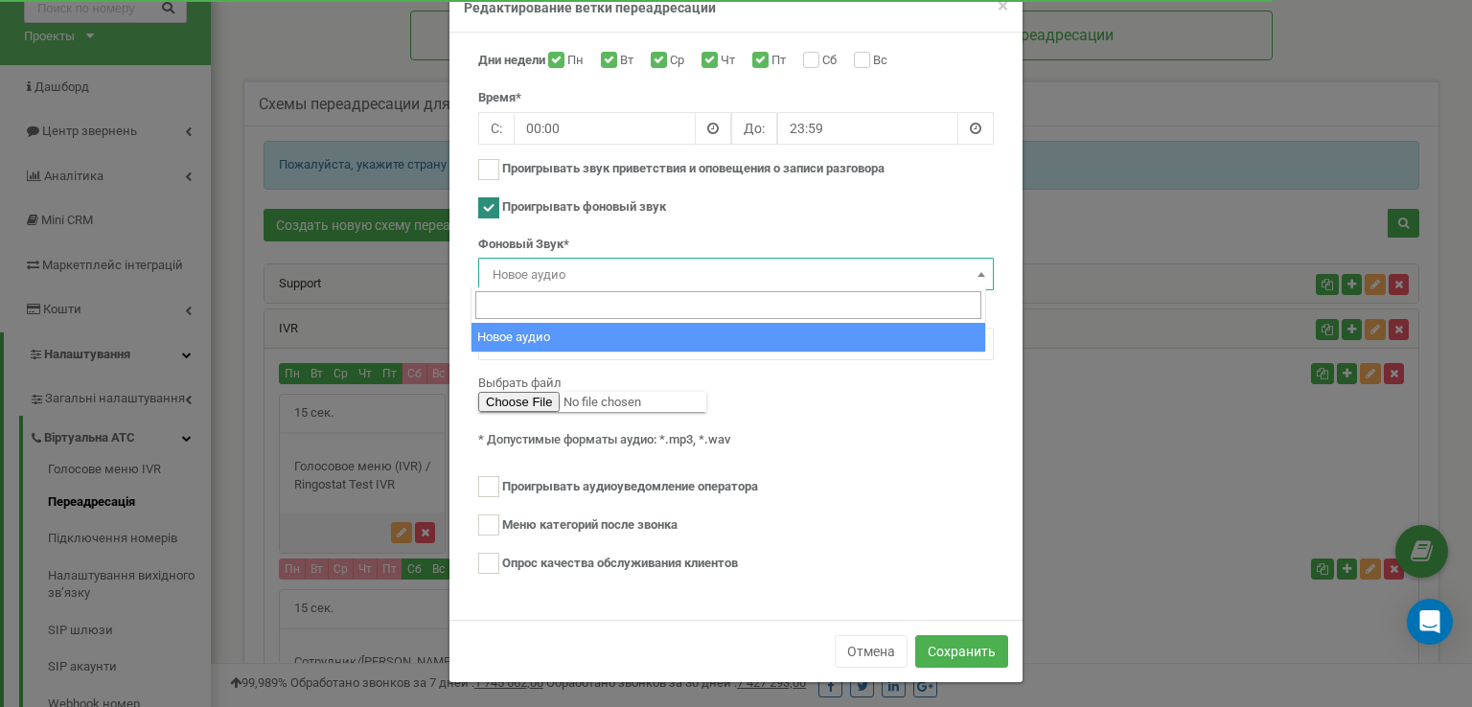
click at [536, 299] on input "search" at bounding box center [728, 305] width 506 height 28
click at [845, 456] on div "Фоновый Звук* Новое аудио Новое аудио Наименование записи* Фоновый Звук" at bounding box center [735, 356] width 515 height 241
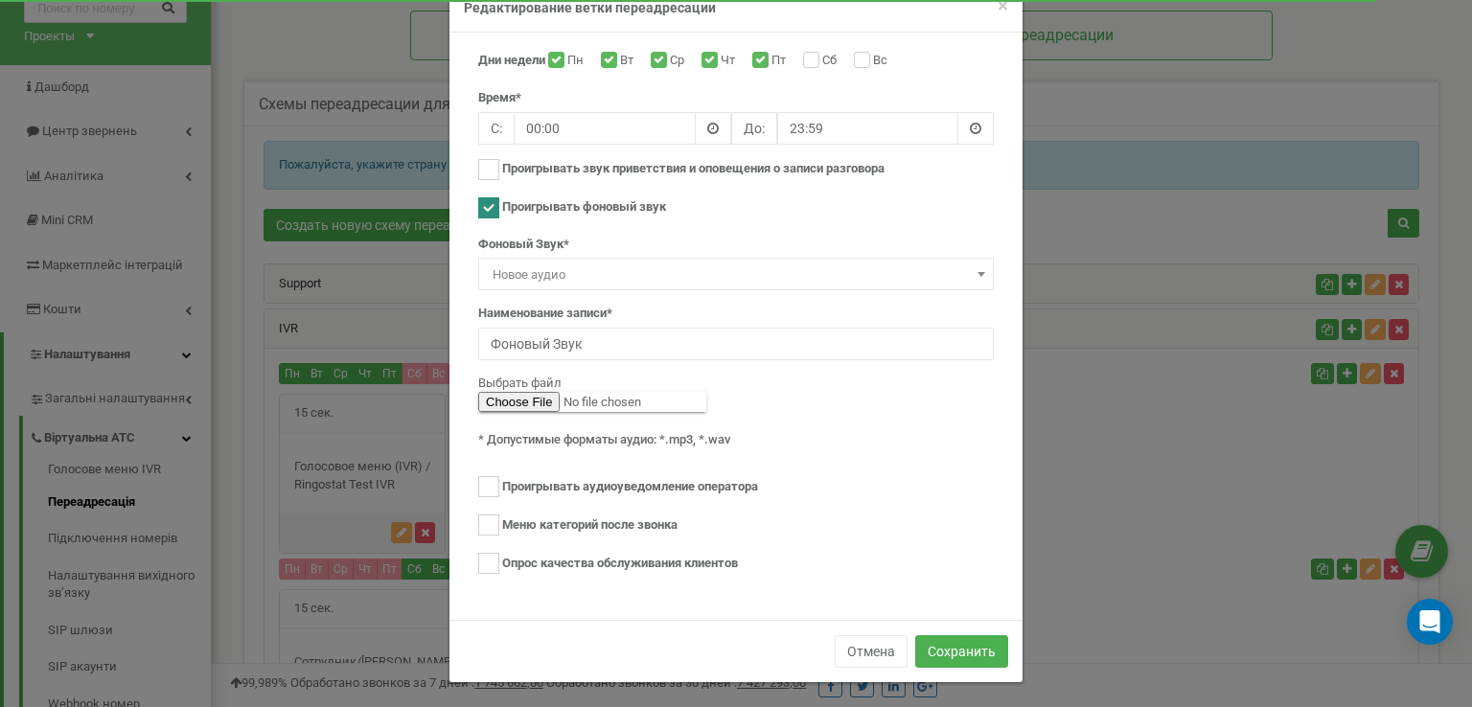
click at [554, 266] on span "Новое аудио" at bounding box center [736, 275] width 502 height 27
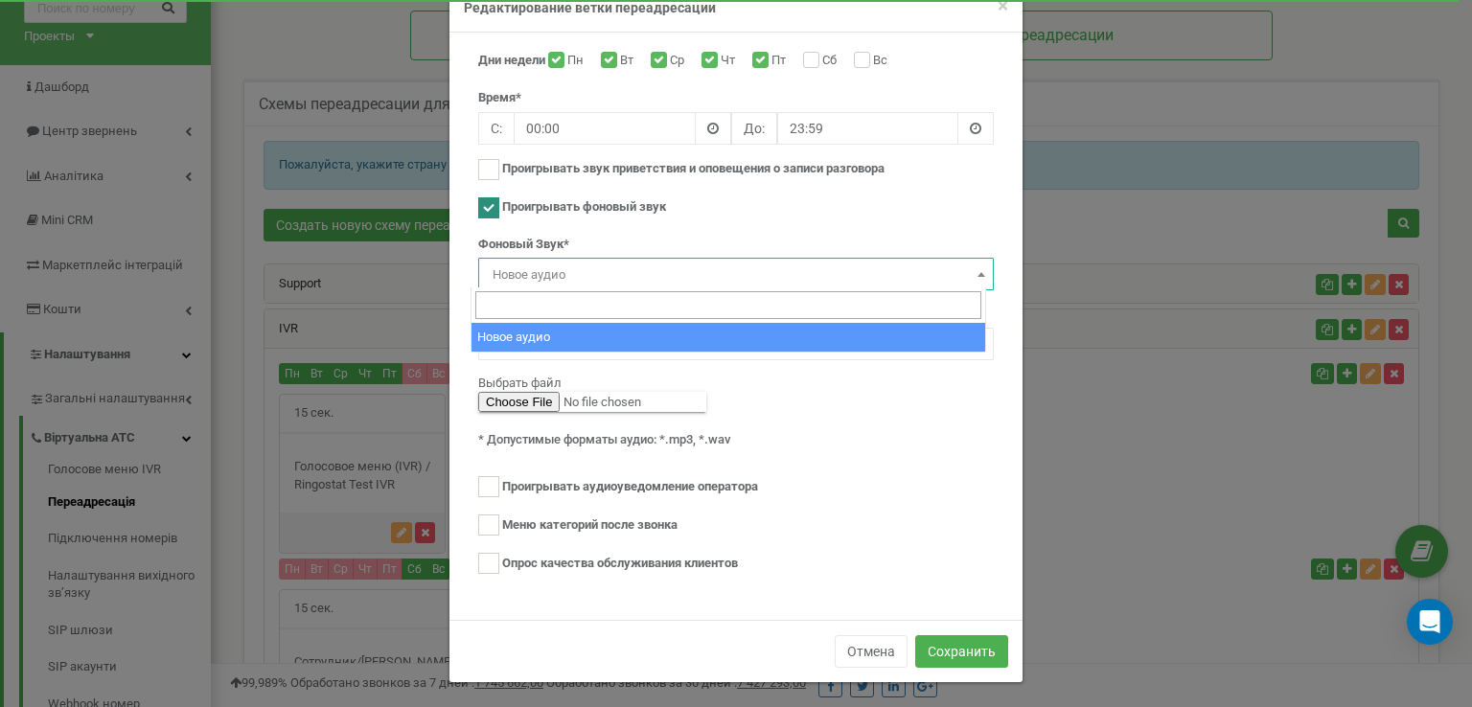
click at [582, 304] on input "search" at bounding box center [728, 305] width 506 height 28
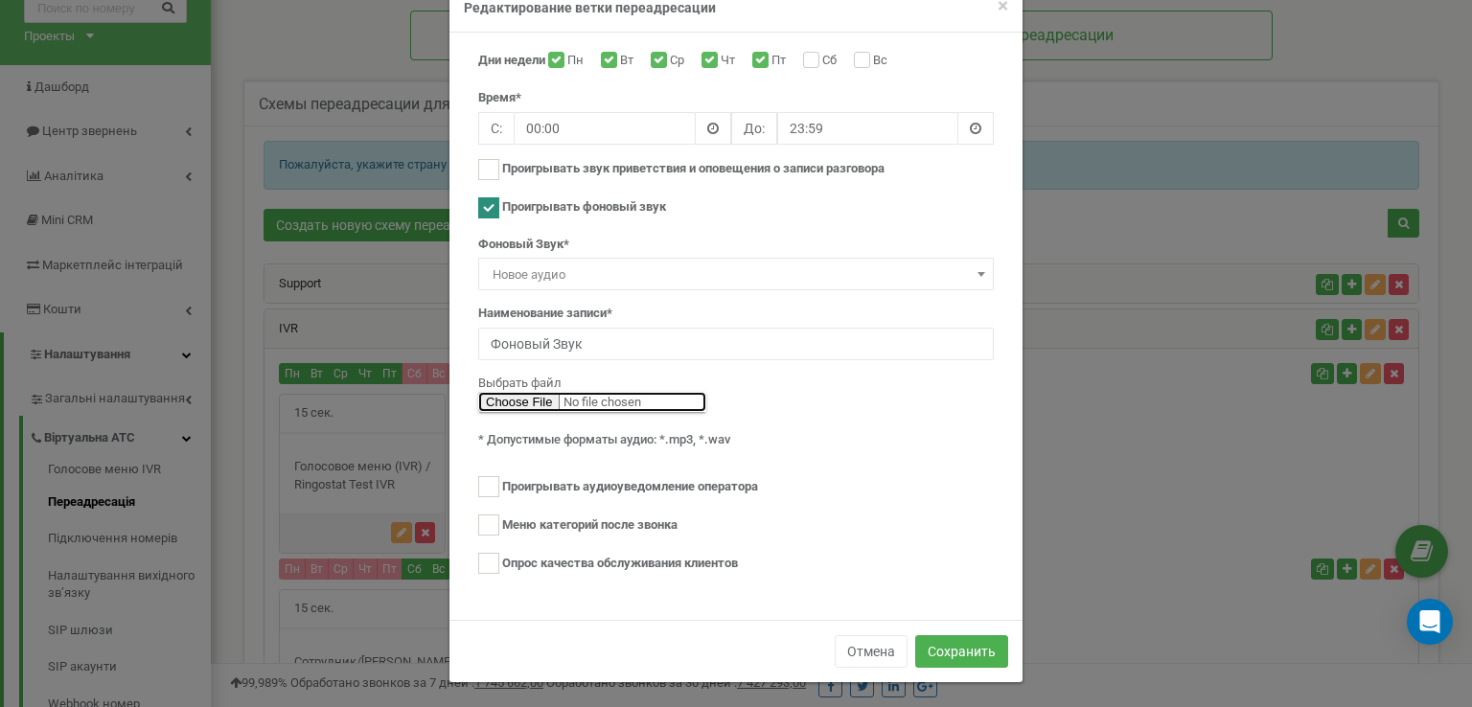
click at [597, 400] on input "file" at bounding box center [592, 402] width 228 height 20
type input "C:\fakepath\Трек4.mp3"
click at [814, 384] on div "Выбрать файл" at bounding box center [735, 384] width 515 height 18
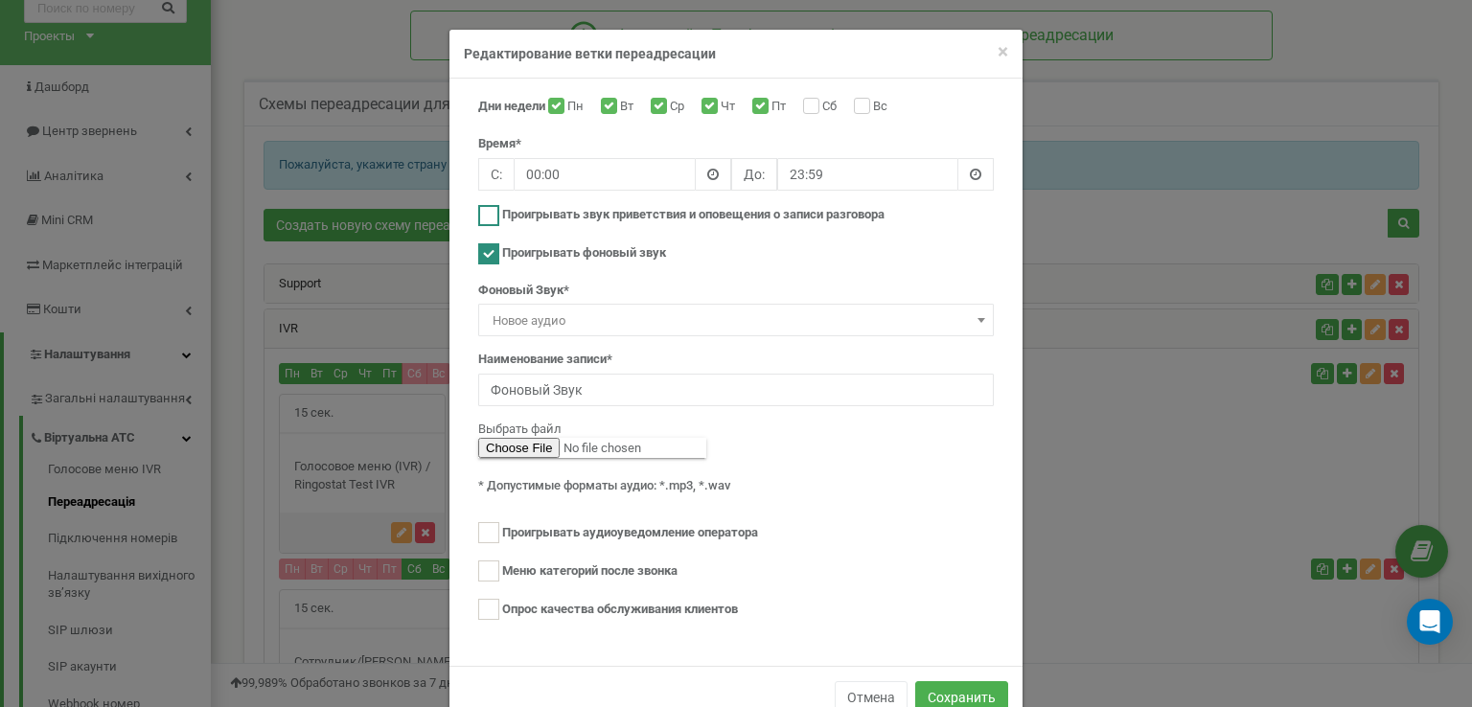
click at [686, 212] on label "Проигрывать звук приветствия и оповещения о записи разговора" at bounding box center [693, 215] width 382 height 18
checkbox input "true"
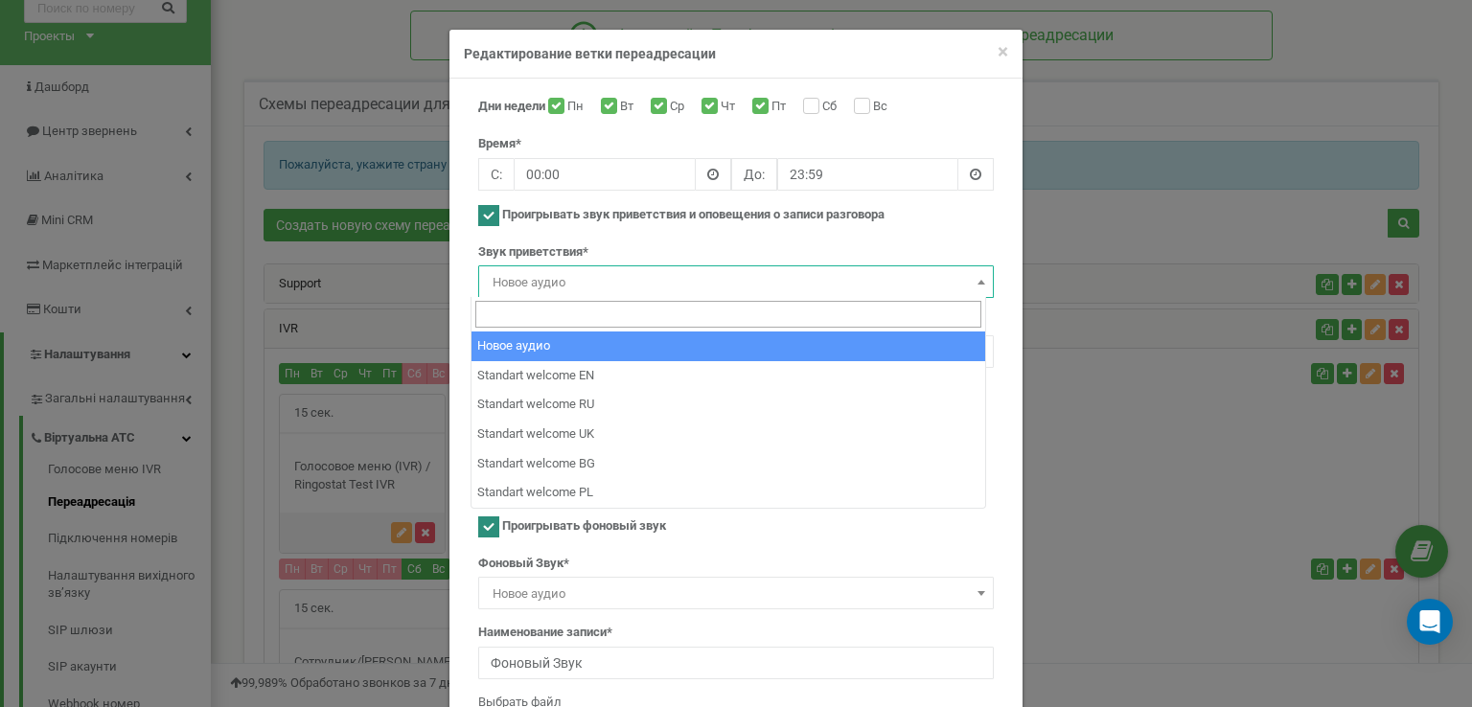
click at [534, 284] on span "Новое аудио" at bounding box center [736, 282] width 502 height 27
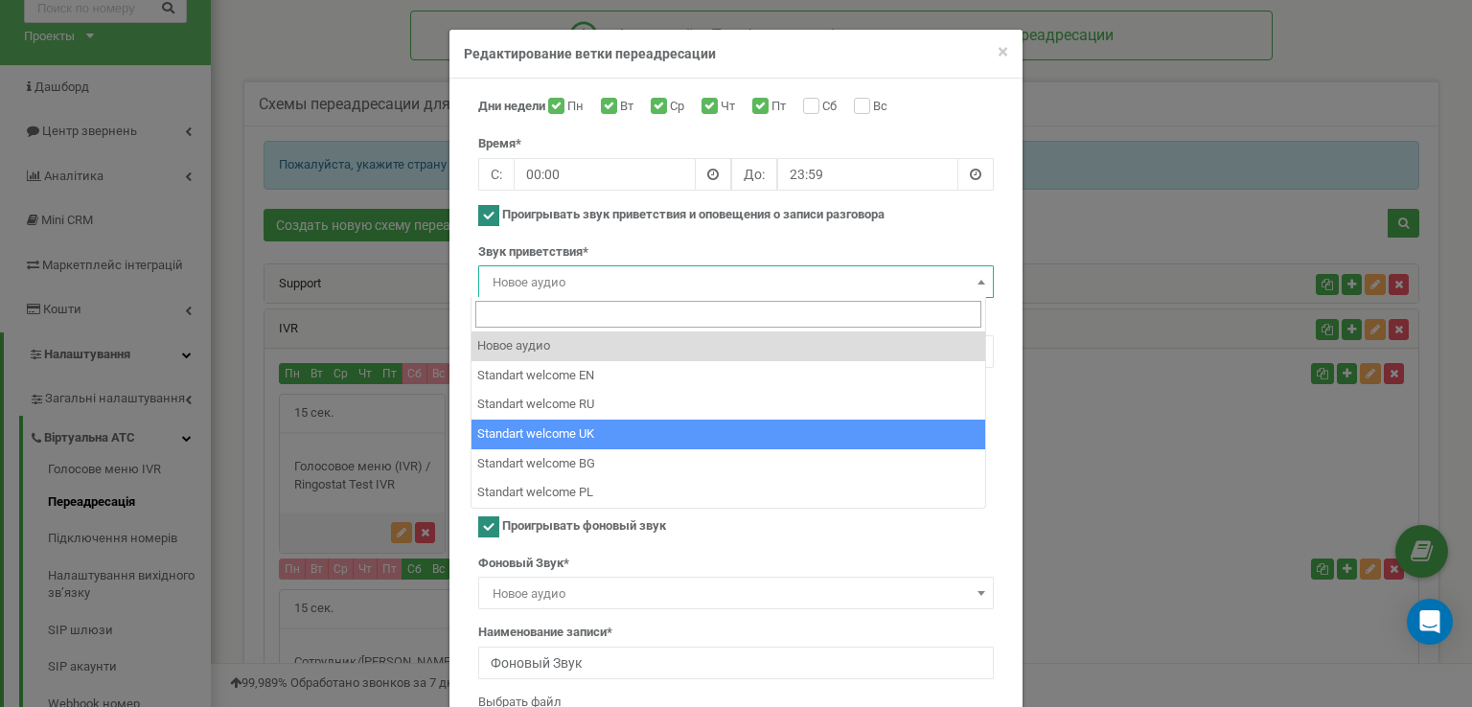
select select "10899"
type input "Standart welcome UK"
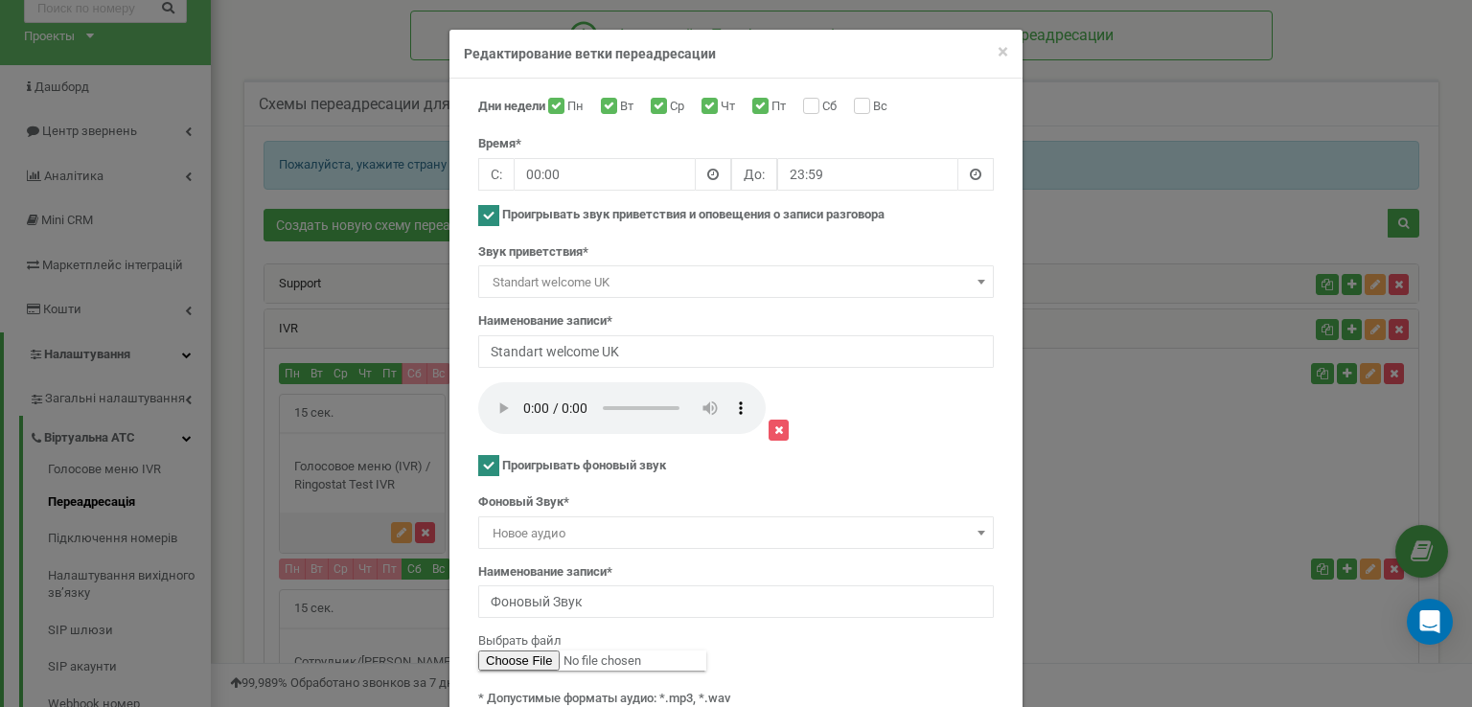
click at [530, 281] on span "Standart welcome UK" at bounding box center [736, 282] width 502 height 27
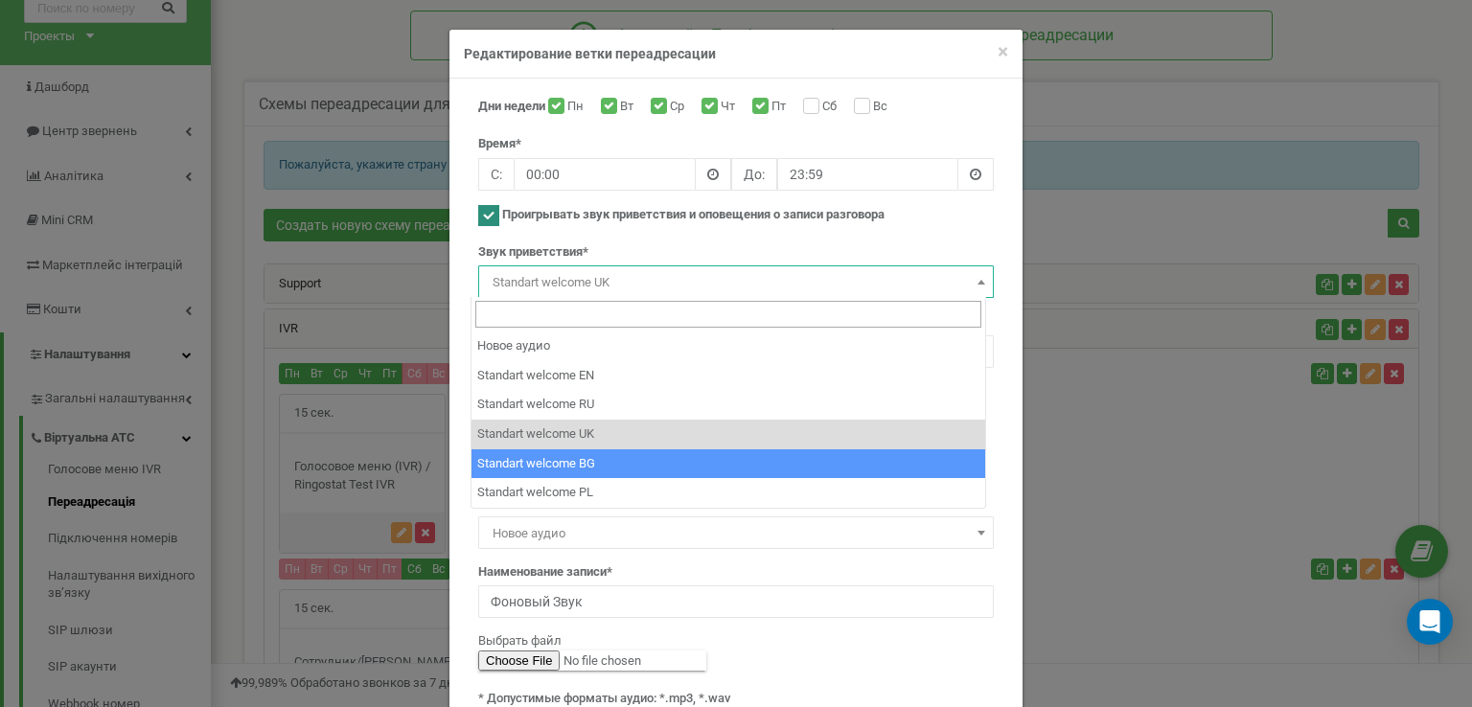
click at [464, 447] on div "Дни недели Пн Вт Ср Чт Пт Сб Вс Время* С: 00:00 До: 23:59" at bounding box center [736, 474] width 544 height 752
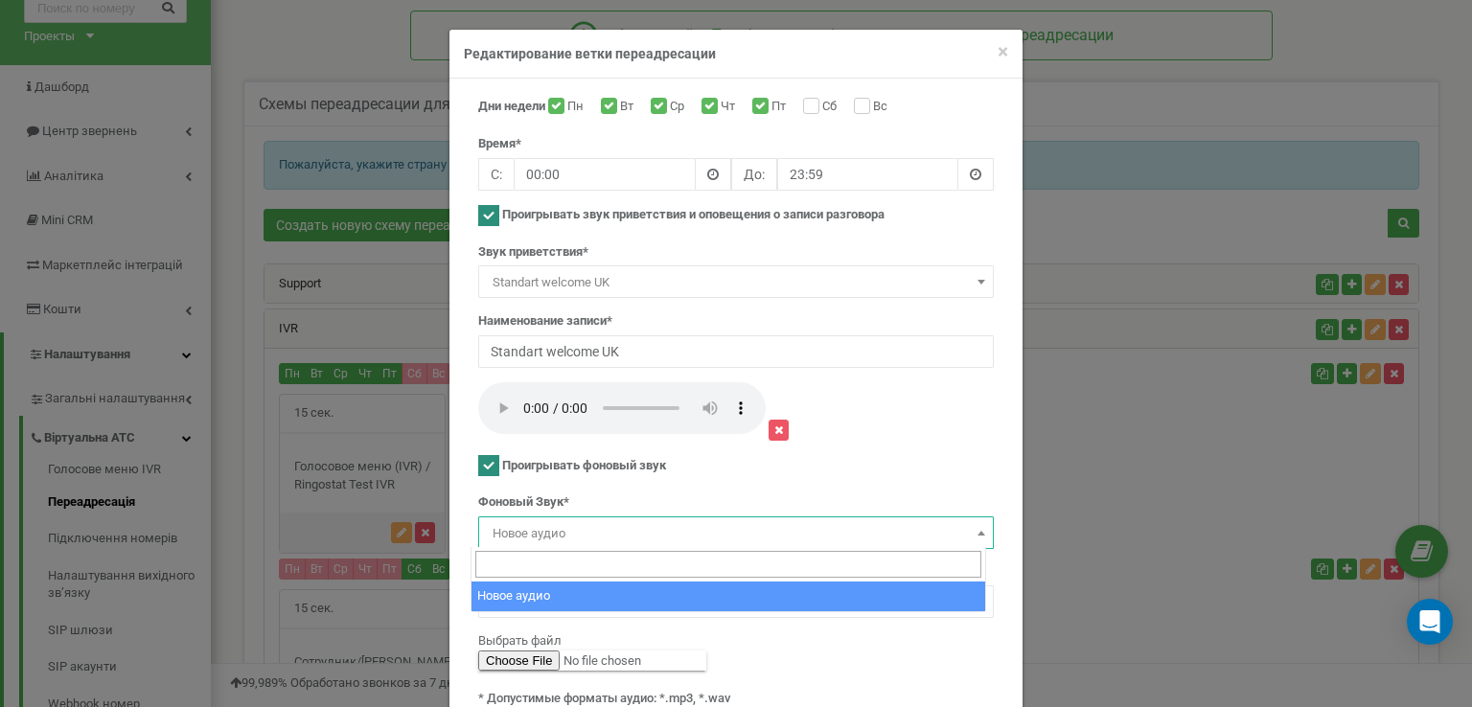
click at [528, 535] on span "Новое аудио" at bounding box center [736, 533] width 502 height 27
click at [529, 528] on span "Новое аудио" at bounding box center [736, 533] width 502 height 27
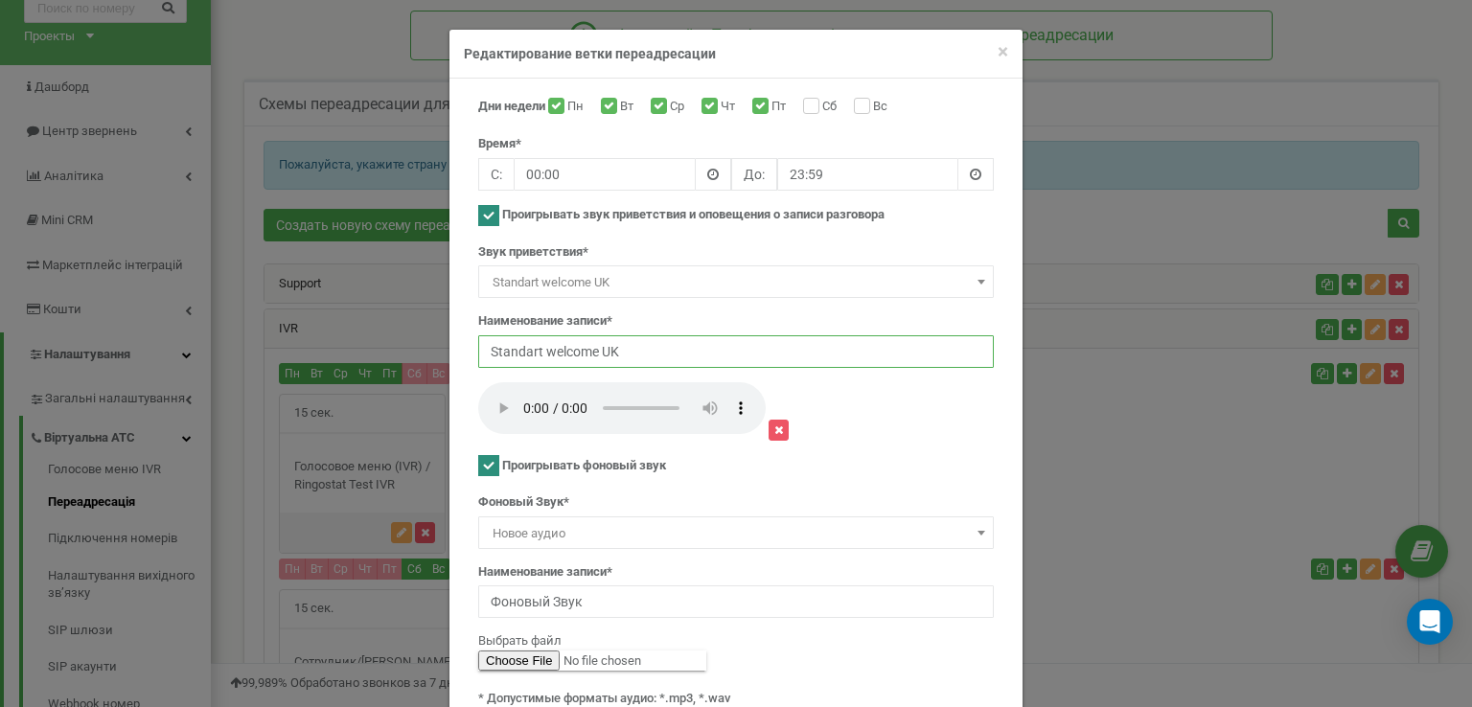
click at [609, 346] on input "Standart welcome UK" at bounding box center [735, 351] width 515 height 33
click at [571, 286] on span "Standart welcome UK" at bounding box center [736, 282] width 502 height 27
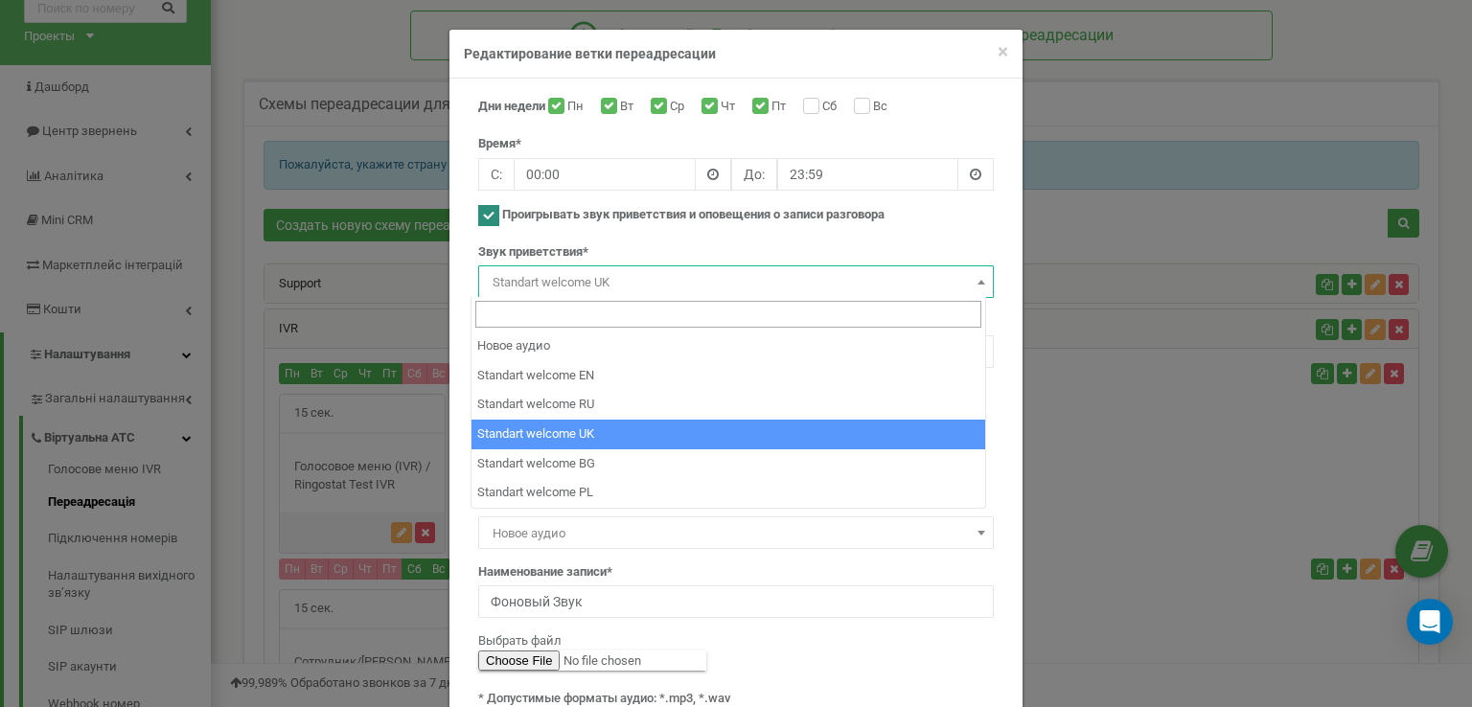
click at [571, 277] on span "Standart welcome UK" at bounding box center [736, 282] width 502 height 27
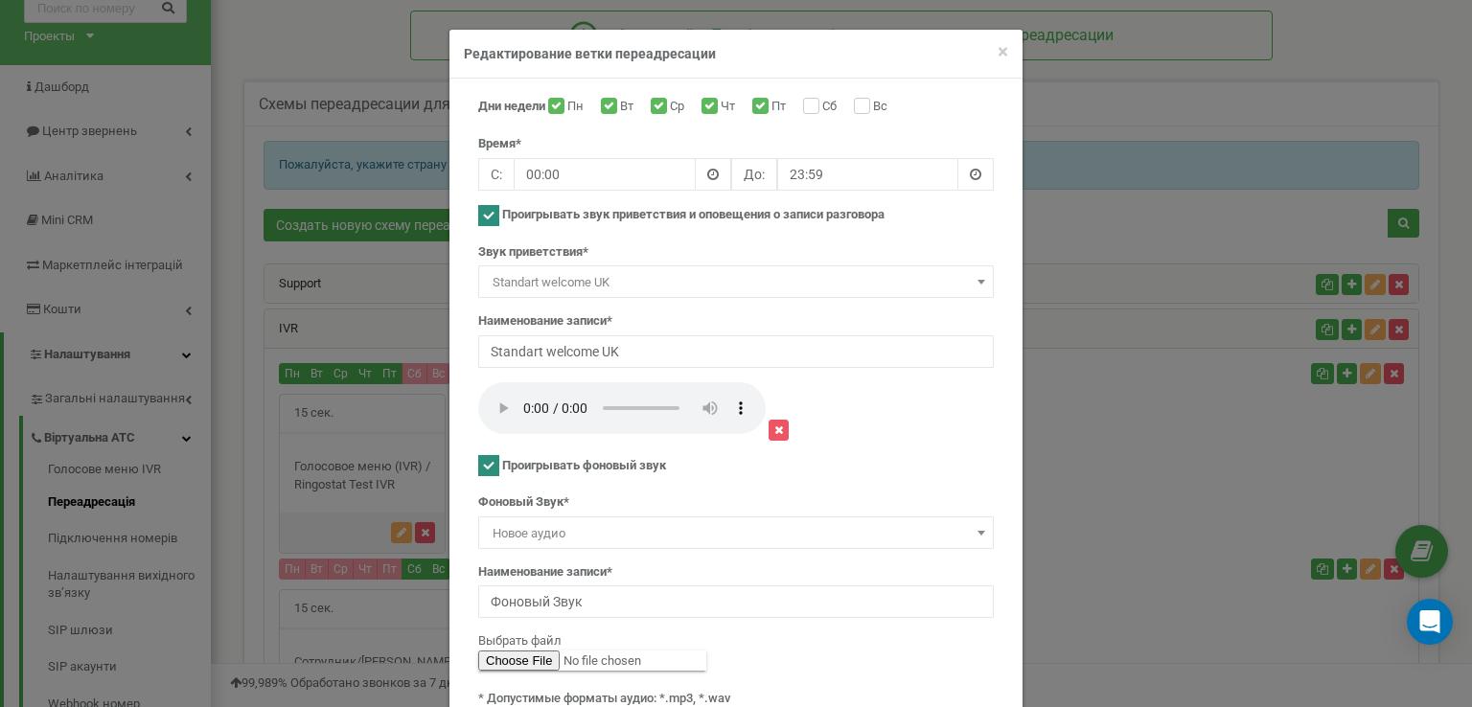
click at [487, 217] on ins at bounding box center [488, 215] width 21 height 21
checkbox input "false"
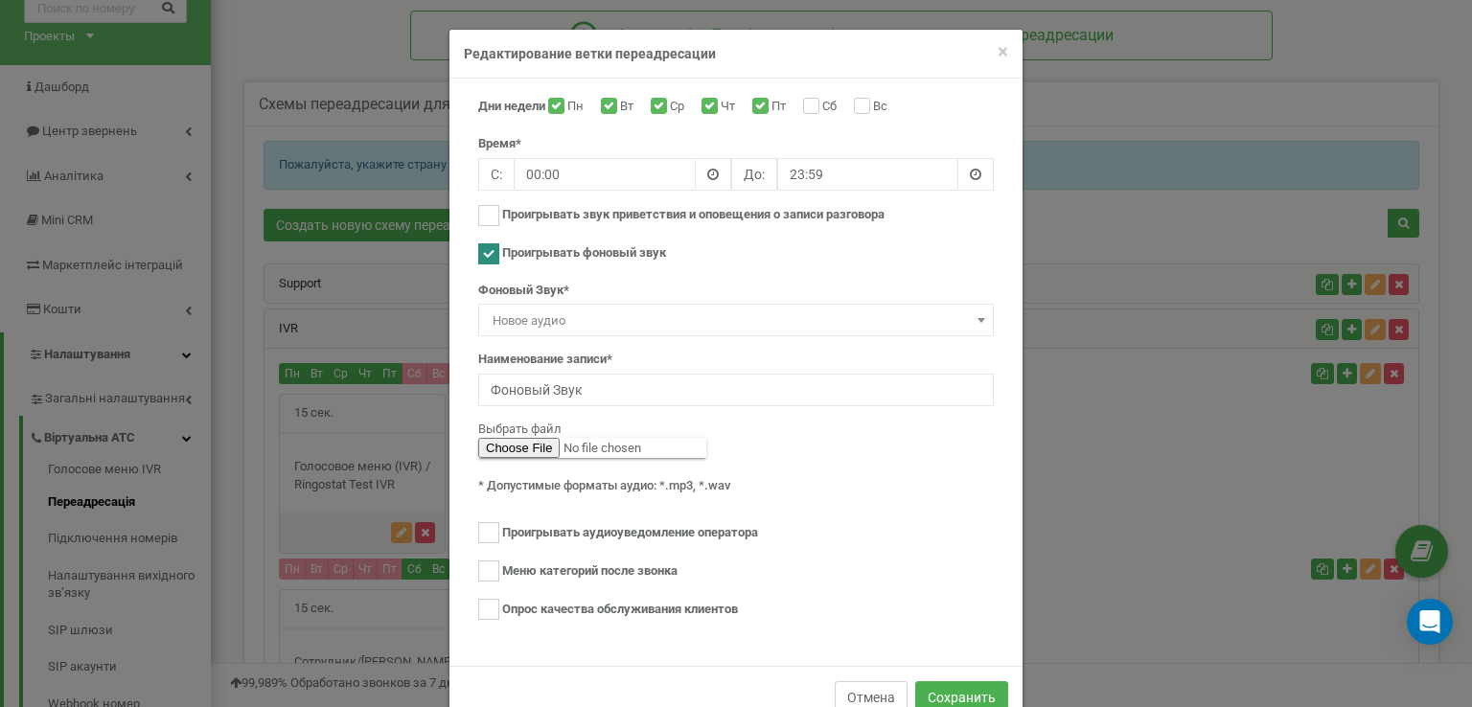
click at [881, 691] on button "Отмена" at bounding box center [871, 697] width 73 height 33
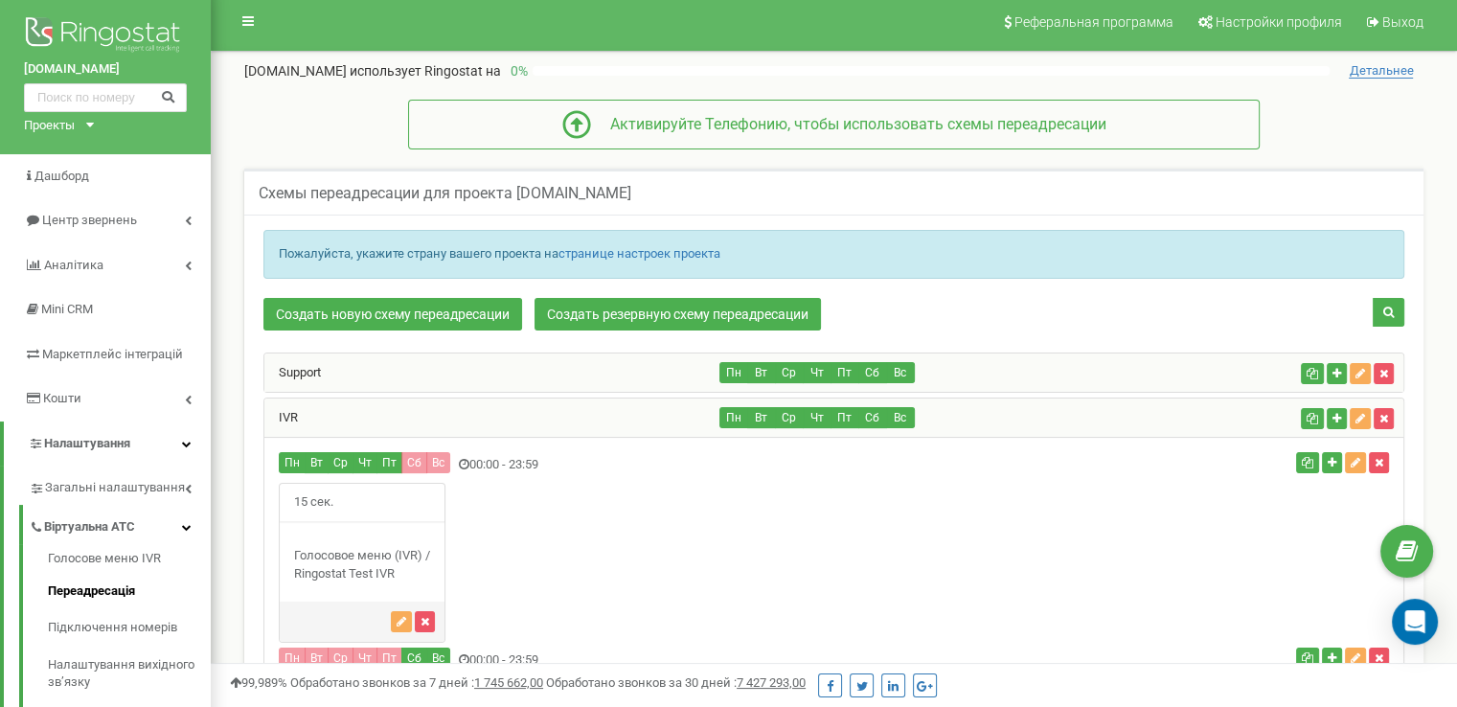
scroll to position [11, 0]
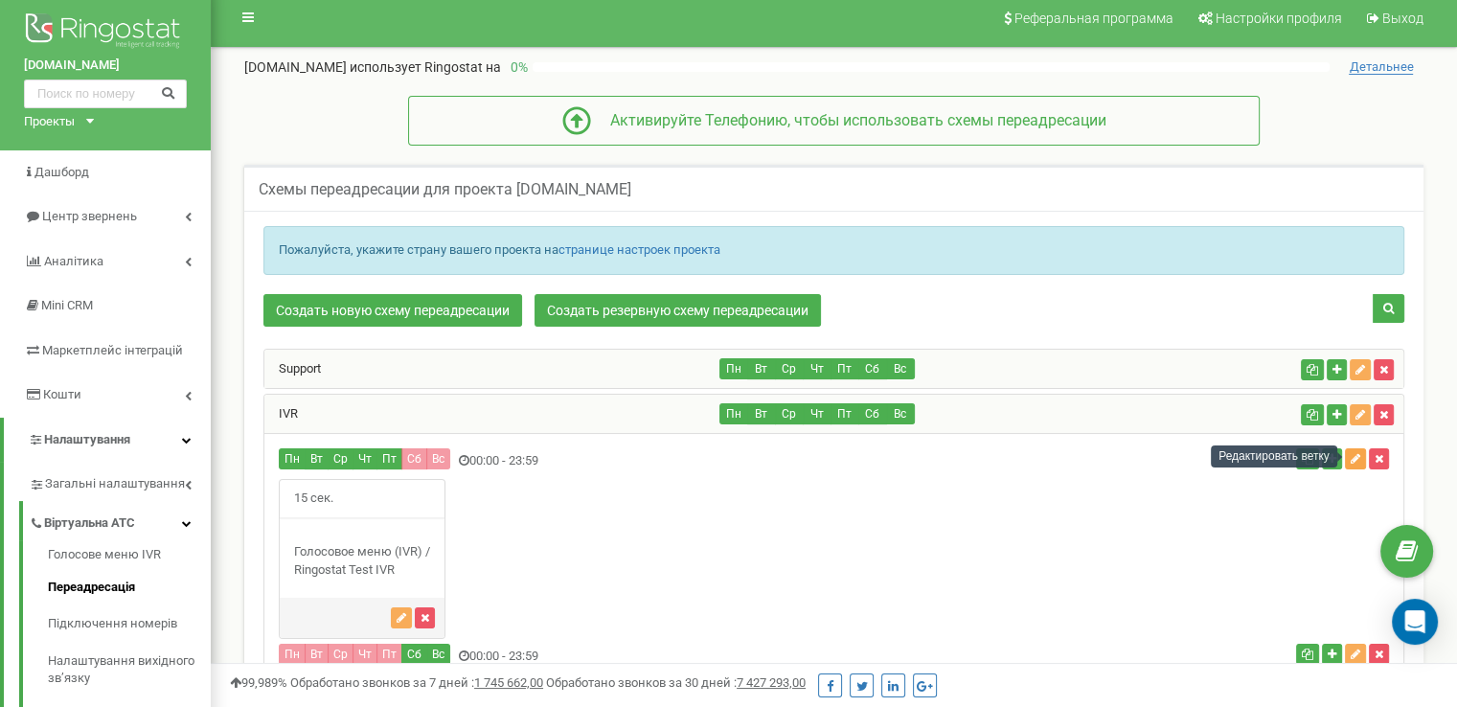
click at [1356, 454] on icon "button" at bounding box center [1356, 458] width 10 height 11
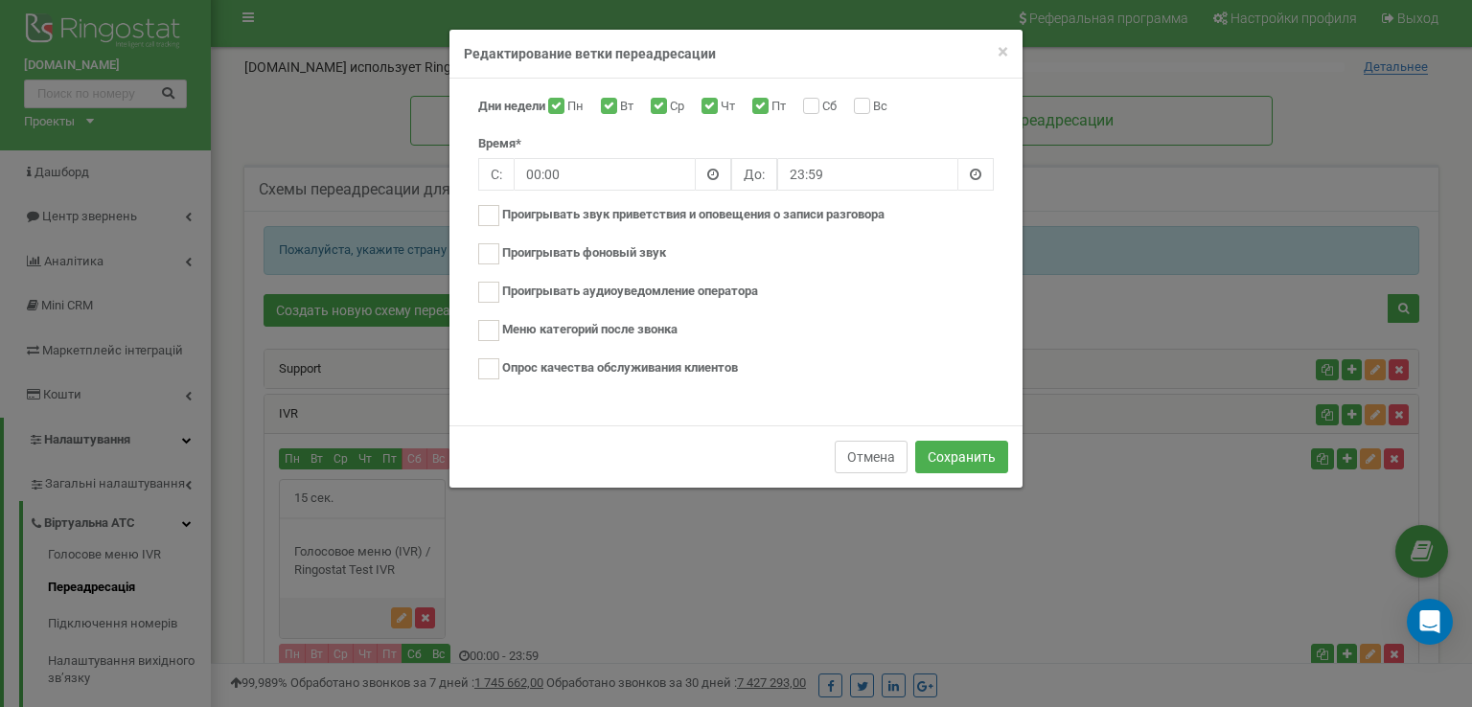
click at [858, 457] on button "Отмена" at bounding box center [871, 457] width 73 height 33
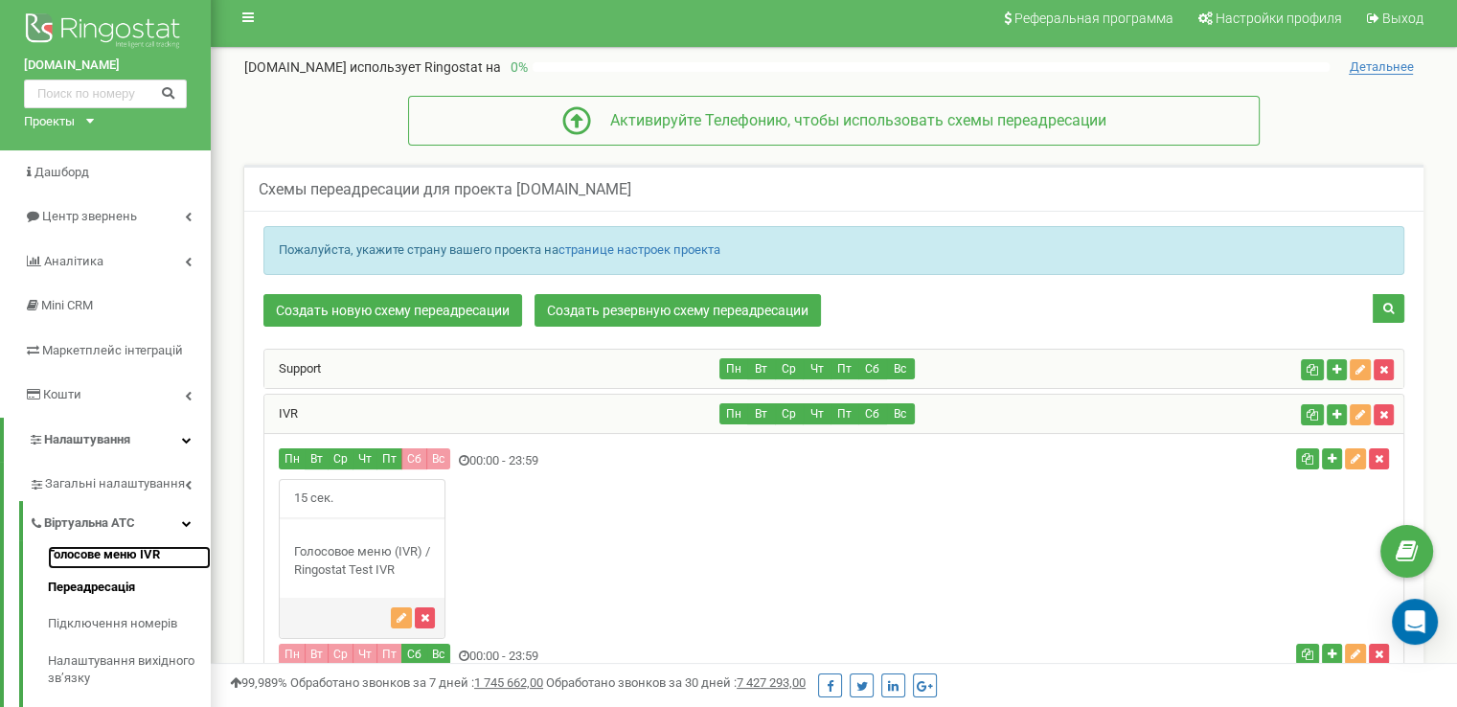
click at [126, 552] on link "Голосове меню IVR" at bounding box center [129, 557] width 163 height 23
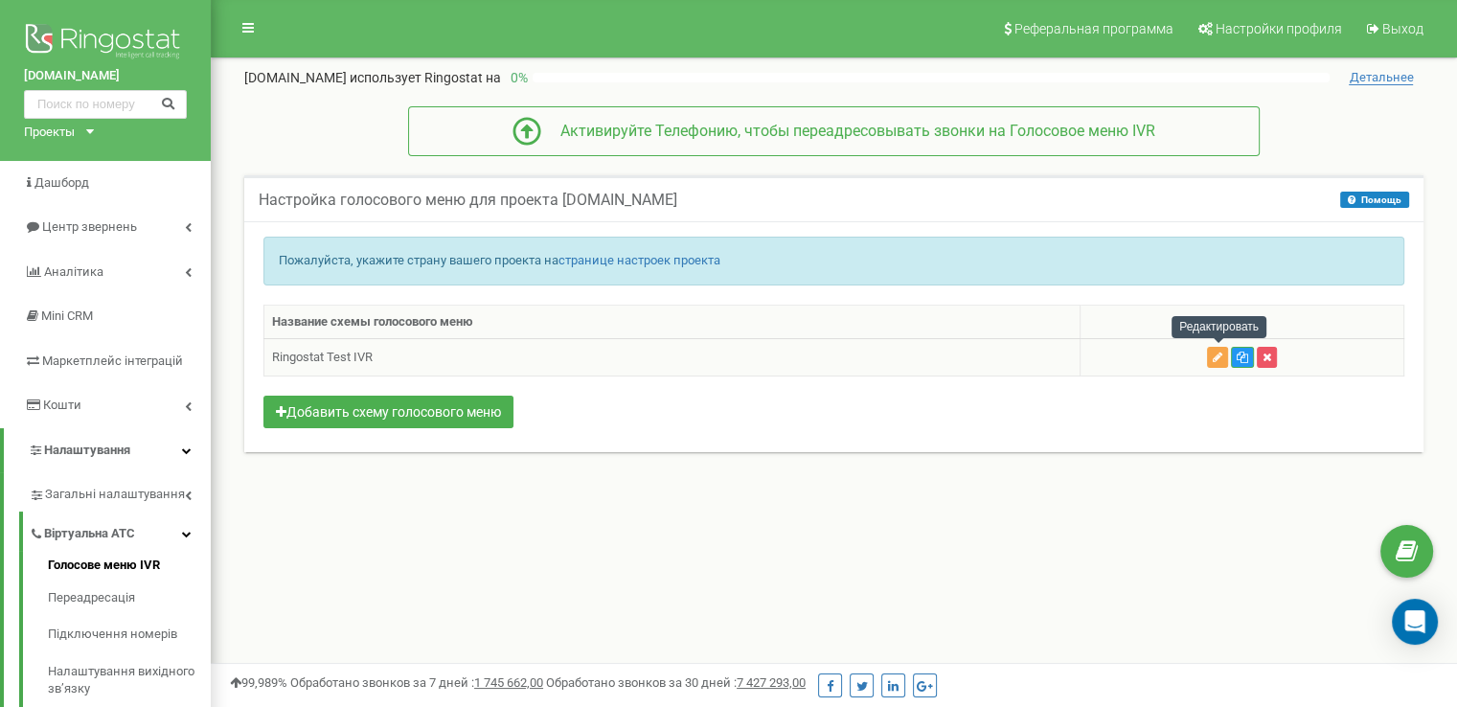
click at [1216, 354] on icon "button" at bounding box center [1218, 357] width 10 height 11
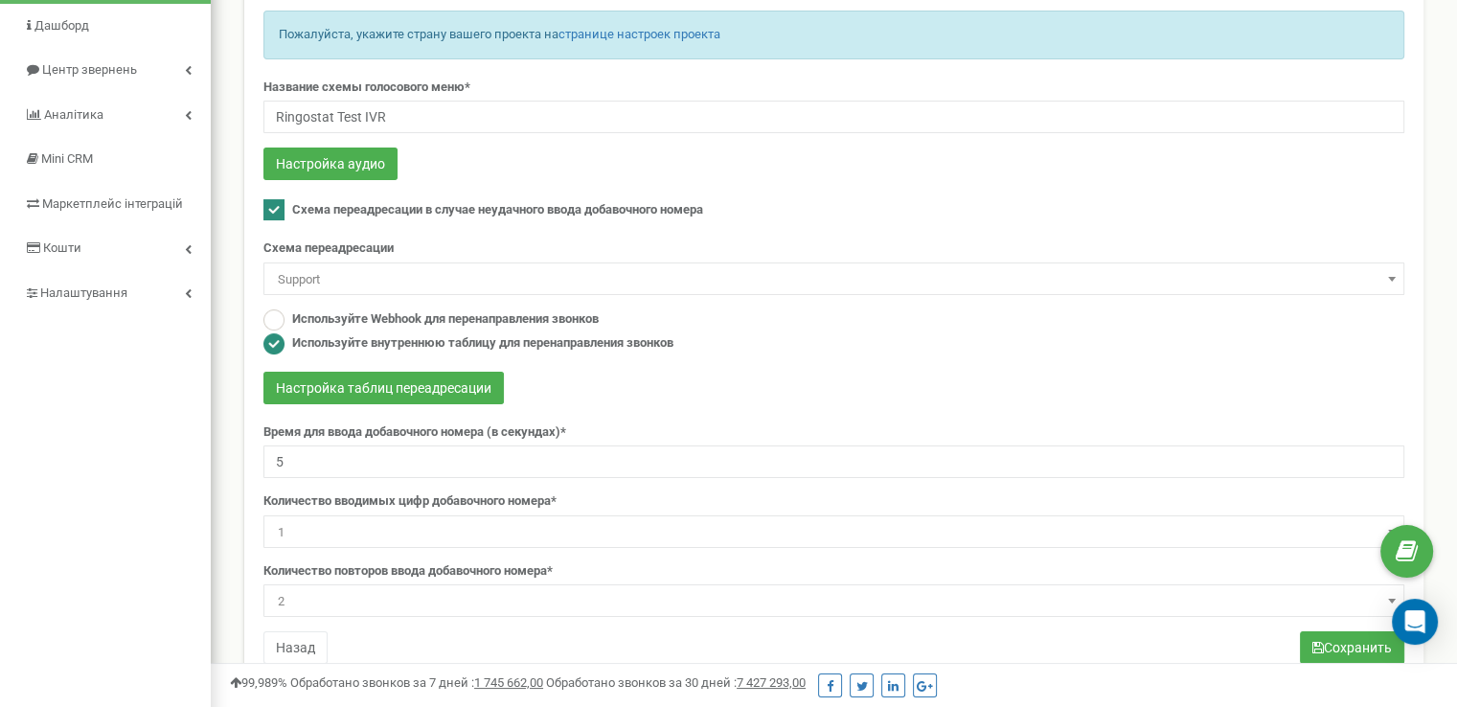
scroll to position [111, 0]
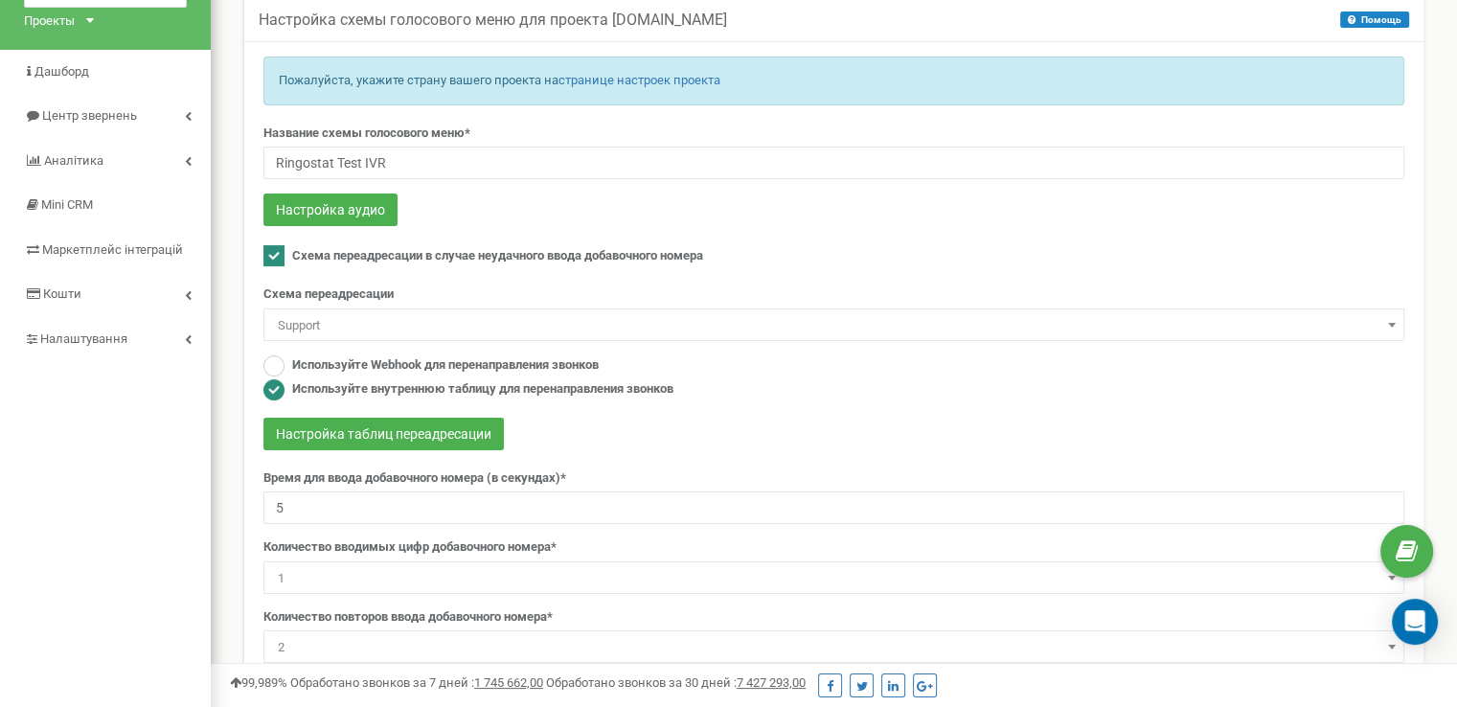
click at [92, 20] on icon at bounding box center [90, 20] width 8 height 5
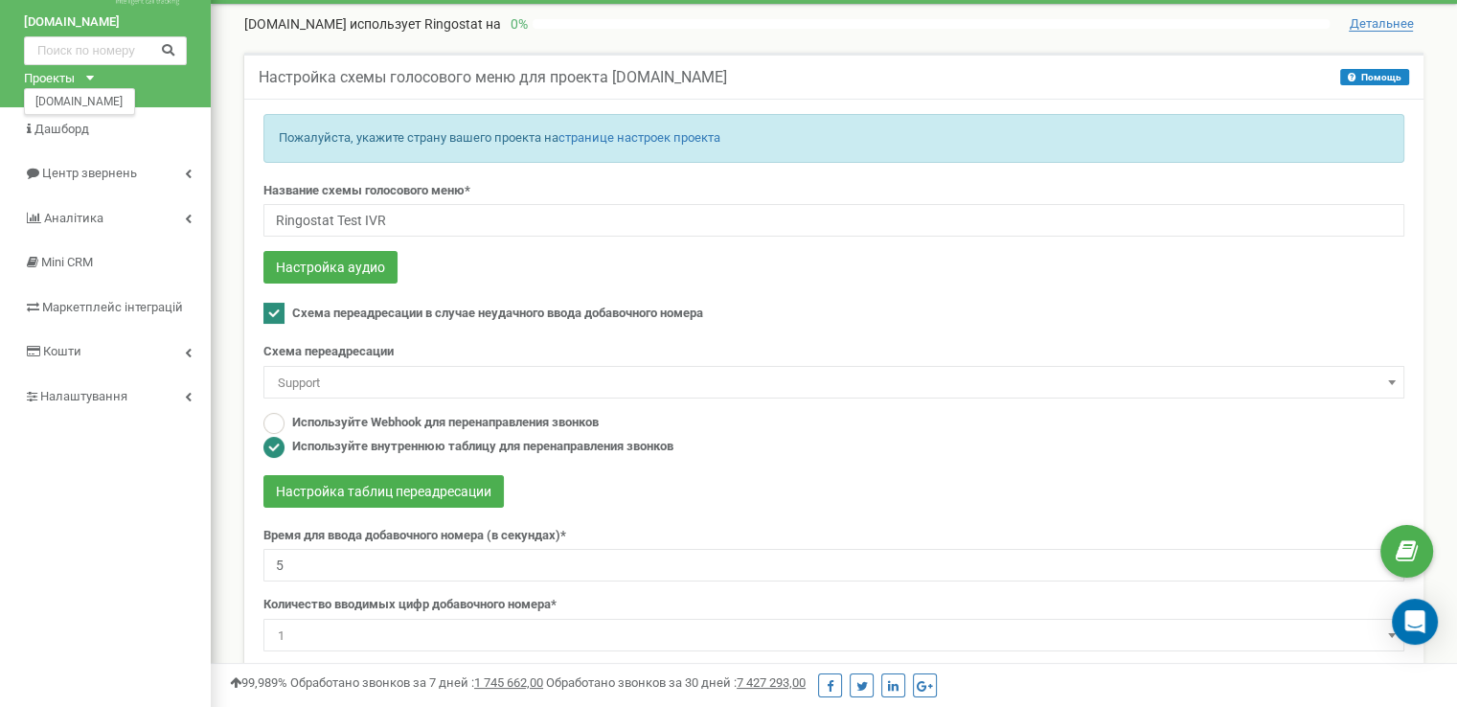
scroll to position [0, 0]
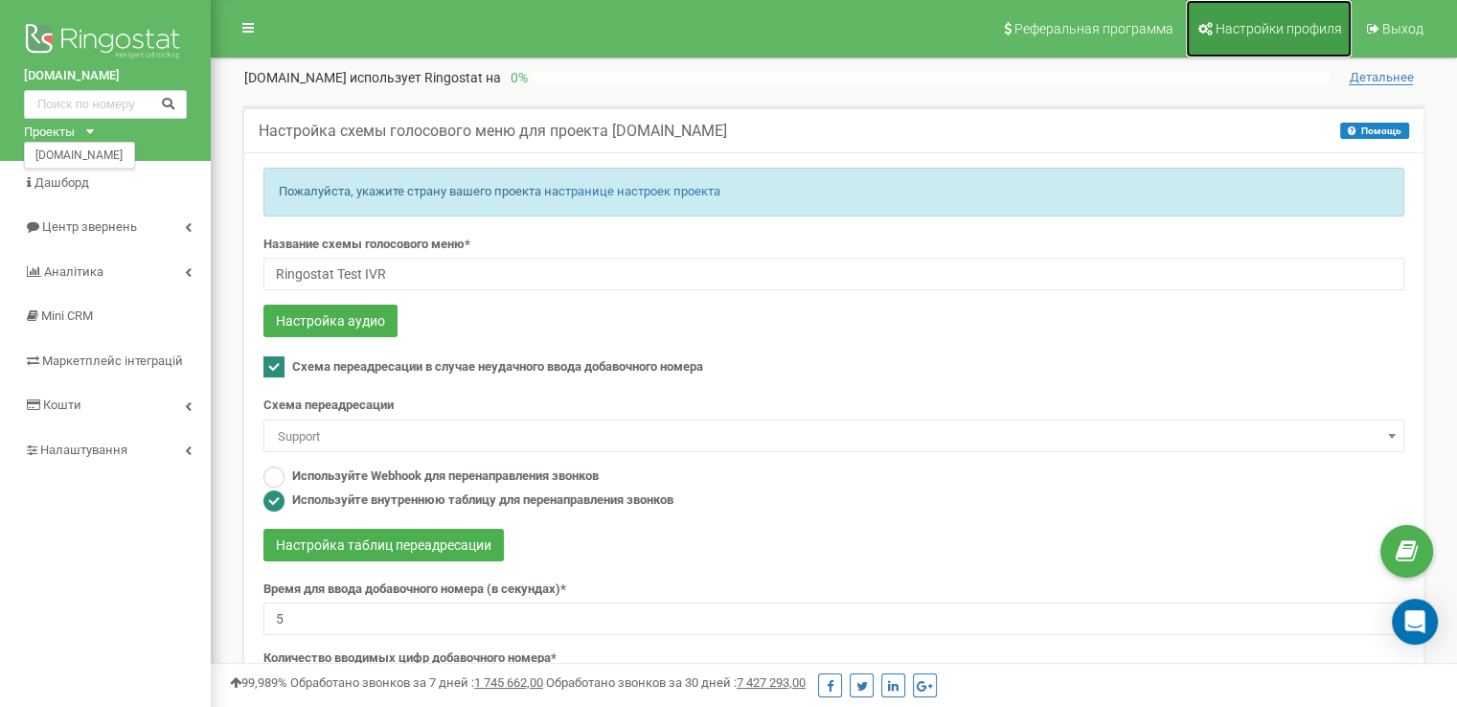
click at [1269, 29] on span "Настройки профиля" at bounding box center [1279, 28] width 126 height 15
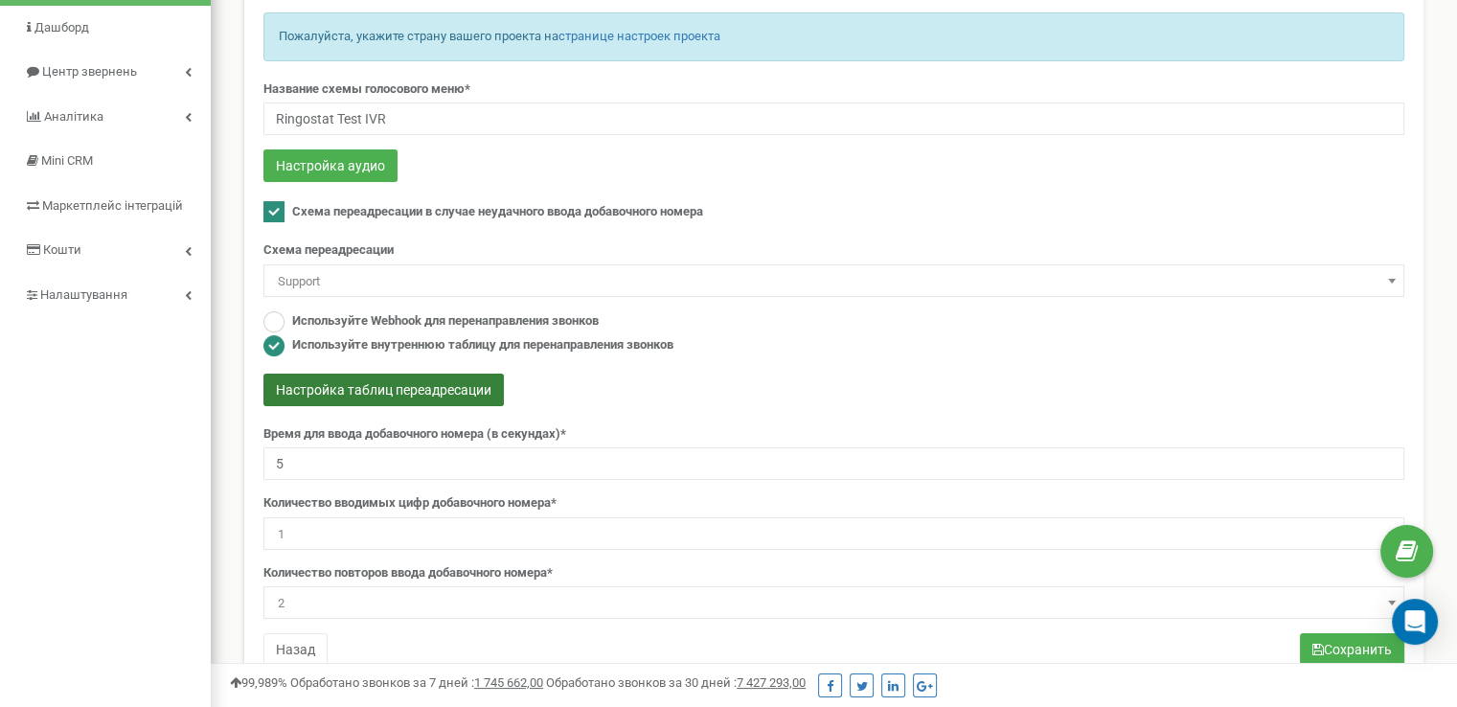
click at [437, 378] on button "Настройка таблиц переадресации" at bounding box center [383, 390] width 240 height 33
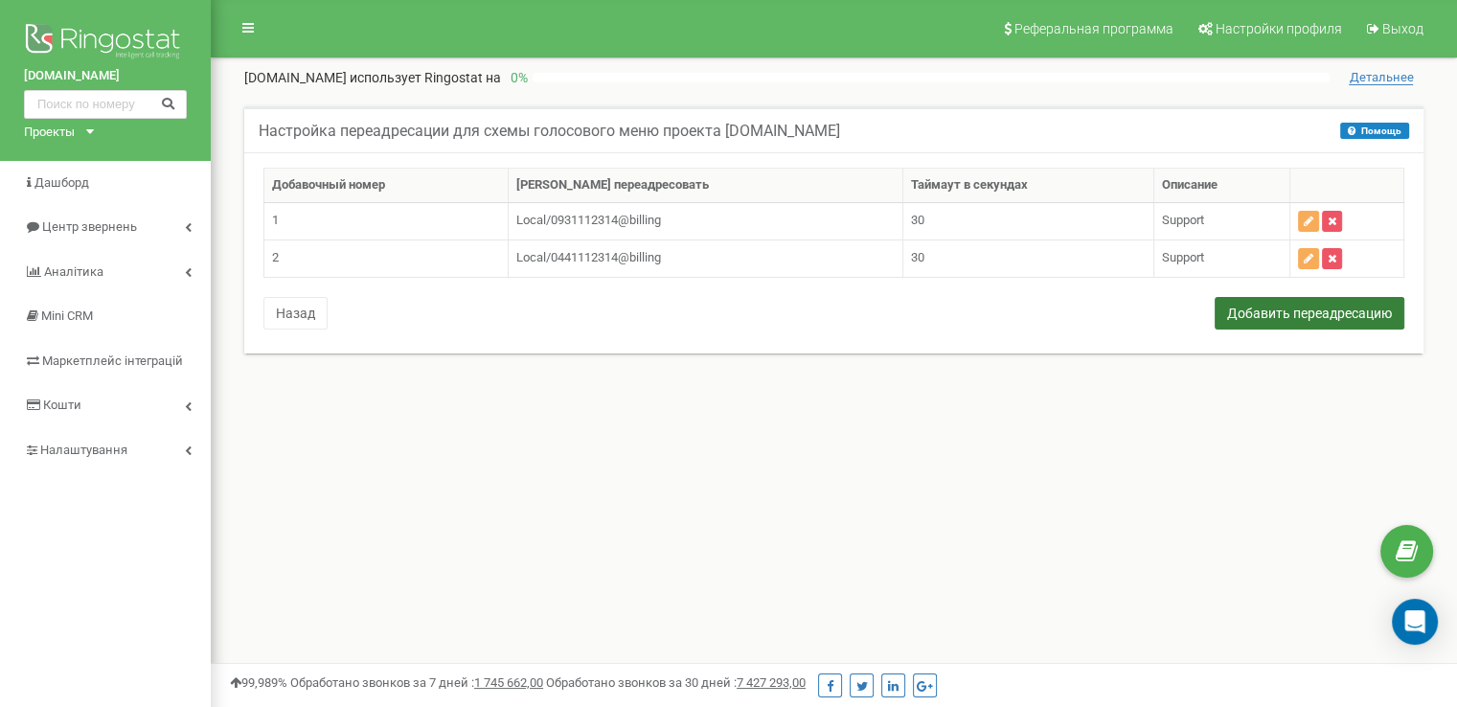
click at [1293, 317] on button "Добавить переадресацию" at bounding box center [1310, 313] width 190 height 33
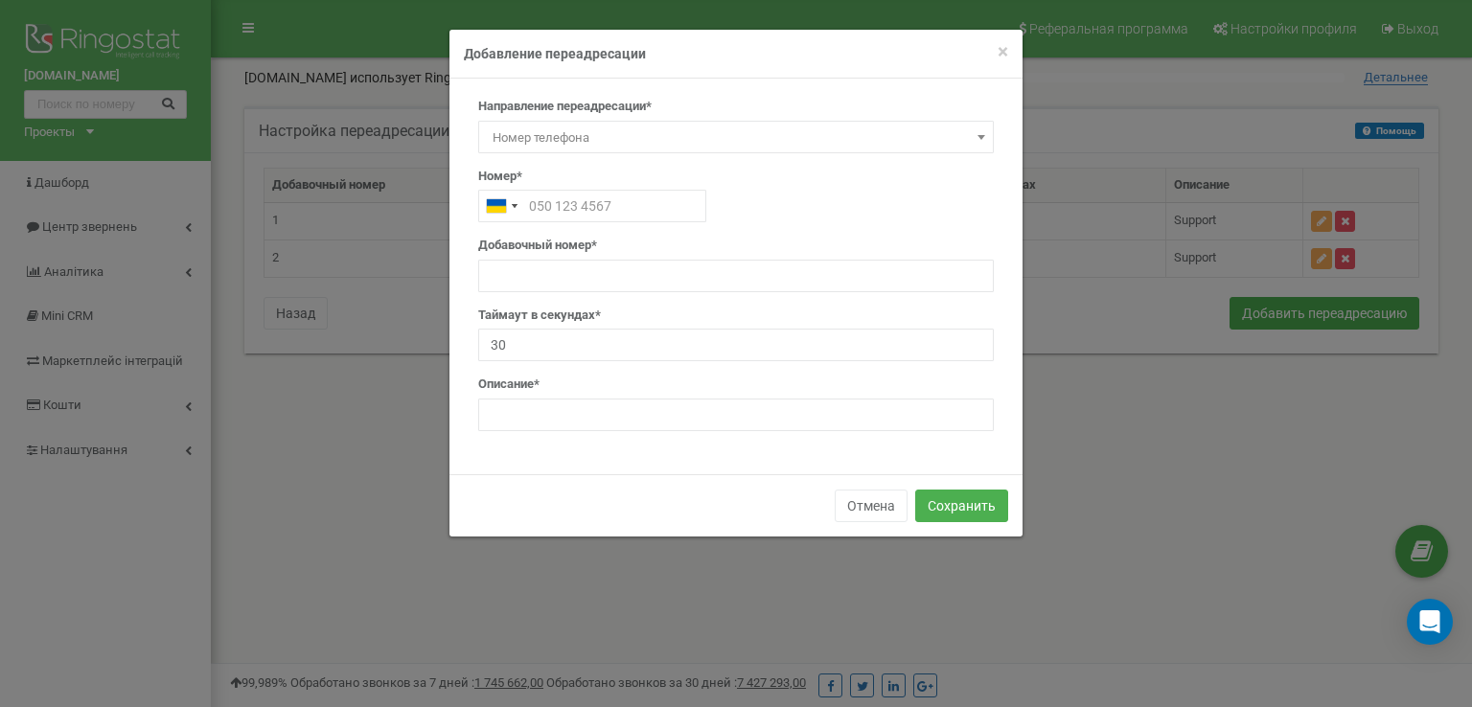
click at [579, 132] on span "Номер телефона" at bounding box center [736, 138] width 502 height 27
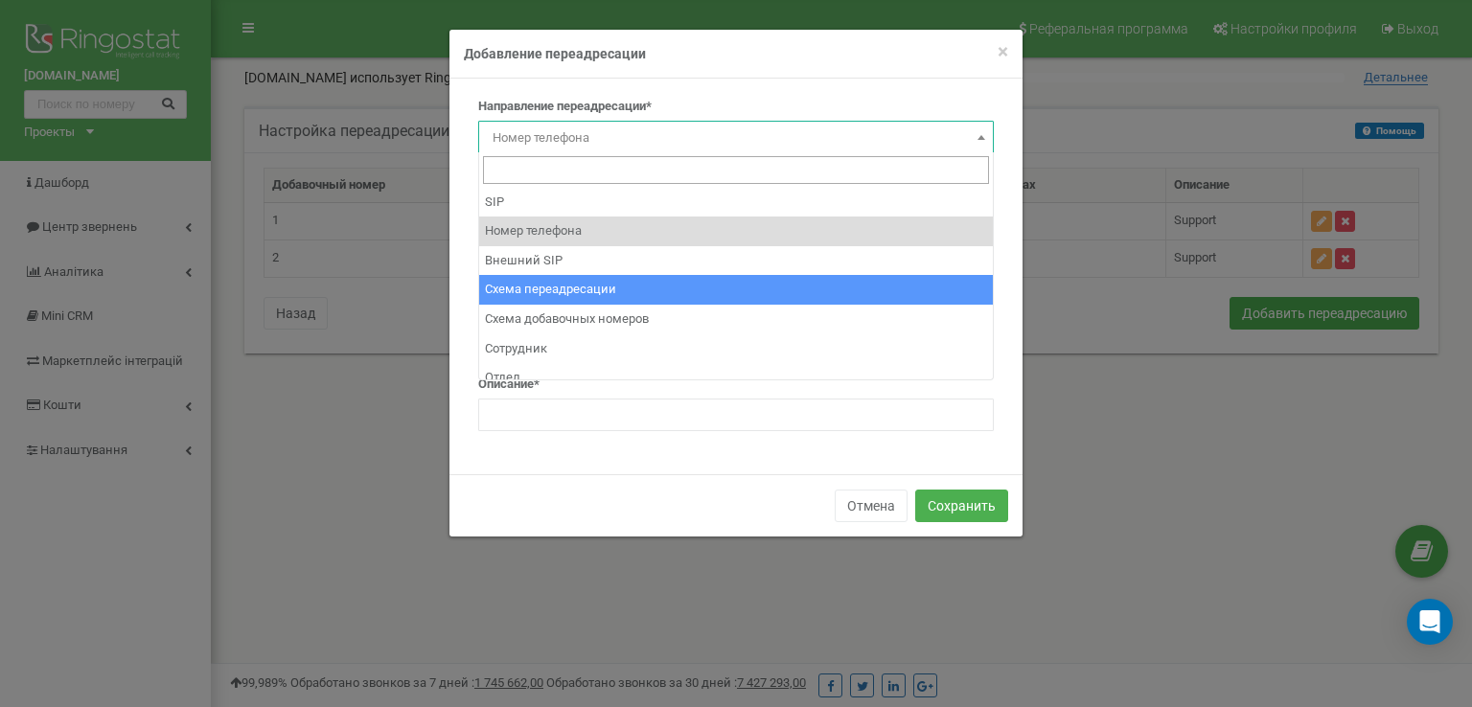
scroll to position [12, 0]
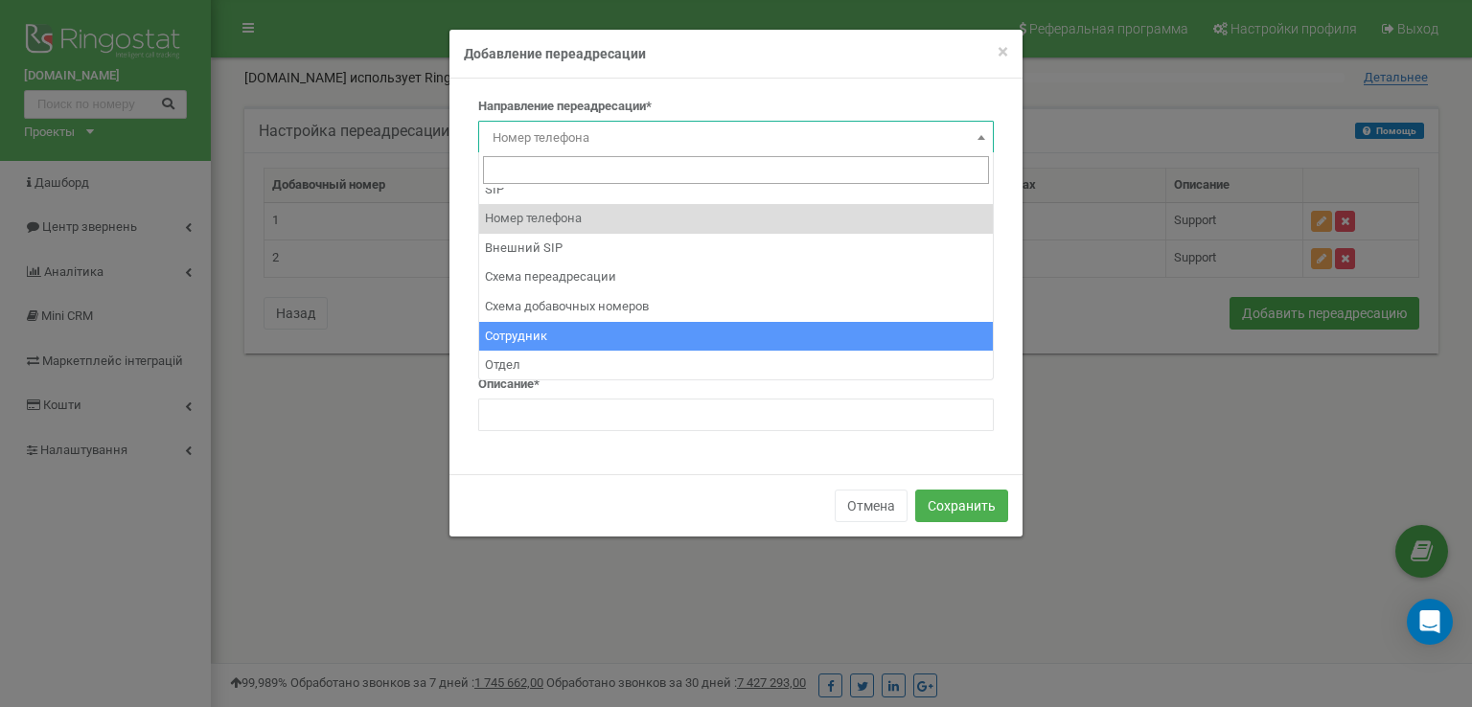
select select "Employee"
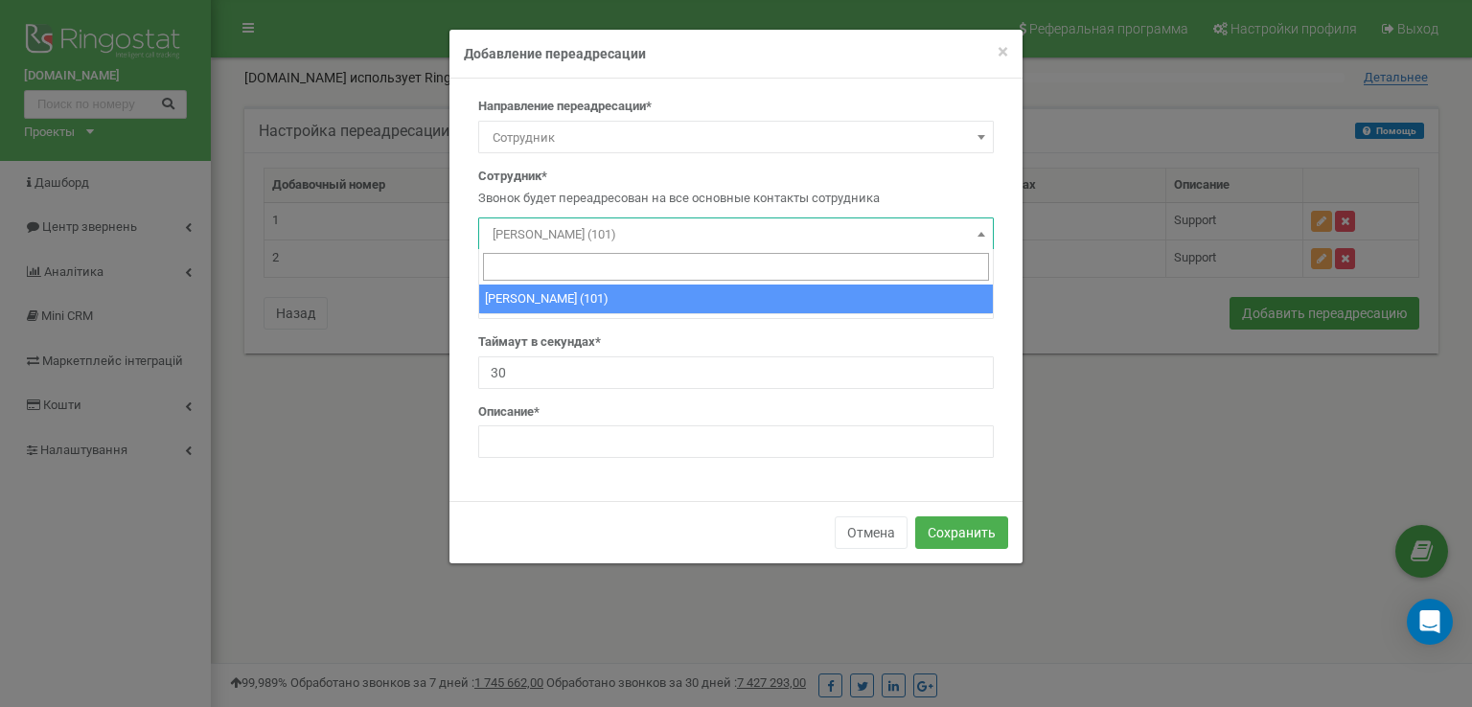
click at [586, 235] on span "[PERSON_NAME] (101)" at bounding box center [736, 234] width 502 height 27
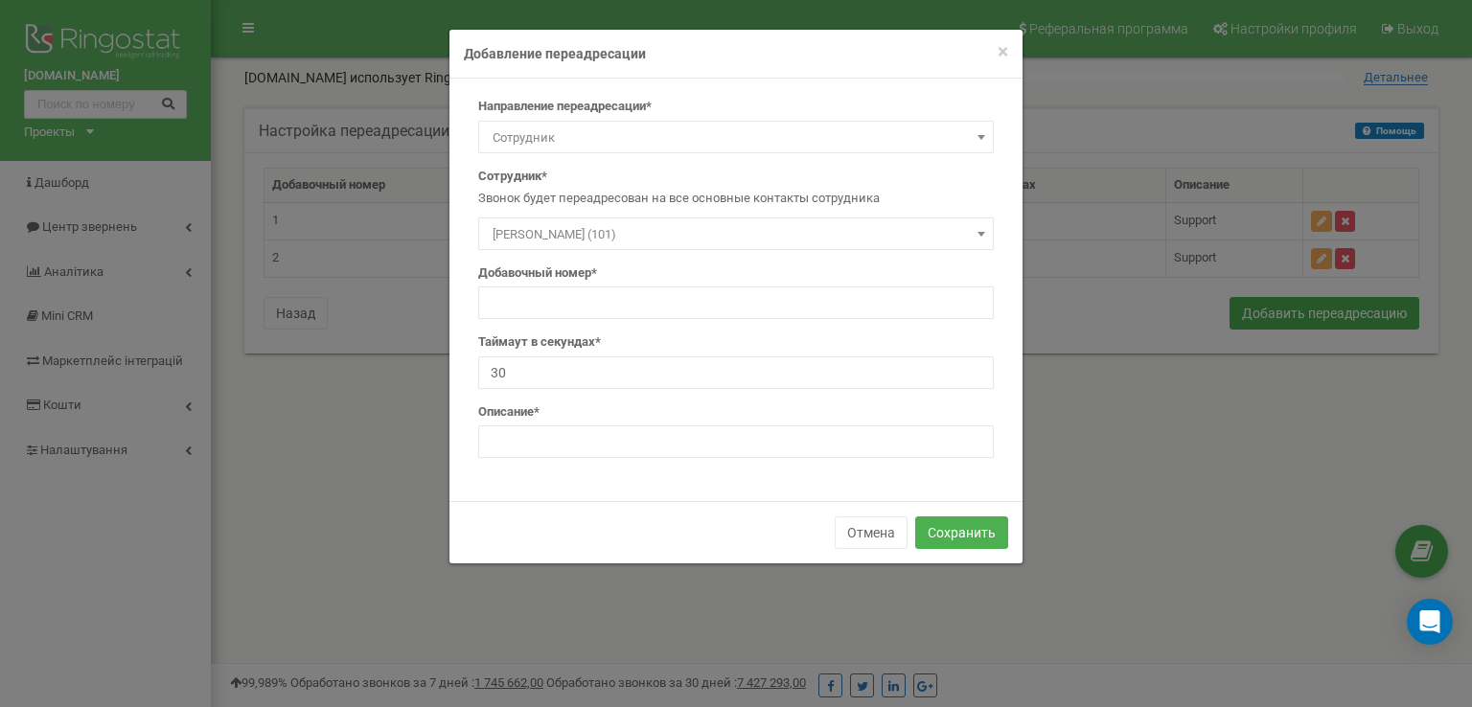
click at [586, 229] on span "[PERSON_NAME] (101)" at bounding box center [736, 234] width 502 height 27
click at [588, 304] on input "text" at bounding box center [735, 302] width 515 height 33
type input "0"
click at [544, 439] on input "text" at bounding box center [735, 441] width 515 height 33
type input "Директор"
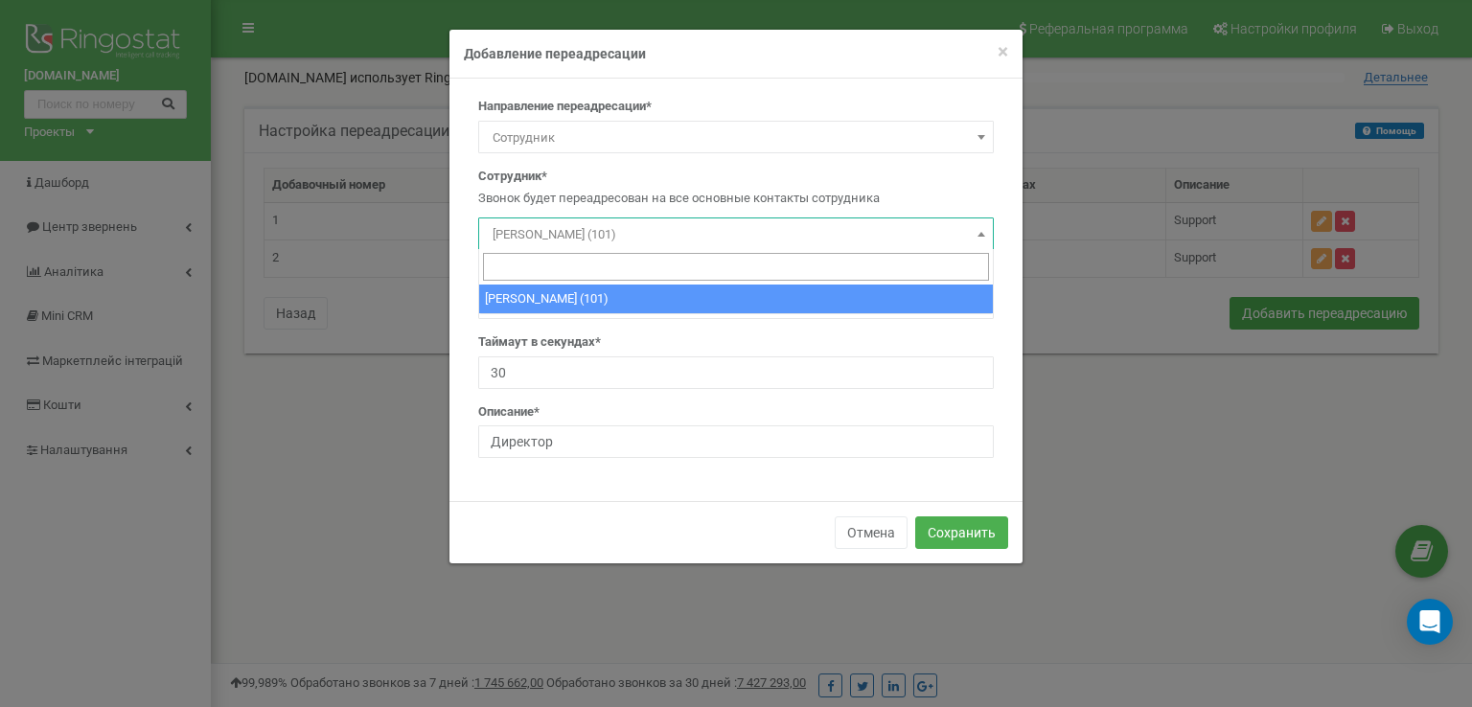
click at [590, 235] on span "Іванов Іван (101)" at bounding box center [736, 234] width 502 height 27
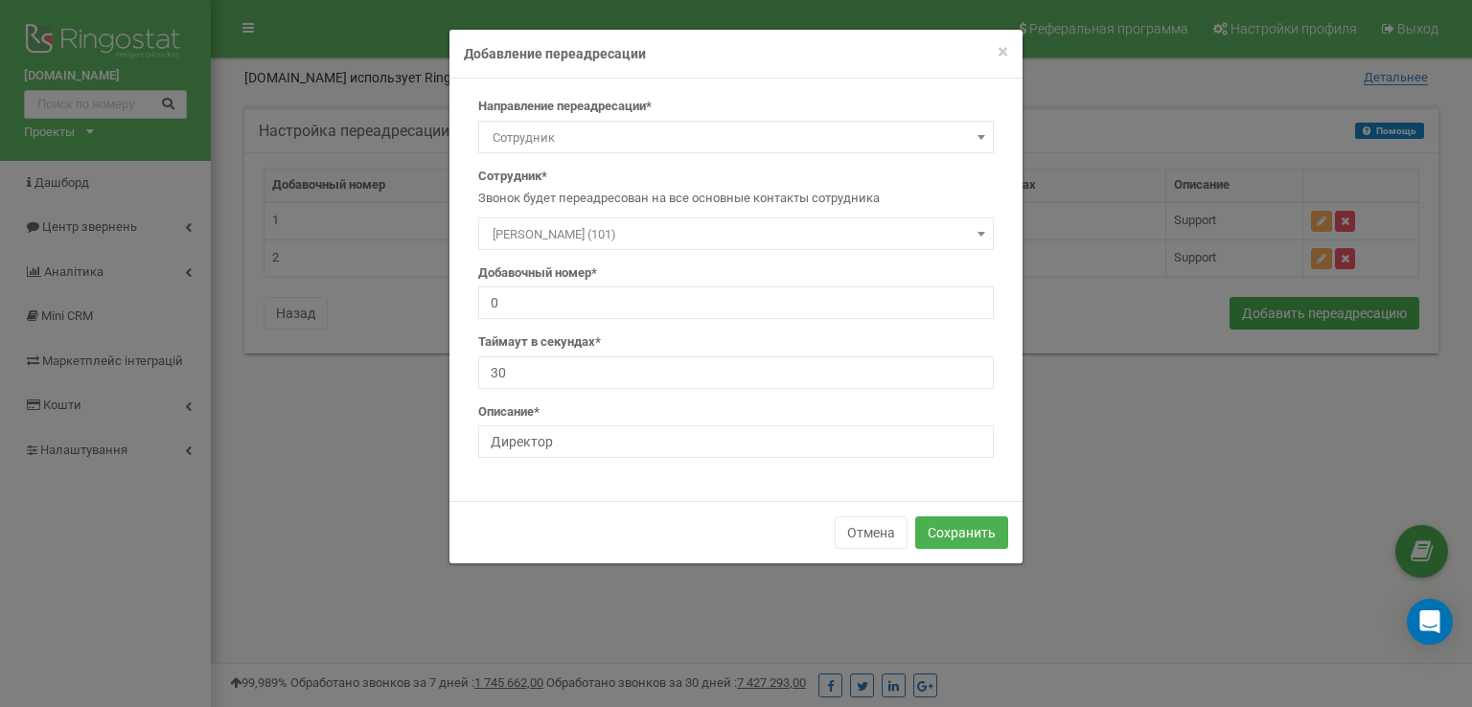
click at [623, 135] on span "Сотрудник" at bounding box center [736, 138] width 502 height 27
click at [464, 149] on div "Направление переадресации* SIP Номер телефона Внешний SIP Схема переадресации С…" at bounding box center [736, 285] width 544 height 375
click at [549, 131] on span "Сотрудник" at bounding box center [736, 138] width 502 height 27
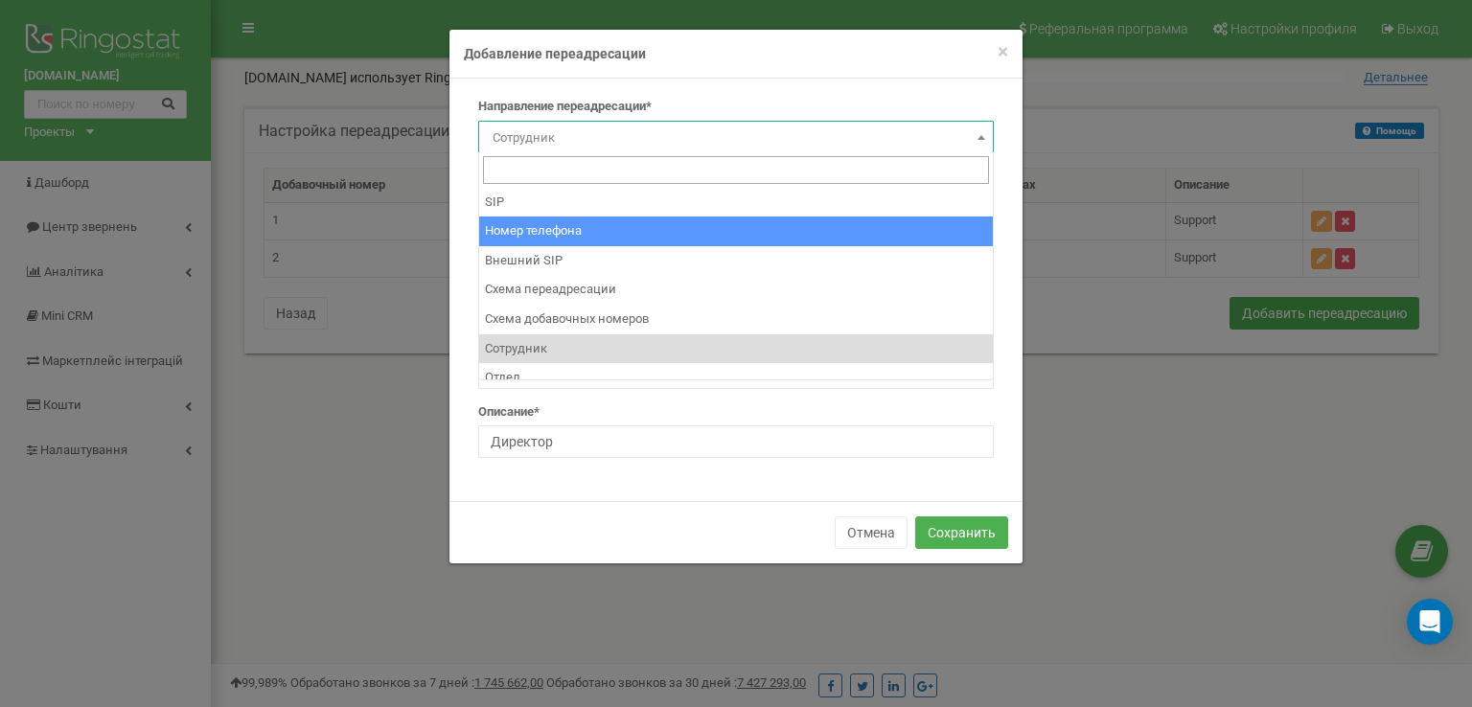
select select "Phone"
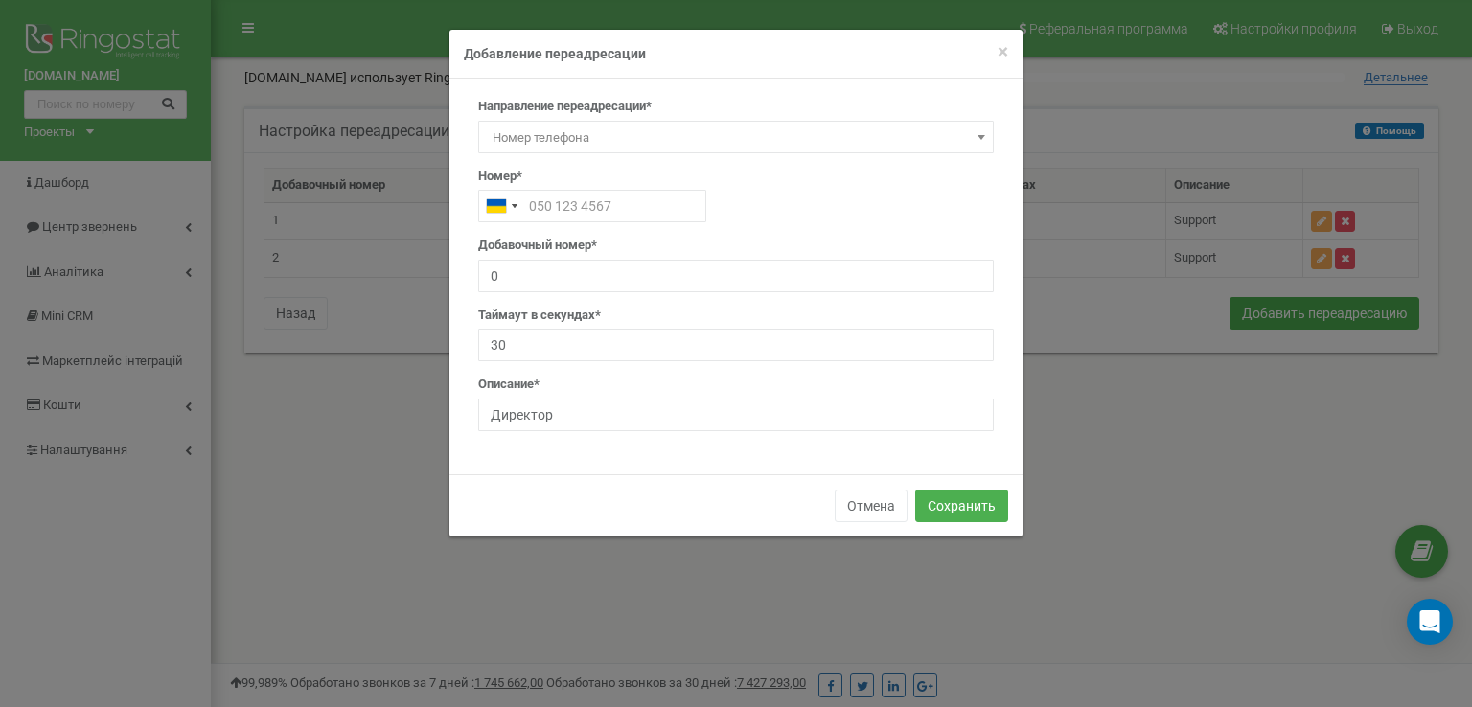
click at [637, 132] on span "Номер телефона" at bounding box center [736, 138] width 502 height 27
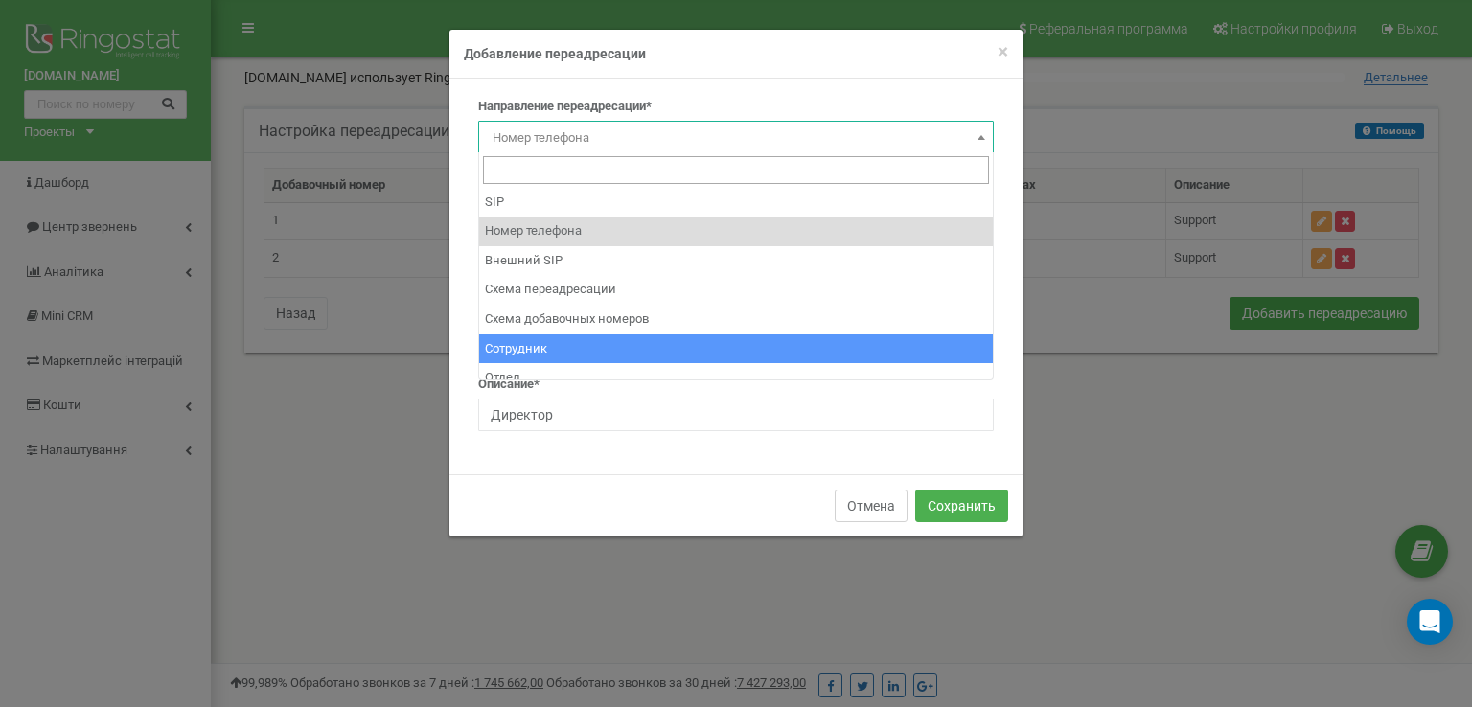
click at [866, 503] on button "Отмена" at bounding box center [871, 506] width 73 height 33
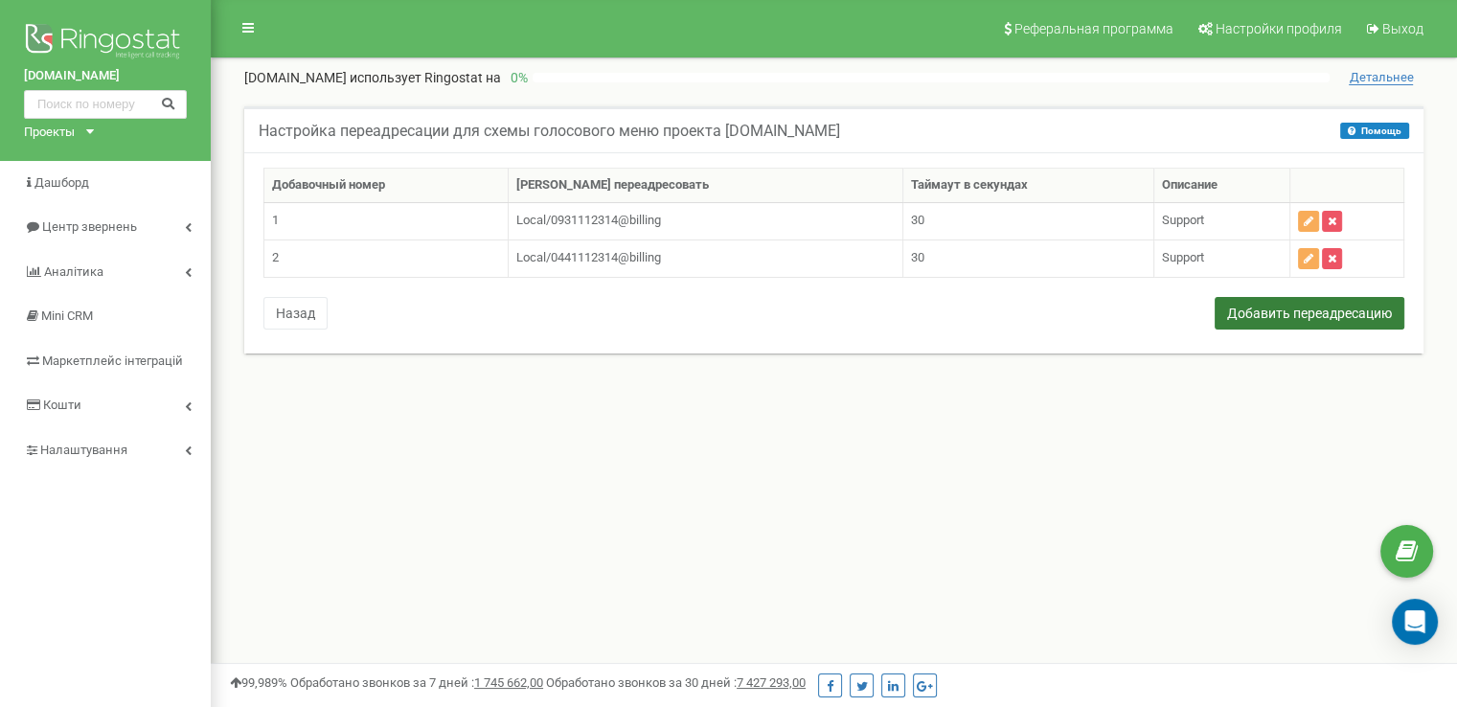
click at [1241, 314] on button "Добавить переадресацию" at bounding box center [1310, 313] width 190 height 33
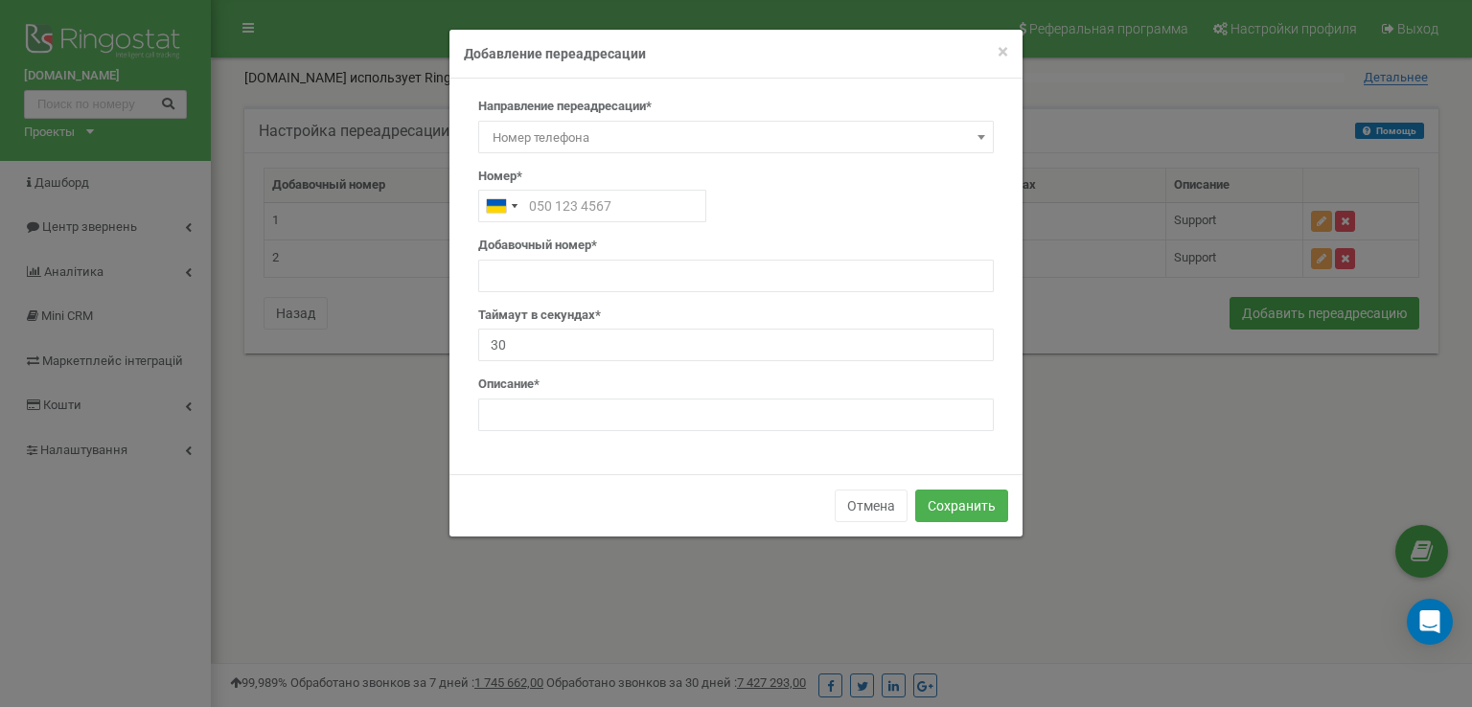
click at [602, 138] on span "Номер телефона" at bounding box center [736, 138] width 502 height 27
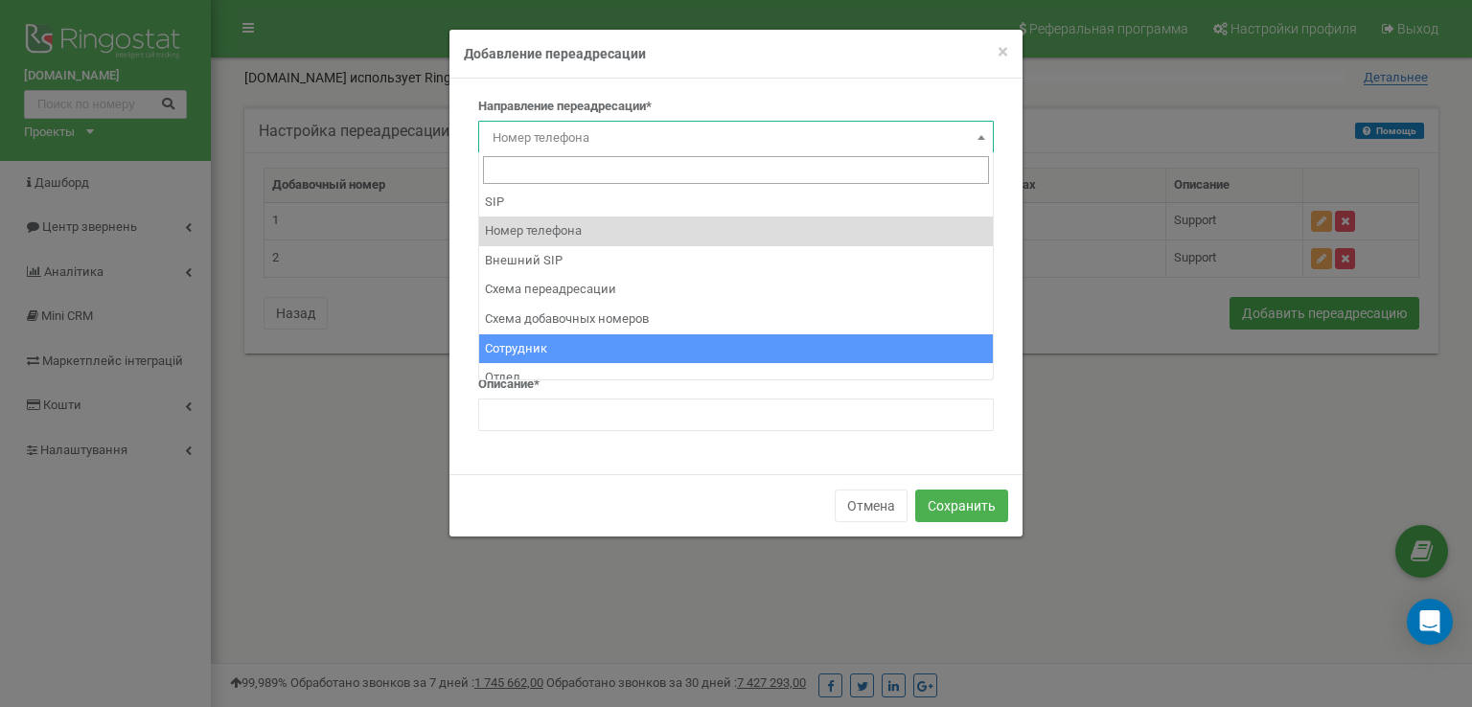
select select "Employee"
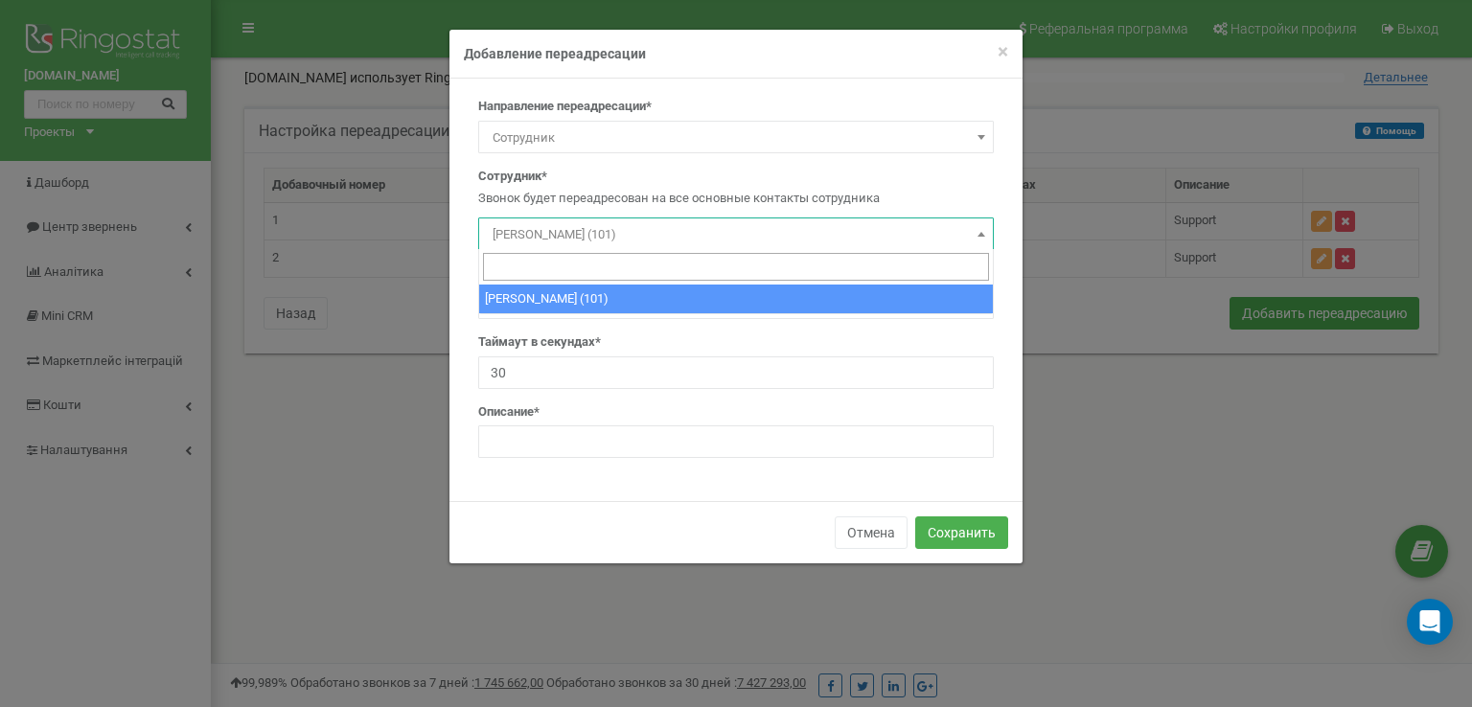
click span "Іванов Іван (101)"
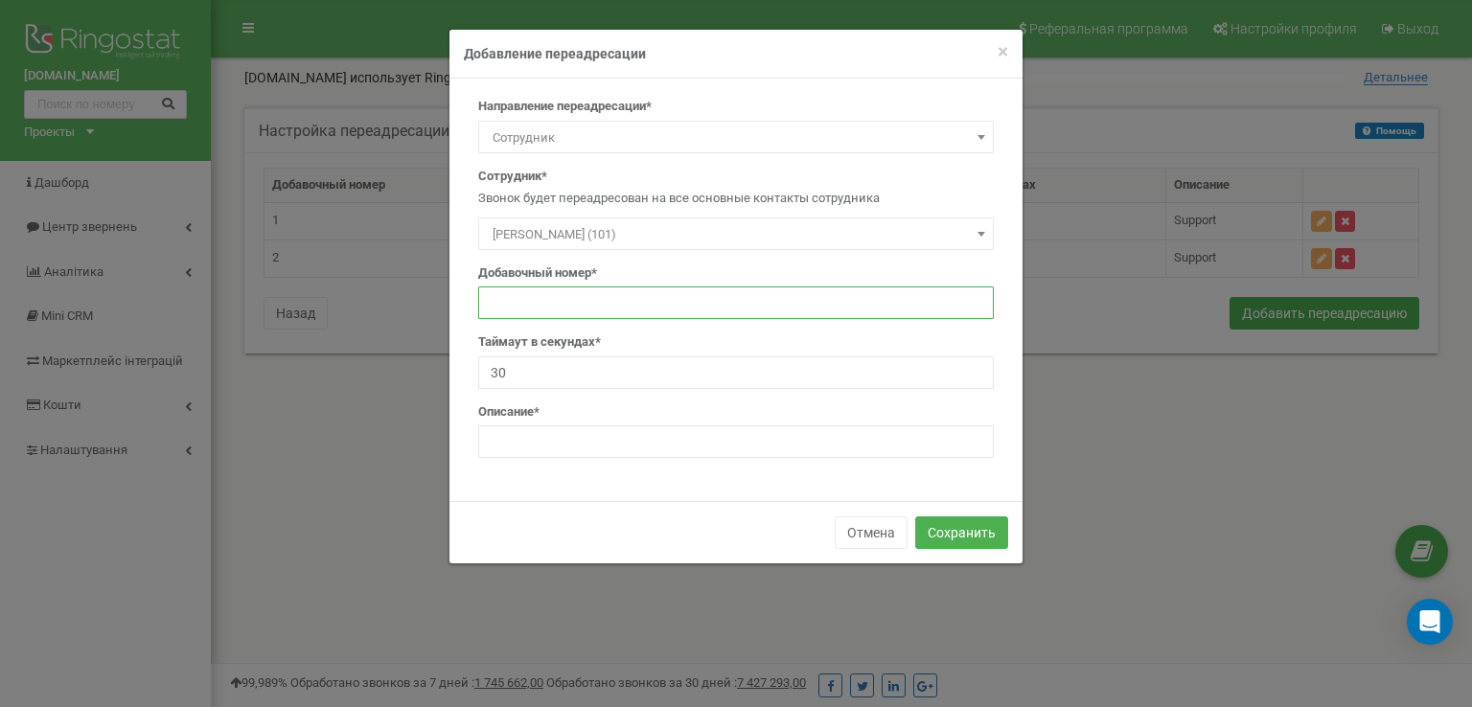
click input "text"
type input "0"
click input "text"
type input "Директор"
click button "Сохранить"
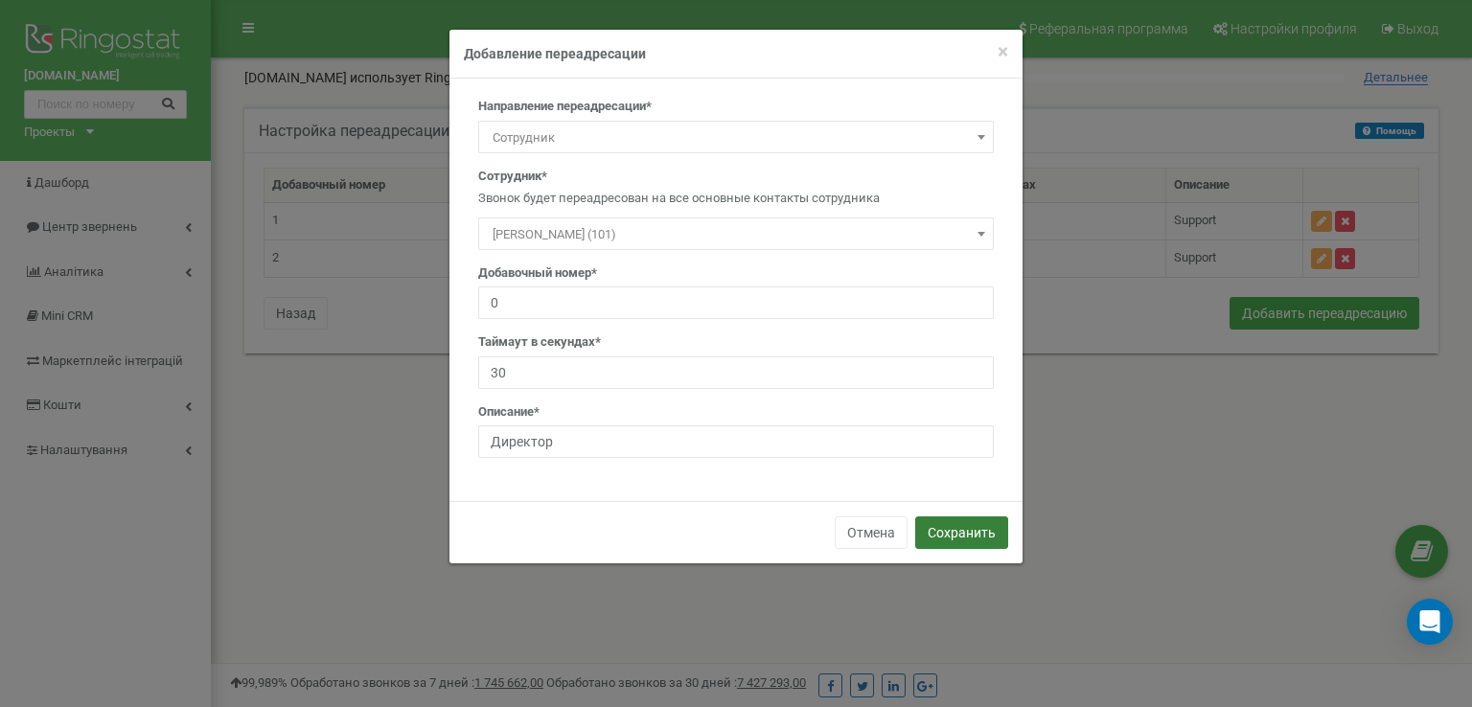
click button "Сохранить"
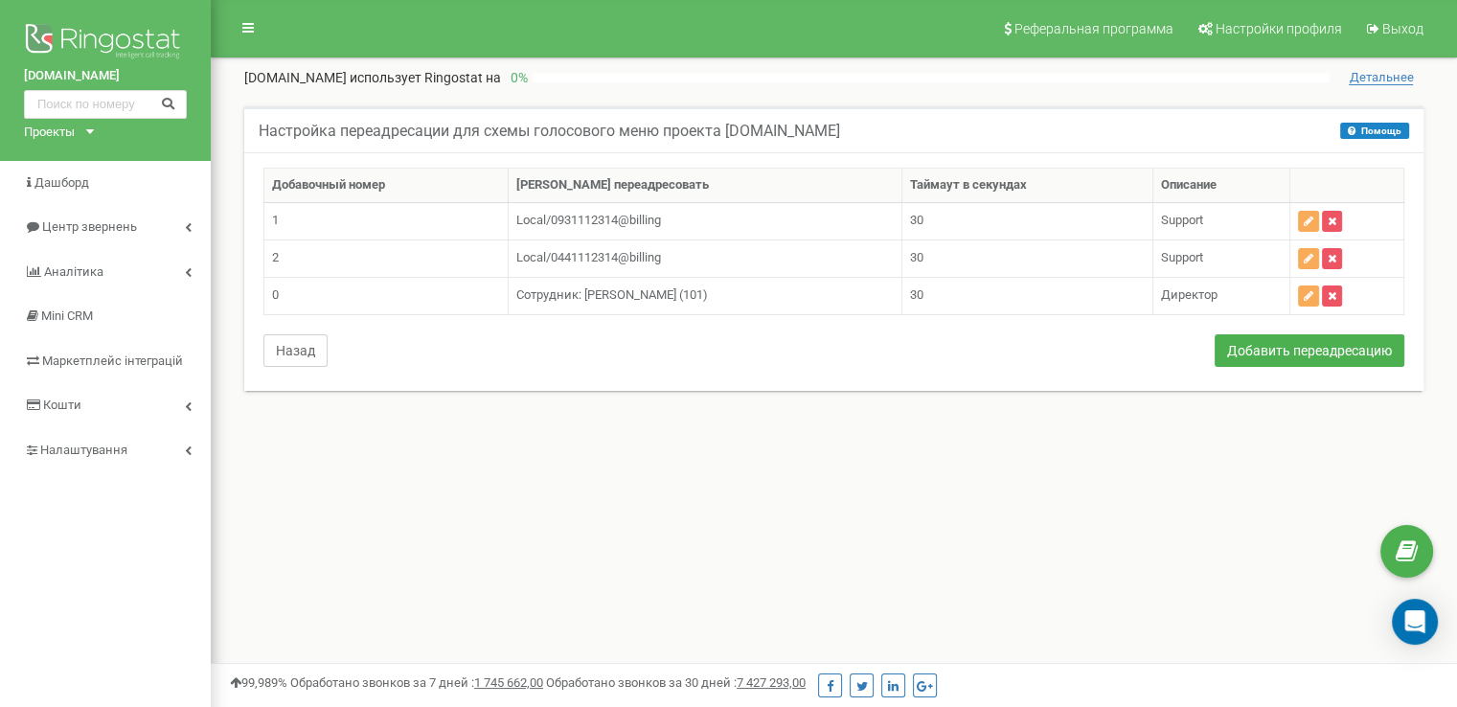
click at [284, 341] on button "Назад" at bounding box center [295, 350] width 64 height 33
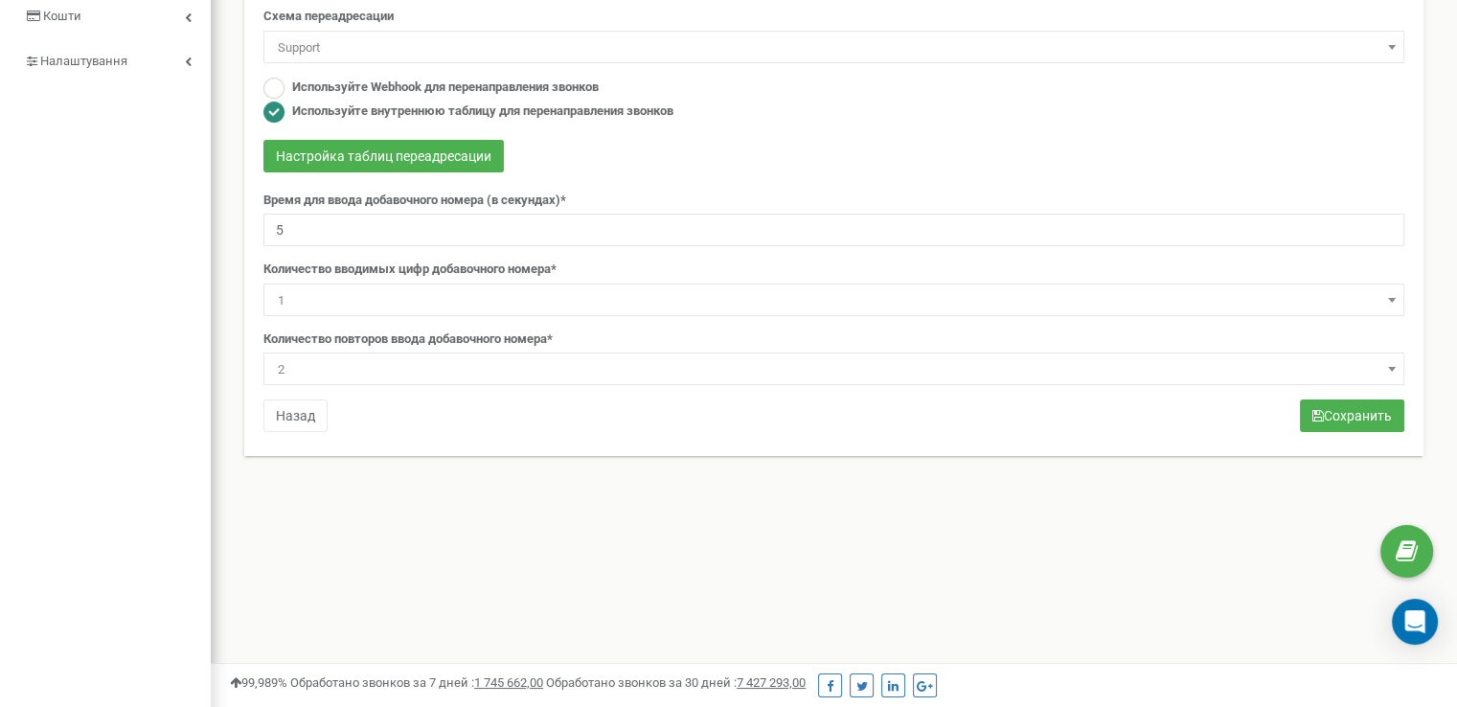
scroll to position [347, 0]
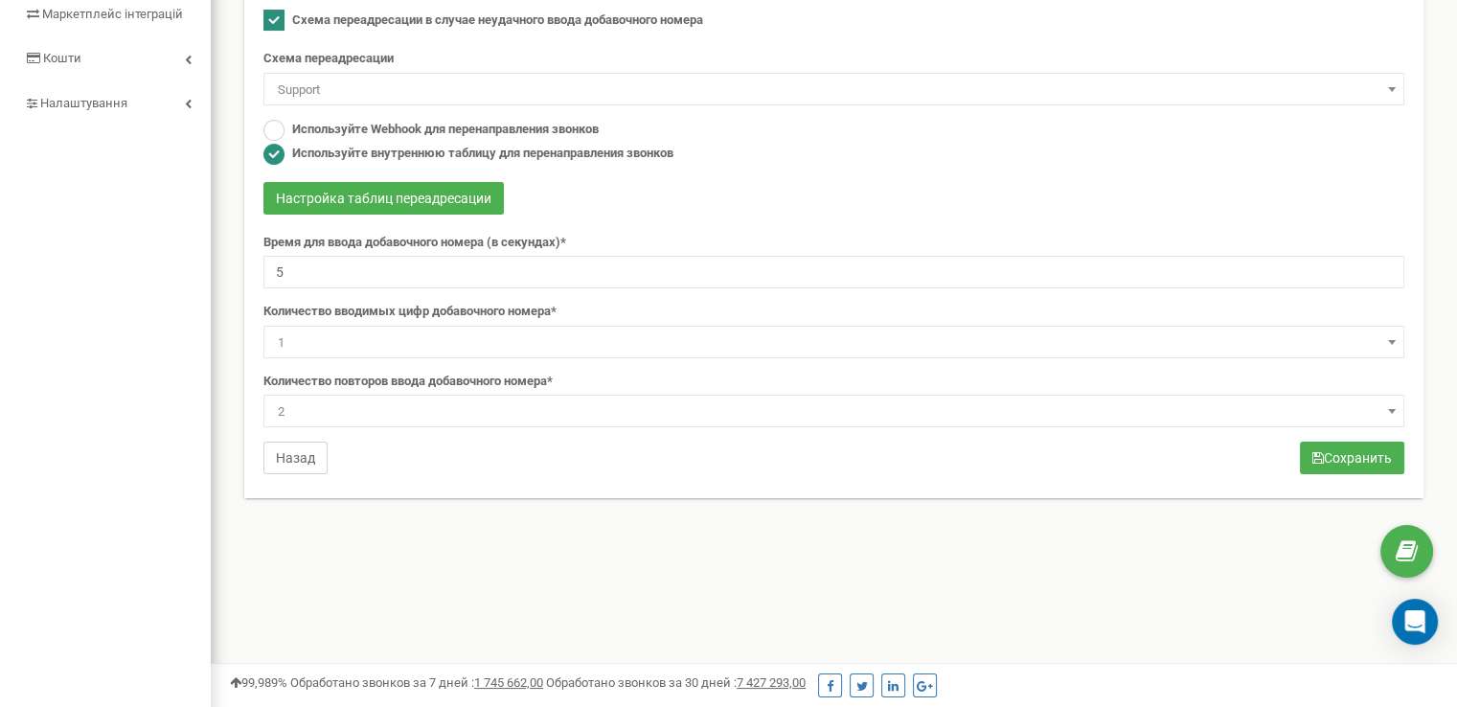
click at [296, 457] on button "Назад" at bounding box center [295, 458] width 64 height 33
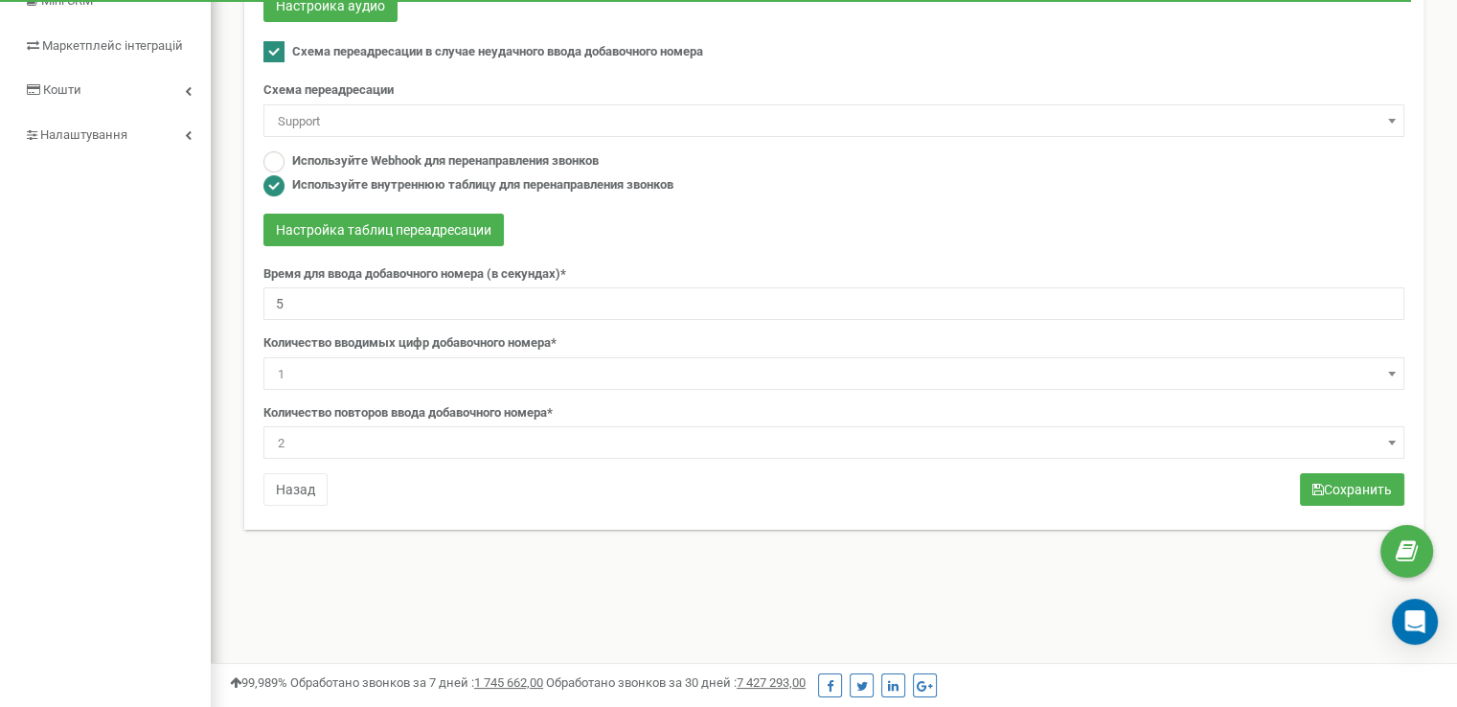
scroll to position [287, 0]
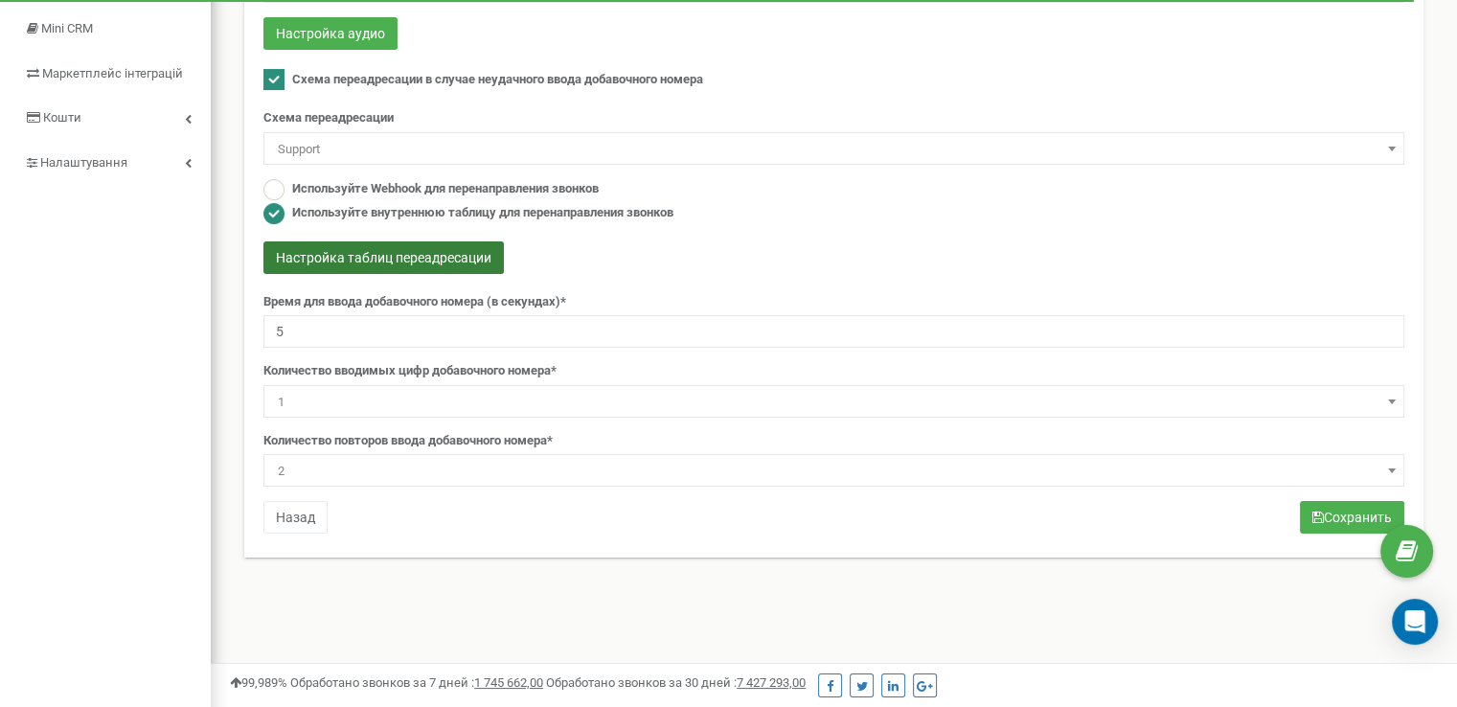
click at [443, 250] on button "Настройка таблиц переадресации" at bounding box center [383, 257] width 240 height 33
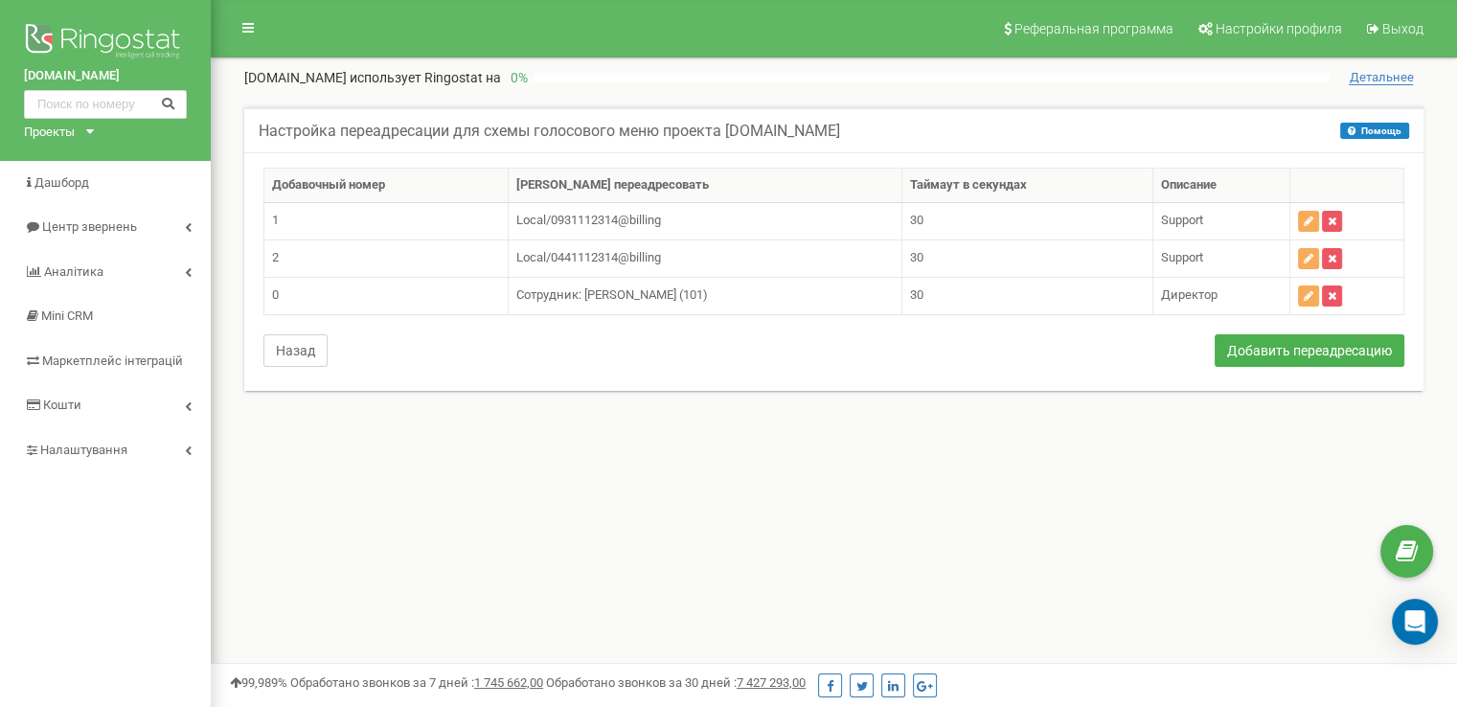
click at [303, 338] on button "Назад" at bounding box center [295, 350] width 64 height 33
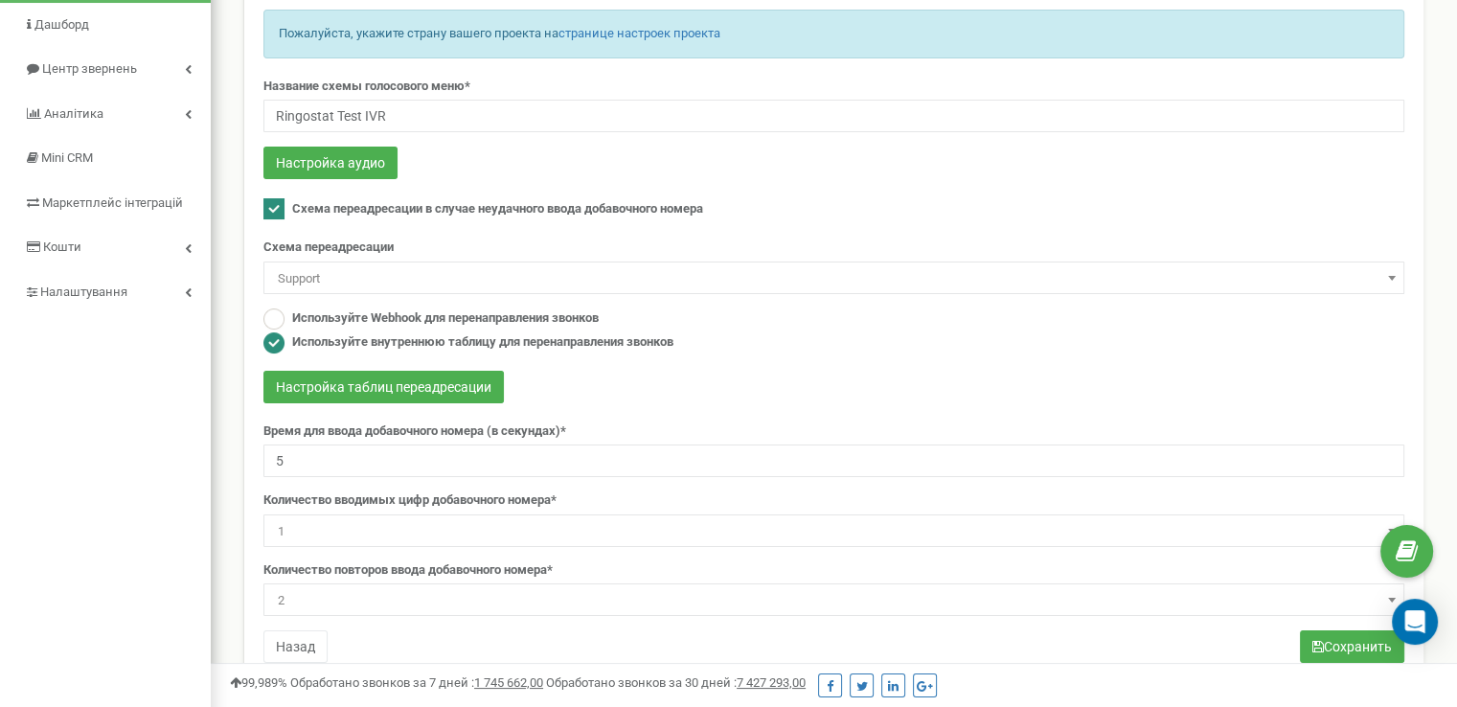
scroll to position [192, 0]
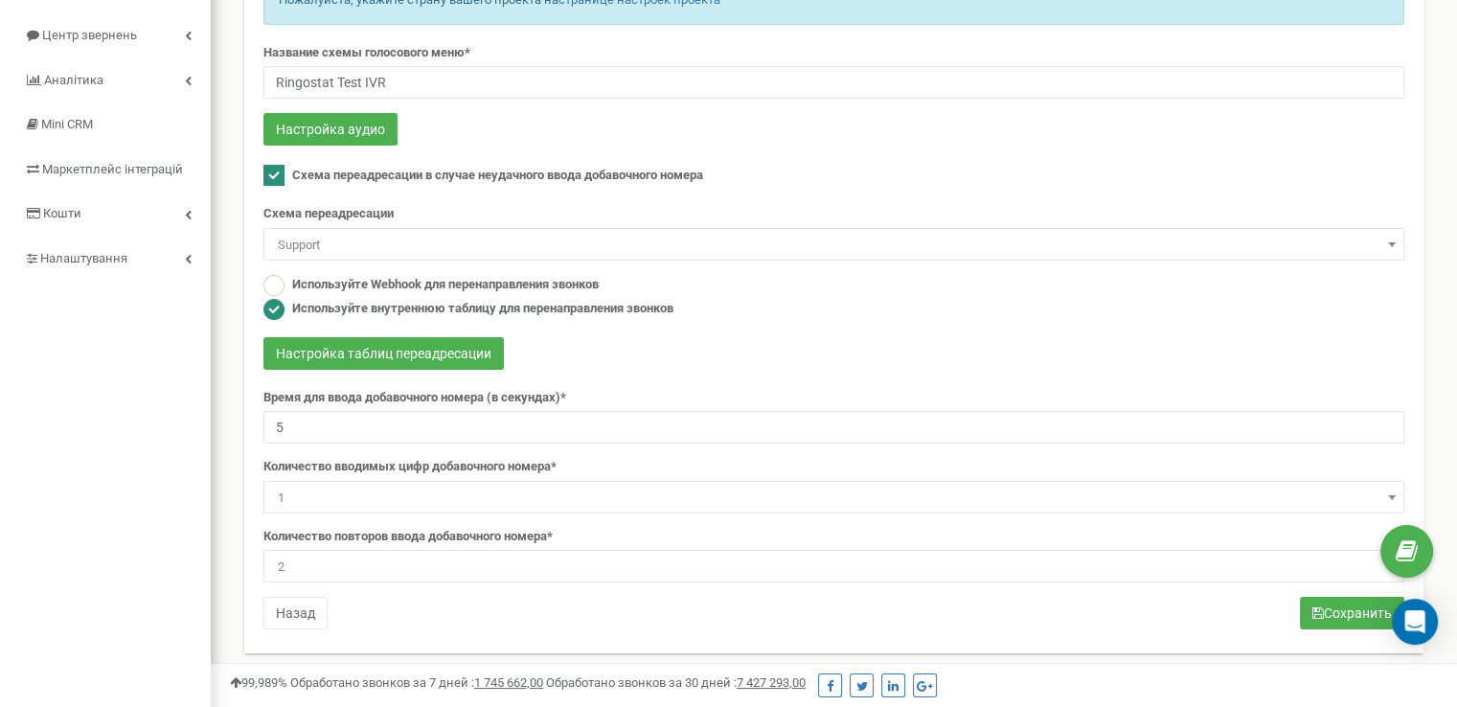
click at [275, 170] on ins at bounding box center [273, 175] width 21 height 21
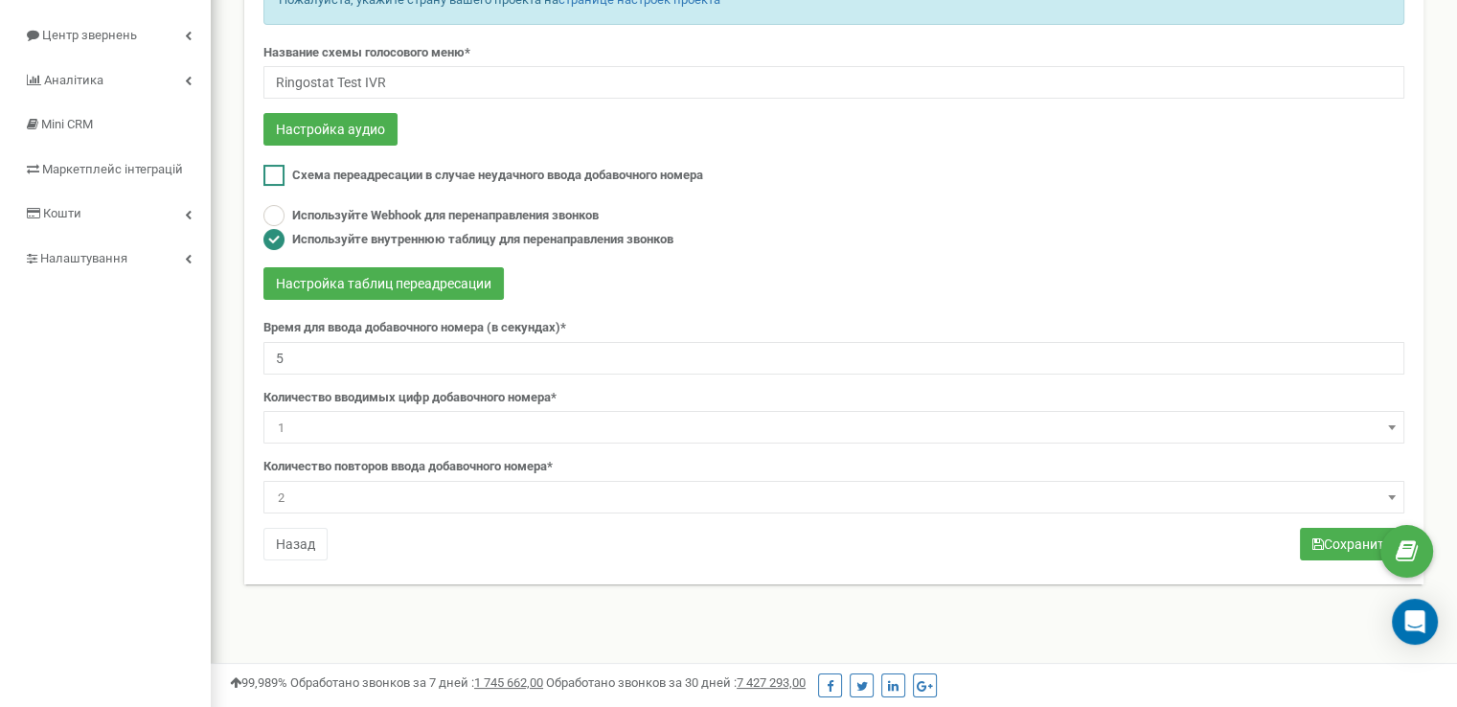
click at [281, 173] on ins at bounding box center [273, 175] width 21 height 21
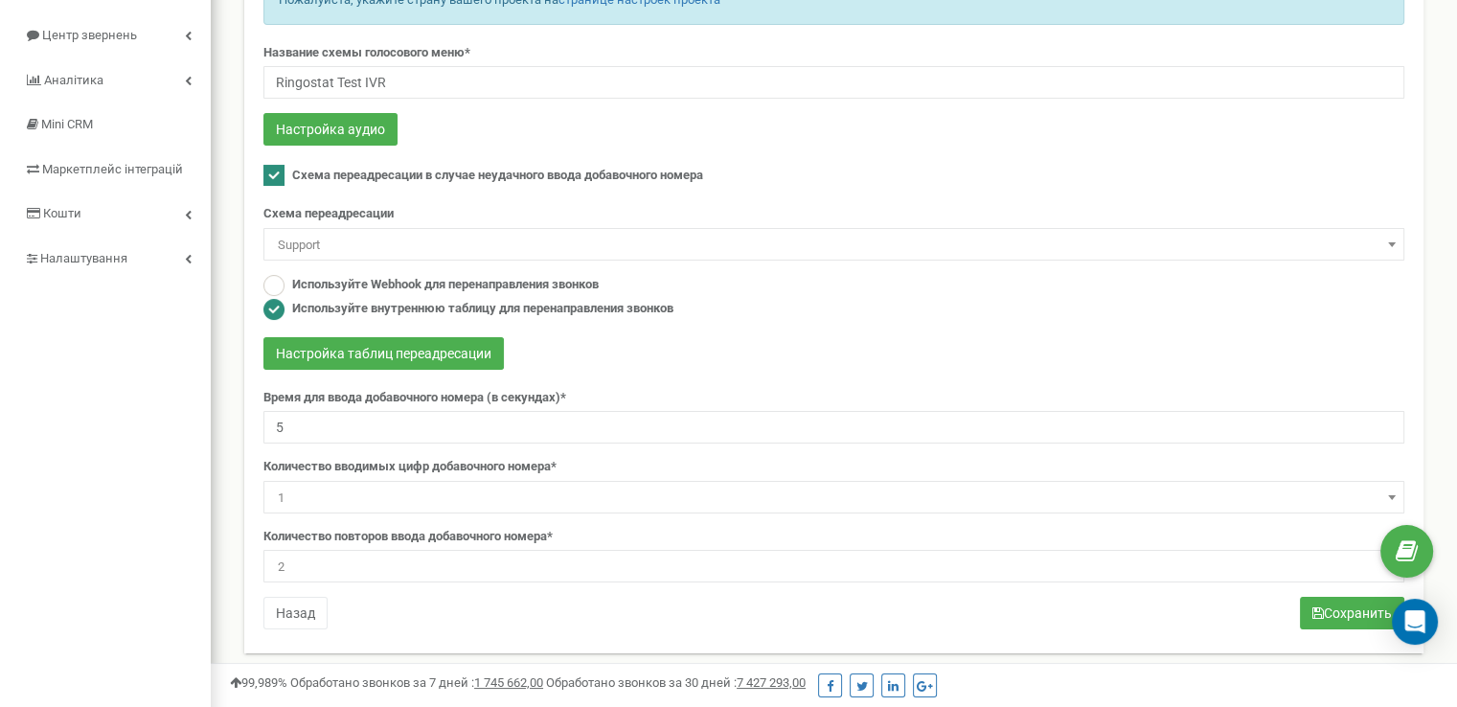
click at [269, 172] on ins at bounding box center [273, 175] width 21 height 21
checkbox input "false"
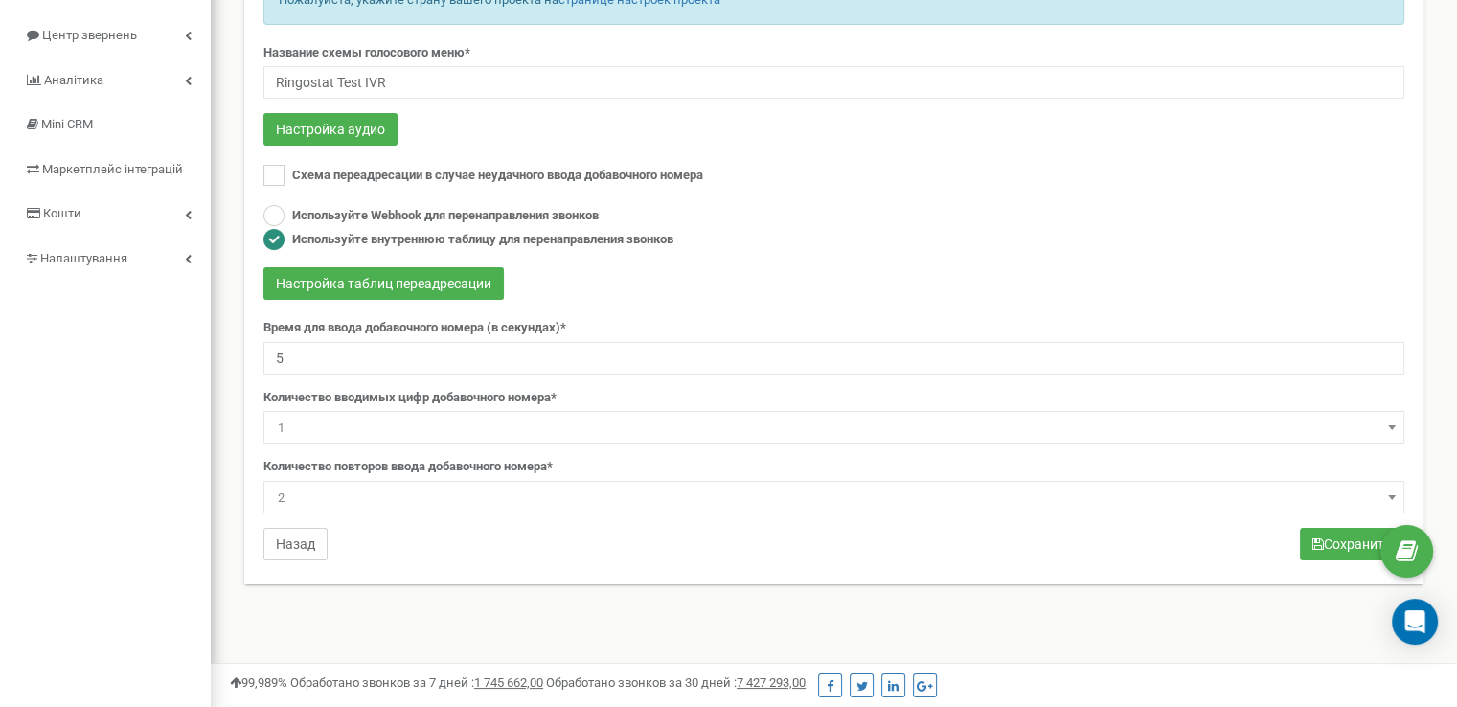
click at [298, 538] on button "Назад" at bounding box center [295, 544] width 64 height 33
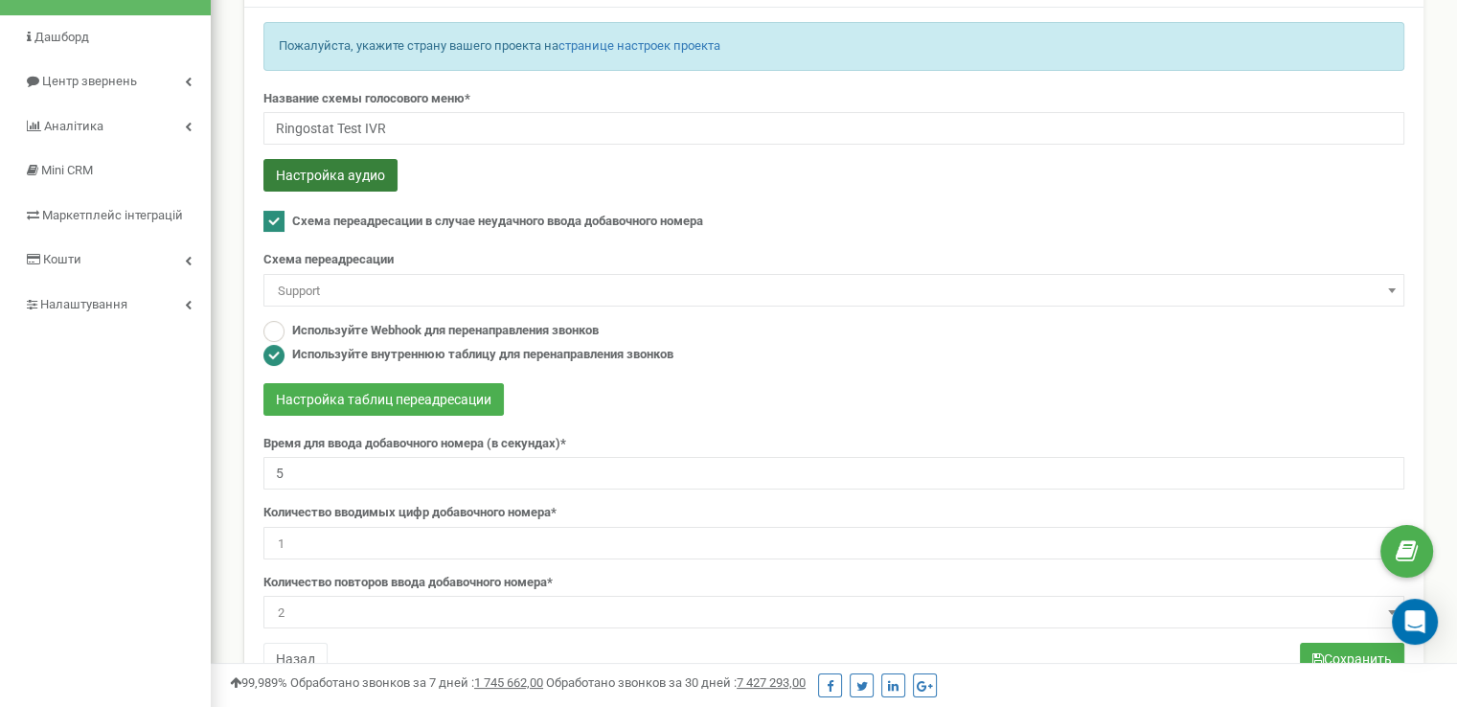
scroll to position [192, 0]
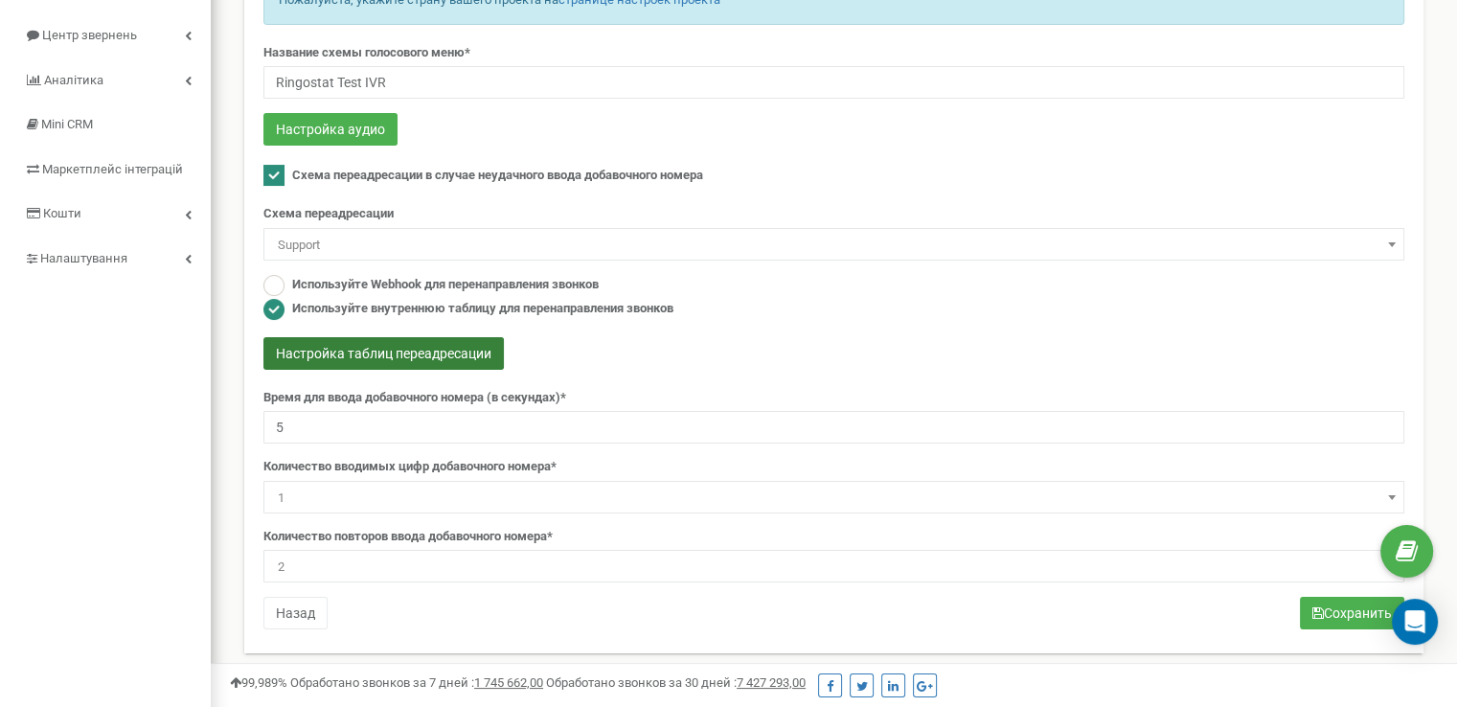
click at [386, 353] on button "Настройка таблиц переадресации" at bounding box center [383, 353] width 240 height 33
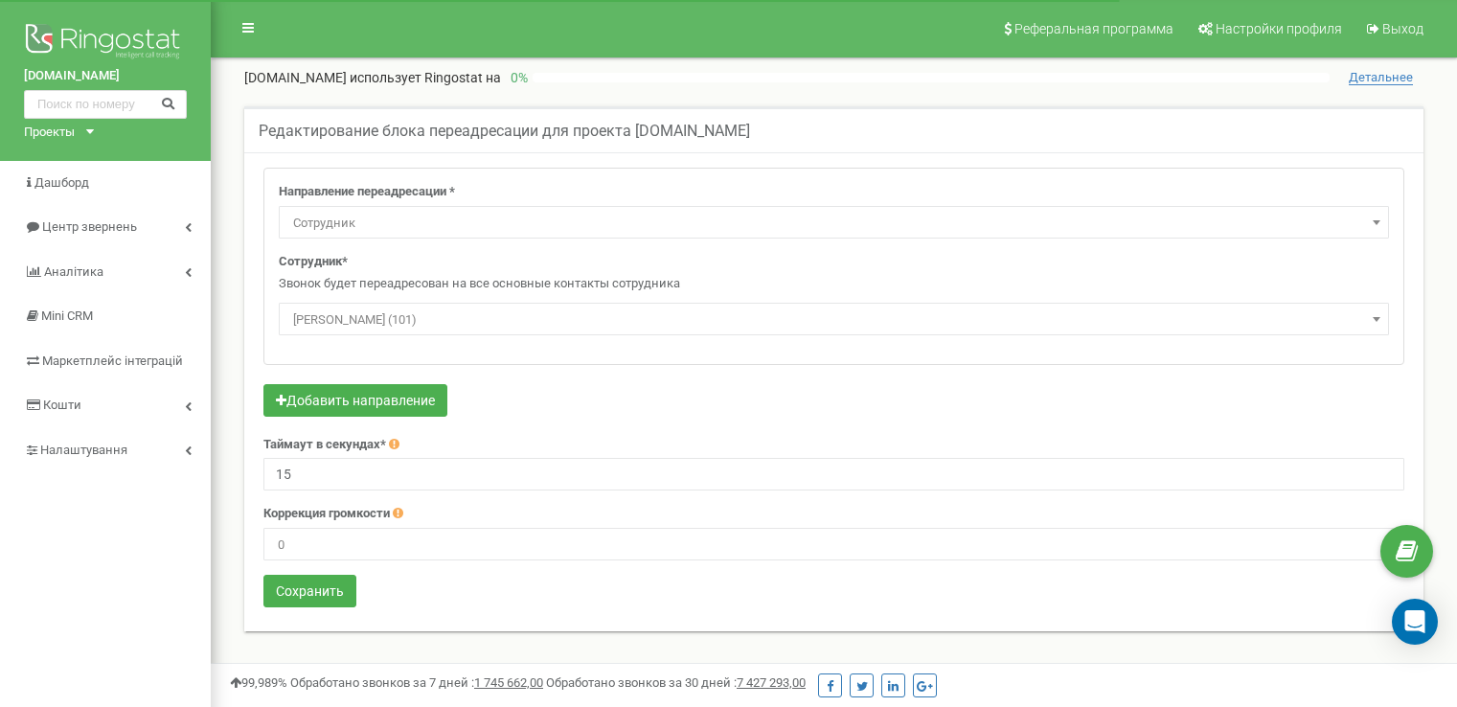
select select "Employee"
